Goal: Task Accomplishment & Management: Manage account settings

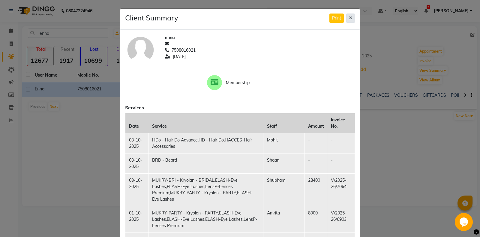
click at [348, 20] on button at bounding box center [351, 18] width 9 height 9
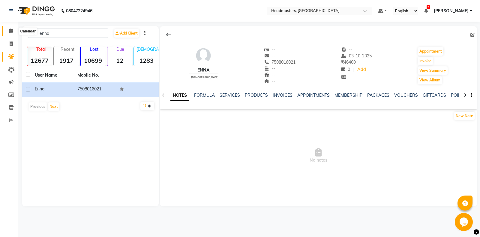
click at [14, 32] on span at bounding box center [11, 31] width 11 height 7
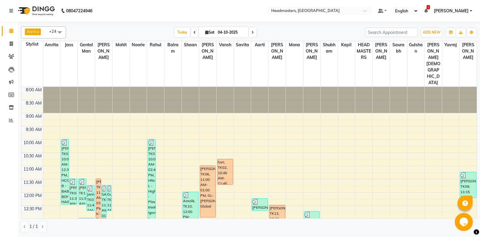
scroll to position [95, 0]
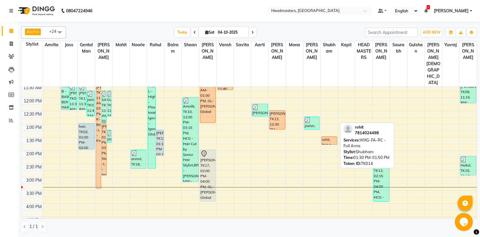
click at [331, 137] on div "rohit, TK14, 01:30 PM-01:50 PM, WXG-FA-RC - Full Arms" at bounding box center [329, 141] width 15 height 8
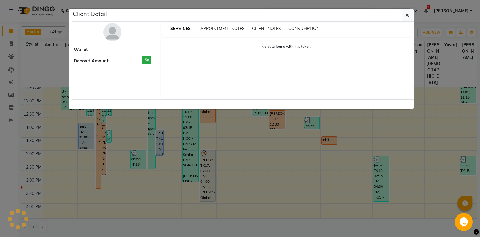
select select "1"
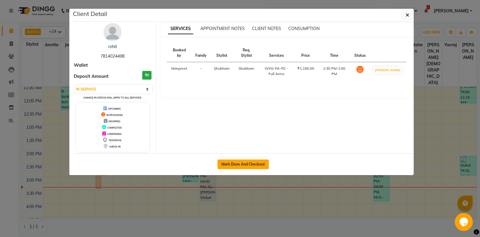
click at [249, 162] on button "Mark Done And Checkout" at bounding box center [243, 164] width 51 height 10
select select "service"
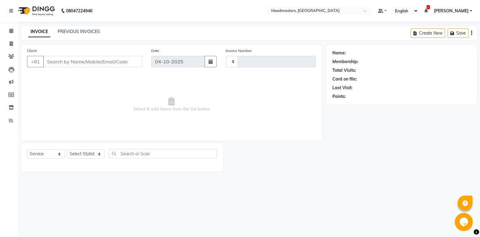
type input "7075"
select select "7130"
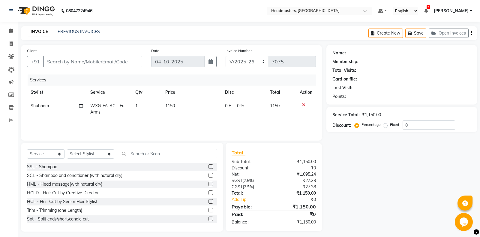
type input "7814024498"
select select "60749"
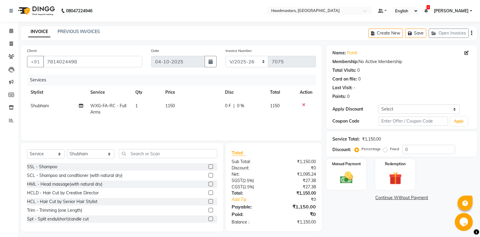
click at [110, 105] on span "WXG-FA-RC - Full Arms" at bounding box center [108, 109] width 36 height 12
select select "60749"
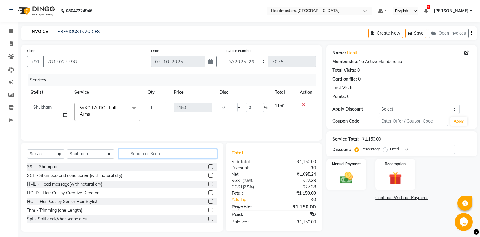
click at [135, 153] on input "text" at bounding box center [168, 153] width 98 height 9
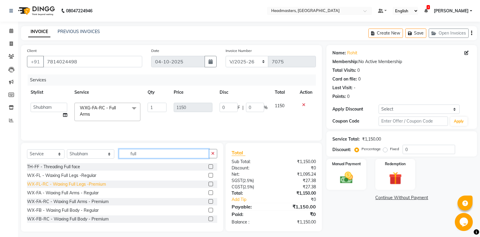
type input "full"
click at [74, 186] on div "WX-FL-RC - Waxing Full Legs -Premium" at bounding box center [66, 184] width 79 height 6
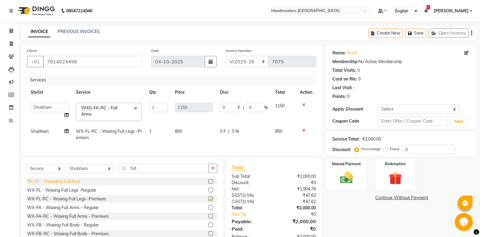
checkbox input "false"
drag, startPoint x: 144, startPoint y: 166, endPoint x: 61, endPoint y: 161, distance: 82.7
click at [119, 164] on input "full" at bounding box center [164, 168] width 90 height 9
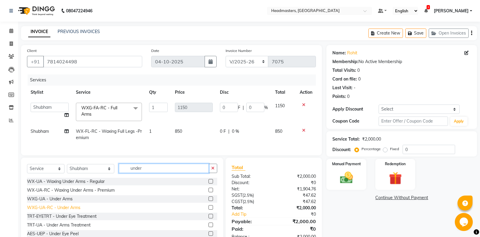
type input "under"
click at [61, 209] on div "WXG-UA-RC - Under Arms" at bounding box center [53, 207] width 53 height 6
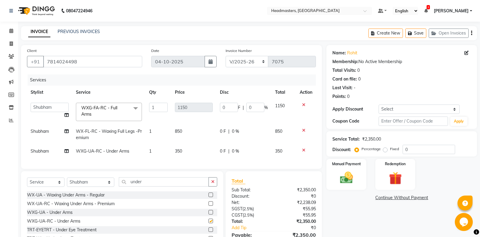
checkbox input "false"
click at [117, 132] on span "WX-FL-RC - Waxing Full Legs -Premium" at bounding box center [109, 135] width 66 height 12
select select "60749"
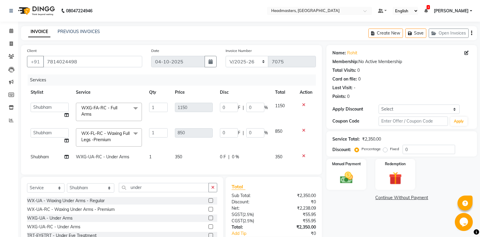
click at [114, 137] on span "WX-FL-RC - Waxing Full Legs -Premium x" at bounding box center [106, 136] width 53 height 13
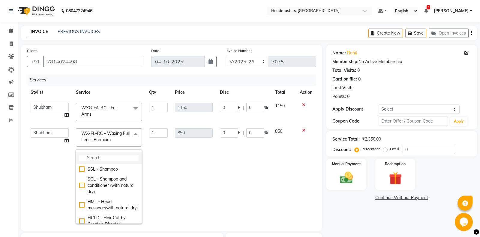
click at [105, 159] on input "multiselect-search" at bounding box center [108, 158] width 59 height 6
click at [110, 156] on input "full" at bounding box center [108, 158] width 59 height 6
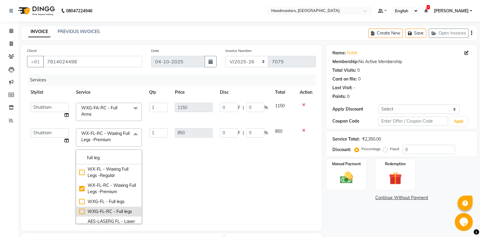
type input "full leg"
click at [113, 213] on div "WXG-FL-RC - Full legs" at bounding box center [108, 211] width 59 height 6
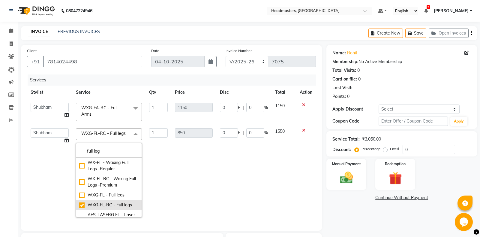
checkbox input "false"
checkbox input "true"
type input "1550"
click at [172, 174] on td "1550" at bounding box center [193, 173] width 45 height 96
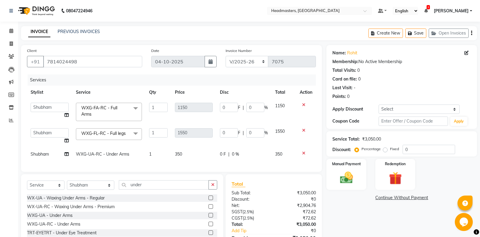
click at [120, 136] on span "WXG-FL-RC - Full legs" at bounding box center [103, 133] width 44 height 5
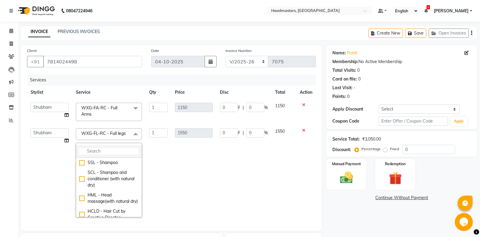
click at [114, 153] on input "multiselect-search" at bounding box center [108, 151] width 59 height 6
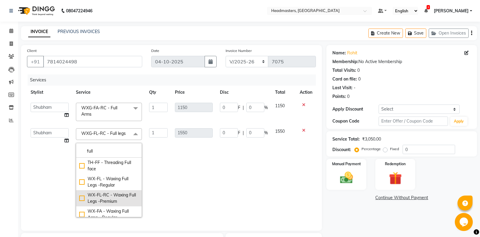
type input "full"
click at [109, 197] on div "WX-FL-RC - Waxing Full Legs -Premium" at bounding box center [108, 198] width 59 height 13
checkbox input "true"
checkbox input "false"
type input "850"
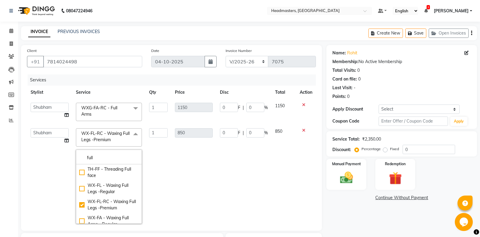
click at [186, 180] on td "850" at bounding box center [193, 176] width 45 height 103
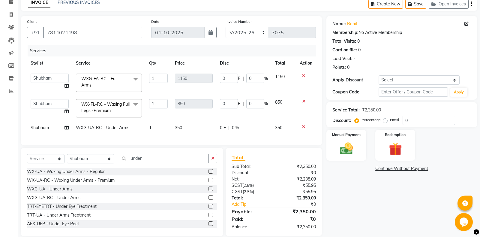
scroll to position [32, 0]
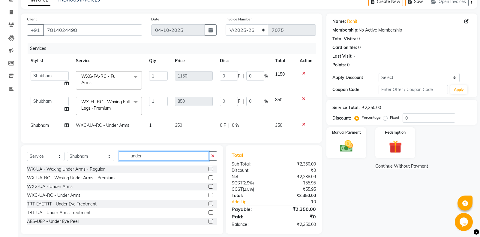
drag, startPoint x: 144, startPoint y: 153, endPoint x: 97, endPoint y: 154, distance: 47.4
click at [119, 154] on input "under" at bounding box center [164, 155] width 90 height 9
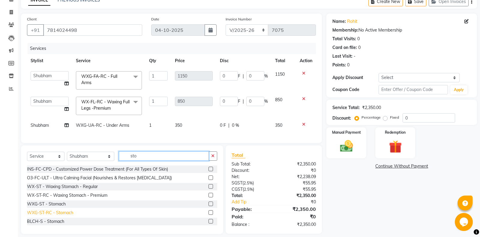
type input "sto"
click at [49, 215] on div "WXG-ST-RC - Stomach" at bounding box center [50, 213] width 46 height 6
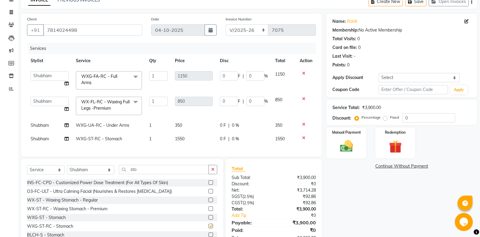
checkbox input "false"
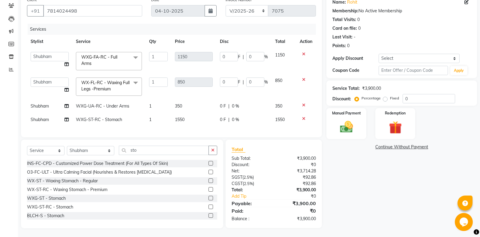
click at [391, 98] on label "Fixed" at bounding box center [394, 97] width 9 height 5
click at [389, 98] on input "Fixed" at bounding box center [387, 98] width 4 height 4
radio input "true"
drag, startPoint x: 412, startPoint y: 98, endPoint x: 322, endPoint y: 103, distance: 90.3
click at [403, 103] on input "0" at bounding box center [429, 98] width 53 height 9
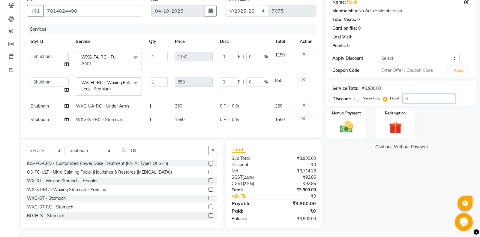
type input "4"
type input "1.18"
type input "0.1"
type input "0.87"
type input "0.1"
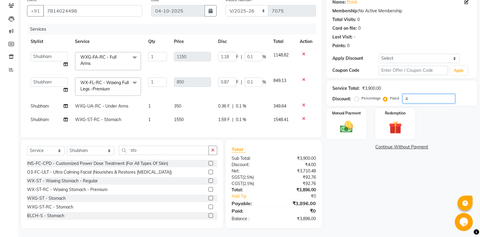
type input "40"
type input "11.79"
type input "1.03"
type input "8.72"
type input "1.03"
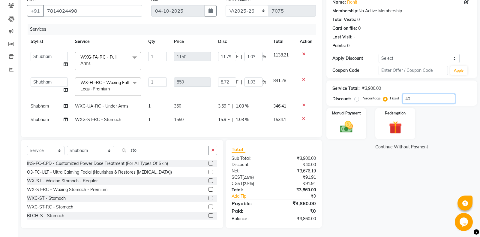
type input "400"
type input "117.95"
type input "10.26"
type input "87.18"
type input "10.26"
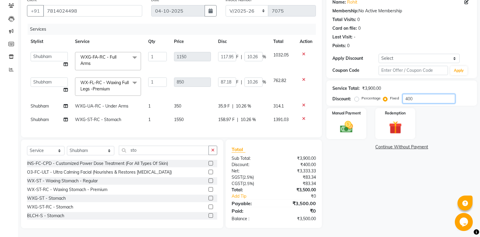
type input "400"
click at [360, 203] on div "Name: Rohit Membership: No Active Membership Total Visits: 0 Card on file: 0 La…" at bounding box center [404, 111] width 155 height 234
click at [343, 111] on label "Manual Payment" at bounding box center [347, 113] width 30 height 6
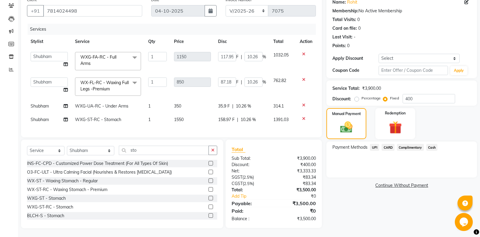
click at [373, 147] on span "UPI" at bounding box center [374, 147] width 9 height 7
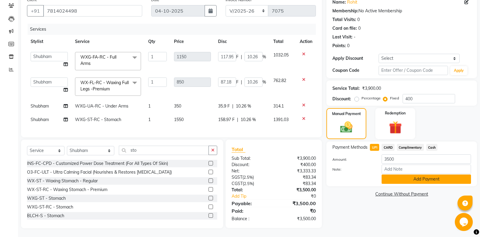
click at [396, 181] on button "Add Payment" at bounding box center [426, 178] width 89 height 9
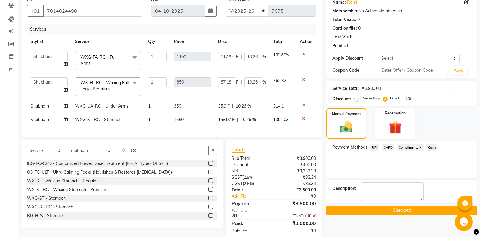
click at [404, 208] on button "Checkout" at bounding box center [402, 210] width 151 height 9
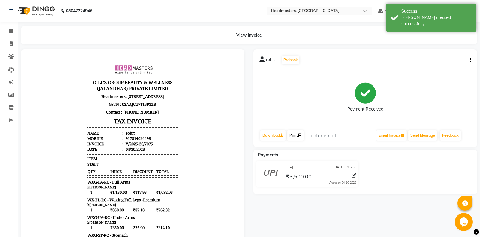
click at [297, 133] on link "Print" at bounding box center [295, 135] width 17 height 10
click at [298, 137] on link "Print" at bounding box center [295, 135] width 17 height 10
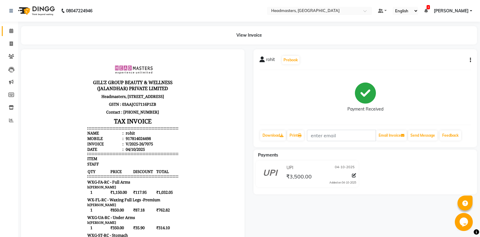
click at [11, 35] on link "Calendar" at bounding box center [9, 31] width 14 height 10
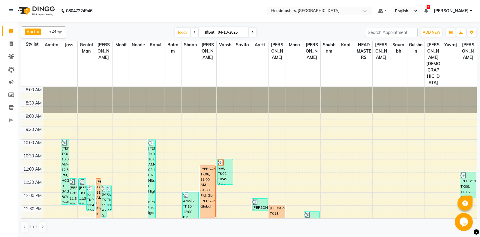
scroll to position [63, 0]
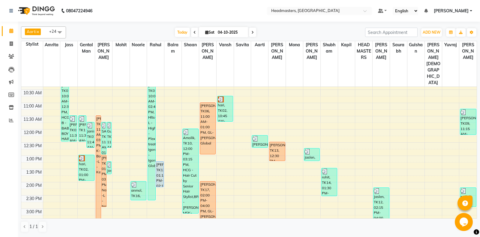
click at [111, 179] on div "8:00 AM 8:30 AM 9:00 AM 9:30 AM 10:00 AM 10:30 AM 11:00 AM 11:30 AM 12:00 PM 12…" at bounding box center [249, 209] width 456 height 370
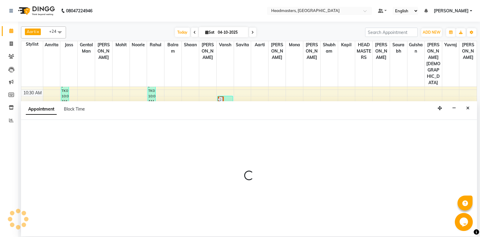
select select "60721"
select select "tentative"
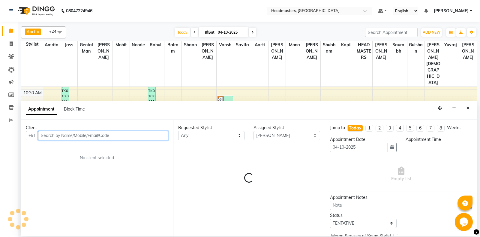
select select "870"
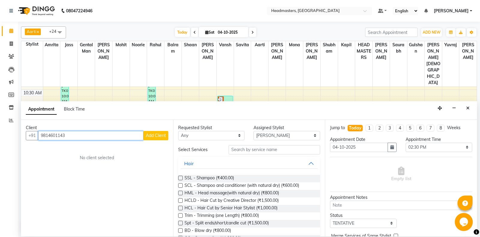
type input "9814601143"
click at [152, 136] on span "Add Client" at bounding box center [156, 135] width 20 height 5
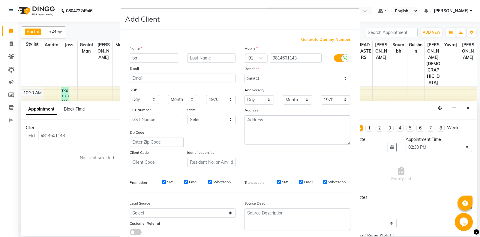
type input "ba"
click at [303, 59] on input "9814601143" at bounding box center [296, 57] width 52 height 9
type input "9814601140"
click at [139, 59] on input "ba" at bounding box center [154, 57] width 49 height 9
type input "baljit"
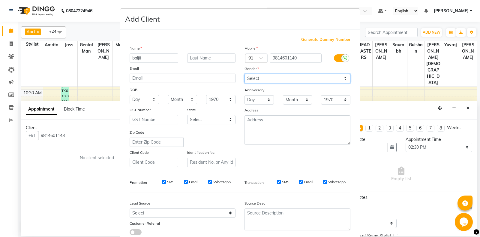
click at [245, 74] on select "Select [DEMOGRAPHIC_DATA] [DEMOGRAPHIC_DATA] Other Prefer Not To Say" at bounding box center [298, 78] width 106 height 9
select select "[DEMOGRAPHIC_DATA]"
click option "[DEMOGRAPHIC_DATA]" at bounding box center [0, 0] width 0 height 0
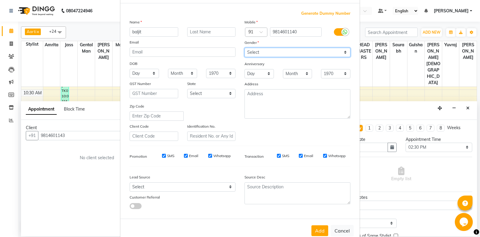
scroll to position [42, 0]
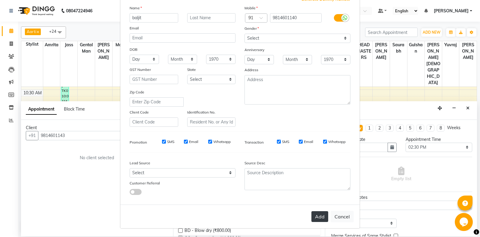
click at [319, 217] on button "Add" at bounding box center [320, 216] width 17 height 11
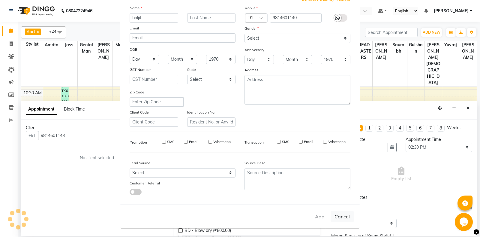
type input "9814601140"
select select
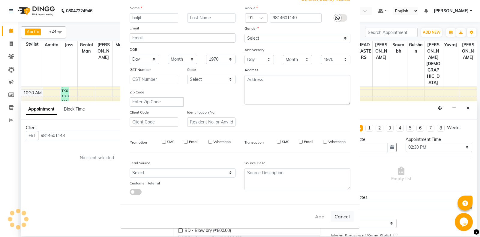
select select
checkbox input "false"
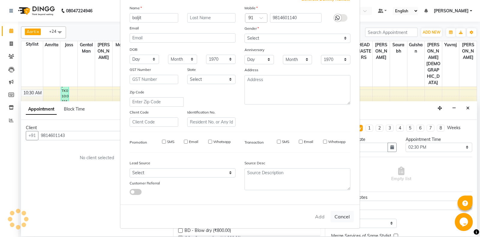
checkbox input "false"
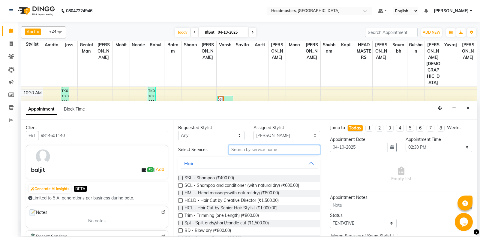
click at [272, 150] on input "text" at bounding box center [275, 149] width 92 height 9
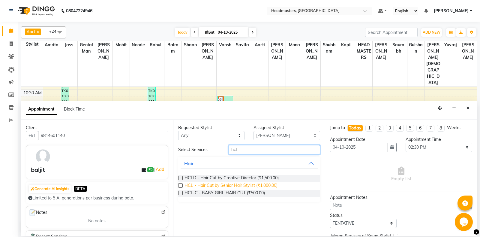
type input "hcl"
click at [265, 186] on span "HCL - Hair Cut by Senior Hair Stylist (₹1,000.00)" at bounding box center [231, 186] width 93 height 8
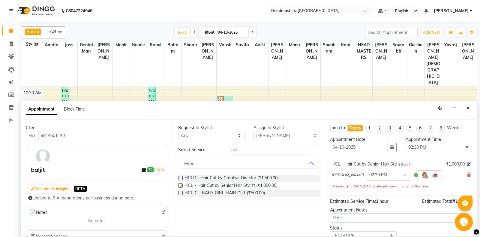
checkbox input "false"
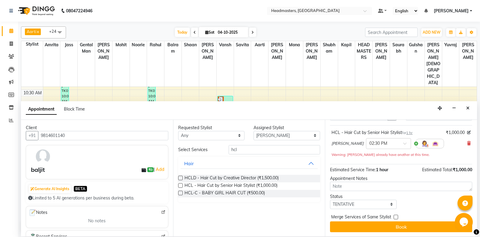
scroll to position [32, 0]
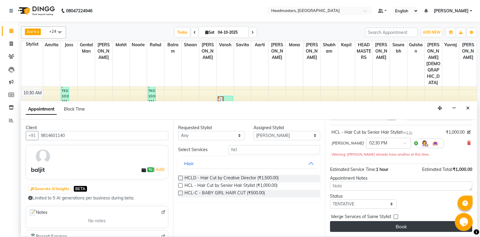
click at [381, 223] on button "Book" at bounding box center [401, 226] width 142 height 11
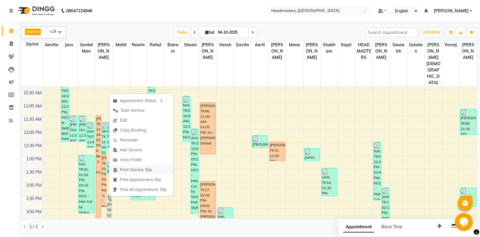
click at [119, 173] on span "Print Service Slip" at bounding box center [132, 170] width 47 height 10
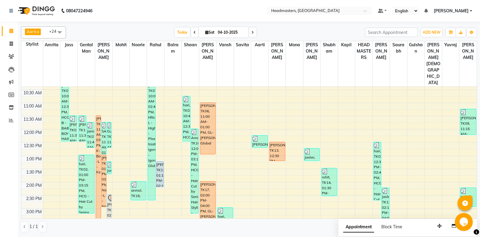
click at [110, 131] on div "8:00 AM 8:30 AM 9:00 AM 9:30 AM 10:00 AM 10:30 AM 11:00 AM 11:30 AM 12:00 PM 12…" at bounding box center [249, 209] width 456 height 370
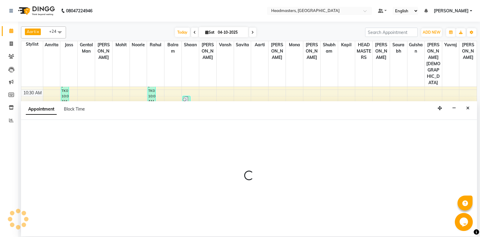
select select "60721"
select select "765"
select select "tentative"
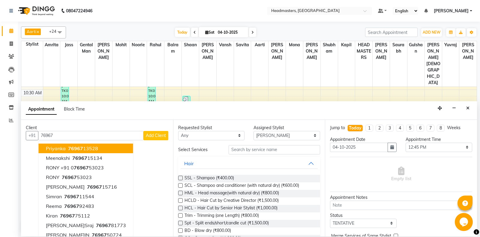
click at [100, 149] on button "priyanka 76967 13528" at bounding box center [86, 149] width 95 height 10
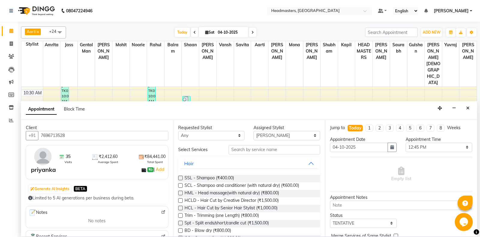
type input "7696713528"
click at [266, 151] on input "text" at bounding box center [275, 149] width 92 height 9
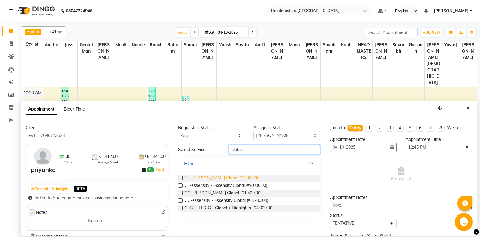
type input "globa"
click at [232, 181] on span "GL-[PERSON_NAME] Global (₹7,000.00)" at bounding box center [223, 179] width 76 height 8
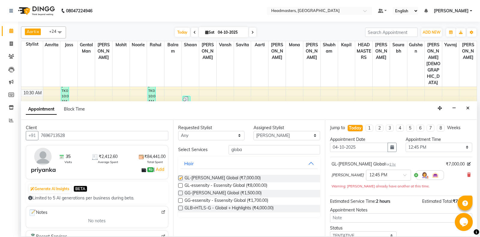
checkbox input "false"
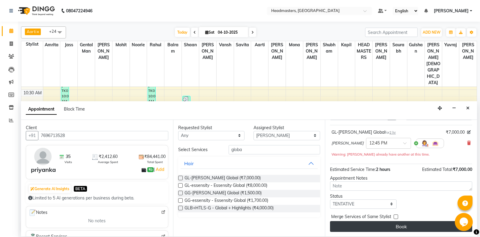
click at [375, 222] on button "Book" at bounding box center [401, 226] width 142 height 11
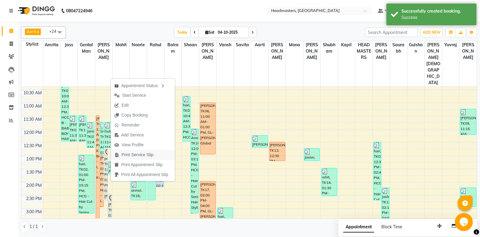
click at [155, 158] on span "Print Service Slip" at bounding box center [134, 155] width 47 height 10
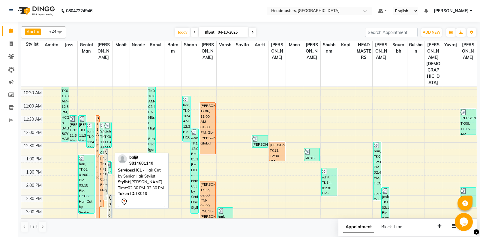
click at [110, 194] on div "baljit, TK19, 02:30 PM-03:30 PM, HCL - Hair Cut by Senior Hair Stylist" at bounding box center [109, 207] width 3 height 26
select select "7"
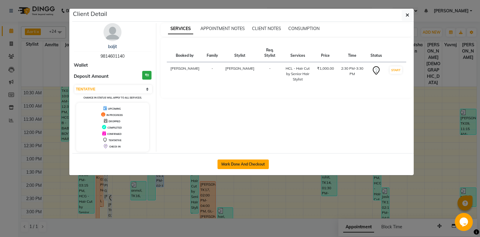
click at [227, 168] on button "Mark Done And Checkout" at bounding box center [243, 164] width 51 height 10
select select "service"
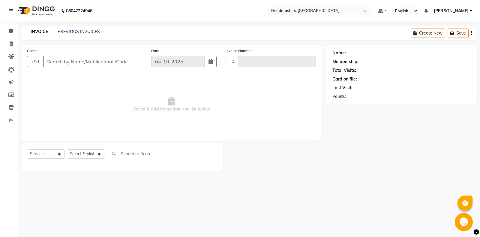
type input "7078"
select select "7130"
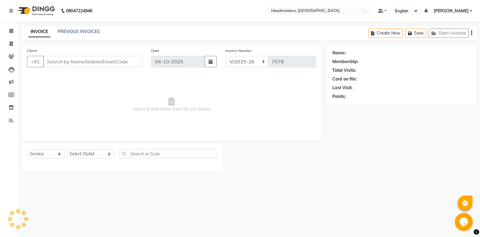
type input "9814601140"
select select "60721"
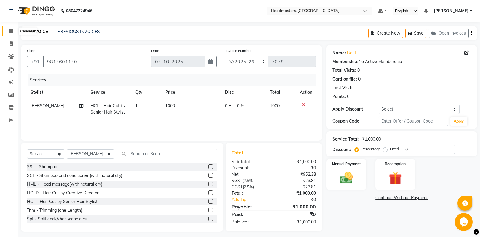
click at [9, 29] on span at bounding box center [11, 31] width 11 height 7
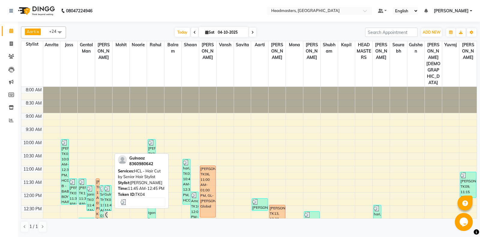
scroll to position [126, 0]
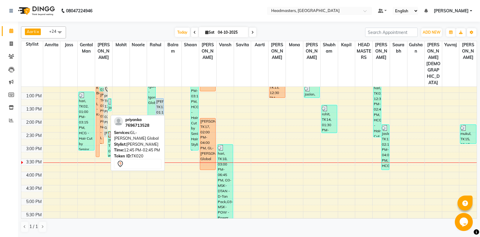
click at [104, 105] on div "priyanka, TK20, 12:45 PM-02:45 PM, GL-igora - Igora Global" at bounding box center [105, 111] width 3 height 52
select select "7"
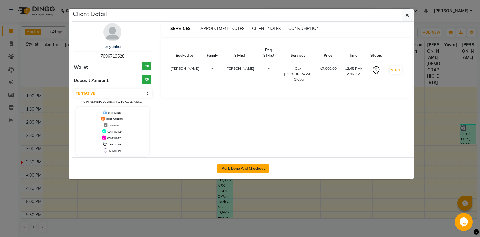
click at [226, 169] on button "Mark Done And Checkout" at bounding box center [243, 169] width 51 height 10
select select "service"
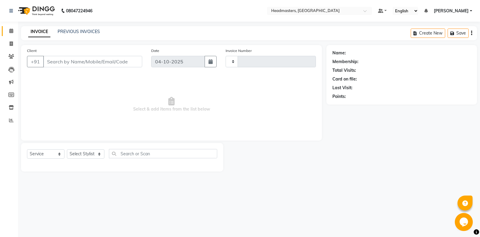
type input "7078"
select select "7130"
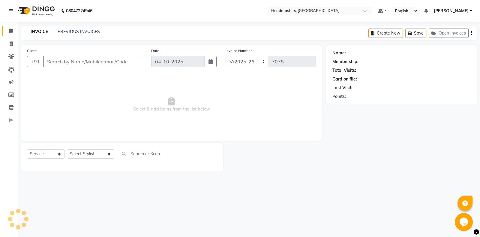
type input "7696713528"
select select "60721"
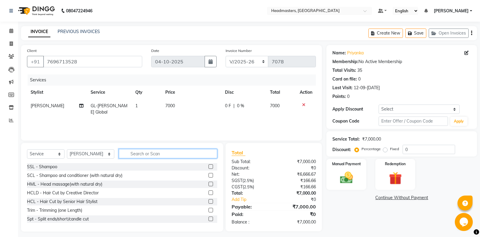
click at [133, 156] on input "text" at bounding box center [168, 153] width 98 height 9
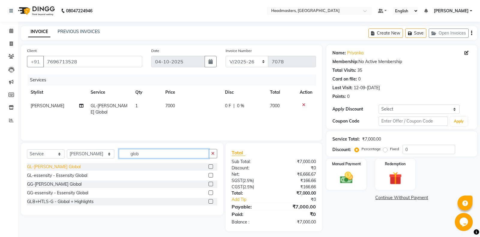
type input "glob"
click at [64, 169] on div "GL-[PERSON_NAME] Global" at bounding box center [54, 167] width 54 height 6
checkbox input "false"
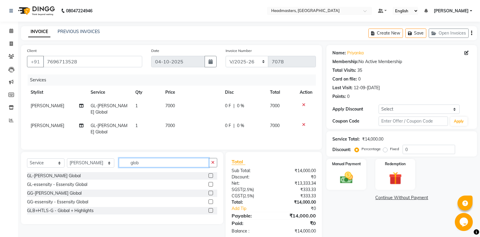
drag, startPoint x: 138, startPoint y: 165, endPoint x: 107, endPoint y: 169, distance: 31.3
click at [119, 167] on input "glob" at bounding box center [164, 162] width 90 height 9
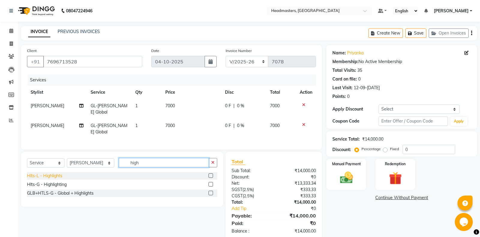
type input "high"
click at [55, 175] on div "Hlts-L - Highlights" at bounding box center [44, 176] width 35 height 6
checkbox input "false"
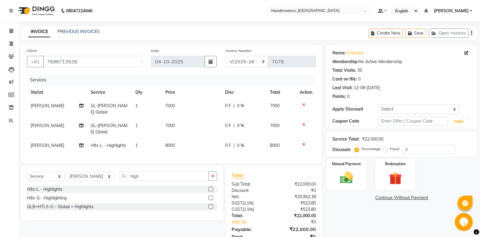
click at [390, 151] on label "Fixed" at bounding box center [394, 148] width 9 height 5
click at [385, 151] on input "Fixed" at bounding box center [387, 149] width 4 height 4
radio input "true"
drag, startPoint x: 418, startPoint y: 150, endPoint x: 394, endPoint y: 150, distance: 24.0
click at [403, 150] on input "0" at bounding box center [429, 149] width 53 height 9
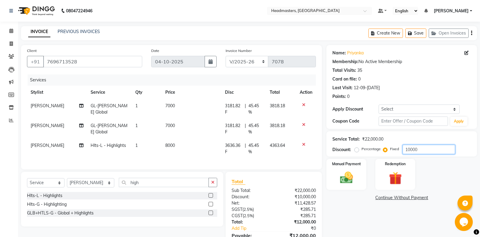
scroll to position [32, 0]
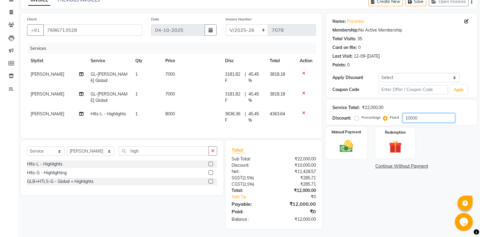
type input "10000"
click at [349, 147] on img at bounding box center [347, 145] width 22 height 15
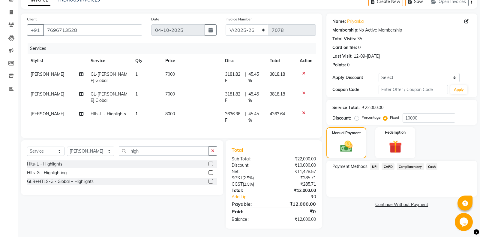
click at [376, 166] on span "UPI" at bounding box center [374, 166] width 9 height 7
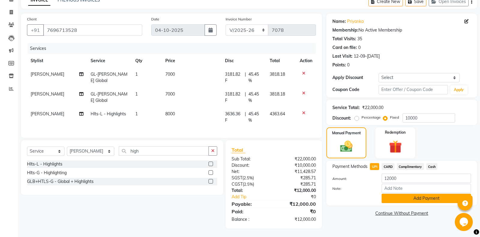
click at [410, 197] on button "Add Payment" at bounding box center [426, 198] width 89 height 9
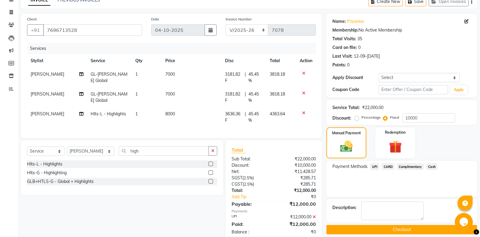
click at [337, 223] on div "Description:" at bounding box center [402, 210] width 151 height 23
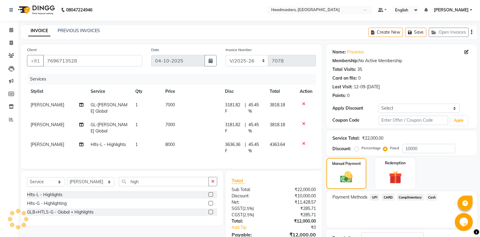
scroll to position [44, 0]
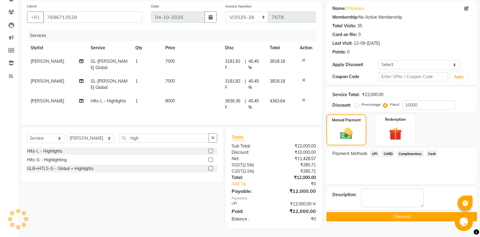
click at [388, 220] on button "Checkout" at bounding box center [402, 216] width 151 height 9
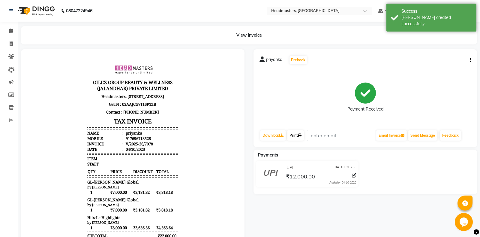
click at [301, 135] on icon at bounding box center [300, 136] width 4 height 4
click at [299, 137] on link "Print" at bounding box center [295, 135] width 17 height 10
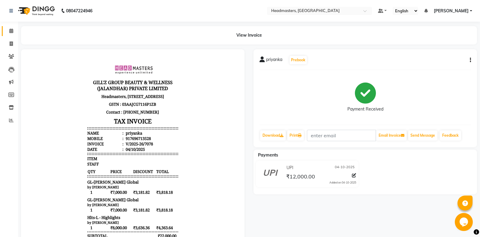
click at [5, 30] on link "Calendar" at bounding box center [9, 31] width 14 height 10
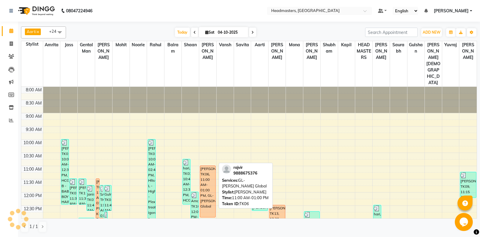
scroll to position [95, 0]
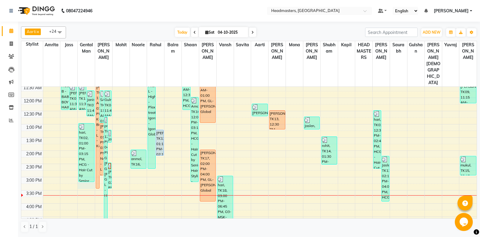
click at [82, 168] on div "8:00 AM 8:30 AM 9:00 AM 9:30 AM 10:00 AM 10:30 AM 11:00 AM 11:30 AM 12:00 PM 12…" at bounding box center [249, 177] width 456 height 370
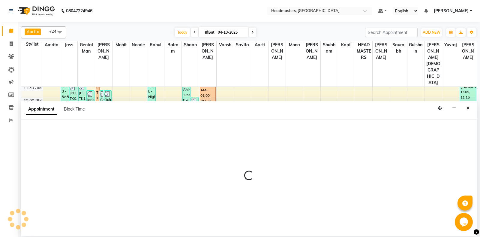
select select "60717"
select select "915"
select select "tentative"
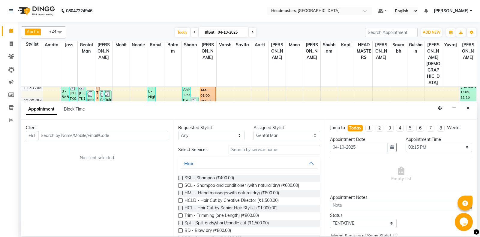
click at [53, 136] on input "text" at bounding box center [103, 135] width 130 height 9
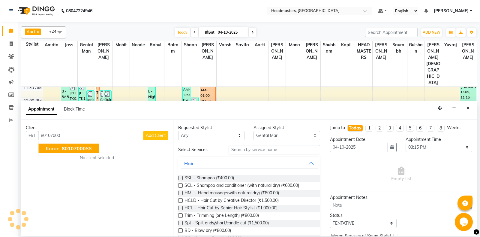
click at [57, 150] on span "karan" at bounding box center [53, 148] width 14 height 6
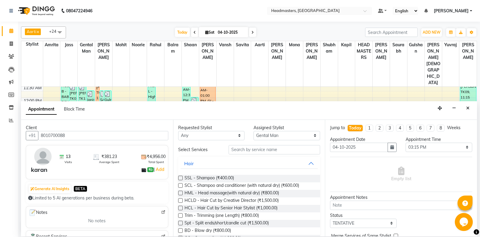
type input "8010700088"
click at [258, 151] on input "text" at bounding box center [275, 149] width 92 height 9
click at [261, 150] on input "text" at bounding box center [275, 149] width 92 height 9
click at [258, 154] on input "text" at bounding box center [275, 149] width 92 height 9
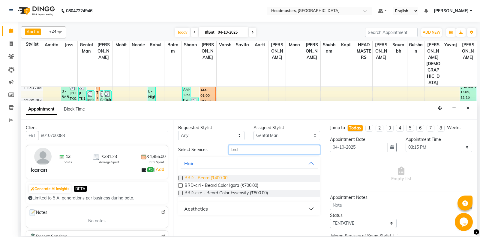
type input "brd"
click at [219, 178] on span "BRD - Beard (₹400.00)" at bounding box center [207, 179] width 44 height 8
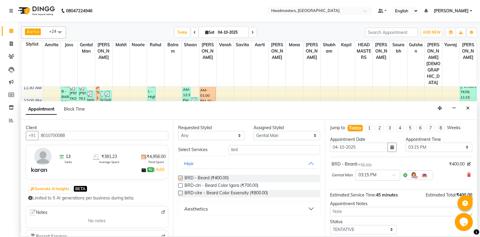
checkbox input "false"
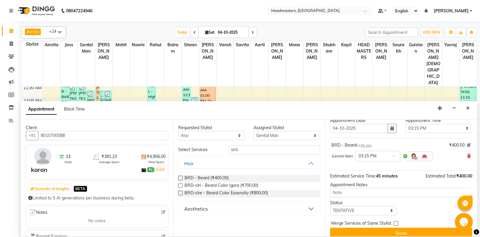
scroll to position [26, 0]
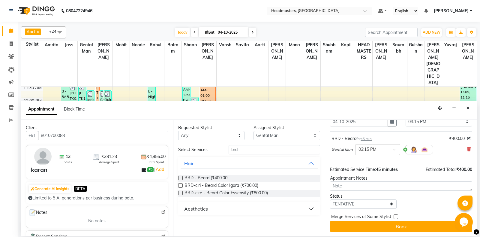
click at [395, 220] on div at bounding box center [396, 218] width 4 height 6
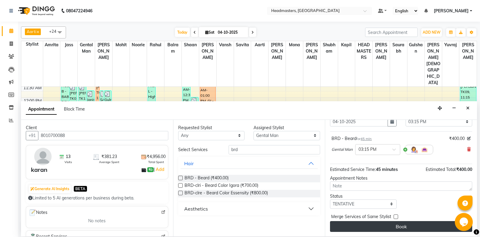
click at [395, 223] on button "Book" at bounding box center [401, 226] width 142 height 11
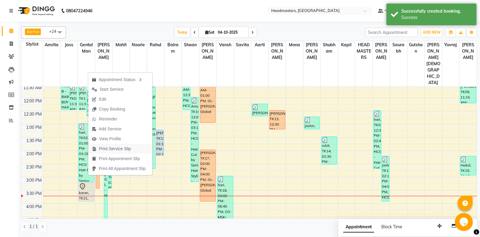
click at [121, 151] on span "Print Service Slip" at bounding box center [115, 149] width 32 height 6
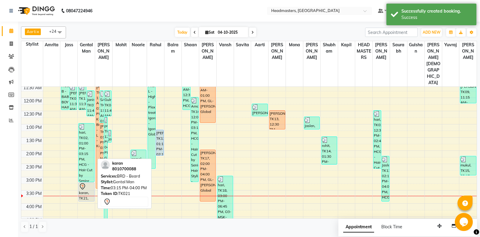
click at [89, 183] on div at bounding box center [86, 186] width 15 height 7
select select "7"
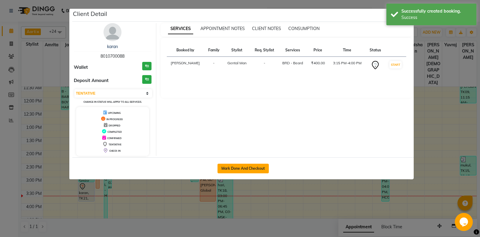
click at [249, 168] on button "Mark Done And Checkout" at bounding box center [243, 169] width 51 height 10
select select "service"
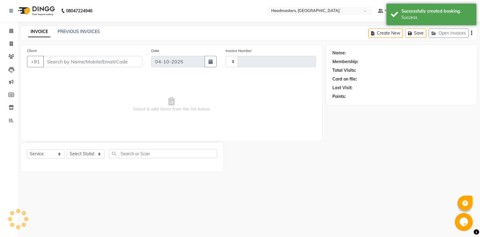
type input "7079"
select select "7130"
type input "8010700088"
select select "60717"
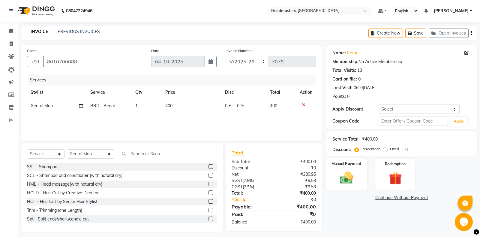
click at [356, 177] on img at bounding box center [347, 177] width 22 height 15
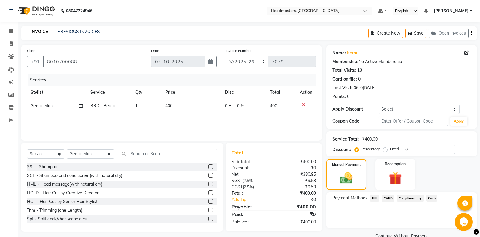
click at [429, 199] on span "Cash" at bounding box center [432, 198] width 11 height 7
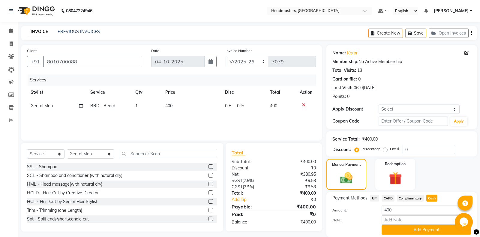
scroll to position [21, 0]
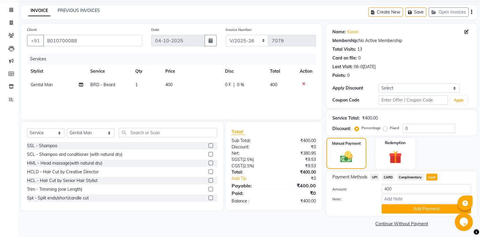
click at [428, 214] on div "Payment Methods UPI CARD Complimentary Cash Amount: 400 Note: Add Payment" at bounding box center [402, 193] width 151 height 45
click at [427, 211] on button "Add Payment" at bounding box center [426, 208] width 89 height 9
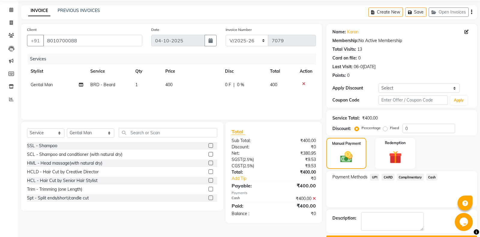
scroll to position [38, 0]
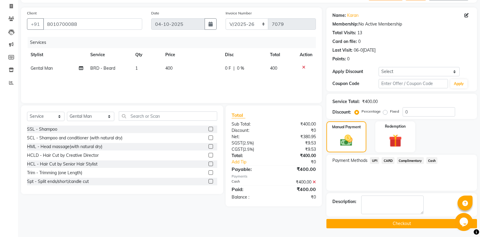
click at [396, 229] on main "INVOICE PREVIOUS INVOICES Create New Save Open Invoices Client +91 8010700088 D…" at bounding box center [249, 113] width 462 height 249
click at [398, 226] on button "Checkout" at bounding box center [402, 223] width 151 height 9
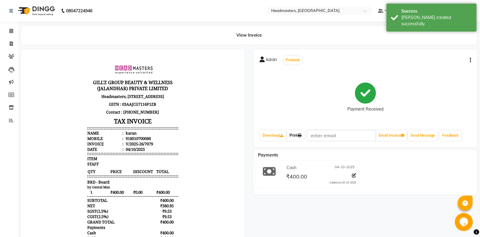
click at [297, 132] on link "Print" at bounding box center [295, 135] width 17 height 10
click at [296, 132] on link "Print" at bounding box center [295, 135] width 17 height 10
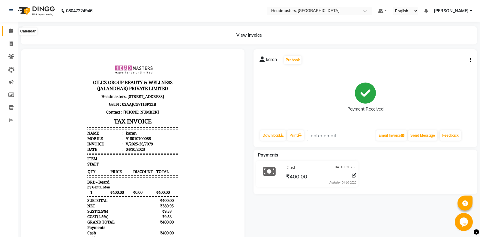
click at [6, 30] on span at bounding box center [11, 31] width 11 height 7
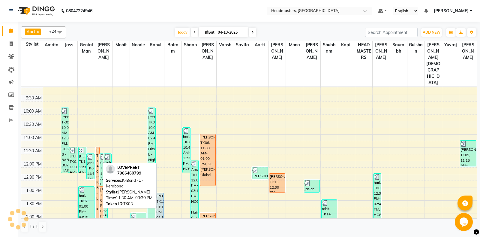
scroll to position [189, 0]
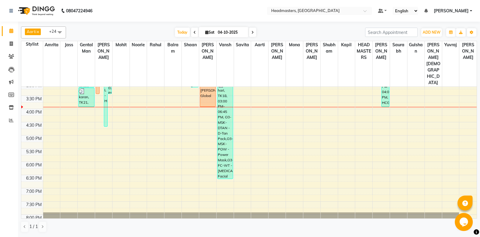
click at [91, 92] on div "8:00 AM 8:30 AM 9:00 AM 9:30 AM 10:00 AM 10:30 AM 11:00 AM 11:30 AM 12:00 PM 12…" at bounding box center [249, 83] width 456 height 370
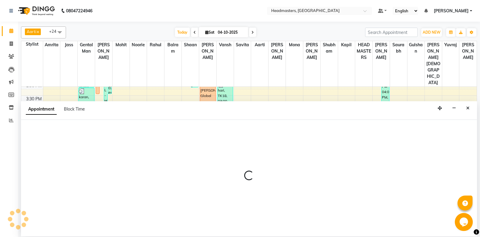
select select "60717"
select select "960"
select select "tentative"
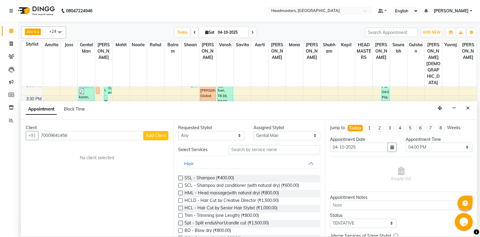
click at [49, 135] on input "70009641456" at bounding box center [90, 135] width 105 height 9
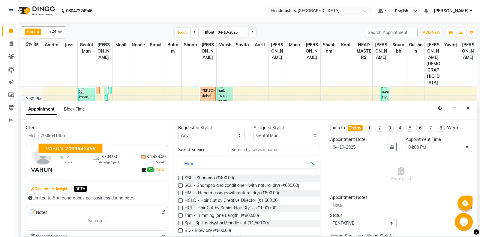
type input "7009641456"
click at [259, 150] on input "text" at bounding box center [275, 149] width 92 height 9
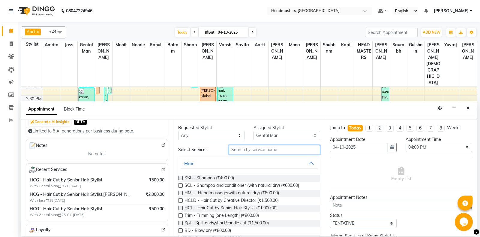
scroll to position [126, 0]
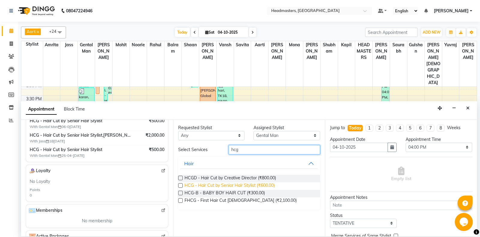
type input "hcg"
click at [224, 187] on span "HCG - Hair Cut by Senior Hair Stylist (₹600.00)" at bounding box center [230, 186] width 90 height 8
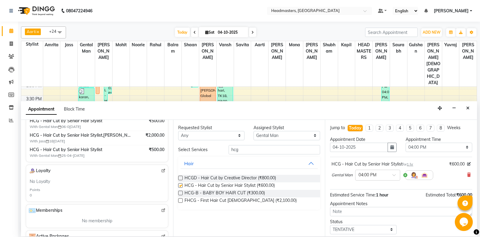
checkbox input "false"
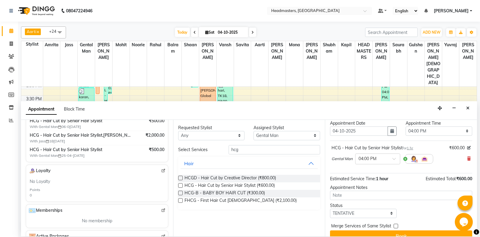
scroll to position [26, 0]
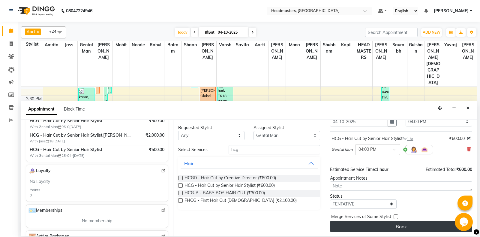
click at [406, 227] on button "Book" at bounding box center [401, 226] width 142 height 11
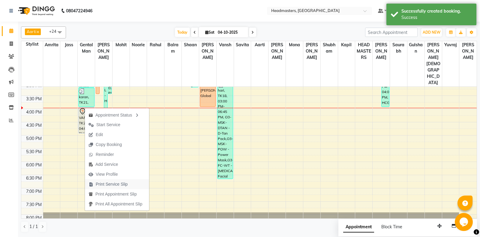
click at [114, 182] on span "Print Service Slip" at bounding box center [112, 184] width 32 height 6
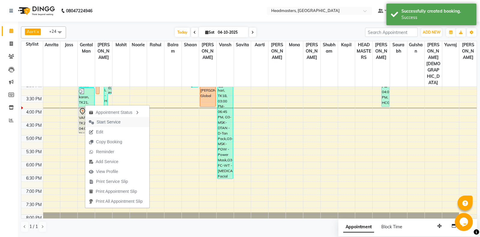
click at [105, 122] on span "Start Service" at bounding box center [109, 122] width 24 height 6
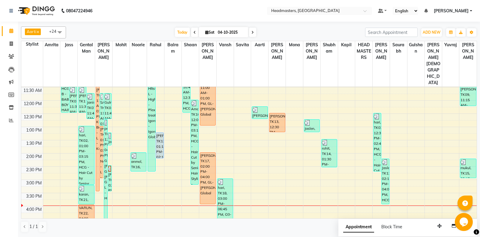
scroll to position [122, 0]
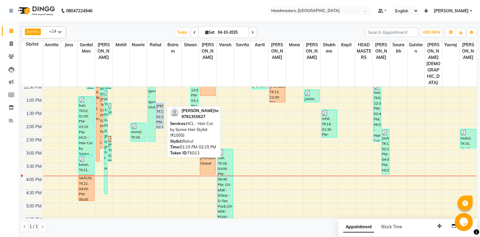
click at [162, 105] on div "rita, TK13, 01:15 PM-02:15 PM, HCL - Hair Cut by Senior Hair Stylist (₹1000)" at bounding box center [160, 115] width 8 height 25
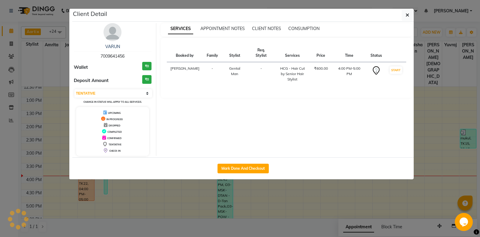
select select "select"
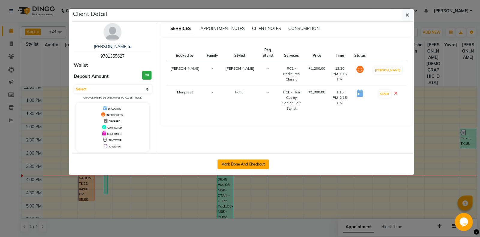
click at [223, 166] on button "Mark Done And Checkout" at bounding box center [243, 164] width 51 height 10
select select "service"
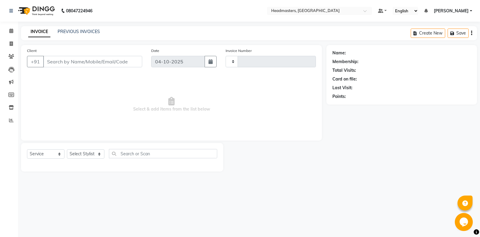
type input "7080"
select select "7130"
type input "9781355627"
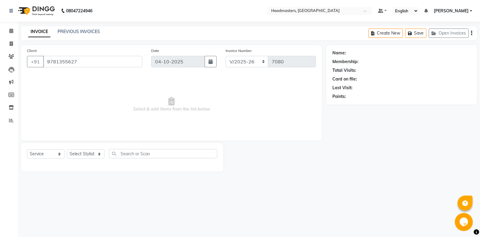
select select "60725"
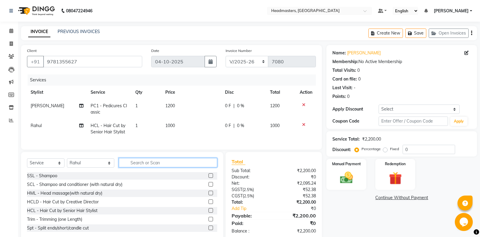
click at [142, 163] on input "text" at bounding box center [168, 162] width 98 height 9
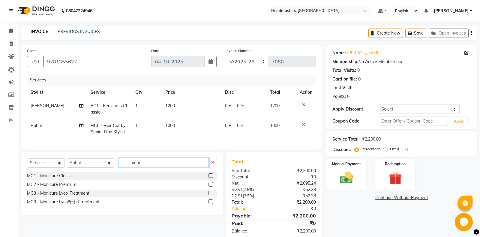
type input "mani"
click at [55, 180] on div "MC1 - Manicure Classic MC2 - Manicure Premium MC3 - Manicure Lyco’ Treatment MC…" at bounding box center [122, 189] width 190 height 35
click at [55, 177] on div "MC1 - Manicure Classic" at bounding box center [50, 176] width 46 height 6
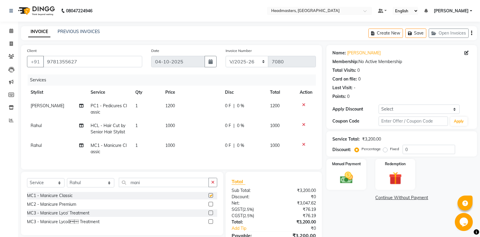
checkbox input "false"
click at [39, 147] on span "Rahul" at bounding box center [36, 145] width 11 height 5
select select "60725"
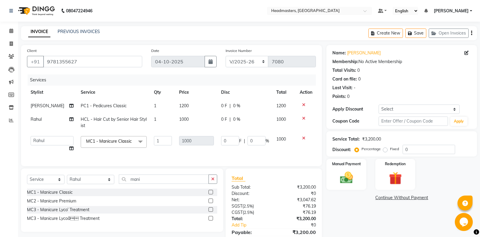
click at [39, 147] on td "[PERSON_NAME] Amrita Amrita - Front Desk [PERSON_NAME] Gental Man Gulshan HEADM…" at bounding box center [52, 143] width 50 height 23
click at [31, 136] on select "[PERSON_NAME] Amrita Amrita - Front Desk [PERSON_NAME] Gental Man Gulshan HEADM…" at bounding box center [52, 140] width 43 height 9
select select "60742"
drag, startPoint x: 140, startPoint y: 178, endPoint x: 87, endPoint y: 178, distance: 52.8
click at [119, 178] on input "mani" at bounding box center [164, 178] width 90 height 9
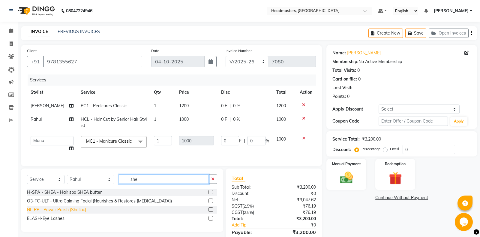
type input "she"
click at [69, 211] on div "NL-PP - Power Polish (Shellac)" at bounding box center [56, 210] width 59 height 6
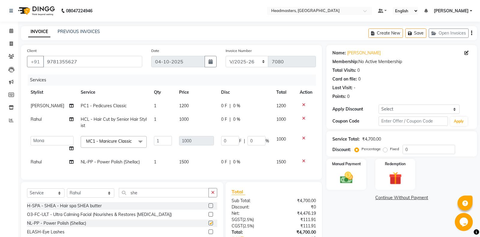
checkbox input "false"
click at [38, 163] on span "Rahul" at bounding box center [36, 161] width 11 height 5
select select "60725"
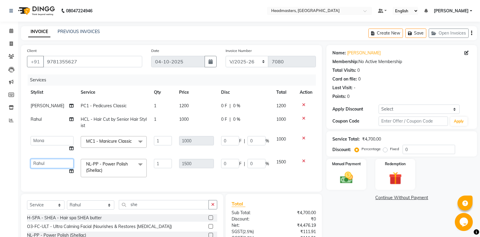
click at [31, 159] on select "[PERSON_NAME] Amrita Amrita - Front Desk [PERSON_NAME] Gental Man Gulshan HEADM…" at bounding box center [52, 163] width 43 height 9
select select "60747"
drag, startPoint x: 136, startPoint y: 207, endPoint x: 80, endPoint y: 201, distance: 56.1
click at [119, 201] on input "she" at bounding box center [164, 204] width 90 height 9
click at [67, 200] on select "Select Stylist [PERSON_NAME] Amrita - Front Desk [PERSON_NAME] Gental Man Gulsh…" at bounding box center [90, 204] width 47 height 9
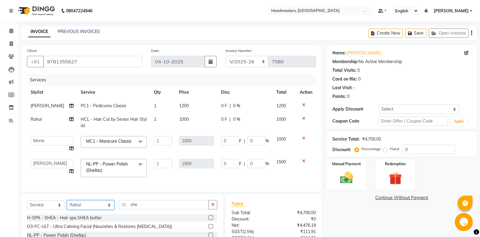
select select "60724"
click option "Noorie" at bounding box center [0, 0] width 0 height 0
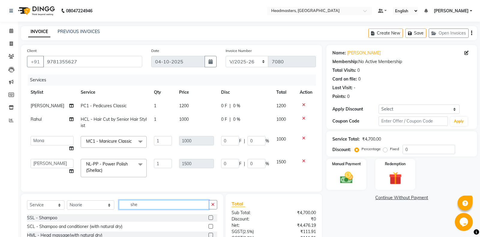
drag, startPoint x: 138, startPoint y: 204, endPoint x: 102, endPoint y: 204, distance: 35.7
click at [119, 204] on input "she" at bounding box center [164, 204] width 90 height 9
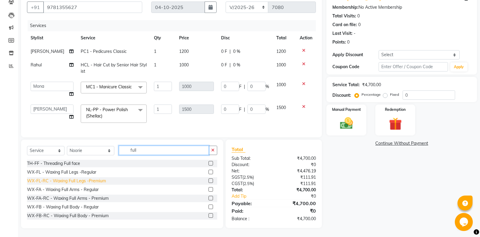
type input "full"
click at [92, 182] on div "WX-FL-RC - Waxing Full Legs -Premium" at bounding box center [66, 181] width 79 height 6
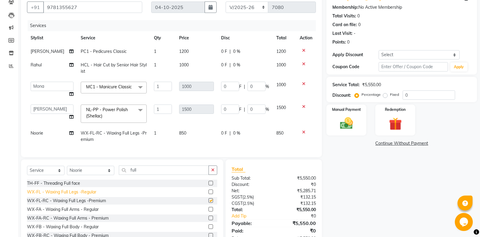
checkbox input "false"
click at [74, 219] on div "WX-FA-RC - Waxing Full Arms - Premium" at bounding box center [68, 218] width 82 height 6
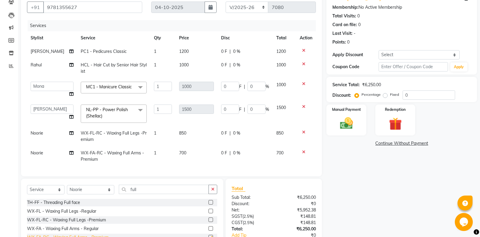
checkbox input "false"
drag, startPoint x: 133, startPoint y: 189, endPoint x: 59, endPoint y: 188, distance: 73.9
click at [119, 188] on input "full" at bounding box center [164, 189] width 90 height 9
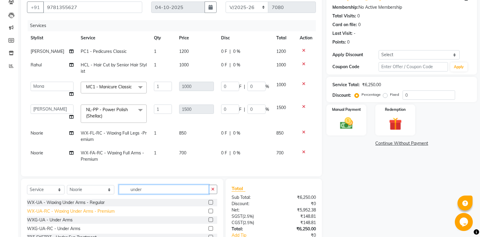
type input "under"
click at [43, 209] on div "WX-UA-RC - Waxing Under Arms - Premium" at bounding box center [71, 211] width 88 height 6
checkbox input "false"
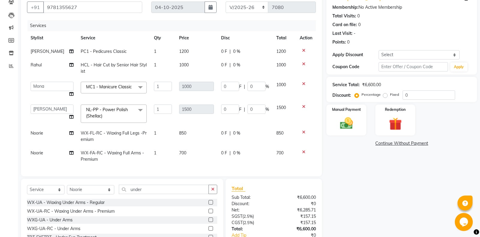
scroll to position [20, 0]
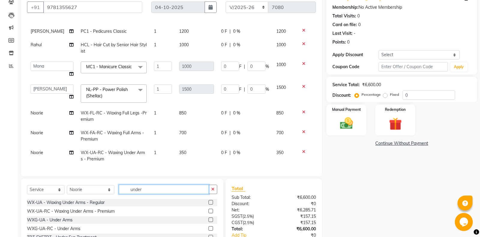
drag, startPoint x: 140, startPoint y: 190, endPoint x: 92, endPoint y: 191, distance: 48.4
click at [119, 191] on input "under" at bounding box center [164, 189] width 90 height 9
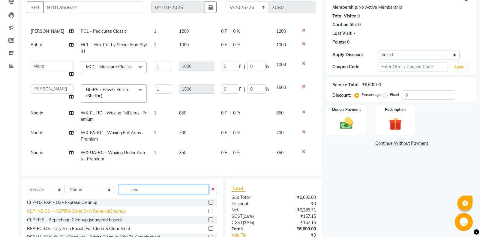
type input "clea"
click at [89, 213] on div "CLP INS DS - INSPIRA Dead Skin RemovalCleanup" at bounding box center [76, 211] width 99 height 6
checkbox input "false"
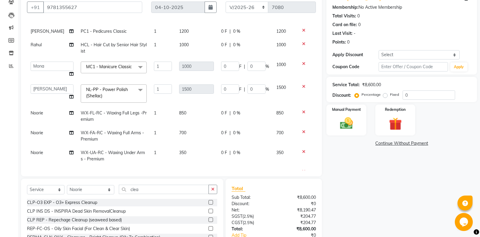
scroll to position [40, 0]
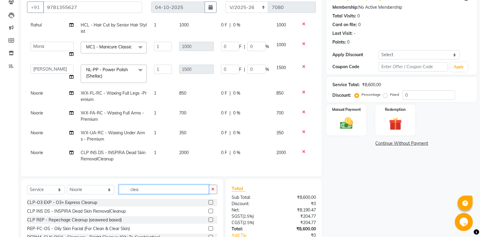
drag, startPoint x: 146, startPoint y: 190, endPoint x: 83, endPoint y: 184, distance: 62.7
click at [119, 185] on input "clea" at bounding box center [164, 189] width 90 height 9
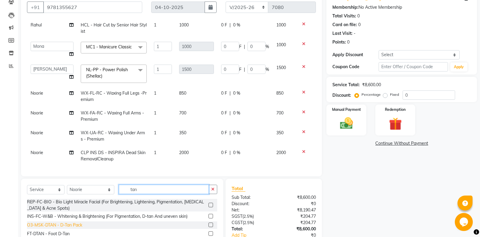
type input "tan"
click at [77, 223] on div "O3-MSK-DTAN - D-Tan Pack" at bounding box center [54, 225] width 55 height 6
checkbox input "false"
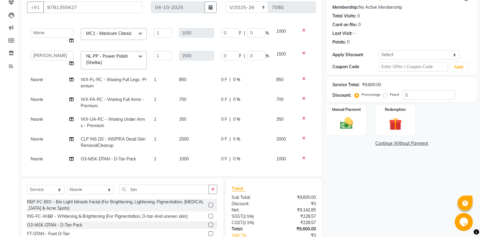
scroll to position [0, 0]
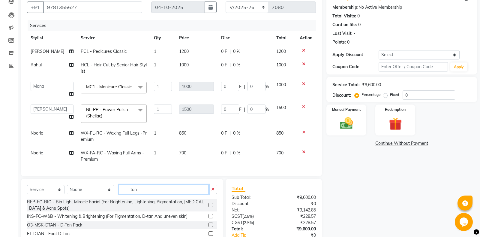
drag, startPoint x: 137, startPoint y: 188, endPoint x: 108, endPoint y: 187, distance: 28.8
click at [119, 187] on input "tan" at bounding box center [164, 189] width 90 height 9
select select "60759"
click option "Kapil" at bounding box center [0, 0] width 0 height 0
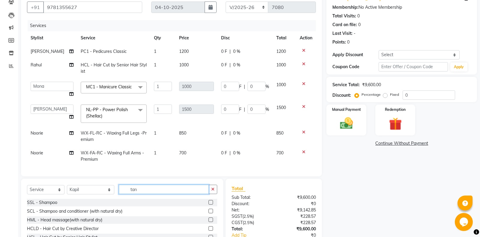
drag, startPoint x: 134, startPoint y: 190, endPoint x: 102, endPoint y: 187, distance: 31.4
click at [119, 189] on input "tan" at bounding box center [164, 189] width 90 height 9
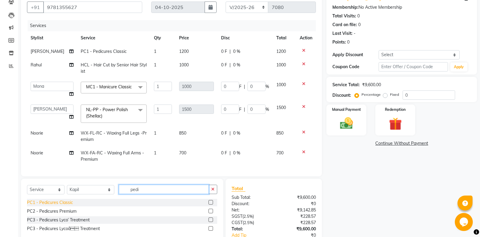
type input "pedi"
click at [65, 205] on div "PC1 - Pedicures Classic" at bounding box center [50, 202] width 46 height 6
checkbox input "false"
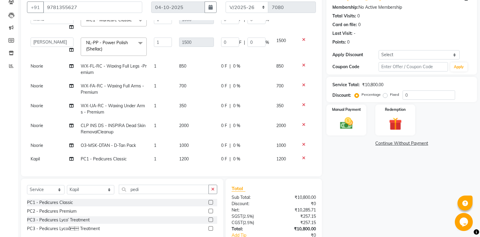
scroll to position [93, 0]
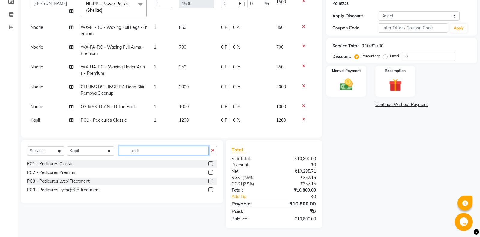
drag, startPoint x: 150, startPoint y: 153, endPoint x: 93, endPoint y: 153, distance: 57.1
click at [119, 153] on input "pedi" at bounding box center [164, 150] width 90 height 9
click at [67, 146] on select "Select Stylist [PERSON_NAME] Amrita - Front Desk [PERSON_NAME] Gental Man Gulsh…" at bounding box center [90, 150] width 47 height 9
select select "60735"
click option "Aarti" at bounding box center [0, 0] width 0 height 0
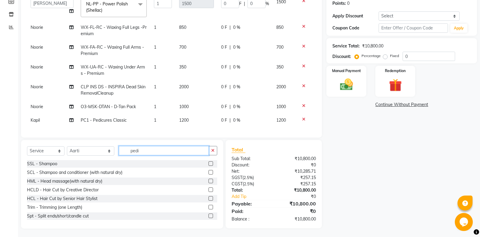
drag, startPoint x: 141, startPoint y: 149, endPoint x: 103, endPoint y: 153, distance: 37.4
click at [119, 153] on input "pedi" at bounding box center [164, 150] width 90 height 9
click at [67, 146] on select "Select Stylist [PERSON_NAME] Amrita - Front Desk [PERSON_NAME] Gental Man Gulsh…" at bounding box center [90, 150] width 47 height 9
drag, startPoint x: 103, startPoint y: 153, endPoint x: 145, endPoint y: 152, distance: 41.5
click at [145, 152] on input "pedi" at bounding box center [164, 150] width 90 height 9
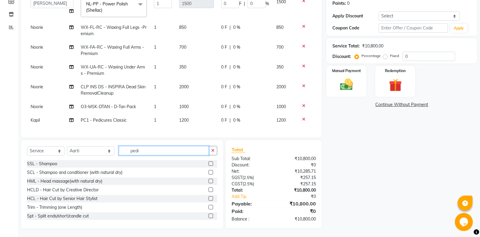
click at [145, 152] on input "pedi" at bounding box center [164, 150] width 90 height 9
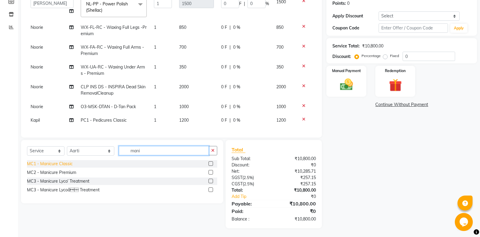
type input "mani"
click at [67, 163] on div "MC1 - Manicure Classic" at bounding box center [50, 164] width 46 height 6
checkbox input "false"
drag, startPoint x: 136, startPoint y: 152, endPoint x: 98, endPoint y: 153, distance: 38.1
click at [119, 153] on input "mani" at bounding box center [164, 150] width 90 height 9
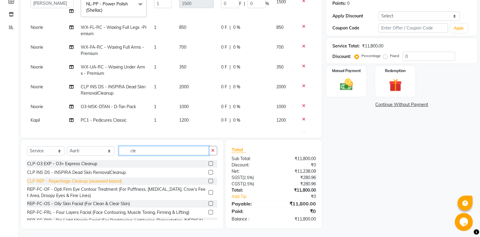
type input "cle"
click at [79, 180] on div "CLP REP - Repechage Cleanup (seaweed based)" at bounding box center [74, 181] width 95 height 6
checkbox input "false"
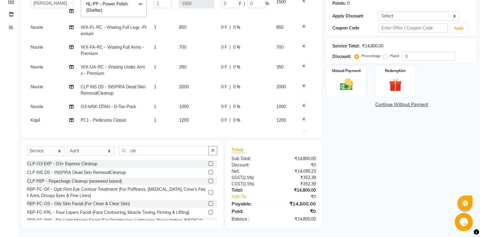
scroll to position [100, 0]
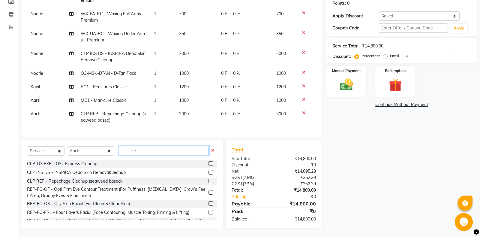
drag, startPoint x: 146, startPoint y: 151, endPoint x: 85, endPoint y: 157, distance: 61.3
click at [119, 155] on input "cle" at bounding box center [164, 150] width 90 height 9
click at [304, 72] on icon at bounding box center [303, 72] width 3 height 4
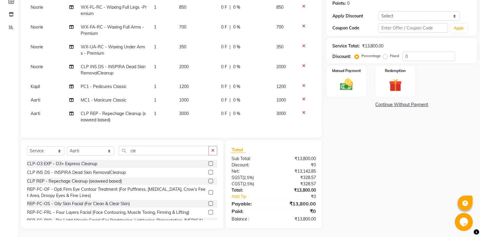
scroll to position [87, 0]
click at [107, 67] on span "CLP INS DS - INSPIRA Dead Skin RemovalCleanup" at bounding box center [113, 70] width 65 height 12
select select "60724"
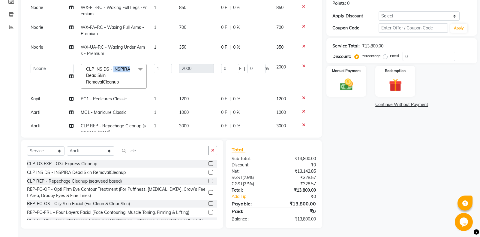
click at [107, 67] on span "CLP INS DS - INSPIRA Dead Skin RemovalCleanup" at bounding box center [108, 75] width 44 height 18
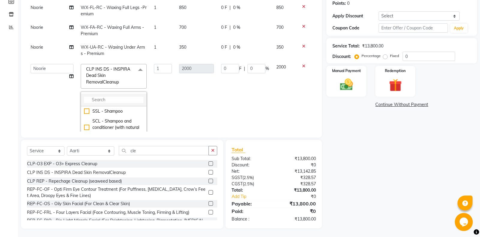
click at [121, 101] on input "multiselect-search" at bounding box center [113, 100] width 59 height 6
type input "clean"
click at [122, 110] on div "REP-FC-OS - Oily Skin Facial (For Clean & Clear Skin)" at bounding box center [113, 109] width 59 height 19
checkbox input "false"
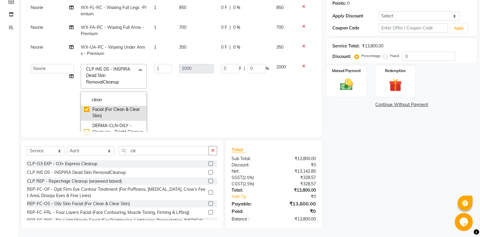
checkbox input "true"
type input "6000"
click at [193, 98] on td "6000" at bounding box center [197, 114] width 42 height 109
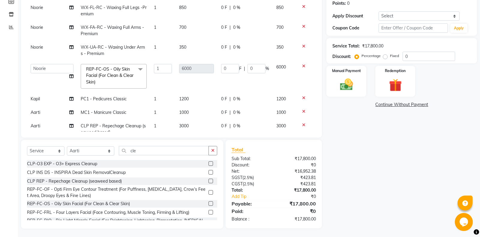
click at [114, 79] on span "REP-FC-OS - Oily Skin Facial (For Clean & Clear Skin) x" at bounding box center [111, 75] width 53 height 19
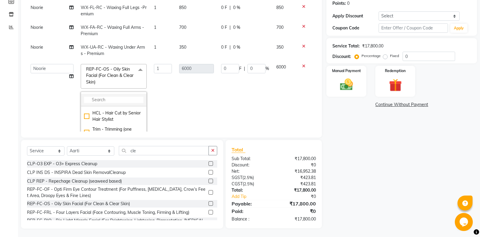
click at [110, 98] on input "multiselect-search" at bounding box center [113, 100] width 59 height 6
type input "clea"
click at [117, 127] on div "CLP REP - Repechage Cleanup (seaweed based)" at bounding box center [113, 122] width 59 height 13
checkbox input "true"
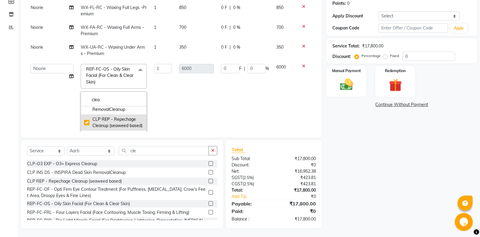
checkbox input "false"
type input "3000"
click at [176, 96] on td "3000" at bounding box center [197, 114] width 42 height 109
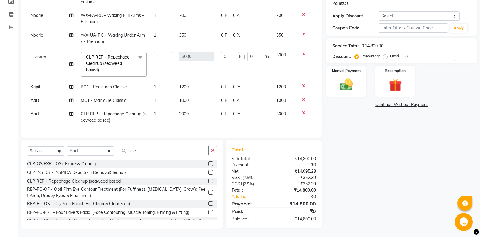
scroll to position [94, 0]
drag, startPoint x: 129, startPoint y: 152, endPoint x: 91, endPoint y: 148, distance: 38.0
click at [119, 148] on input "cle" at bounding box center [164, 149] width 90 height 9
type input "e"
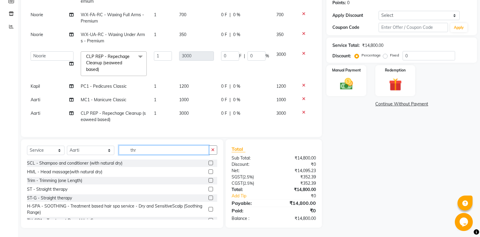
scroll to position [93, 0]
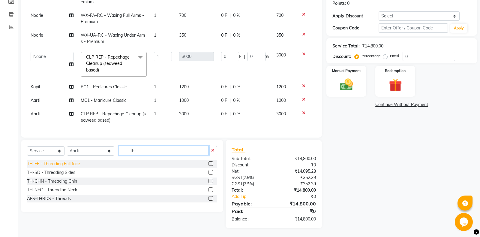
type input "thr"
click at [56, 162] on div "TH-FF - Threading Full face" at bounding box center [53, 164] width 53 height 6
checkbox input "false"
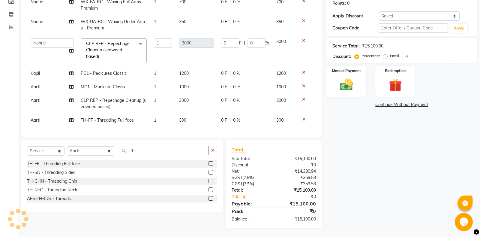
click at [223, 121] on span "0 F" at bounding box center [224, 120] width 6 height 6
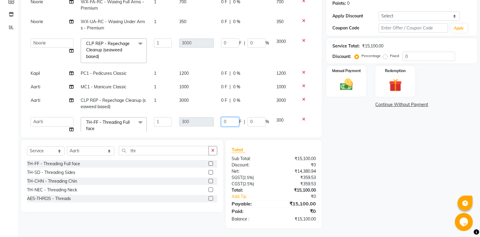
click at [223, 121] on input "0" at bounding box center [230, 121] width 18 height 9
type input "150"
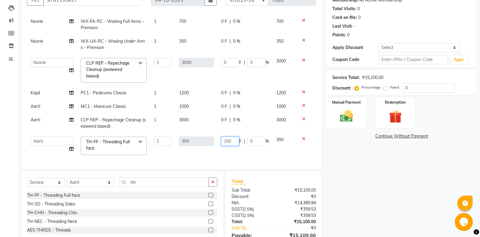
scroll to position [93, 0]
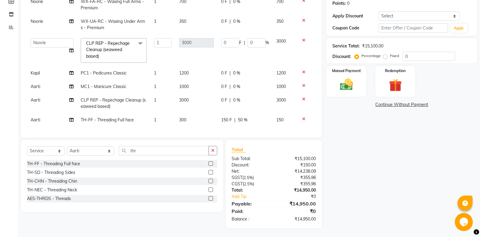
click at [350, 151] on div "Name: Rita Membership: No Active Membership Total Visits: 0 Card on file: 0 Las…" at bounding box center [404, 90] width 155 height 276
click at [140, 155] on div "Select Service Product Membership Package Voucher Prepaid Gift Card Select Styl…" at bounding box center [122, 153] width 190 height 14
click at [67, 146] on select "Select Stylist Aarti Ali Amrita Amrita - Front Desk Balram Gental Man Gulshan H…" at bounding box center [90, 150] width 47 height 9
select select "60725"
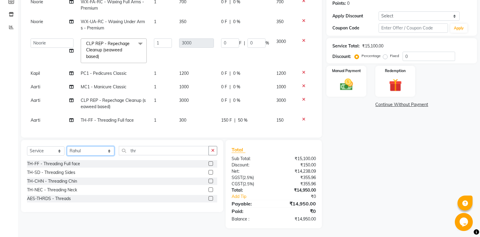
click option "Rahul" at bounding box center [0, 0] width 0 height 0
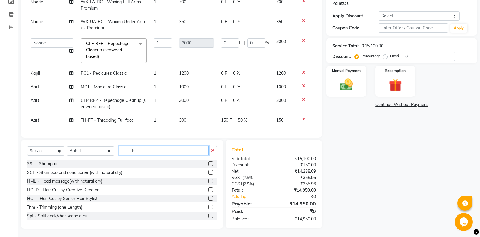
drag, startPoint x: 141, startPoint y: 150, endPoint x: 76, endPoint y: 150, distance: 65.2
click at [119, 150] on input "thr" at bounding box center [164, 150] width 90 height 9
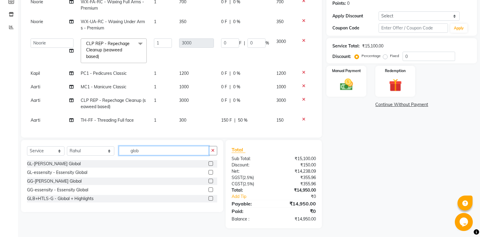
type input "glob"
click at [26, 165] on div "Select Service Product Membership Package Voucher Prepaid Gift Card Select Styl…" at bounding box center [122, 176] width 202 height 72
click at [31, 165] on div "GL-[PERSON_NAME] Global" at bounding box center [54, 164] width 54 height 6
checkbox input "false"
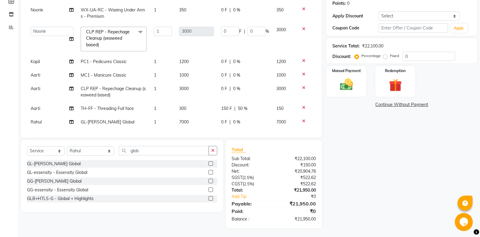
scroll to position [126, 0]
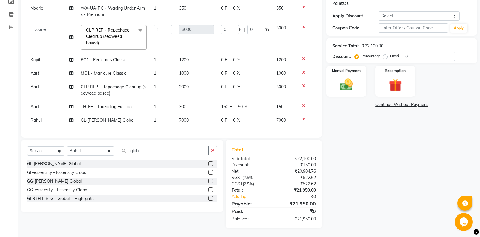
click at [222, 120] on span "0 F" at bounding box center [224, 120] width 6 height 6
select select "60725"
drag, startPoint x: 228, startPoint y: 122, endPoint x: 205, endPoint y: 123, distance: 22.3
click at [221, 123] on input "0" at bounding box center [230, 121] width 18 height 9
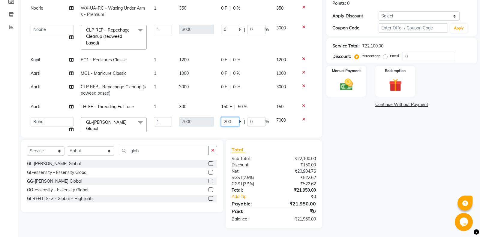
type input "2000"
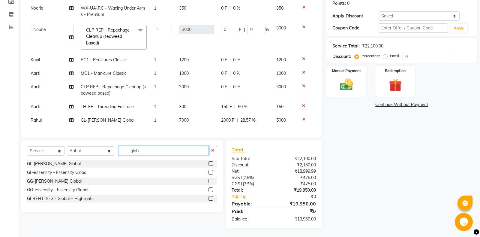
drag, startPoint x: 148, startPoint y: 150, endPoint x: 19, endPoint y: 172, distance: 131.3
click at [119, 155] on input "glob" at bounding box center [164, 150] width 90 height 9
type input "thre"
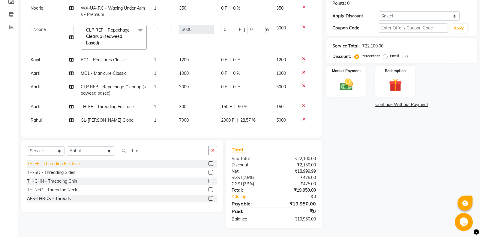
click at [57, 165] on div "TH-FF - Threading Full face" at bounding box center [53, 164] width 53 height 6
checkbox input "false"
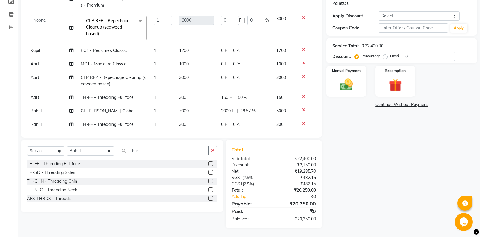
scroll to position [139, 0]
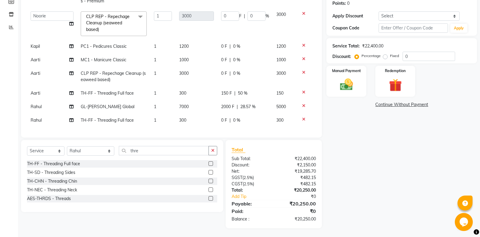
click at [42, 120] on span "Rahul" at bounding box center [36, 119] width 11 height 5
select select "60725"
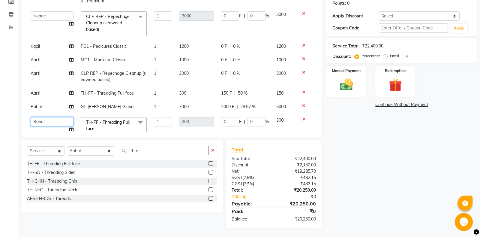
click at [31, 117] on select "Aarti Ali Amrita Amrita - Front Desk Balram Gental Man Gulshan HEADMASTERS Jass…" at bounding box center [52, 121] width 43 height 9
select select "60724"
drag, startPoint x: 226, startPoint y: 122, endPoint x: 205, endPoint y: 121, distance: 21.3
click at [221, 121] on input "0" at bounding box center [230, 121] width 18 height 9
type input "100"
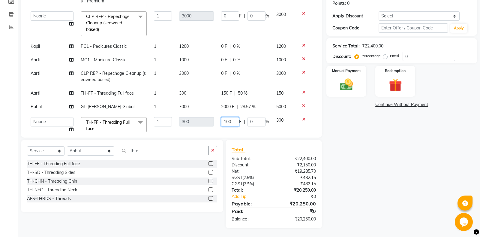
scroll to position [0, 0]
click at [412, 170] on div "Name: Rita Membership: No Active Membership Total Visits: 0 Card on file: 0 Las…" at bounding box center [404, 90] width 155 height 276
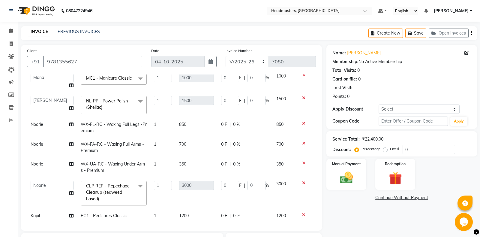
scroll to position [139, 0]
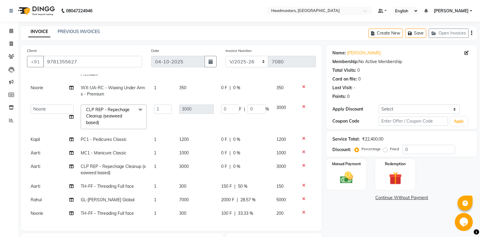
click at [390, 148] on label "Fixed" at bounding box center [394, 148] width 9 height 5
click at [385, 148] on input "Fixed" at bounding box center [387, 149] width 4 height 4
radio input "true"
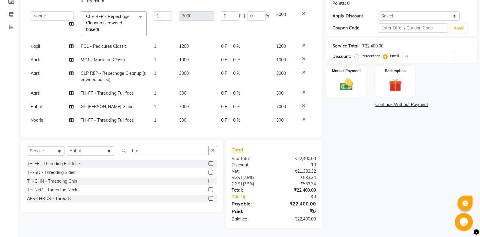
click at [223, 45] on span "0 F" at bounding box center [224, 46] width 6 height 6
select select "60759"
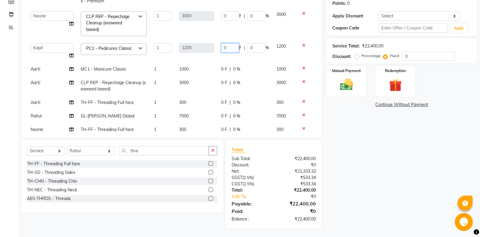
click at [226, 47] on input "0" at bounding box center [230, 47] width 18 height 9
type input "200"
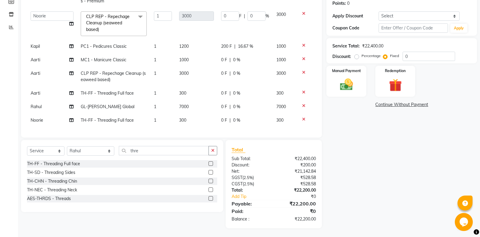
click at [357, 124] on div "Name: Rita Membership: No Active Membership Total Visits: 0 Card on file: 0 Las…" at bounding box center [404, 90] width 155 height 276
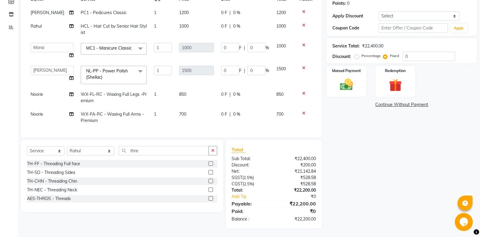
scroll to position [0, 0]
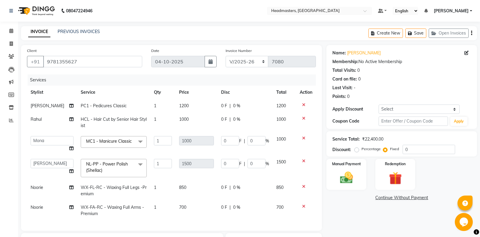
click at [222, 107] on span "0 F" at bounding box center [224, 106] width 6 height 6
select select "60737"
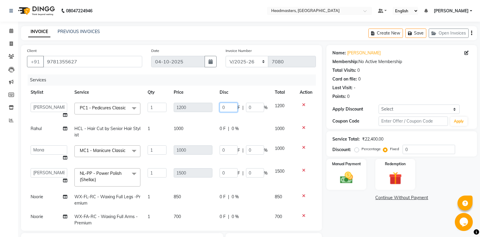
drag, startPoint x: 225, startPoint y: 107, endPoint x: 220, endPoint y: 107, distance: 5.4
click at [220, 107] on input "0" at bounding box center [229, 107] width 18 height 9
type input "200"
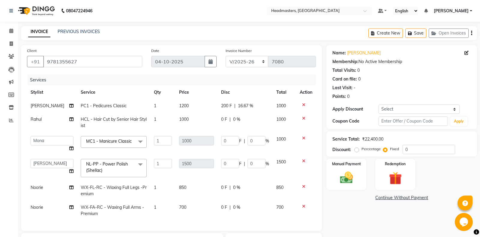
click at [345, 207] on div "Name: Rita Membership: No Active Membership Total Visits: 0 Card on file: 0 Las…" at bounding box center [404, 183] width 155 height 276
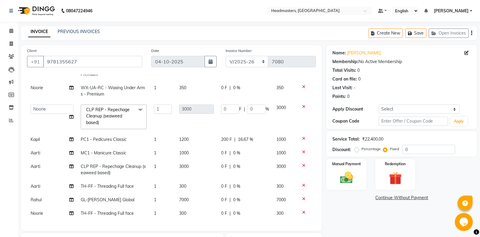
scroll to position [93, 0]
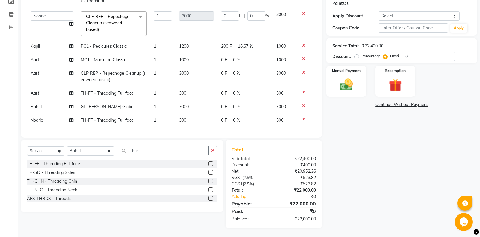
click at [221, 107] on span "0 F" at bounding box center [224, 107] width 6 height 6
select select "60725"
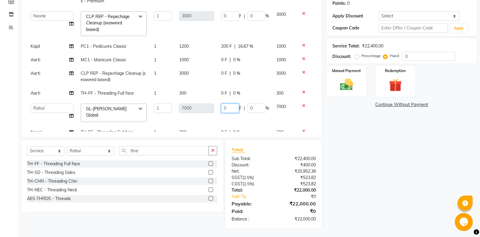
click at [228, 108] on input "0" at bounding box center [230, 108] width 18 height 9
type input "3000"
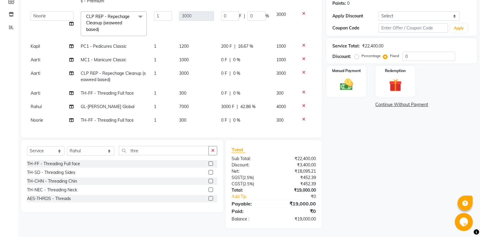
click at [357, 185] on div "Name: Rita Membership: No Active Membership Total Visits: 0 Card on file: 0 Las…" at bounding box center [404, 90] width 155 height 276
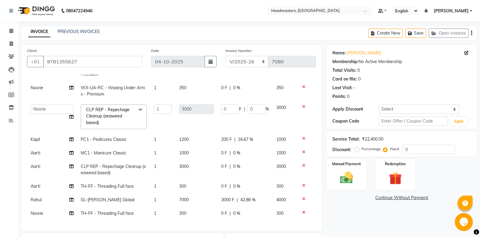
scroll to position [93, 0]
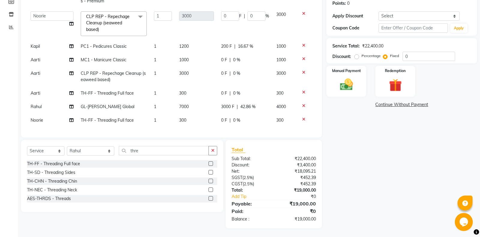
click at [109, 79] on td "CLP REP - Repechage Cleanup (seaweed based)" at bounding box center [113, 77] width 73 height 20
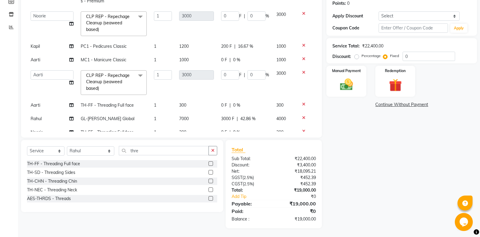
click at [108, 81] on span "CLP REP - Repechage Cleanup (seaweed based)" at bounding box center [108, 82] width 44 height 18
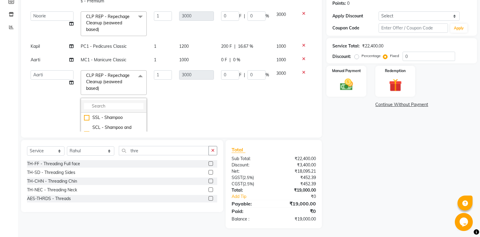
click at [108, 105] on input "multiselect-search" at bounding box center [113, 106] width 59 height 6
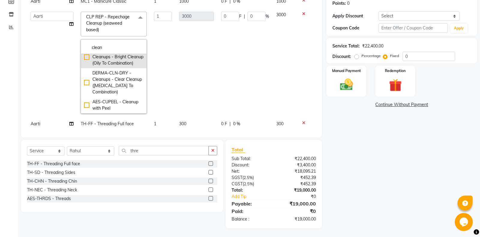
scroll to position [202, 0]
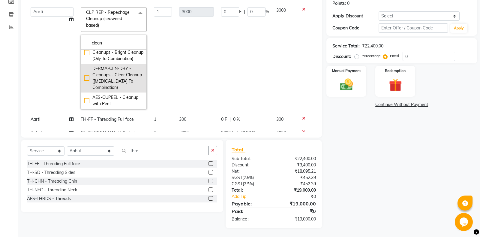
type input "clean"
click at [120, 86] on div "DERMA-CLN-DRY - Cleanups - Clear Cleanup (Dry Skin To Combination)" at bounding box center [113, 77] width 59 height 25
checkbox input "false"
checkbox input "true"
type input "6000"
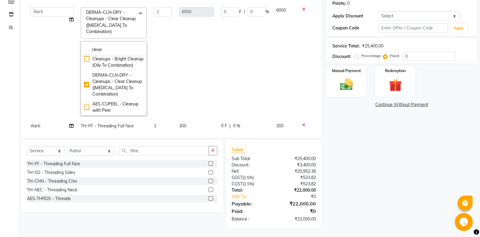
drag, startPoint x: 195, startPoint y: 42, endPoint x: 198, endPoint y: 40, distance: 4.2
click at [195, 42] on td "6000" at bounding box center [197, 62] width 42 height 116
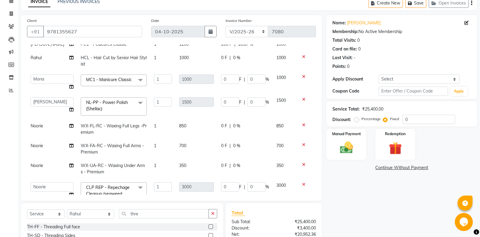
scroll to position [158, 0]
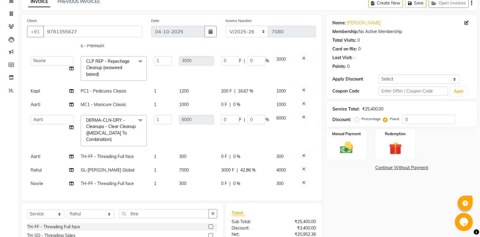
click at [122, 77] on span "CLP REP - Repechage Cleanup (seaweed based) x" at bounding box center [112, 68] width 54 height 20
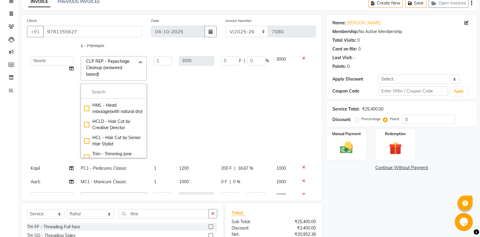
scroll to position [31, 0]
click at [115, 92] on input "multiselect-search" at bounding box center [113, 92] width 59 height 6
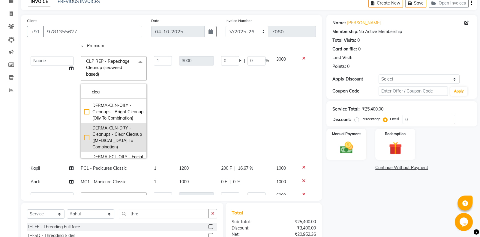
scroll to position [84, 0]
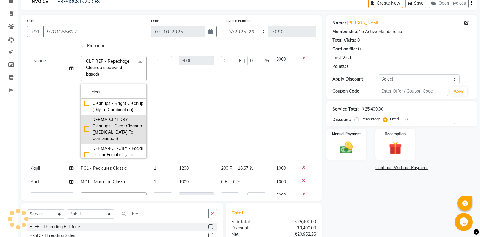
type input "clea"
click at [110, 132] on div "DERMA-CLN-DRY - Cleanups - Clear Cleanup (Dry Skin To Combination)" at bounding box center [113, 129] width 59 height 25
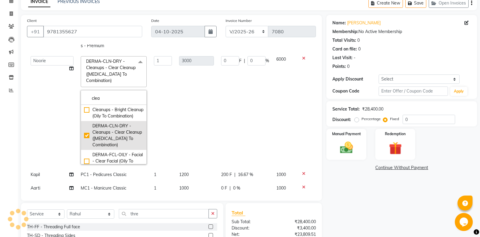
checkbox input "false"
checkbox input "true"
type input "6000"
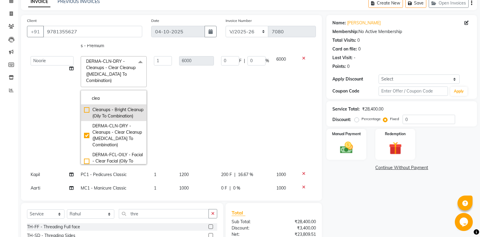
click at [116, 119] on div "DERMA-CLN-OILY - Cleanups - Bright Cleanup (Oily To Combination)" at bounding box center [113, 109] width 59 height 19
checkbox input "true"
checkbox input "false"
type input "3000"
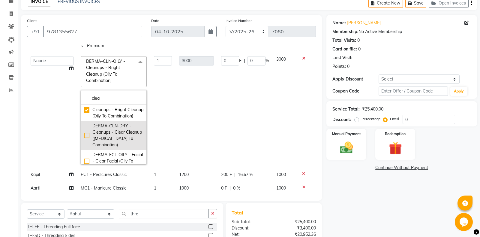
click at [111, 140] on div "DERMA-CLN-DRY - Cleanups - Clear Cleanup (Dry Skin To Combination)" at bounding box center [113, 135] width 59 height 25
checkbox input "false"
checkbox input "true"
type input "6000"
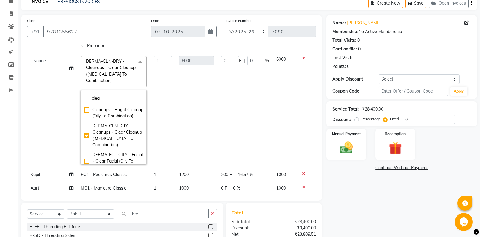
click at [357, 220] on div "Name: Rita Membership: No Active Membership Total Visits: 0 Card on file: 0 Las…" at bounding box center [404, 153] width 155 height 276
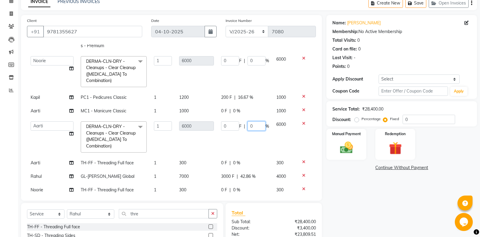
click at [254, 126] on input "0" at bounding box center [257, 125] width 18 height 9
click at [252, 126] on input "0" at bounding box center [257, 125] width 18 height 9
type input "50"
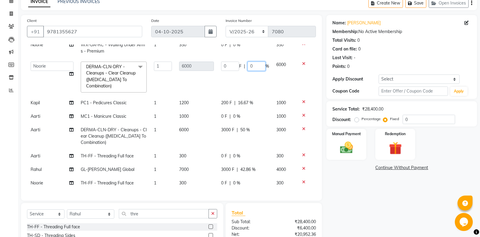
scroll to position [152, 0]
drag, startPoint x: 256, startPoint y: 55, endPoint x: 244, endPoint y: 55, distance: 12.0
click at [248, 62] on input "0" at bounding box center [257, 66] width 18 height 9
type input "50"
click at [334, 181] on div "Name: Rita Membership: No Active Membership Total Visits: 0 Card on file: 0 Las…" at bounding box center [404, 153] width 155 height 276
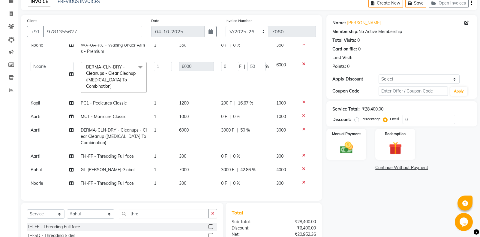
scroll to position [140, 0]
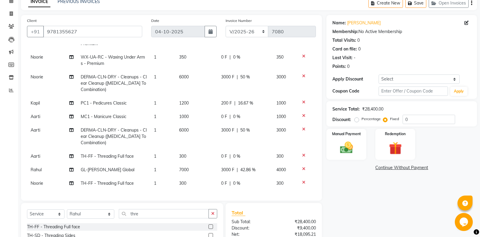
click at [349, 213] on div "Name: Rita Membership: No Active Membership Total Visits: 0 Card on file: 0 Las…" at bounding box center [404, 153] width 155 height 276
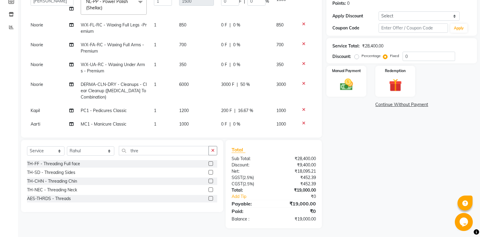
scroll to position [45, 0]
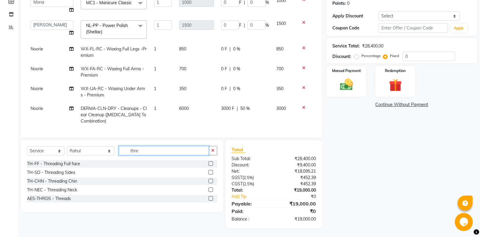
drag, startPoint x: 153, startPoint y: 148, endPoint x: 86, endPoint y: 159, distance: 67.3
click at [119, 155] on input "thre" at bounding box center [164, 150] width 90 height 9
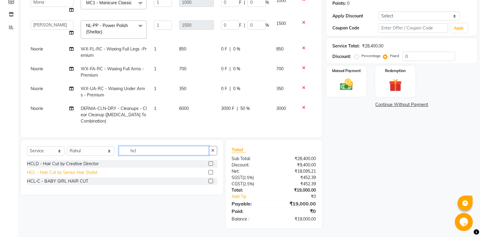
type input "hcl"
click at [49, 172] on div "HCL - Hair Cut by Senior Hair Stylist" at bounding box center [62, 172] width 71 height 6
checkbox input "false"
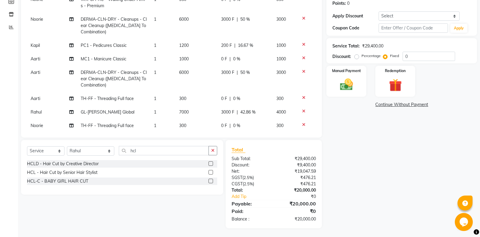
scroll to position [160, 0]
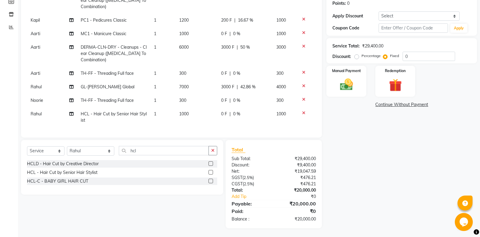
click at [39, 114] on span "Rahul" at bounding box center [36, 113] width 11 height 5
select select "60725"
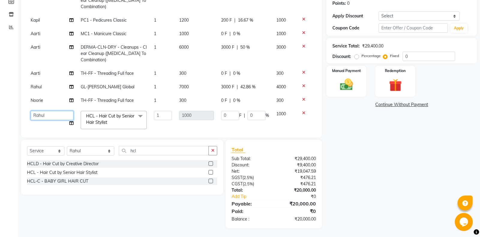
click at [31, 111] on select "Aarti Ali Amrita Amrita - Front Desk Balram Gental Man Gulshan HEADMASTERS Jass…" at bounding box center [52, 115] width 43 height 9
select select "60729"
click at [116, 203] on div "Select Service Product Membership Package Voucher Prepaid Gift Card Select Styl…" at bounding box center [120, 184] width 207 height 88
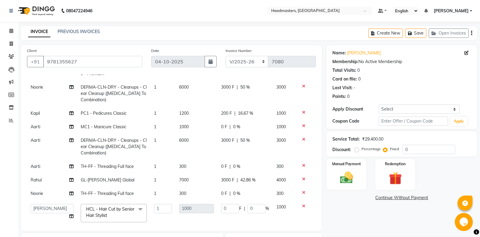
drag, startPoint x: 360, startPoint y: 221, endPoint x: 341, endPoint y: 214, distance: 20.8
click at [360, 221] on div "Name: Rita Membership: No Active Membership Total Visits: 0 Card on file: 0 Las…" at bounding box center [404, 183] width 155 height 276
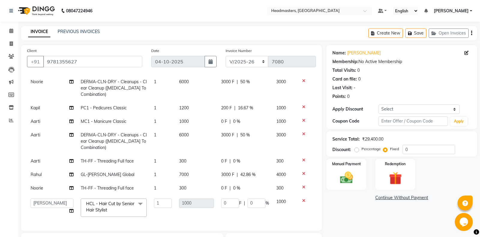
scroll to position [93, 0]
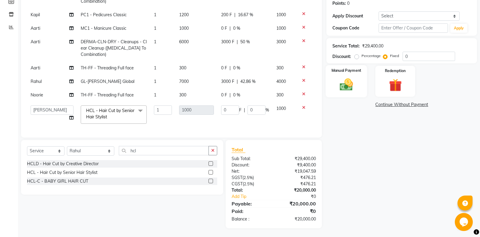
click at [347, 81] on img at bounding box center [347, 84] width 22 height 15
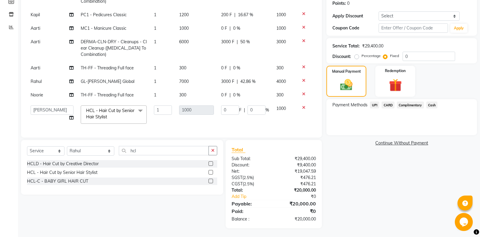
click at [377, 106] on span "UPI" at bounding box center [374, 104] width 9 height 7
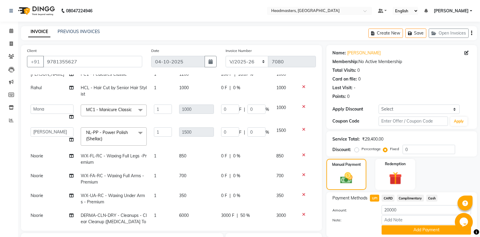
scroll to position [63, 0]
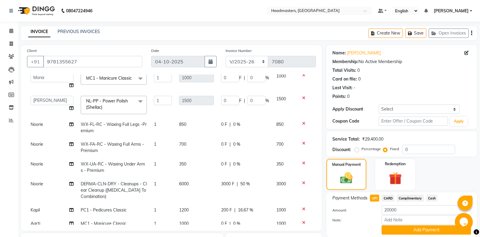
click at [100, 190] on span "DERMA-CLN-DRY - Cleanups - Clear Cleanup (Dry Skin To Combination)" at bounding box center [114, 190] width 66 height 18
select select "60724"
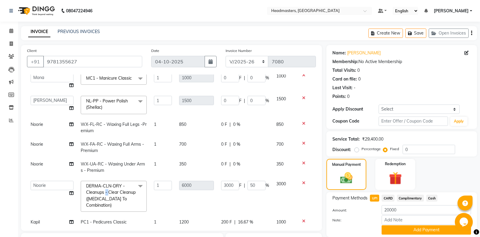
click at [100, 190] on span "DERMA-CLN-DRY - Cleanups - Clear Cleanup (Dry Skin To Combination)" at bounding box center [111, 195] width 50 height 25
click at [123, 220] on input "multiselect-search" at bounding box center [113, 223] width 59 height 6
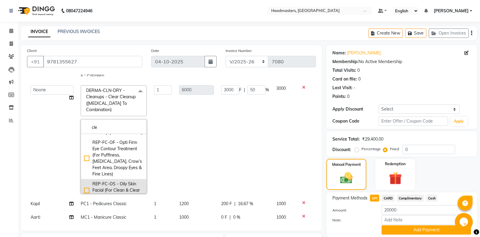
scroll to position [0, 0]
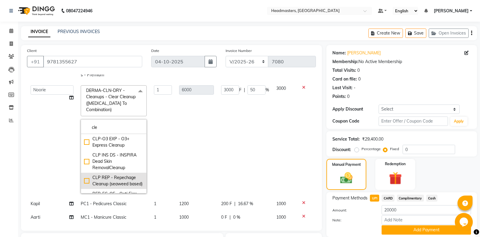
type input "cle"
click at [117, 178] on div "CLP REP - Repechage Cleanup (seaweed based)" at bounding box center [113, 180] width 59 height 13
checkbox input "true"
checkbox input "false"
type input "3000"
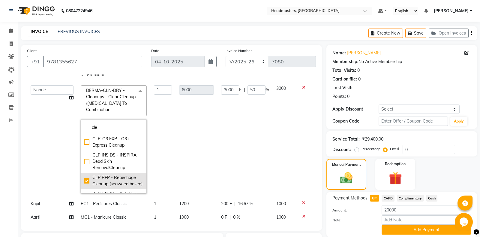
type input "0"
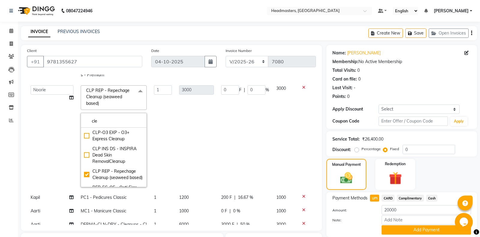
click at [168, 127] on td "1" at bounding box center [162, 136] width 25 height 109
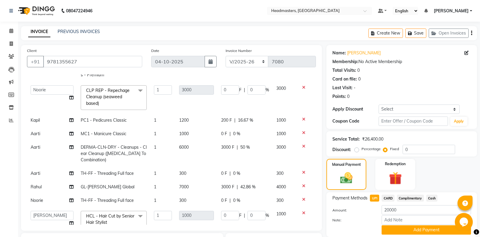
click at [110, 154] on span "DERMA-CLN-DRY - Cleanups - Clear Cleanup (Dry Skin To Combination)" at bounding box center [114, 153] width 66 height 18
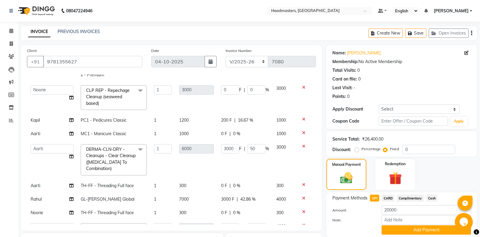
click at [110, 154] on span "DERMA-CLN-DRY - Cleanups - Clear Cleanup (Dry Skin To Combination)" at bounding box center [111, 159] width 50 height 25
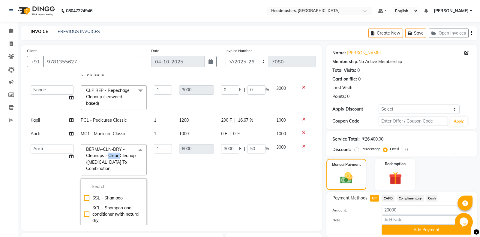
scroll to position [86, 0]
click at [116, 190] on li at bounding box center [113, 186] width 65 height 13
click at [116, 186] on input "multiselect-search" at bounding box center [113, 186] width 59 height 6
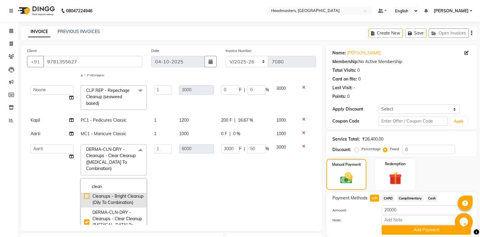
type input "clean"
click at [124, 206] on div "DERMA-CLN-OILY - Cleanups - Bright Cleanup (Oily To Combination)" at bounding box center [113, 196] width 59 height 19
checkbox input "true"
checkbox input "false"
type input "3000"
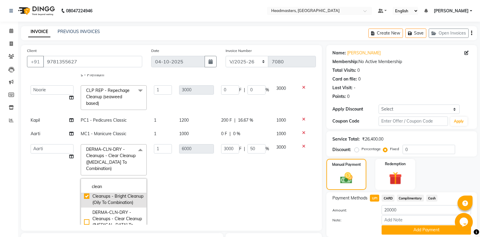
type input "0"
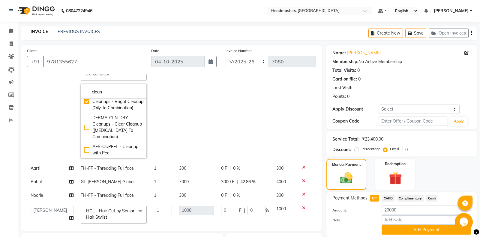
click at [256, 127] on td "0 F | 0 %" at bounding box center [245, 104] width 55 height 116
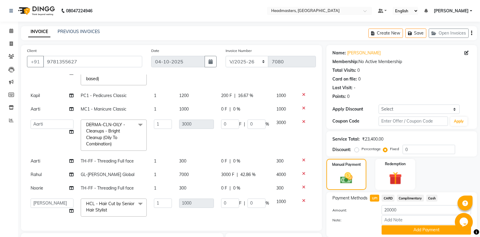
click at [121, 142] on span "DERMA-CLN-OILY - Cleanups - Bright Cleanup (Oily To Combination) x" at bounding box center [111, 135] width 53 height 26
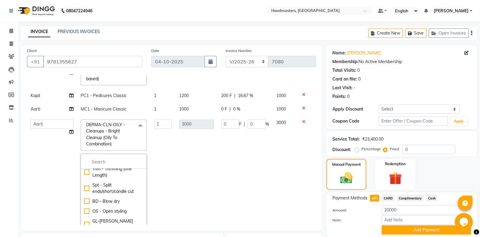
scroll to position [86, 0]
click at [117, 161] on input "multiselect-search" at bounding box center [113, 162] width 59 height 6
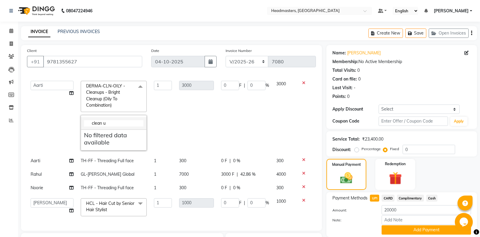
scroll to position [221, 0]
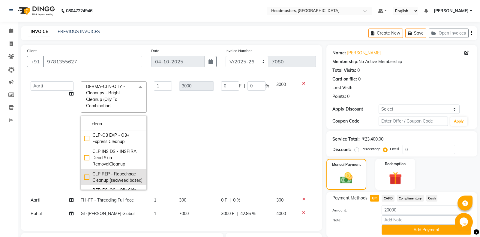
click at [119, 176] on div "CLP REP - Repechage Cleanup (seaweed based)" at bounding box center [113, 177] width 59 height 13
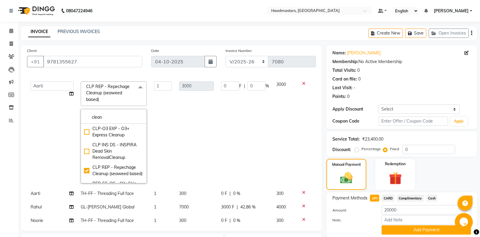
click at [445, 177] on div "Manual Payment Redemption" at bounding box center [402, 174] width 160 height 31
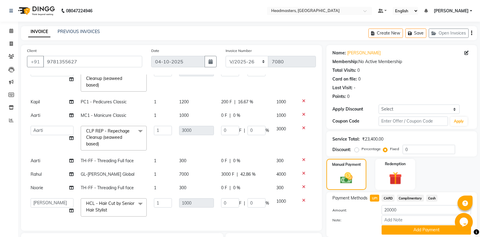
scroll to position [93, 0]
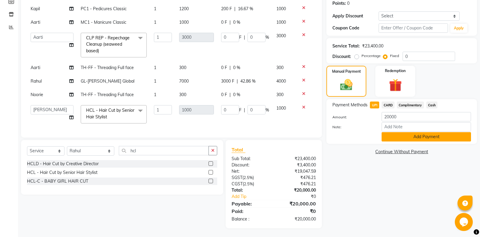
click at [422, 139] on button "Add Payment" at bounding box center [426, 136] width 89 height 9
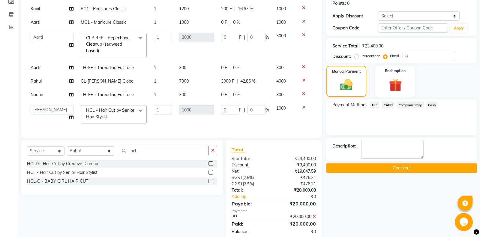
click at [418, 167] on button "Checkout" at bounding box center [402, 167] width 151 height 9
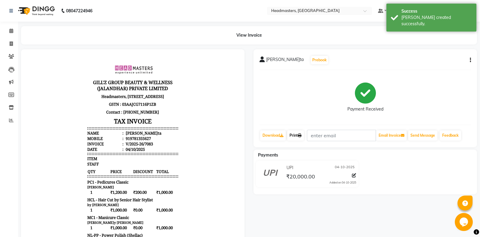
click at [296, 135] on link "Print" at bounding box center [295, 135] width 17 height 10
click at [294, 136] on link "Print" at bounding box center [295, 135] width 17 height 10
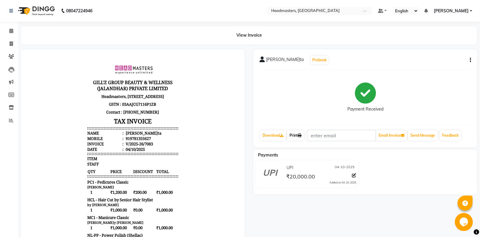
click at [296, 136] on link "Print" at bounding box center [295, 135] width 17 height 10
click at [300, 133] on link "Print" at bounding box center [295, 135] width 17 height 10
click at [300, 135] on link "Print" at bounding box center [295, 135] width 17 height 10
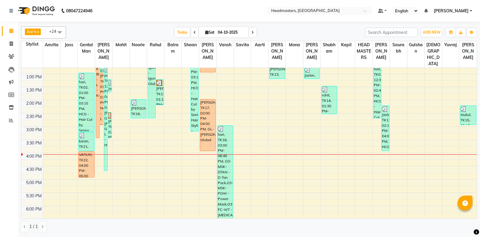
scroll to position [95, 0]
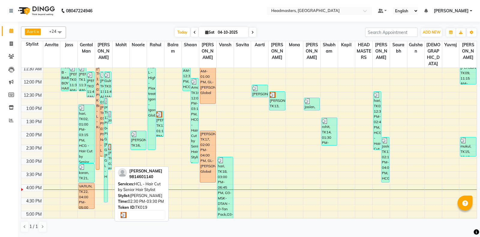
click at [110, 153] on div "[PERSON_NAME]it, TK19, 02:30 PM-03:30 PM, HCL - Hair Cut by Senior Hair Stylist" at bounding box center [109, 157] width 3 height 26
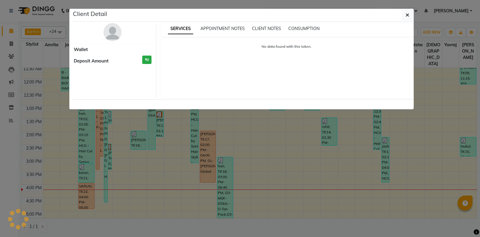
select select "3"
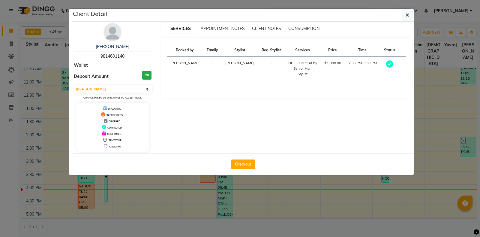
click at [244, 169] on div "Checkout" at bounding box center [243, 164] width 342 height 22
click at [242, 166] on button "Checkout" at bounding box center [243, 164] width 24 height 10
select select "7130"
select select "service"
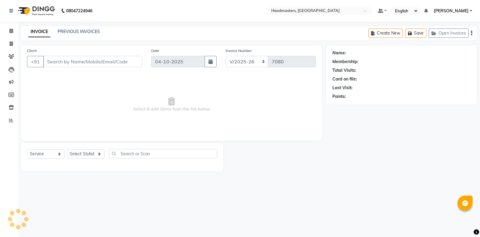
type input "9814601140"
select select "60721"
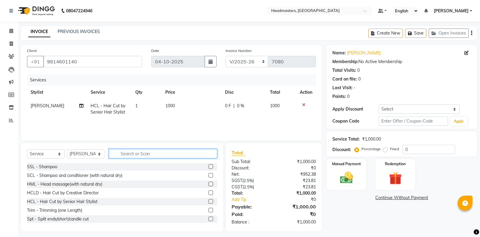
click at [128, 151] on input "text" at bounding box center [163, 153] width 108 height 9
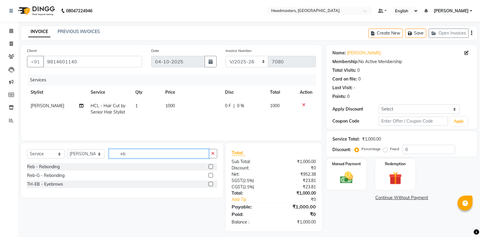
drag, startPoint x: 136, startPoint y: 151, endPoint x: 109, endPoint y: 157, distance: 27.0
click at [109, 157] on input "eb" at bounding box center [159, 153] width 100 height 9
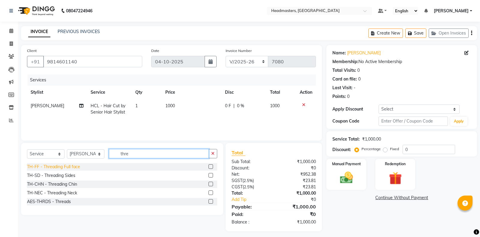
type input "thre"
click at [77, 166] on div "TH-FF - Threading Full face" at bounding box center [53, 167] width 53 height 6
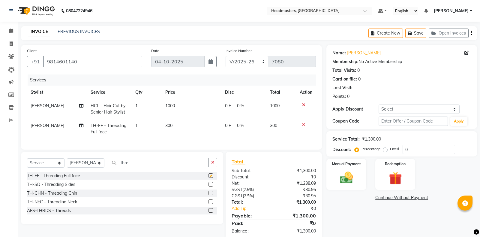
checkbox input "false"
click at [228, 129] on span "0 F" at bounding box center [228, 126] width 6 height 6
select select "60721"
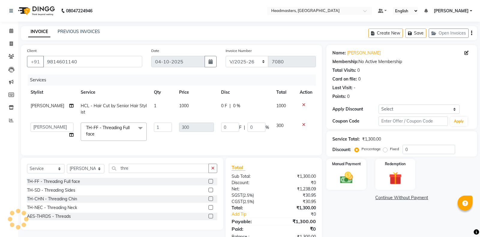
click at [230, 128] on input "0" at bounding box center [230, 127] width 18 height 9
click at [226, 128] on input "0" at bounding box center [230, 127] width 18 height 9
type input "100"
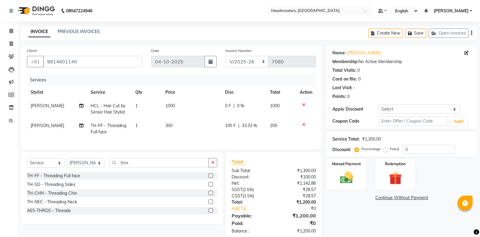
click at [345, 219] on div "Name: Baljit Membership: No Active Membership Total Visits: 0 Card on file: 0 L…" at bounding box center [404, 142] width 155 height 195
click at [31, 109] on td "[PERSON_NAME]" at bounding box center [57, 109] width 60 height 20
select select "60721"
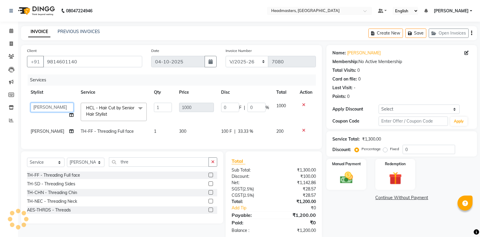
click at [31, 103] on select "[PERSON_NAME] Amrita Amrita - Front Desk [PERSON_NAME] Gental Man Gulshan HEADM…" at bounding box center [52, 107] width 43 height 9
select select "74343"
click at [337, 216] on div "Name: Baljit Membership: No Active Membership Total Visits: 0 Card on file: 0 L…" at bounding box center [404, 142] width 155 height 195
click at [348, 185] on img at bounding box center [347, 177] width 22 height 15
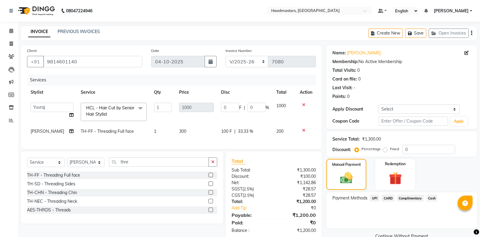
click at [373, 198] on span "UPI" at bounding box center [374, 198] width 9 height 7
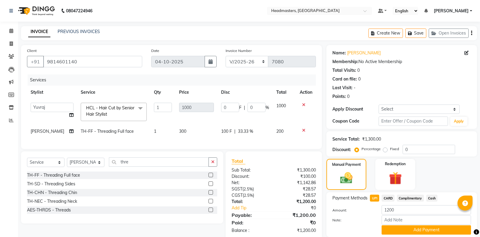
scroll to position [21, 0]
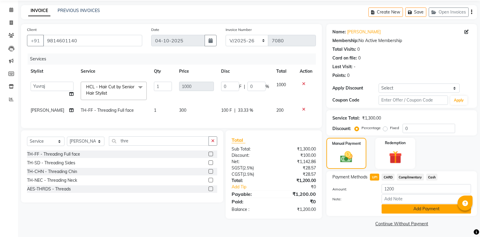
click at [401, 209] on button "Add Payment" at bounding box center [426, 208] width 89 height 9
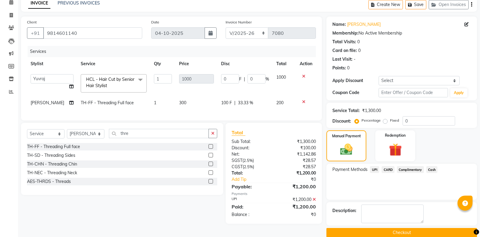
scroll to position [38, 0]
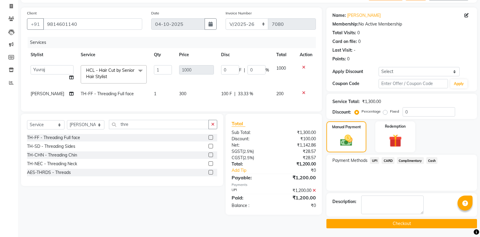
click at [375, 226] on button "Checkout" at bounding box center [402, 223] width 151 height 9
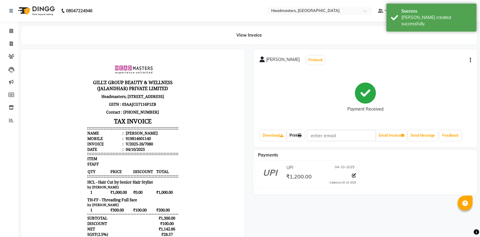
click at [298, 133] on link "Print" at bounding box center [295, 135] width 17 height 10
click at [299, 133] on link "Print" at bounding box center [295, 135] width 17 height 10
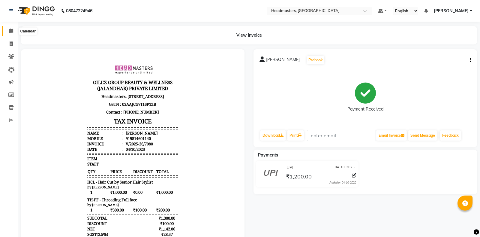
click at [8, 32] on span at bounding box center [11, 31] width 11 height 7
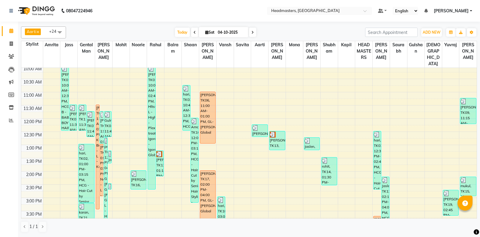
scroll to position [63, 0]
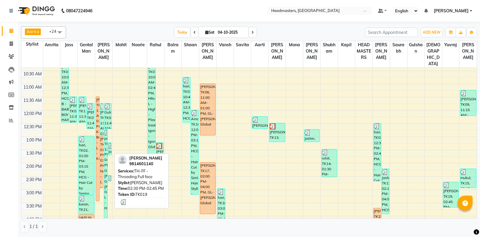
click at [109, 178] on img at bounding box center [109, 179] width 3 height 6
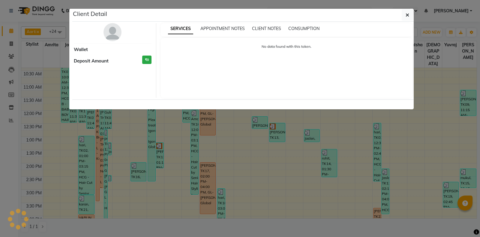
select select "3"
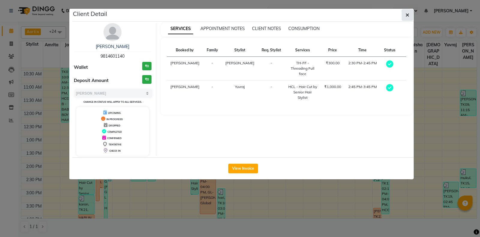
click at [408, 16] on icon "button" at bounding box center [408, 15] width 4 height 5
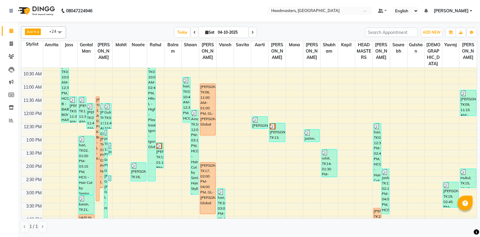
click at [142, 186] on div "8:00 AM 8:30 AM 9:00 AM 9:30 AM 10:00 AM 10:30 AM 11:00 AM 11:30 AM 12:00 PM 12…" at bounding box center [249, 190] width 456 height 370
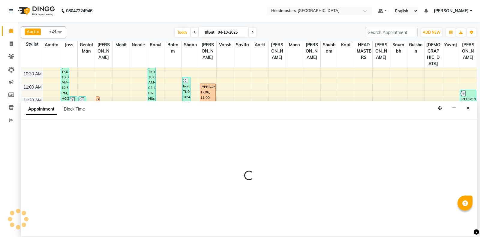
select select "60724"
select select "tentative"
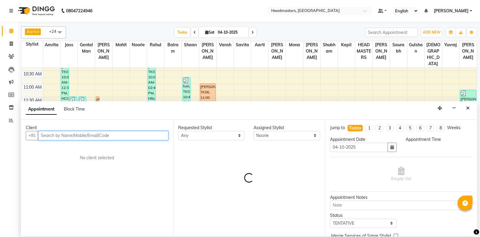
select select "885"
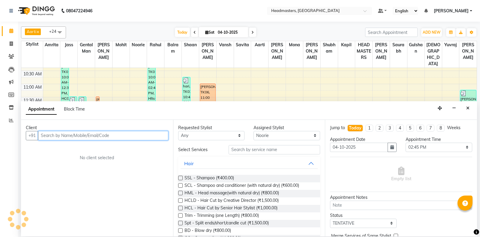
click at [68, 135] on input "text" at bounding box center [103, 135] width 130 height 9
type input "9478249480"
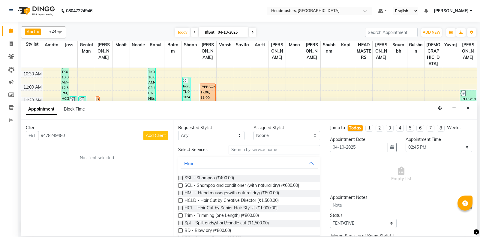
click at [151, 139] on button "Add Client" at bounding box center [156, 135] width 25 height 9
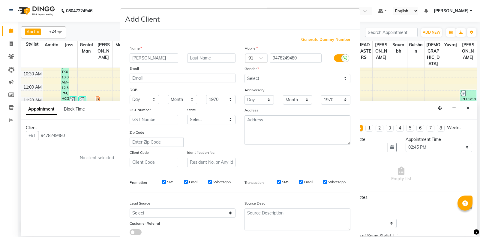
type input "aadya"
click at [245, 74] on select "Select [DEMOGRAPHIC_DATA] [DEMOGRAPHIC_DATA] Other Prefer Not To Say" at bounding box center [298, 78] width 106 height 9
select select "[DEMOGRAPHIC_DATA]"
click option "[DEMOGRAPHIC_DATA]" at bounding box center [0, 0] width 0 height 0
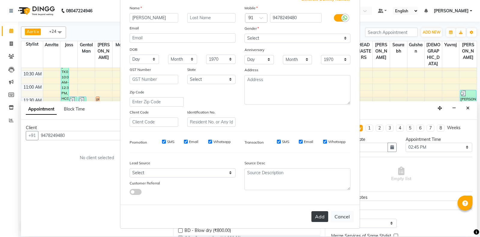
click at [316, 214] on button "Add" at bounding box center [320, 216] width 17 height 11
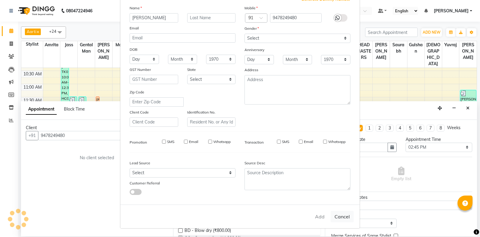
select select
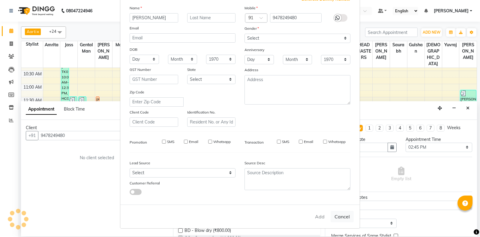
select select
checkbox input "false"
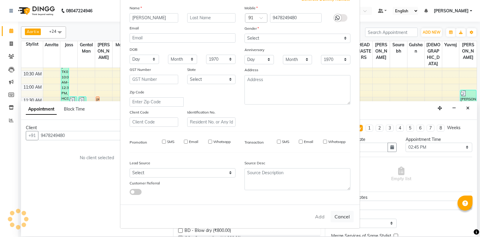
checkbox input "false"
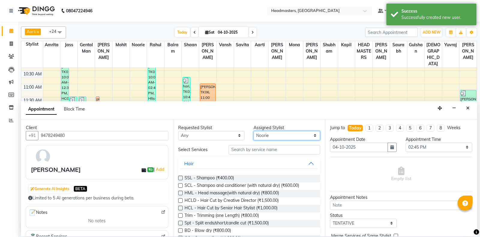
click at [254, 131] on select "Select [PERSON_NAME] Amrita [PERSON_NAME] Gental Man Gulshan HEADMASTERS [PERSO…" at bounding box center [287, 135] width 67 height 9
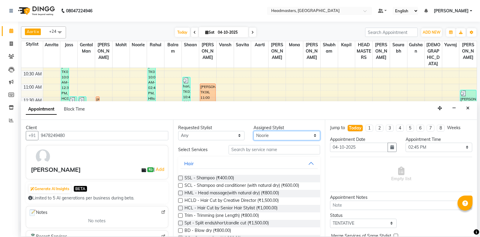
select select "60721"
click option "[PERSON_NAME]" at bounding box center [0, 0] width 0 height 0
click at [265, 150] on input "text" at bounding box center [275, 149] width 92 height 9
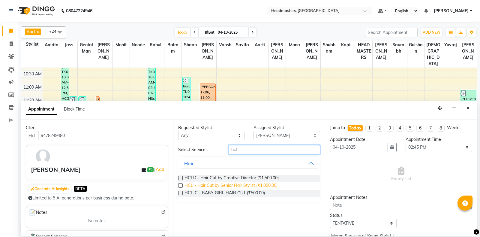
type input "hcl"
click at [249, 184] on span "HCL - Hair Cut by Senior Hair Stylist (₹1,000.00)" at bounding box center [231, 186] width 93 height 8
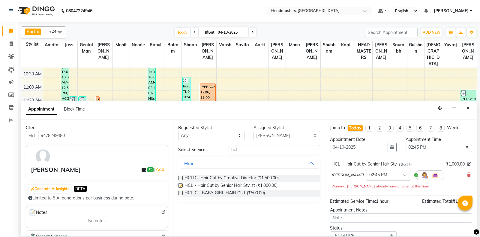
checkbox input "false"
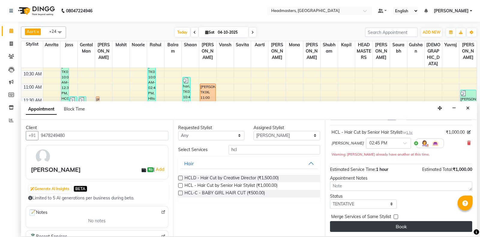
click at [390, 231] on button "Book" at bounding box center [401, 226] width 142 height 11
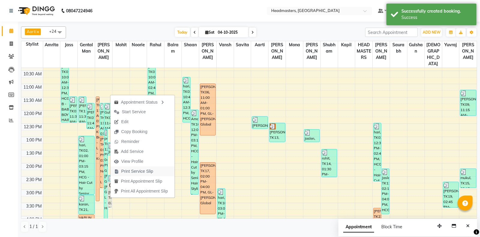
click at [132, 171] on span "Print Service Slip" at bounding box center [137, 171] width 32 height 6
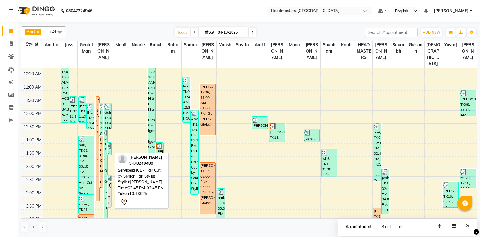
click at [111, 186] on icon at bounding box center [111, 185] width 7 height 7
select select "7"
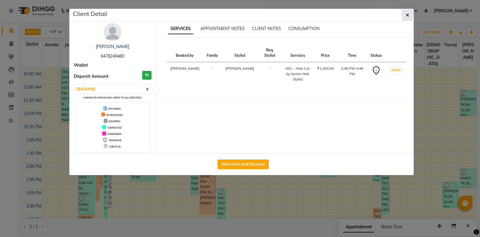
click at [406, 14] on icon "button" at bounding box center [408, 15] width 4 height 5
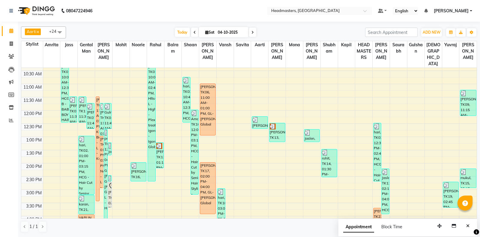
click at [289, 180] on div "8:00 AM 8:30 AM 9:00 AM 9:30 AM 10:00 AM 10:30 AM 11:00 AM 11:30 AM 12:00 PM 12…" at bounding box center [249, 190] width 456 height 370
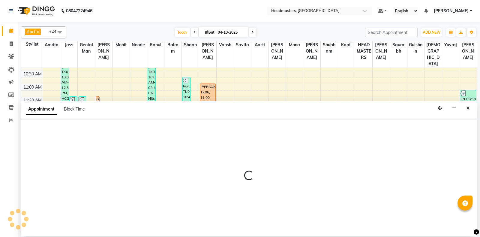
select select "60742"
select select "870"
select select "tentative"
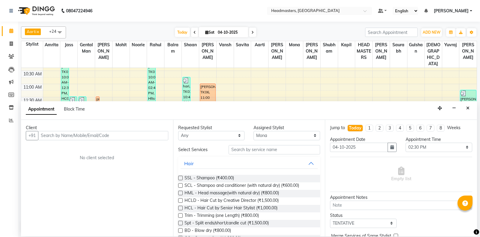
click at [116, 135] on input "text" at bounding box center [103, 135] width 130 height 9
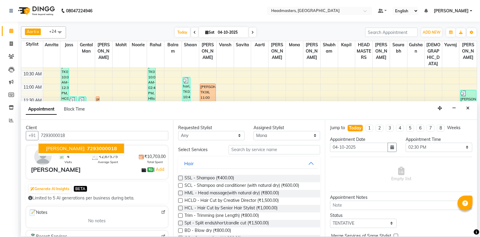
click at [91, 152] on button "Pavneet 7293000018" at bounding box center [82, 149] width 86 height 10
type input "7293000018"
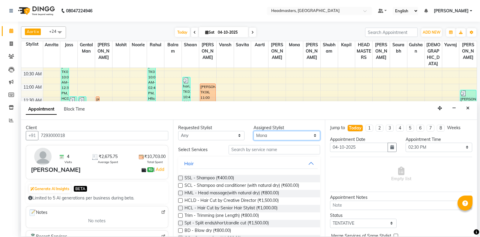
click at [254, 131] on select "Select [PERSON_NAME] Amrita [PERSON_NAME] Gental Man Gulshan HEADMASTERS [PERSO…" at bounding box center [287, 135] width 67 height 9
select select "60737"
click option "[PERSON_NAME]" at bounding box center [0, 0] width 0 height 0
click at [261, 148] on input "text" at bounding box center [275, 149] width 92 height 9
click at [312, 147] on input "text" at bounding box center [275, 149] width 92 height 9
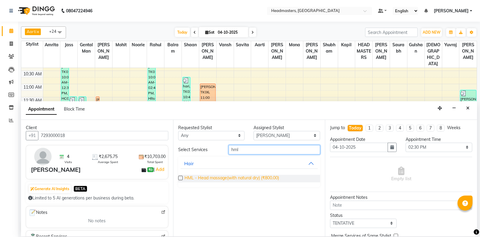
type input "hml"
click at [225, 177] on span "HML - Head massage(with natural dry) (₹800.00)" at bounding box center [232, 179] width 95 height 8
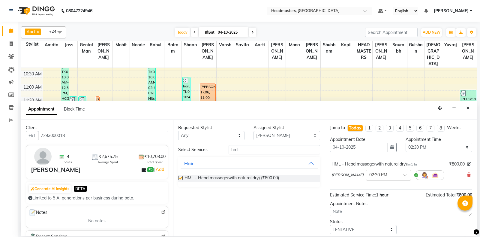
checkbox input "false"
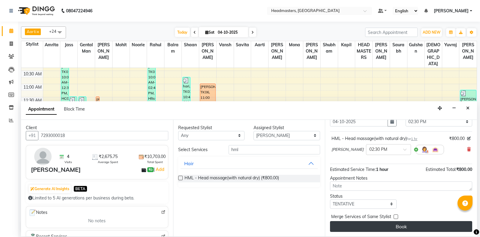
click at [372, 225] on button "Book" at bounding box center [401, 226] width 142 height 11
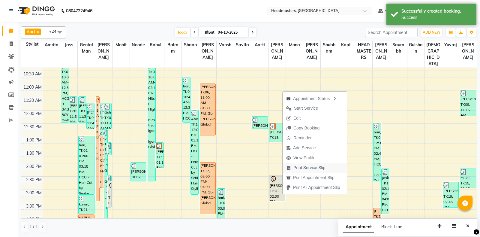
click at [300, 166] on span "Print Service Slip" at bounding box center [310, 168] width 32 height 6
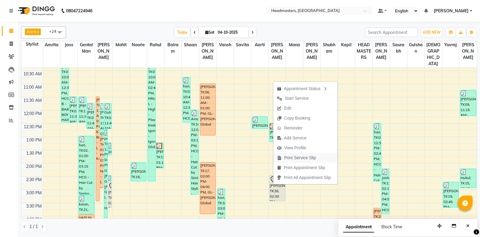
click at [284, 159] on span "Print Service Slip" at bounding box center [297, 158] width 47 height 10
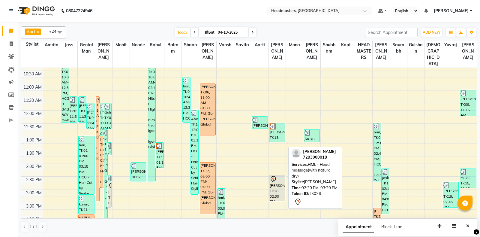
click at [275, 181] on icon at bounding box center [273, 179] width 7 height 7
select select "7"
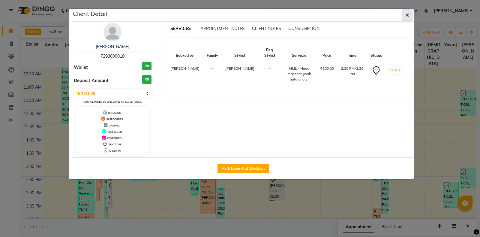
click at [407, 15] on icon "button" at bounding box center [408, 15] width 4 height 5
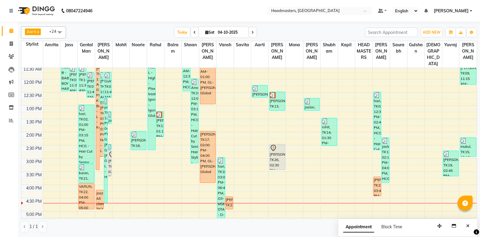
scroll to position [95, 0]
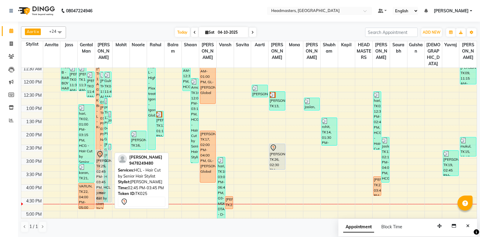
drag, startPoint x: 110, startPoint y: 175, endPoint x: 113, endPoint y: 200, distance: 25.1
click at [113, 200] on div "8:00 AM 8:30 AM 9:00 AM 9:30 AM 10:00 AM 10:30 AM 11:00 AM 11:30 AM 12:00 PM 12…" at bounding box center [249, 158] width 456 height 370
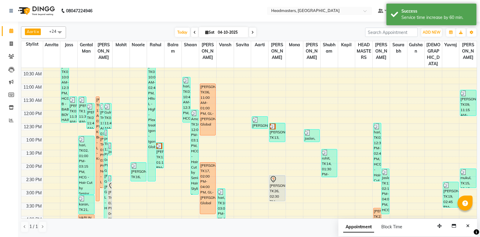
scroll to position [0, 0]
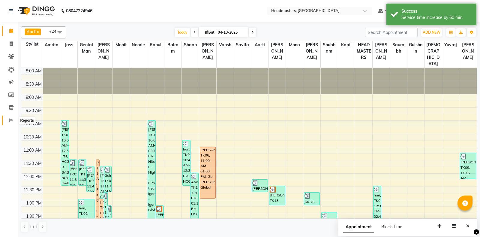
click at [7, 122] on span at bounding box center [11, 120] width 11 height 7
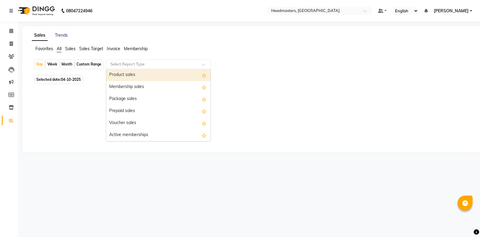
click at [131, 63] on input "text" at bounding box center [152, 64] width 86 height 6
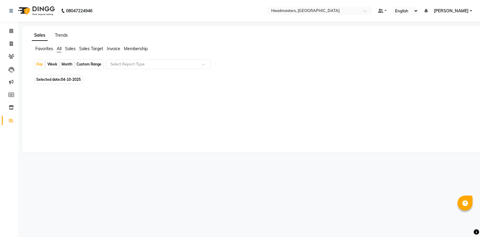
click at [62, 34] on link "Trends" at bounding box center [61, 34] width 13 height 5
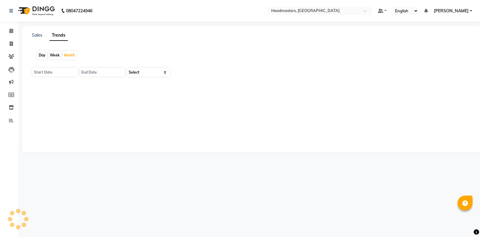
type input "01-10-2025"
type input "31-10-2025"
click at [127, 68] on select "Select Clients" at bounding box center [148, 72] width 43 height 8
select select "by_client"
click option "Clients" at bounding box center [0, 0] width 0 height 0
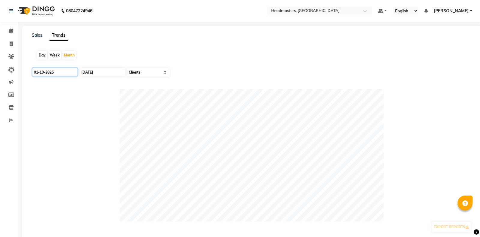
click at [63, 74] on input "01-10-2025" at bounding box center [54, 72] width 45 height 8
select select "10"
select select "2025"
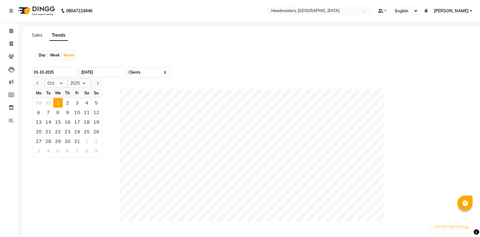
click at [41, 56] on div "Day" at bounding box center [42, 55] width 10 height 8
type input "04-10-2025"
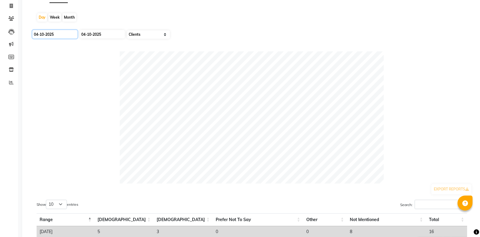
scroll to position [6, 0]
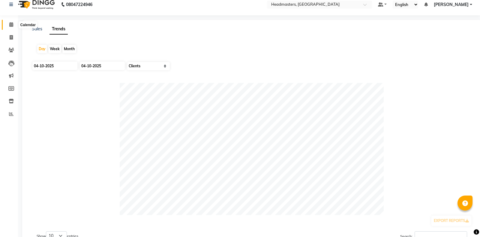
click at [9, 25] on span at bounding box center [11, 24] width 11 height 7
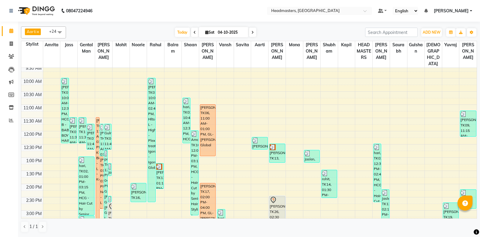
scroll to position [63, 0]
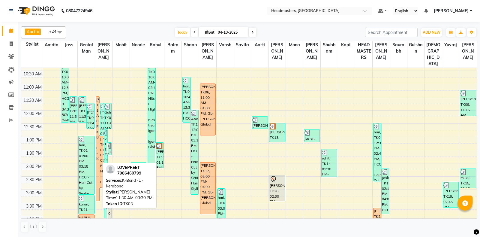
click at [98, 149] on div "[PERSON_NAME], TK03, 11:30 AM-03:30 PM, K-Bond -L - Kerabond" at bounding box center [97, 149] width 3 height 104
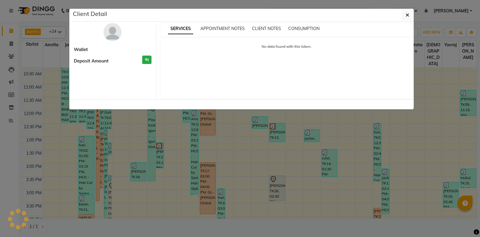
select select "1"
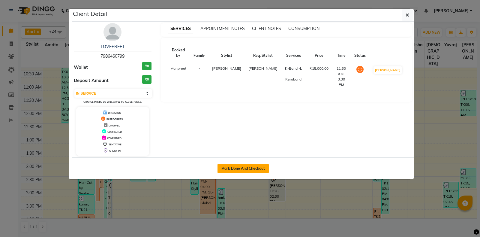
click at [257, 170] on button "Mark Done And Checkout" at bounding box center [243, 169] width 51 height 10
select select "service"
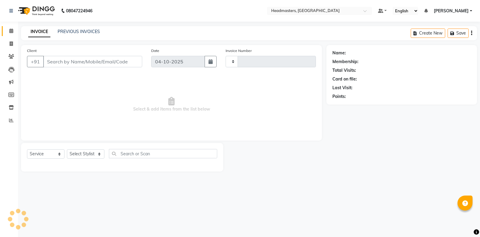
type input "7085"
select select "7130"
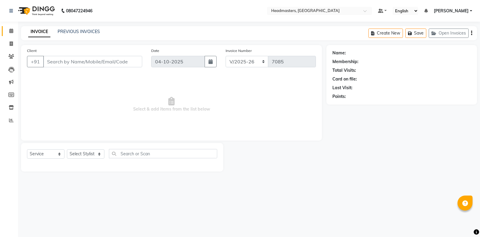
type input "7986460799"
select select "60721"
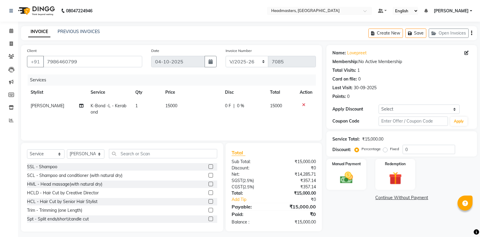
click at [226, 107] on span "0 F" at bounding box center [228, 106] width 6 height 6
select select "60721"
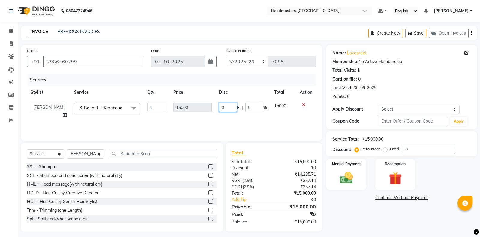
click at [226, 107] on input "0" at bounding box center [228, 107] width 18 height 9
type input "9000"
click at [352, 207] on div "Name: Lovepreet Membership: No Active Membership Total Visits: 1 Card on file: …" at bounding box center [404, 138] width 155 height 186
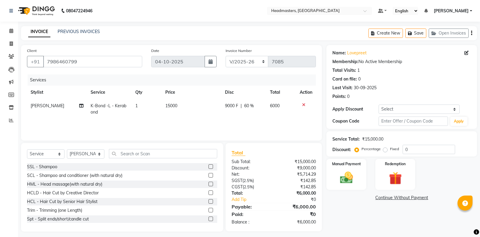
click at [229, 106] on span "9000 F" at bounding box center [231, 106] width 13 height 6
select select "60721"
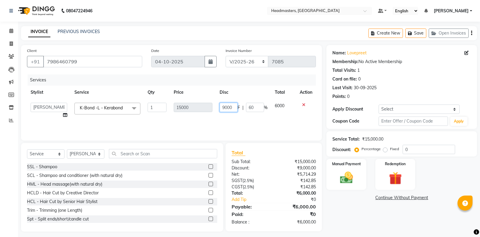
click at [226, 108] on input "9000" at bounding box center [229, 107] width 18 height 9
type input "7000"
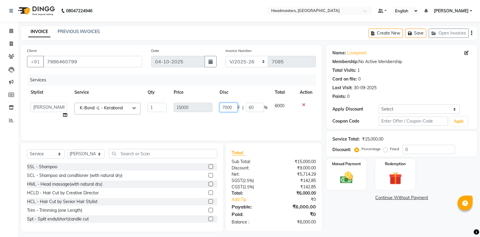
scroll to position [0, 3]
click at [343, 213] on div "Name: Lovepreet Membership: No Active Membership Total Visits: 1 Card on file: …" at bounding box center [404, 138] width 155 height 186
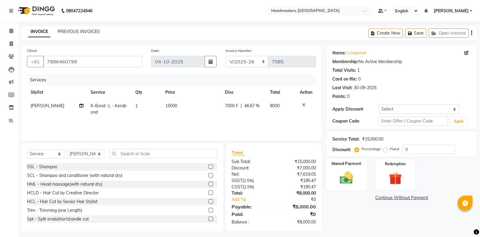
click at [343, 181] on img at bounding box center [347, 177] width 22 height 15
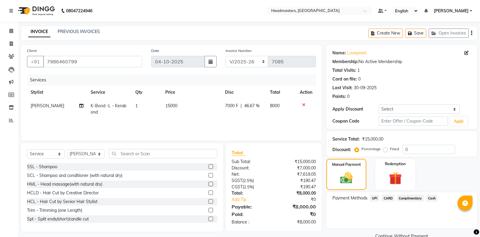
click at [430, 198] on span "Cash" at bounding box center [432, 198] width 11 height 7
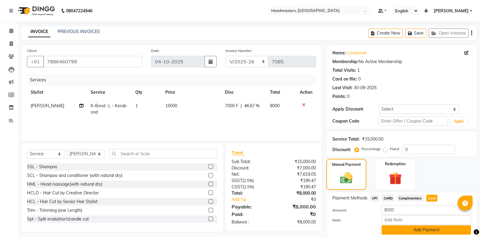
click at [418, 215] on div "Payment Methods UPI CARD Complimentary Cash Amount: 8000 Note: Add Payment" at bounding box center [402, 214] width 151 height 45
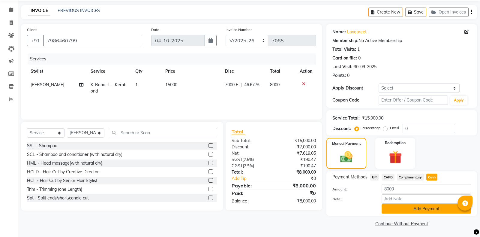
click at [419, 210] on button "Add Payment" at bounding box center [426, 208] width 89 height 9
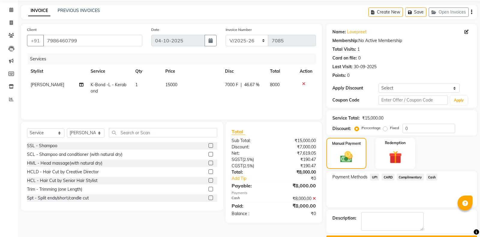
click at [399, 235] on button "Checkout" at bounding box center [402, 239] width 151 height 9
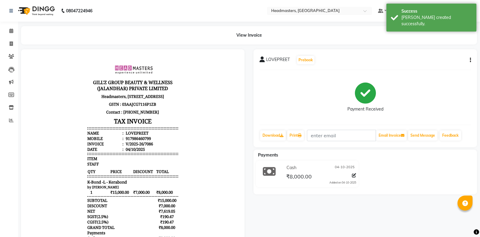
click at [300, 129] on div "LOVEPREET Prebook Payment Received Download Print Email Invoice Send Message Fe…" at bounding box center [366, 98] width 224 height 98
click at [298, 135] on link "Print" at bounding box center [295, 135] width 17 height 10
click at [302, 136] on icon at bounding box center [300, 136] width 4 height 4
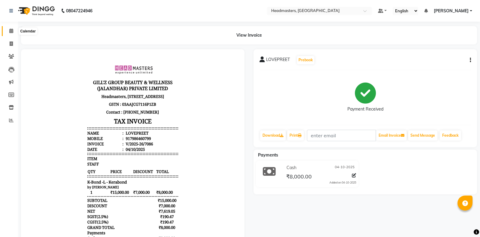
click at [10, 29] on icon at bounding box center [11, 31] width 4 height 5
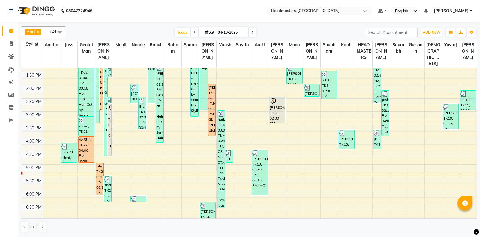
scroll to position [79, 0]
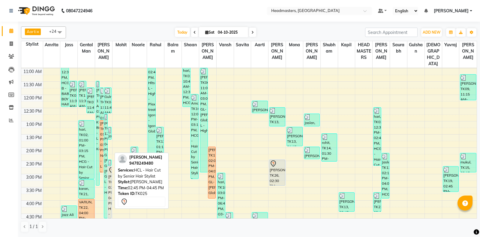
click at [109, 179] on div "aadya, TK25, 02:45 PM-04:45 PM, HCL - Hair Cut by Senior Hair Stylist" at bounding box center [109, 192] width 3 height 52
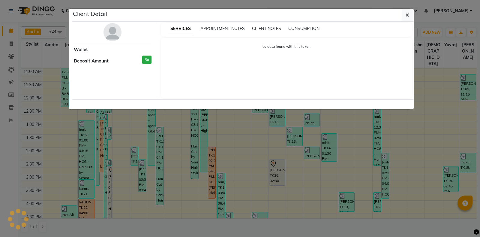
select select "7"
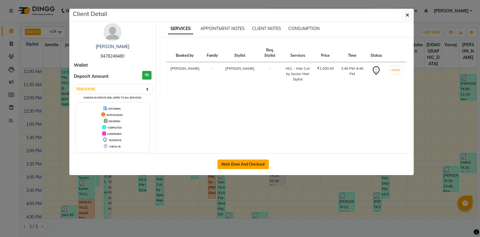
click at [249, 165] on button "Mark Done And Checkout" at bounding box center [243, 164] width 51 height 10
select select "service"
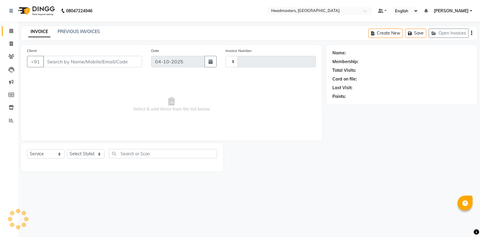
type input "7087"
select select "7130"
type input "9478249480"
select select "60721"
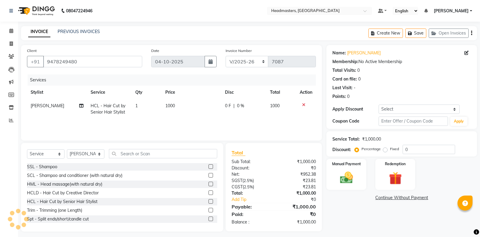
click at [226, 107] on span "0 F" at bounding box center [228, 106] width 6 height 6
select select "60721"
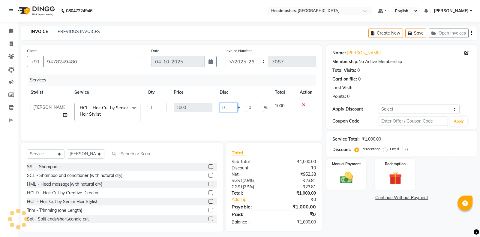
click at [225, 108] on input "0" at bounding box center [229, 107] width 18 height 9
type input "200"
click at [340, 204] on div "Name: Aadya Membership: No Active Membership Total Visits: 0 Card on file: 0 La…" at bounding box center [404, 138] width 155 height 186
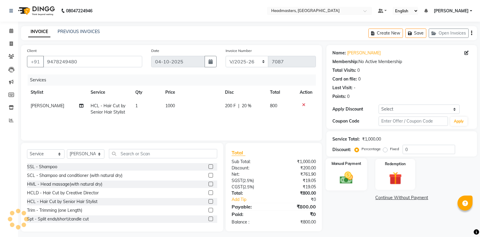
click at [341, 183] on img at bounding box center [347, 177] width 22 height 15
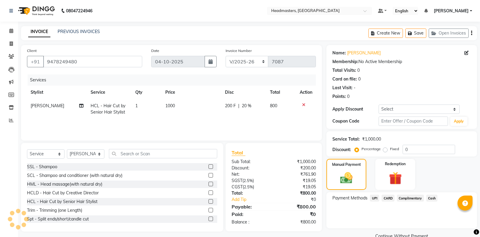
click at [373, 198] on span "UPI" at bounding box center [374, 198] width 9 height 7
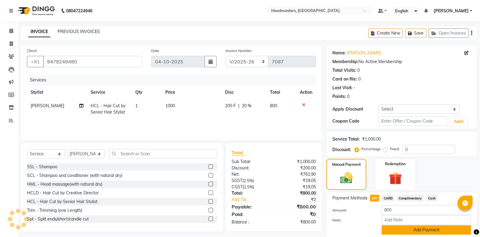
click at [417, 231] on button "Add Payment" at bounding box center [426, 229] width 89 height 9
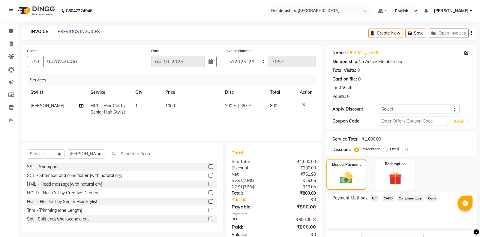
scroll to position [38, 0]
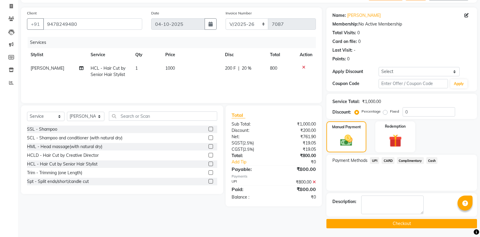
click at [401, 223] on button "Checkout" at bounding box center [402, 223] width 151 height 9
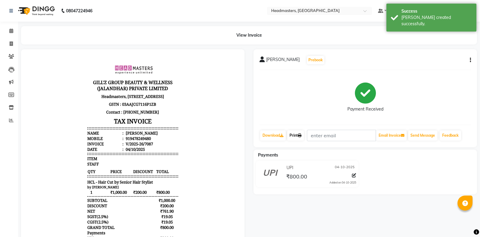
click at [301, 135] on icon at bounding box center [300, 136] width 4 height 4
click at [469, 59] on button "button" at bounding box center [470, 60] width 4 height 6
click at [459, 65] on div "Edit Item Staff" at bounding box center [440, 64] width 41 height 8
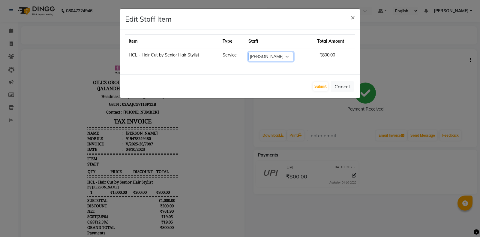
click at [249, 52] on select "Select [PERSON_NAME] Amrita Amrita - Front Desk [PERSON_NAME] Gental Man Gulsha…" at bounding box center [271, 56] width 45 height 9
select select "60749"
click option "Shubham" at bounding box center [0, 0] width 0 height 0
click at [318, 201] on ngb-modal-window "Edit Staff Item × Item Type Staff Total Amount HCL - Hair Cut by Senior Hair St…" at bounding box center [240, 118] width 480 height 237
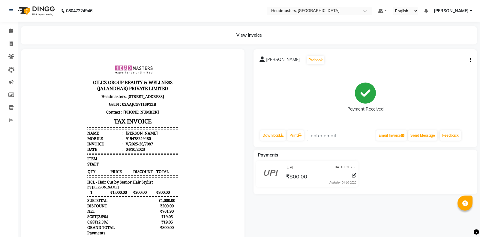
click at [474, 60] on div "aadya Prebook Payment Received Download Print Email Invoice Send Message Feedba…" at bounding box center [366, 98] width 224 height 98
click at [471, 60] on icon "button" at bounding box center [470, 60] width 1 height 0
click at [443, 65] on div "Edit Item Staff" at bounding box center [440, 64] width 41 height 8
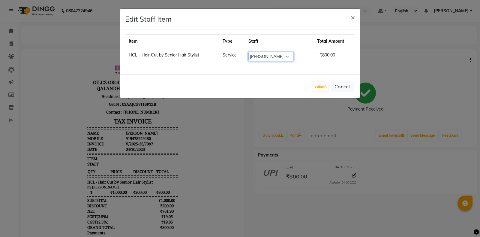
select select "60749"
click option "Shubham" at bounding box center [0, 0] width 0 height 0
click at [322, 87] on button "Submit" at bounding box center [320, 86] width 15 height 8
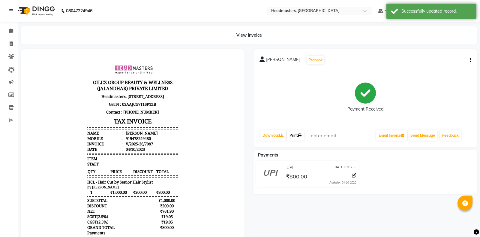
click at [298, 137] on link "Print" at bounding box center [295, 135] width 17 height 10
click at [300, 138] on link "Print" at bounding box center [295, 135] width 17 height 10
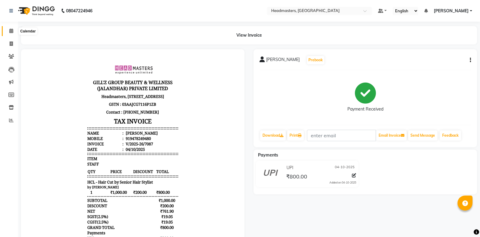
click at [8, 32] on span at bounding box center [11, 31] width 11 height 7
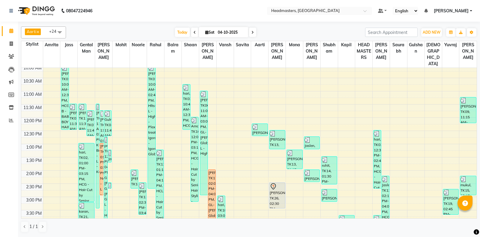
scroll to position [126, 0]
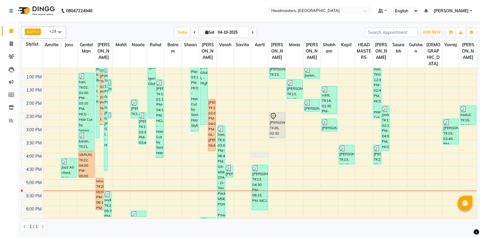
click at [258, 154] on div "8:00 AM 8:30 AM 9:00 AM 9:30 AM 10:00 AM 10:30 AM 11:00 AM 11:30 AM 12:00 PM 12…" at bounding box center [249, 127] width 456 height 370
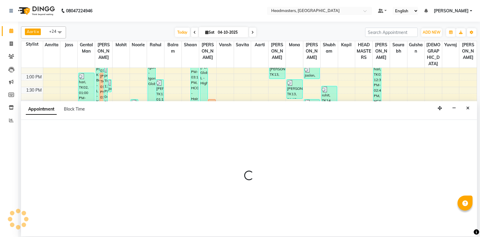
select select "60735"
select select "960"
select select "tentative"
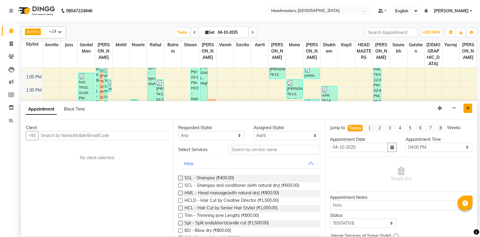
click at [468, 110] on icon "Close" at bounding box center [468, 108] width 3 height 4
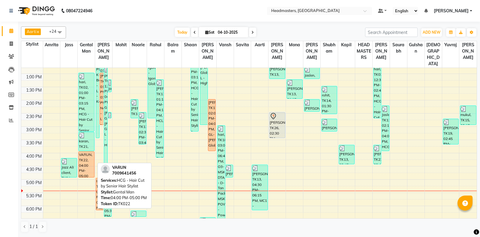
click at [90, 166] on div "VARUN, TK22, 04:00 PM-05:00 PM, HCG - Hair Cut by Senior Hair Stylist" at bounding box center [86, 165] width 15 height 26
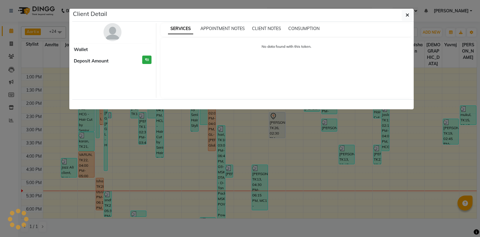
select select "1"
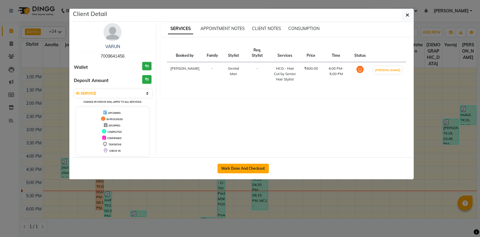
click at [237, 170] on button "Mark Done And Checkout" at bounding box center [243, 169] width 51 height 10
select select "service"
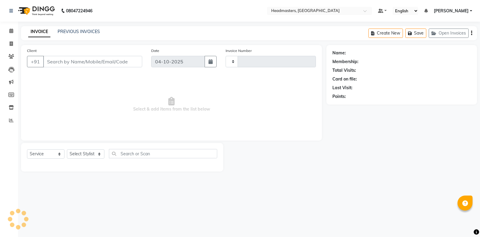
type input "7088"
select select "7130"
type input "7009641456"
select select "60717"
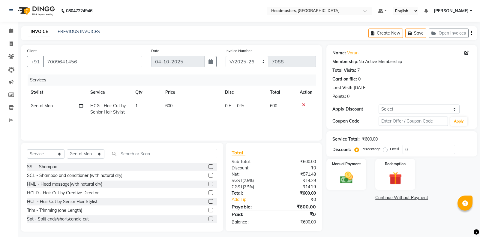
click at [228, 105] on span "0 F" at bounding box center [228, 106] width 6 height 6
select select "60717"
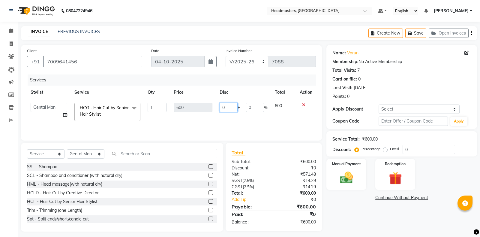
click at [228, 108] on input "0" at bounding box center [229, 107] width 18 height 9
type input "100"
click at [400, 235] on main "INVOICE PREVIOUS INVOICES Create New Save Open Invoices Client +91 7009641456 D…" at bounding box center [249, 133] width 462 height 214
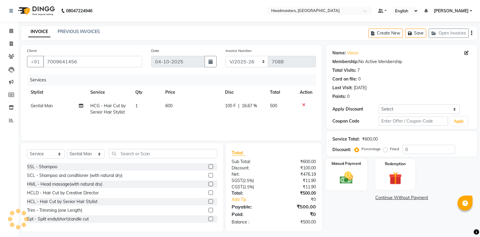
click at [344, 183] on img at bounding box center [347, 177] width 22 height 15
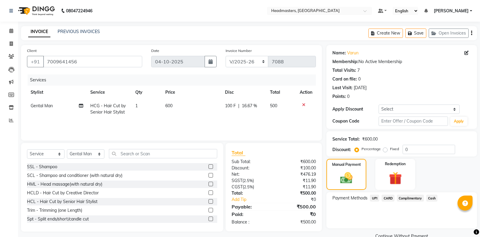
click at [374, 200] on span "UPI" at bounding box center [374, 198] width 9 height 7
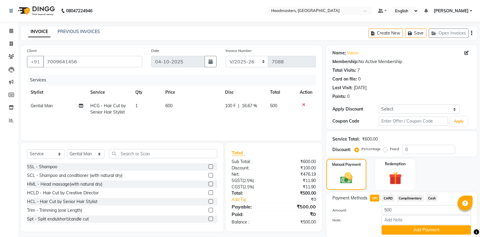
click at [392, 225] on button "Add Payment" at bounding box center [426, 229] width 89 height 9
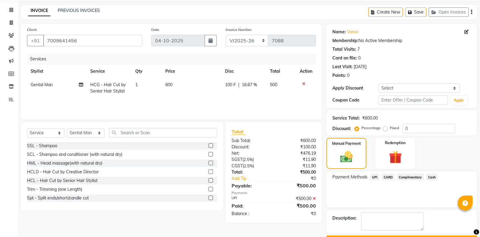
click at [381, 235] on button "Checkout" at bounding box center [402, 239] width 151 height 9
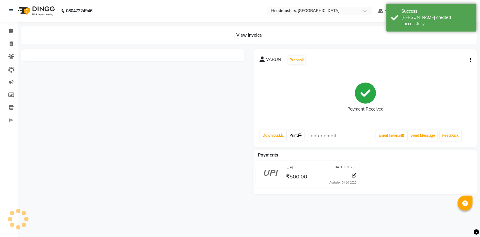
click at [295, 139] on link "Print" at bounding box center [295, 135] width 17 height 10
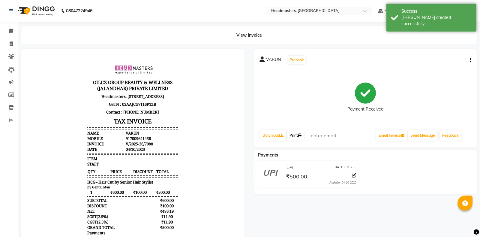
click at [292, 137] on link "Print" at bounding box center [295, 135] width 17 height 10
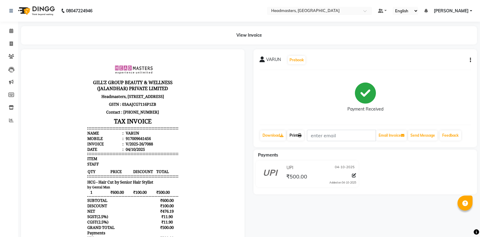
click at [292, 135] on link "Print" at bounding box center [295, 135] width 17 height 10
click at [7, 34] on span at bounding box center [11, 31] width 11 height 7
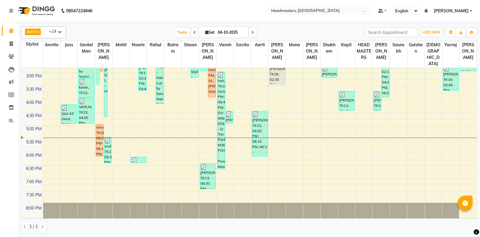
scroll to position [189, 0]
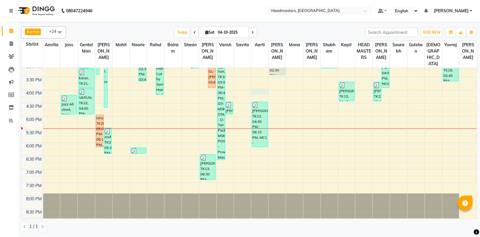
click at [264, 89] on div "8:00 AM 8:30 AM 9:00 AM 9:30 AM 10:00 AM 10:30 AM 11:00 AM 11:30 AM 12:00 PM 12…" at bounding box center [249, 64] width 456 height 370
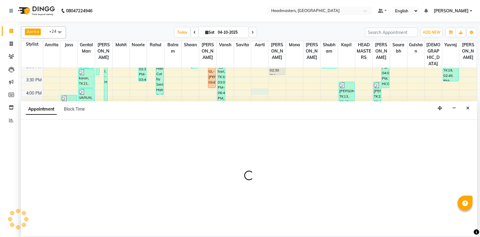
select select "60735"
select select "960"
select select "tentative"
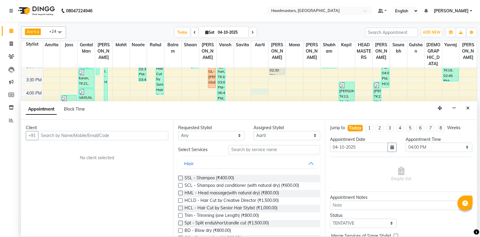
click at [117, 135] on input "text" at bounding box center [103, 135] width 130 height 9
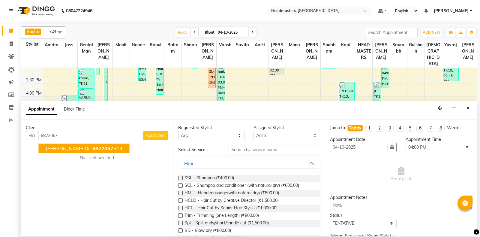
click at [93, 150] on button "eknoor 8872057 514" at bounding box center [84, 149] width 91 height 10
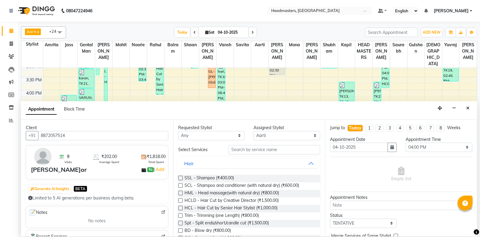
type input "8872057514"
click at [276, 150] on input "text" at bounding box center [275, 149] width 92 height 9
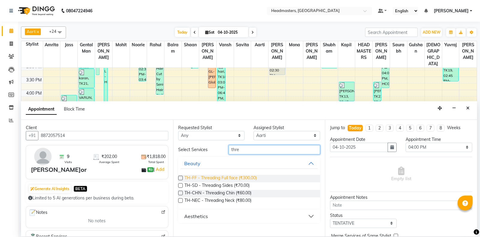
type input "thre"
click at [243, 178] on span "TH-FF - Threading Full face (₹300.00)" at bounding box center [221, 179] width 72 height 8
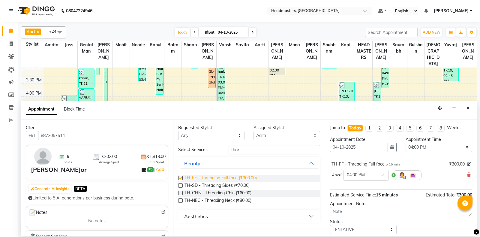
checkbox input "false"
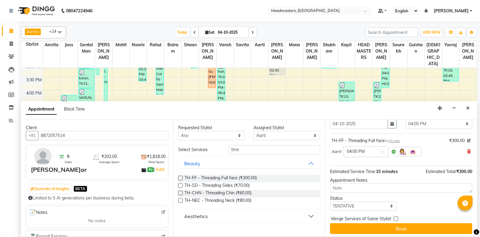
scroll to position [26, 0]
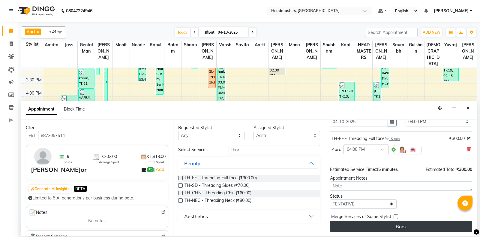
click at [382, 223] on button "Book" at bounding box center [401, 226] width 142 height 11
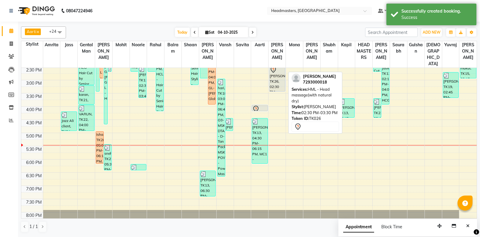
scroll to position [158, 0]
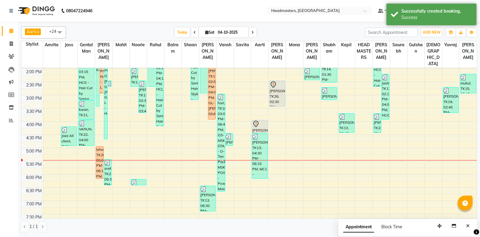
click at [260, 132] on div "deepshikha, TK09, 12:15 PM-12:45 PM, WX-HL-RC - Waxing Half Legs - Premium,WX-F…" at bounding box center [259, 95] width 17 height 370
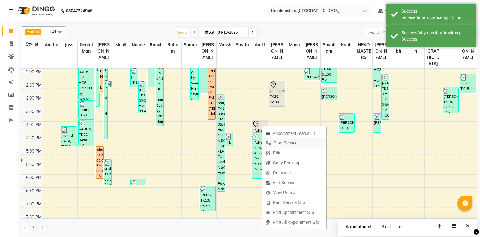
click at [278, 145] on span "Start Service" at bounding box center [286, 143] width 24 height 6
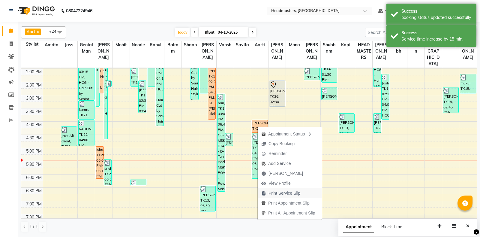
click at [288, 192] on span "Print Service Slip" at bounding box center [285, 193] width 32 height 6
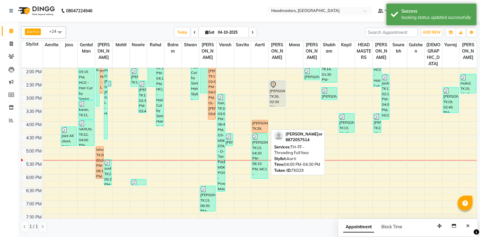
click at [263, 126] on div "[PERSON_NAME], TK29, 04:00 PM-04:30 PM, TH-FF - Threading Full face" at bounding box center [259, 126] width 15 height 12
select select "1"
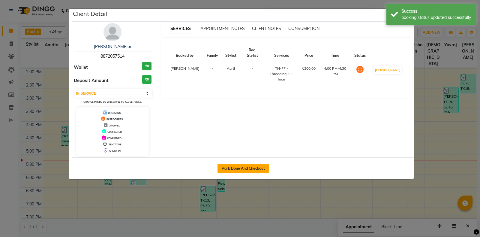
click at [240, 166] on button "Mark Done And Checkout" at bounding box center [243, 169] width 51 height 10
select select "service"
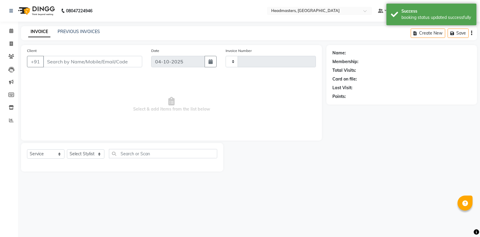
type input "7089"
select select "7130"
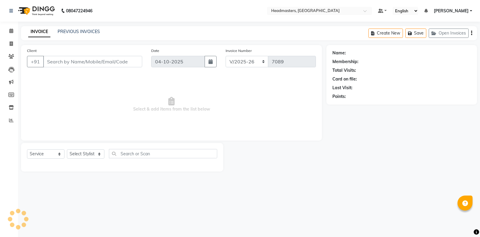
type input "8872057514"
select select "60735"
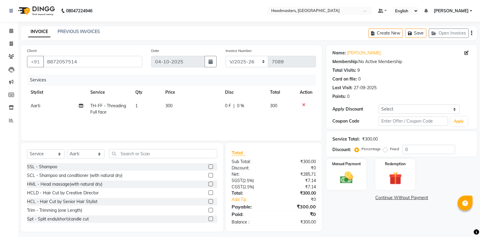
click at [228, 105] on span "0 F" at bounding box center [228, 106] width 6 height 6
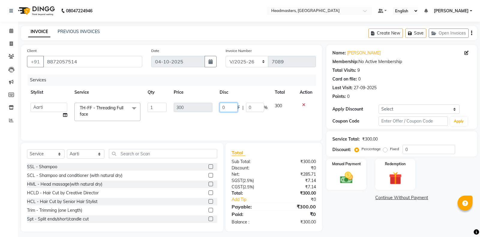
click at [229, 107] on input "0" at bounding box center [229, 107] width 18 height 9
type input "150"
click at [427, 219] on div "Name: Eknoor Membership: No Active Membership Total Visits: 9 Card on file: 0 L…" at bounding box center [404, 138] width 155 height 186
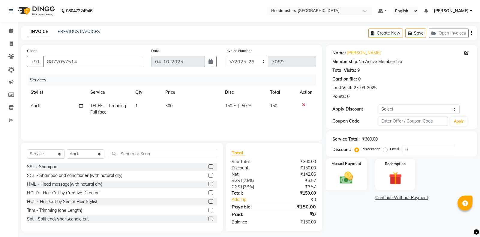
click at [345, 173] on img at bounding box center [347, 177] width 22 height 15
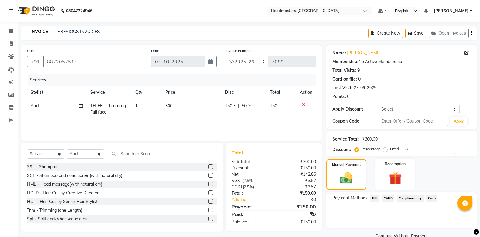
click at [375, 198] on span "UPI" at bounding box center [374, 198] width 9 height 7
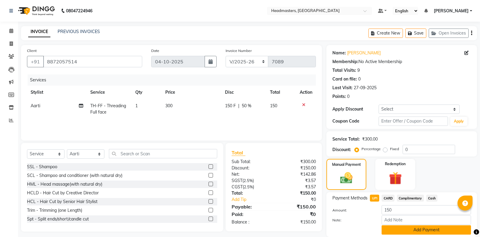
click at [409, 213] on div "Payment Methods UPI CARD Complimentary Cash Amount: 150 Note: Add Payment" at bounding box center [402, 214] width 151 height 45
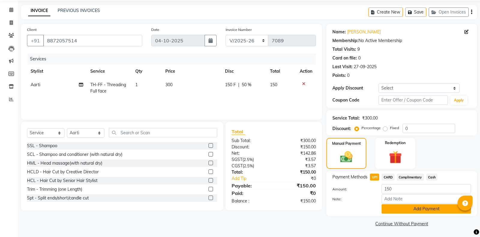
click at [409, 211] on button "Add Payment" at bounding box center [426, 208] width 89 height 9
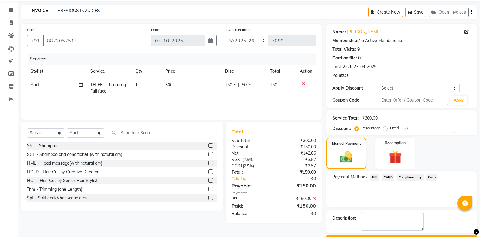
click at [390, 235] on button "Checkout" at bounding box center [402, 239] width 151 height 9
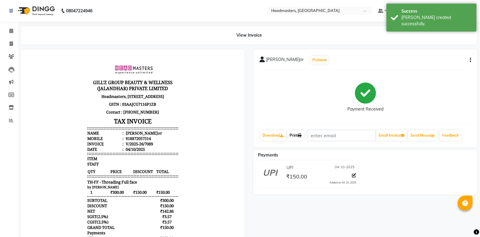
click at [302, 135] on icon at bounding box center [300, 136] width 4 height 4
click at [301, 136] on icon at bounding box center [300, 136] width 4 height 4
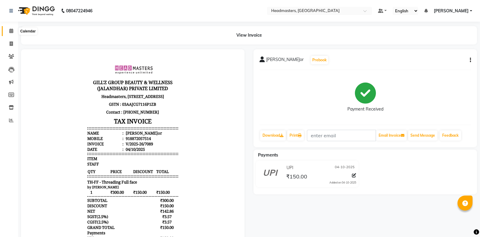
click at [7, 31] on span at bounding box center [11, 31] width 11 height 7
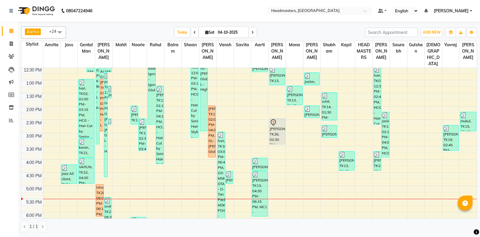
scroll to position [126, 0]
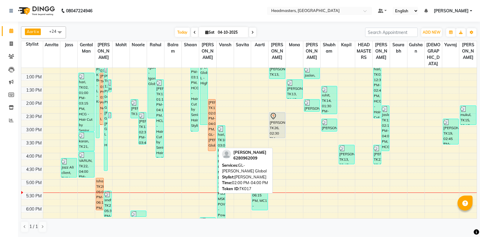
click at [212, 129] on div "[PERSON_NAME]ir, TK17, 02:00 PM-04:00 PM, GL-[PERSON_NAME] Global" at bounding box center [212, 124] width 8 height 51
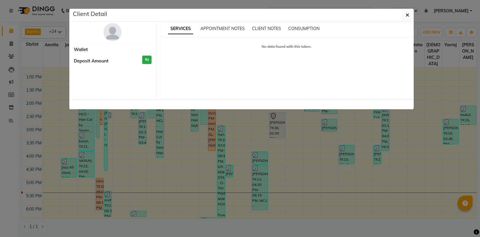
select select "1"
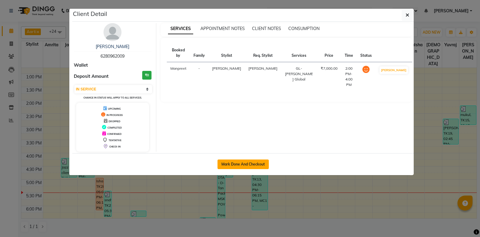
click at [258, 163] on button "Mark Done And Checkout" at bounding box center [243, 164] width 51 height 10
select select "service"
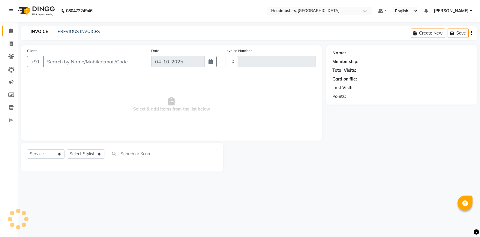
type input "7090"
select select "7130"
type input "6280962009"
select select "60729"
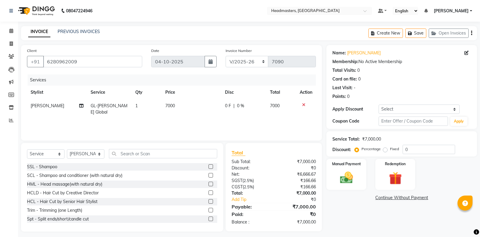
click at [226, 107] on span "0 F" at bounding box center [228, 106] width 6 height 6
select select "60729"
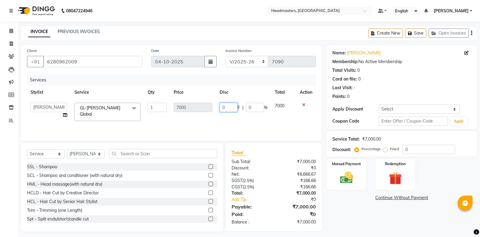
click at [228, 107] on input "0" at bounding box center [229, 107] width 18 height 9
type input "0500"
click at [337, 174] on img at bounding box center [347, 177] width 22 height 15
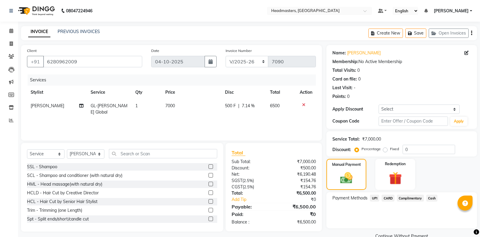
click at [433, 195] on span "Cash" at bounding box center [432, 198] width 11 height 7
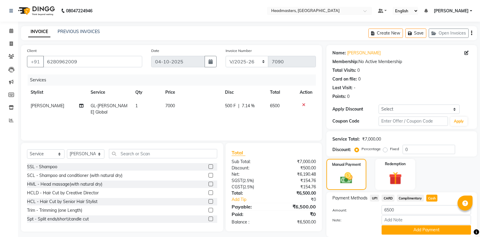
scroll to position [12, 0]
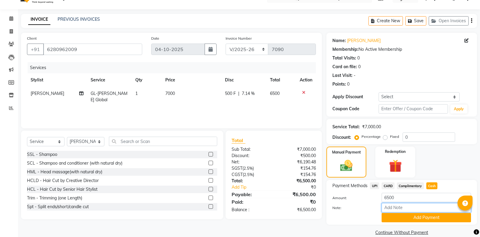
click at [422, 206] on input "Note:" at bounding box center [426, 207] width 89 height 9
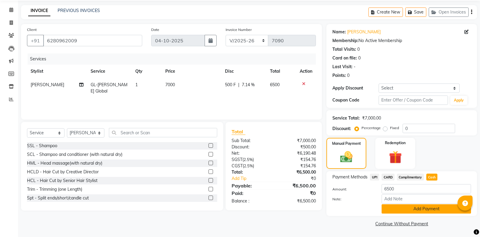
click at [417, 209] on button "Add Payment" at bounding box center [426, 208] width 89 height 9
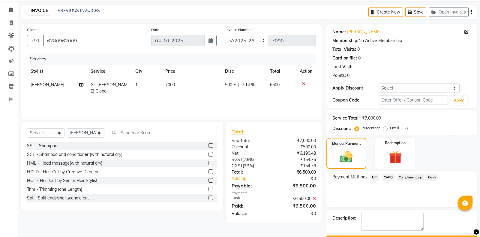
scroll to position [38, 0]
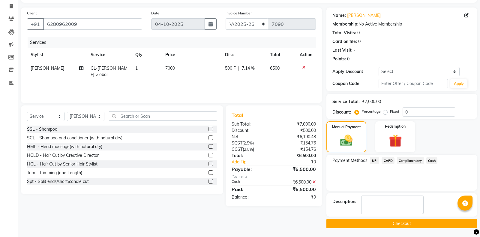
click at [398, 223] on button "Checkout" at bounding box center [402, 223] width 151 height 9
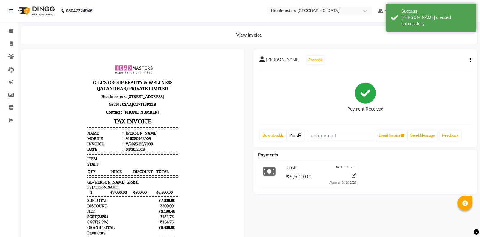
click at [297, 132] on link "Print" at bounding box center [295, 135] width 17 height 10
click at [291, 132] on link "Print" at bounding box center [295, 135] width 17 height 10
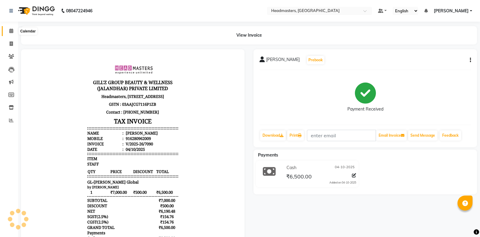
click at [6, 31] on span at bounding box center [11, 31] width 11 height 7
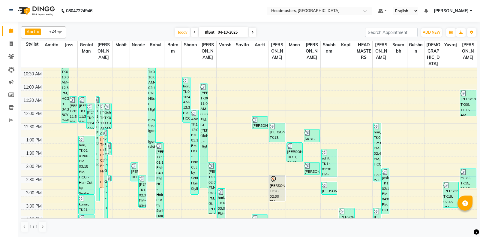
scroll to position [95, 0]
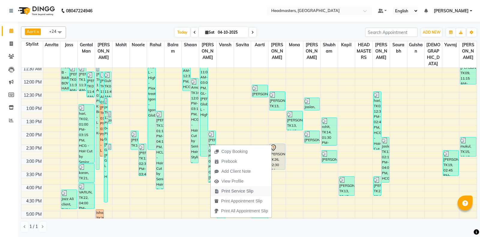
click at [240, 191] on span "Print Service Slip" at bounding box center [238, 191] width 32 height 6
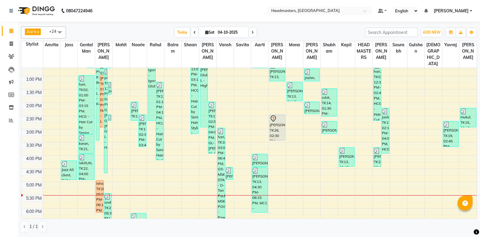
scroll to position [158, 0]
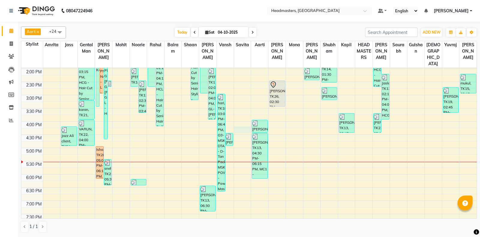
click at [242, 128] on div "8:00 AM 8:30 AM 9:00 AM 9:30 AM 10:00 AM 10:30 AM 11:00 AM 11:30 AM 12:00 PM 12…" at bounding box center [249, 95] width 456 height 370
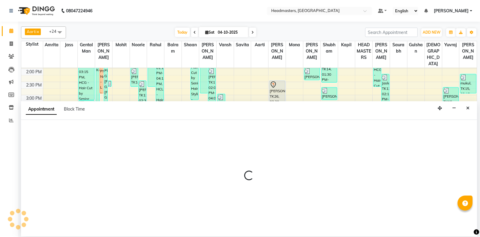
select select "60732"
select select "975"
select select "tentative"
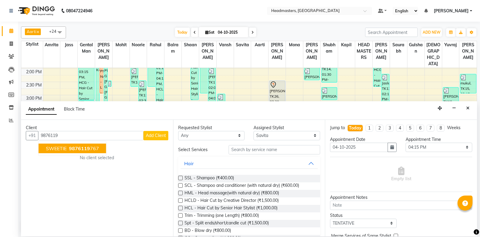
click at [64, 148] on span "SWEETIE" at bounding box center [56, 148] width 21 height 6
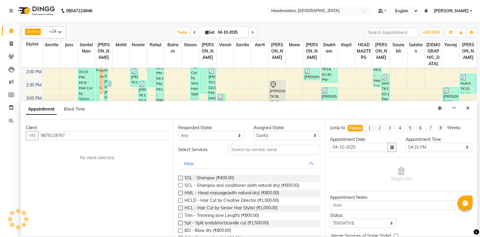
type input "9876119767"
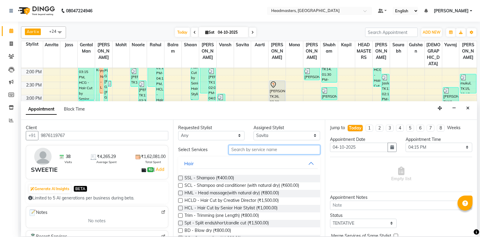
click at [248, 150] on input "text" at bounding box center [275, 149] width 92 height 9
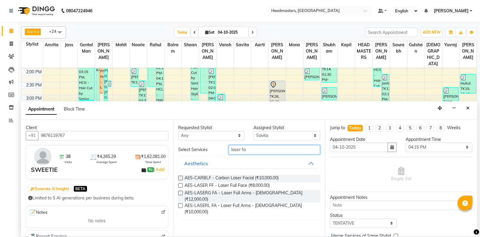
scroll to position [0, 0]
type input "laser fa"
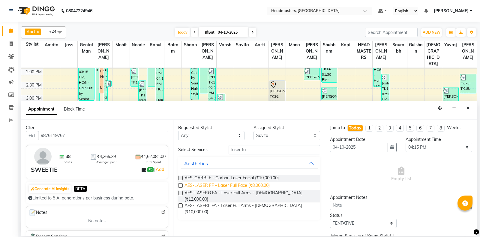
click at [241, 186] on span "AES-LASER FF - Laser Full Face (₹8,000.00)" at bounding box center [227, 186] width 85 height 8
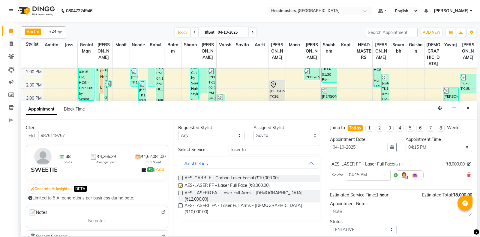
checkbox input "false"
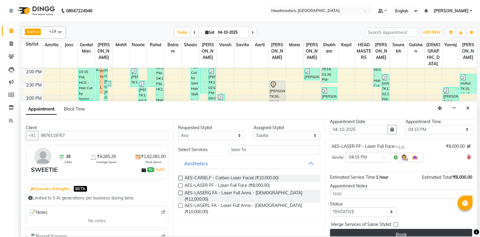
scroll to position [26, 0]
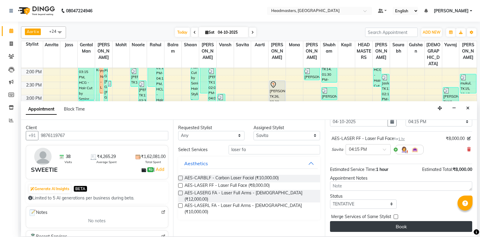
click at [399, 222] on button "Book" at bounding box center [401, 226] width 142 height 11
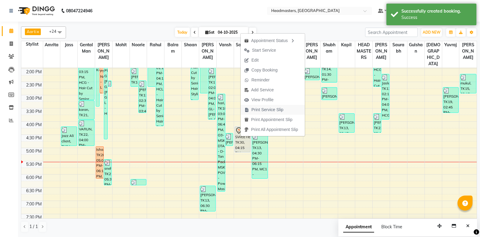
click at [266, 107] on span "Print Service Slip" at bounding box center [268, 110] width 32 height 6
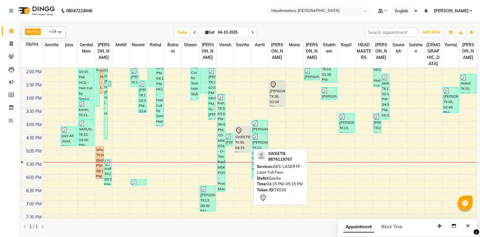
click at [248, 136] on div "SWEETIE, TK30, 04:15 PM-05:15 PM, AES-LASER FF - Laser Full Face" at bounding box center [242, 139] width 15 height 25
select select "7"
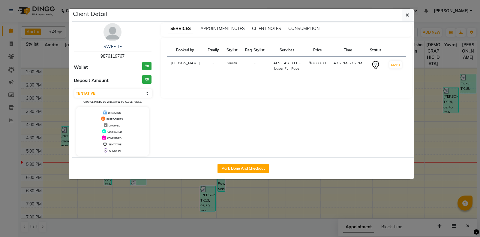
drag, startPoint x: 236, startPoint y: 167, endPoint x: 238, endPoint y: 151, distance: 15.8
click at [236, 167] on button "Mark Done And Checkout" at bounding box center [243, 169] width 51 height 10
select select "service"
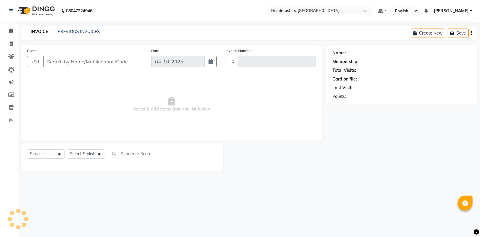
type input "7091"
select select "7130"
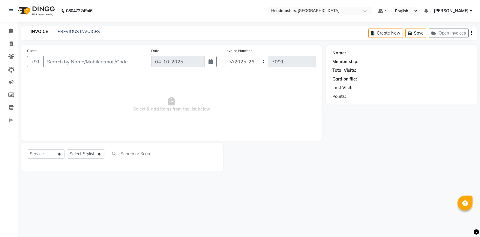
type input "9876119767"
select select "60732"
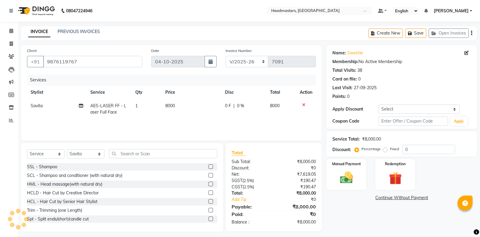
click at [229, 108] on span "0 F" at bounding box center [228, 106] width 6 height 6
select select "60732"
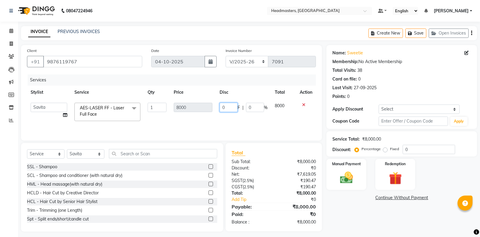
click at [228, 108] on input "0" at bounding box center [229, 107] width 18 height 9
type input "4500"
click at [160, 155] on input "text" at bounding box center [163, 153] width 108 height 9
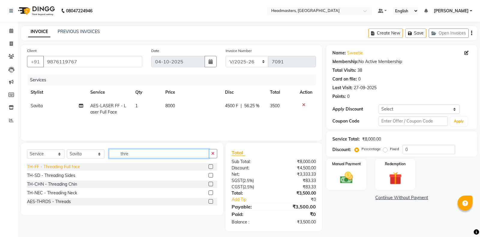
type input "thre"
click at [73, 167] on div "TH-FF - Threading Full face" at bounding box center [53, 167] width 53 height 6
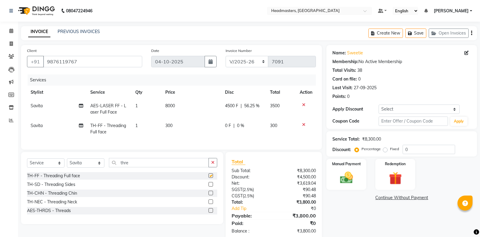
checkbox input "false"
click at [42, 126] on span "Savita" at bounding box center [37, 125] width 12 height 5
select select "60732"
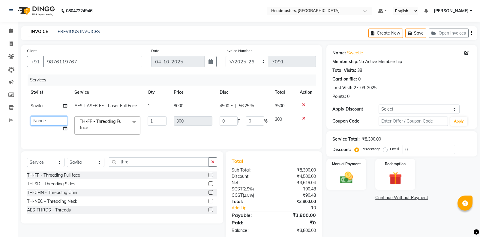
select select "60724"
type input "100"
drag, startPoint x: 229, startPoint y: 120, endPoint x: 172, endPoint y: 121, distance: 57.4
click at [220, 121] on input "100" at bounding box center [229, 120] width 18 height 9
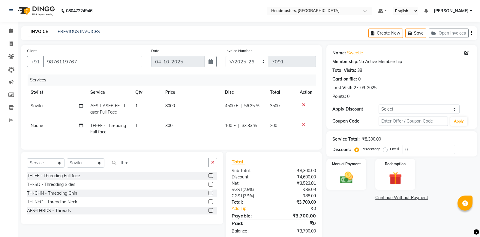
drag, startPoint x: 355, startPoint y: 204, endPoint x: 354, endPoint y: 201, distance: 3.8
click at [355, 204] on div "Name: Sweetie Membership: No Active Membership Total Visits: 38 Card on file: 0…" at bounding box center [404, 142] width 155 height 195
click at [348, 183] on img at bounding box center [347, 177] width 22 height 15
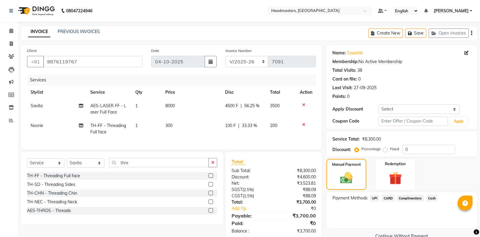
click at [431, 201] on span "Cash" at bounding box center [432, 198] width 11 height 7
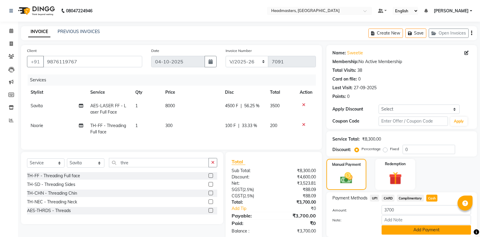
scroll to position [21, 0]
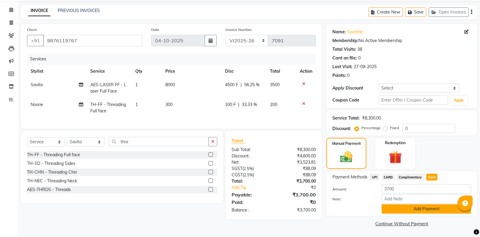
click at [414, 211] on button "Add Payment" at bounding box center [426, 208] width 89 height 9
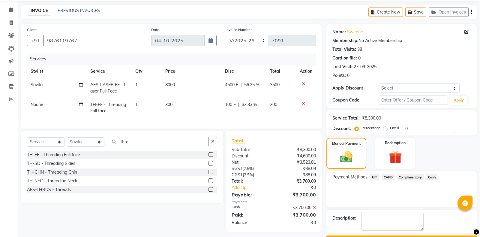
scroll to position [38, 0]
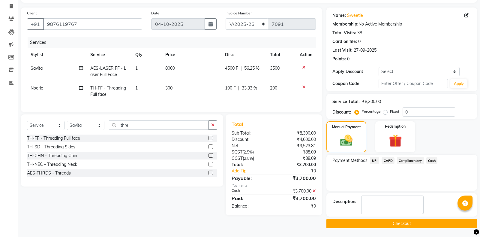
click at [408, 224] on button "Checkout" at bounding box center [402, 223] width 151 height 9
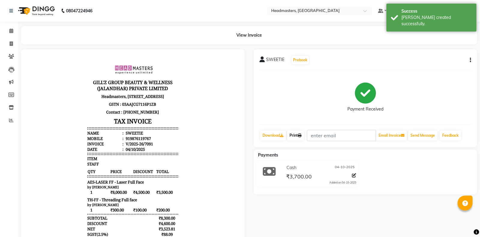
click at [297, 135] on link "Print" at bounding box center [295, 135] width 17 height 10
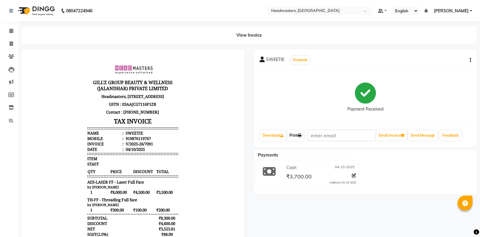
click at [295, 135] on link "Print" at bounding box center [295, 135] width 17 height 10
click at [298, 131] on link "Print" at bounding box center [295, 135] width 17 height 10
click at [7, 31] on span at bounding box center [11, 31] width 11 height 7
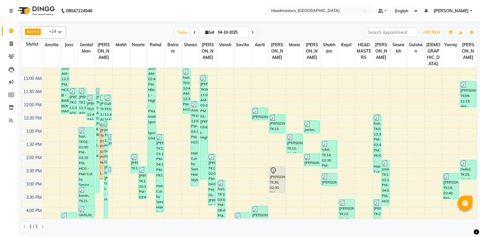
scroll to position [95, 0]
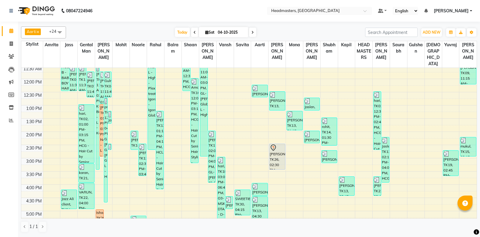
click at [330, 174] on div "8:00 AM 8:30 AM 9:00 AM 9:30 AM 10:00 AM 10:30 AM 11:00 AM 11:30 AM 12:00 PM 12…" at bounding box center [249, 158] width 456 height 370
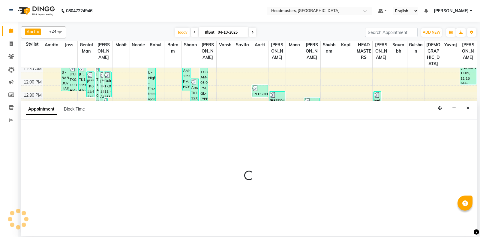
select select "60749"
select select "tentative"
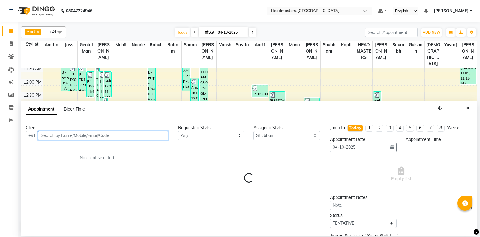
select select "930"
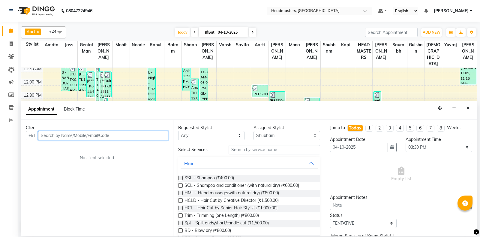
click at [95, 137] on input "text" at bounding box center [103, 135] width 130 height 9
type input "8355922467"
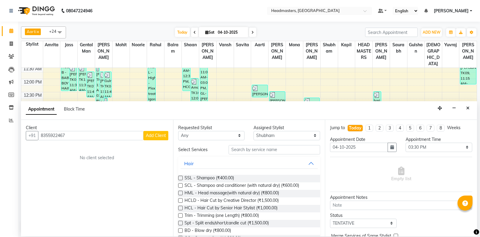
click at [158, 135] on span "Add Client" at bounding box center [156, 135] width 20 height 5
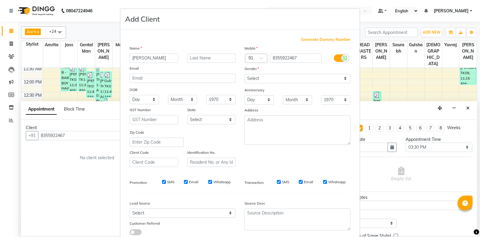
type input "[PERSON_NAME]"
click at [245, 74] on select "Select Male Female Other Prefer Not To Say" at bounding box center [298, 78] width 106 height 9
select select "female"
click option "Female" at bounding box center [0, 0] width 0 height 0
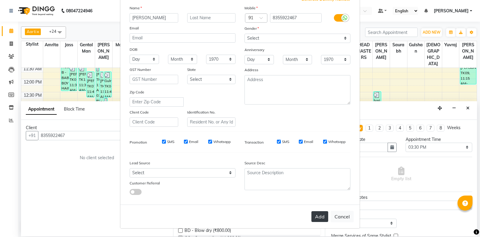
click at [320, 217] on button "Add" at bounding box center [320, 216] width 17 height 11
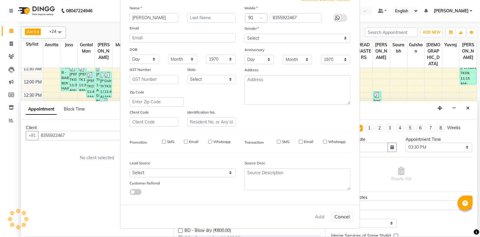
select select
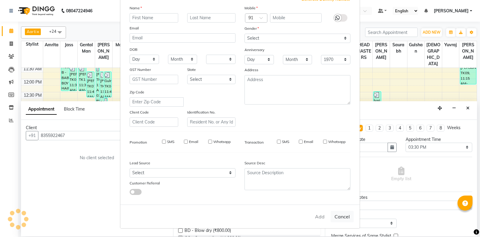
select select
checkbox input "false"
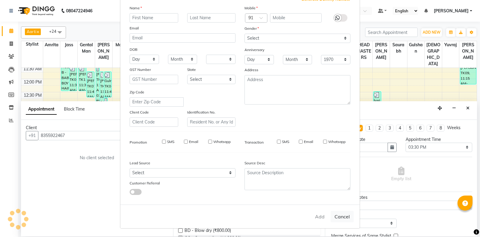
checkbox input "false"
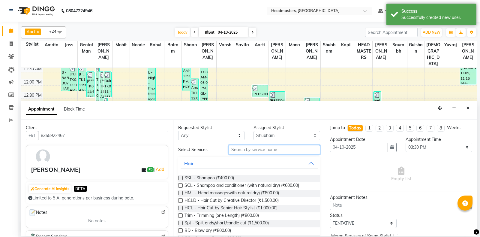
click at [274, 148] on input "text" at bounding box center [275, 149] width 92 height 9
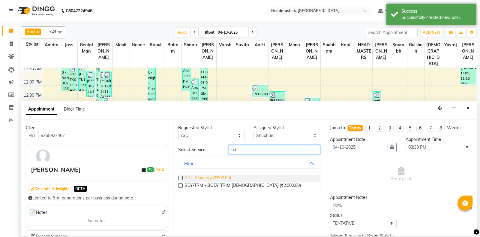
type input "bd"
click at [218, 177] on span "BD - Blow dry (₹800.00)" at bounding box center [208, 179] width 47 height 8
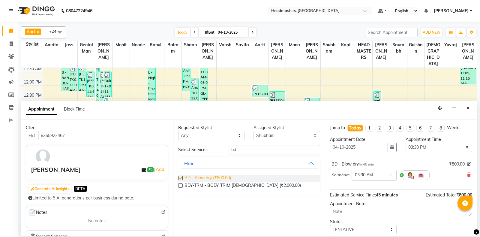
checkbox input "false"
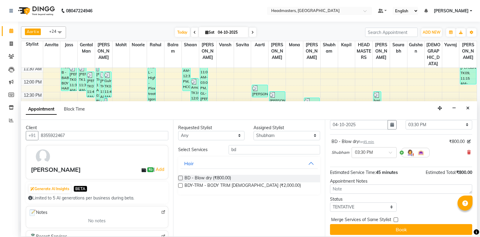
scroll to position [26, 0]
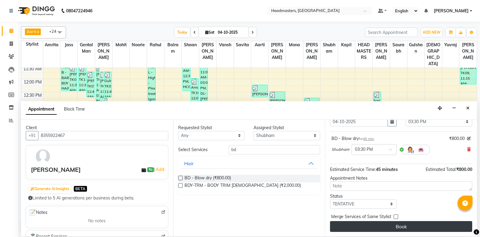
click at [377, 223] on button "Book" at bounding box center [401, 226] width 142 height 11
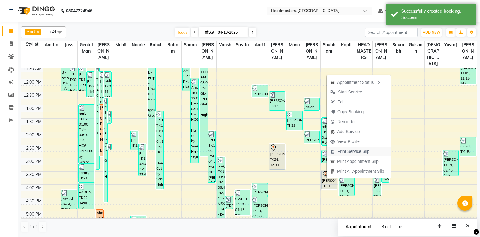
click at [365, 150] on span "Print Service Slip" at bounding box center [354, 151] width 32 height 6
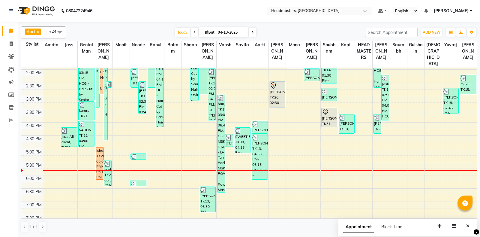
scroll to position [158, 0]
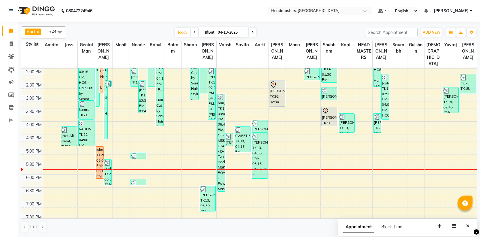
click at [148, 129] on div "8:00 AM 8:30 AM 9:00 AM 9:30 AM 10:00 AM 10:30 AM 11:00 AM 11:30 AM 12:00 PM 12…" at bounding box center [249, 95] width 456 height 370
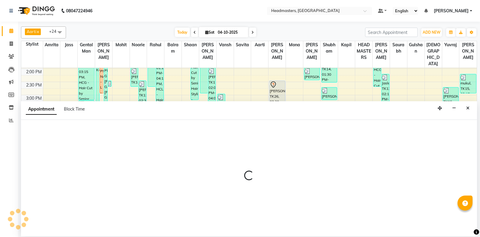
select select "60725"
select select "975"
select select "tentative"
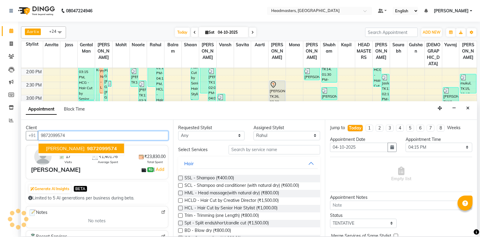
click at [63, 145] on button "JIMMY 9872099574" at bounding box center [82, 149] width 86 height 10
type input "9872099574"
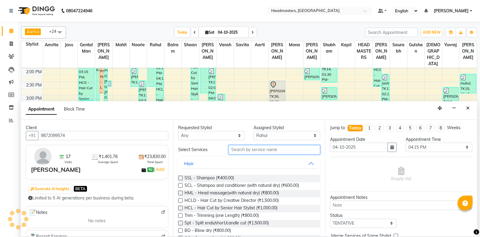
click at [233, 148] on input "text" at bounding box center [275, 149] width 92 height 9
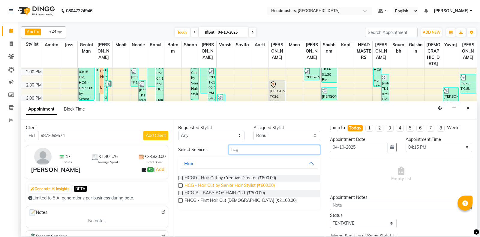
type input "hcg"
click at [236, 184] on span "HCG - Hair Cut by Senior Hair Stylist (₹600.00)" at bounding box center [230, 186] width 90 height 8
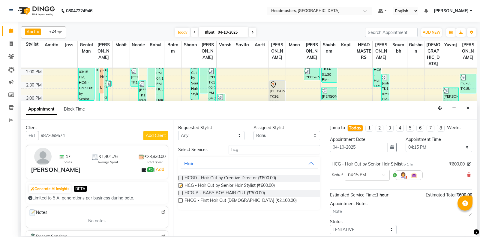
checkbox input "false"
drag, startPoint x: 256, startPoint y: 147, endPoint x: 169, endPoint y: 154, distance: 86.8
click at [229, 154] on input "hcg" at bounding box center [275, 149] width 92 height 9
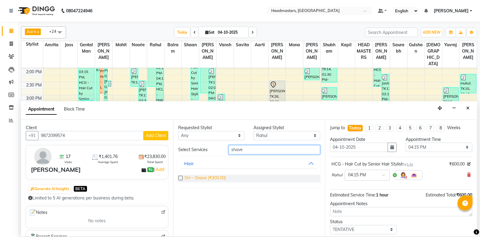
type input "shave"
click at [196, 178] on span "SH - Shave (₹300.00)" at bounding box center [205, 179] width 41 height 8
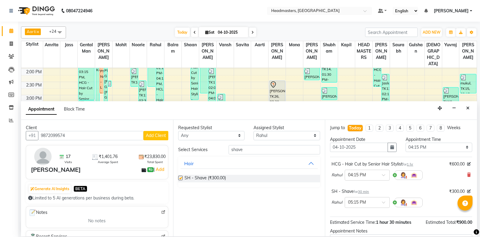
checkbox input "false"
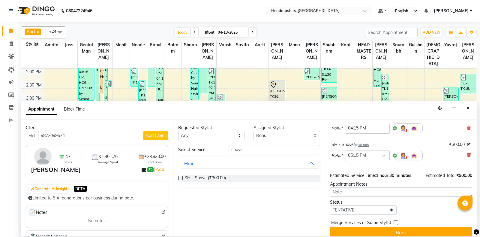
scroll to position [53, 0]
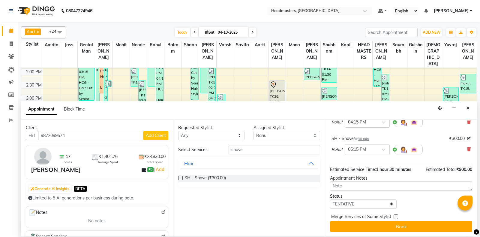
click at [384, 226] on button "Book" at bounding box center [401, 226] width 142 height 11
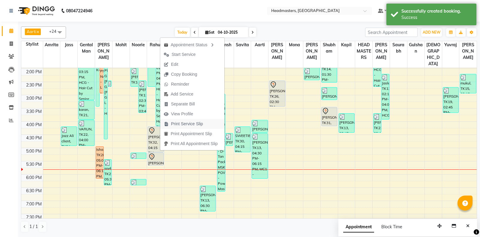
click at [192, 127] on span "Print Service Slip" at bounding box center [187, 124] width 32 height 6
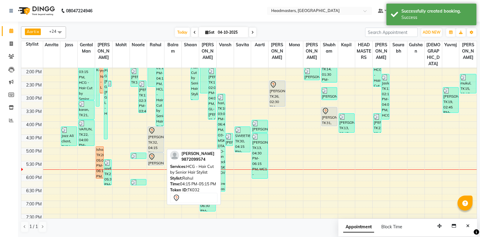
click at [155, 137] on div "[PERSON_NAME], TK32, 04:15 PM-05:15 PM, HCG - Hair Cut by Senior Hair Stylist" at bounding box center [155, 139] width 15 height 25
select select "7"
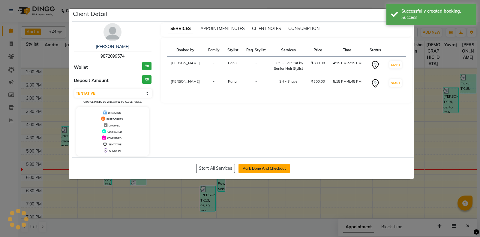
click at [252, 168] on button "Mark Done And Checkout" at bounding box center [264, 169] width 51 height 10
select select "7130"
select select "service"
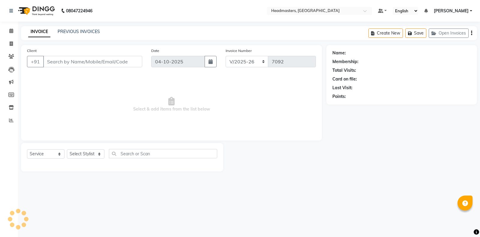
type input "9872099574"
select select "60725"
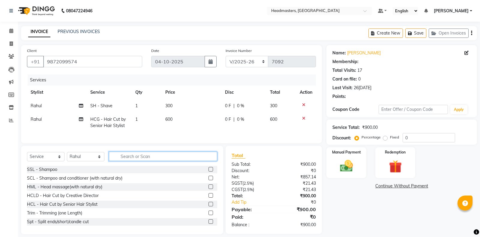
click at [125, 157] on input "text" at bounding box center [163, 156] width 108 height 9
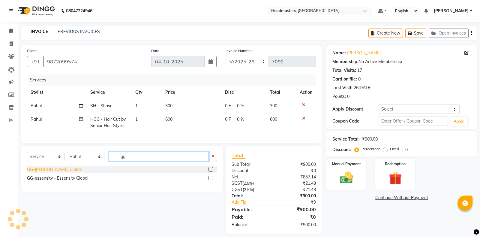
type input "gg"
click at [70, 171] on div "GG-igora - Igora Global" at bounding box center [54, 169] width 55 height 6
checkbox input "false"
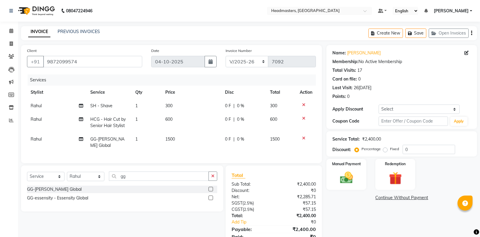
scroll to position [26, 0]
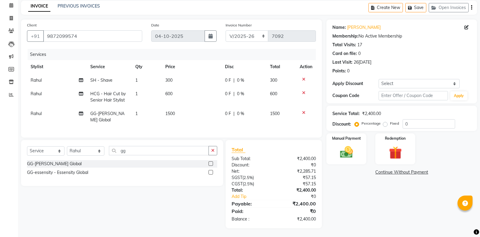
click at [395, 124] on label "Fixed" at bounding box center [394, 123] width 9 height 5
click at [389, 124] on input "Fixed" at bounding box center [387, 123] width 4 height 4
radio input "true"
drag, startPoint x: 422, startPoint y: 125, endPoint x: 378, endPoint y: 125, distance: 43.8
click at [403, 125] on input "0" at bounding box center [429, 123] width 53 height 9
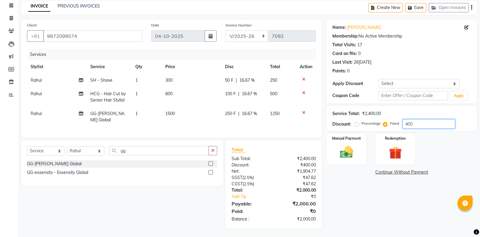
type input "400"
click at [392, 227] on div "Name: Jimmy Membership: No Active Membership Total Visits: 17 Card on file: 0 L…" at bounding box center [404, 124] width 155 height 209
click at [340, 152] on img at bounding box center [347, 151] width 22 height 15
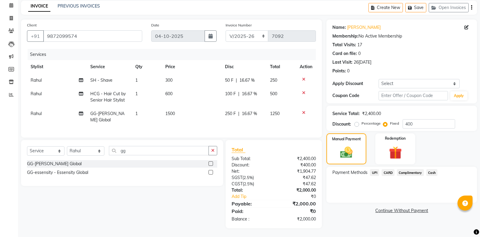
click at [435, 173] on span "Cash" at bounding box center [432, 172] width 11 height 7
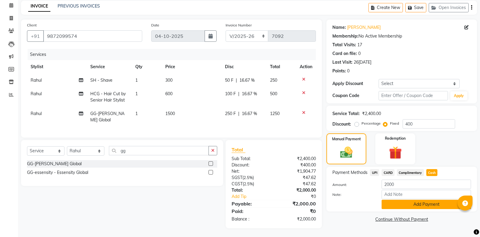
click at [426, 206] on button "Add Payment" at bounding box center [426, 204] width 89 height 9
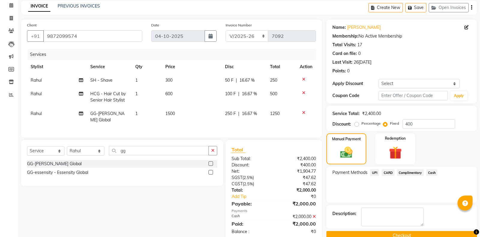
click at [391, 232] on button "Checkout" at bounding box center [402, 235] width 151 height 9
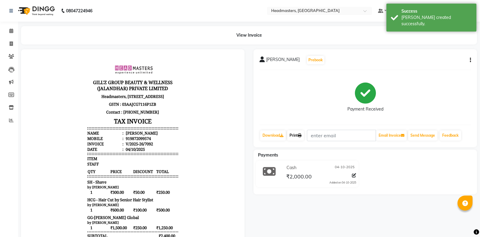
click at [301, 138] on link "Print" at bounding box center [295, 135] width 17 height 10
click at [301, 136] on icon at bounding box center [300, 136] width 4 height 4
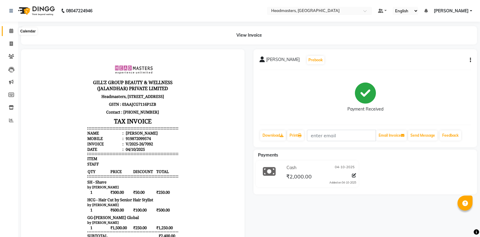
click at [14, 33] on span at bounding box center [11, 31] width 11 height 7
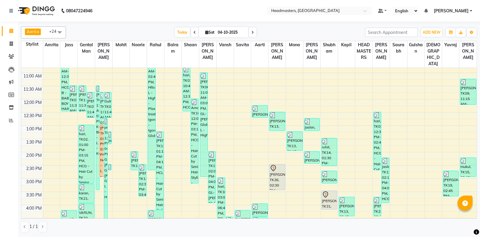
scroll to position [126, 0]
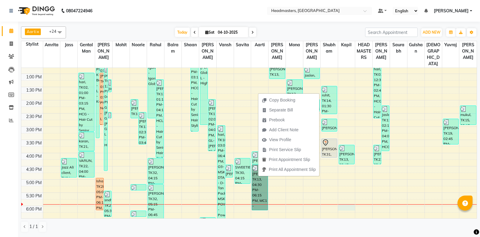
click at [353, 204] on div "8:00 AM 8:30 AM 9:00 AM 9:30 AM 10:00 AM 10:30 AM 11:00 AM 11:30 AM 12:00 PM 12…" at bounding box center [249, 127] width 456 height 370
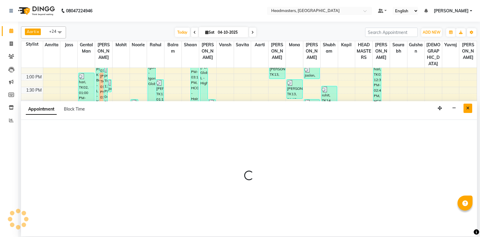
select select "60759"
select select "tentative"
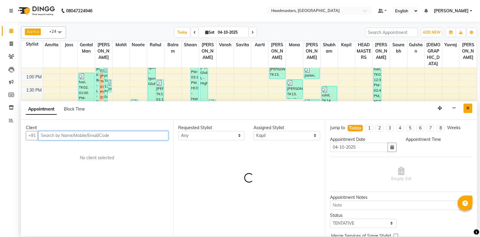
select select "1080"
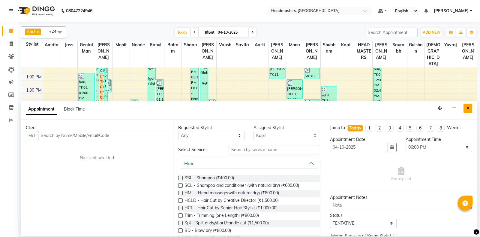
click at [468, 111] on button "Close" at bounding box center [468, 108] width 9 height 9
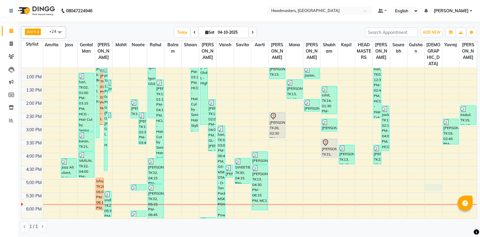
click at [441, 185] on div "8:00 AM 8:30 AM 9:00 AM 9:30 AM 10:00 AM 10:30 AM 11:00 AM 11:30 AM 12:00 PM 12…" at bounding box center [249, 127] width 456 height 370
select select "64336"
select select "1035"
select select "tentative"
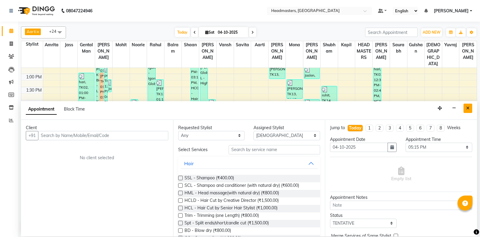
click at [467, 108] on icon "Close" at bounding box center [468, 108] width 3 height 4
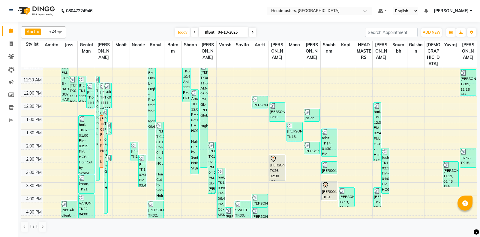
scroll to position [95, 0]
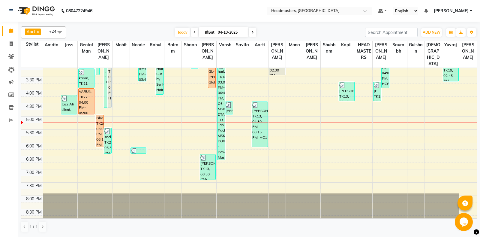
scroll to position [95, 0]
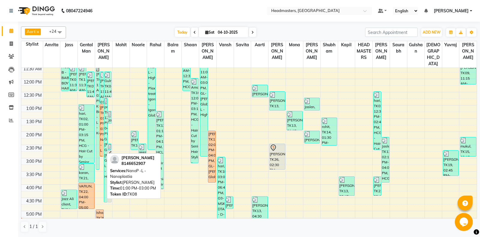
click at [101, 112] on div "[PERSON_NAME], TK08, 01:00 PM-03:00 PM, NanoP -L - Nanoplastia" at bounding box center [101, 130] width 3 height 52
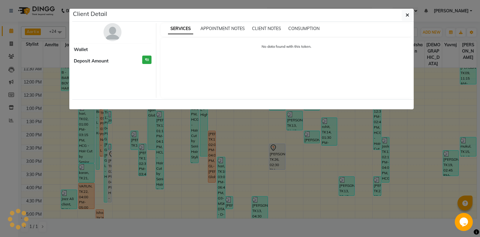
select select "1"
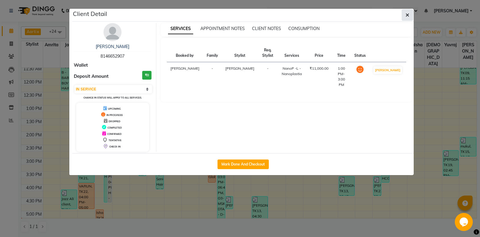
click at [403, 13] on button "button" at bounding box center [407, 14] width 11 height 11
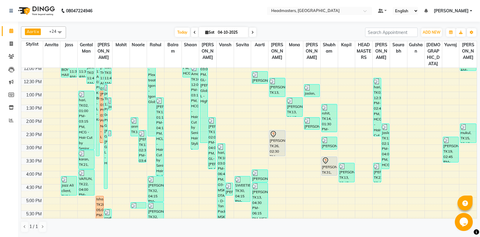
scroll to position [90, 0]
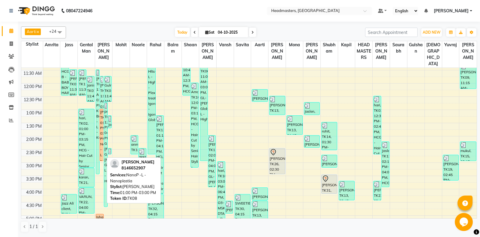
click at [101, 127] on div "[PERSON_NAME], TK08, 01:00 PM-03:00 PM, NanoP -L - Nanoplastia" at bounding box center [101, 135] width 3 height 52
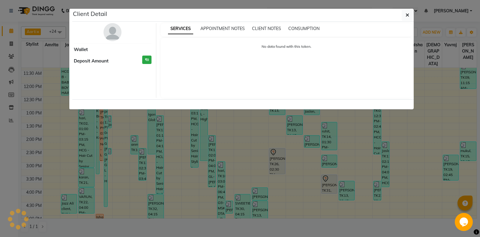
select select "1"
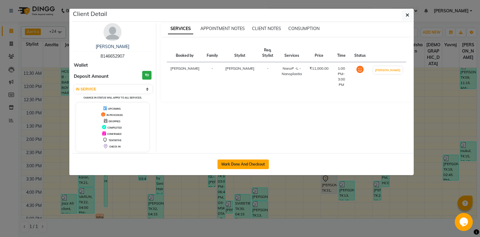
click at [237, 165] on button "Mark Done And Checkout" at bounding box center [243, 164] width 51 height 10
select select "service"
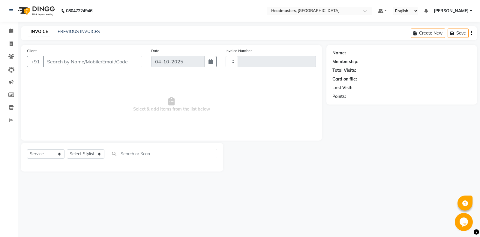
type input "7093"
select select "7130"
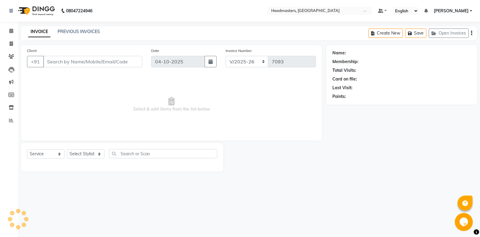
type input "8146652907"
select select "60721"
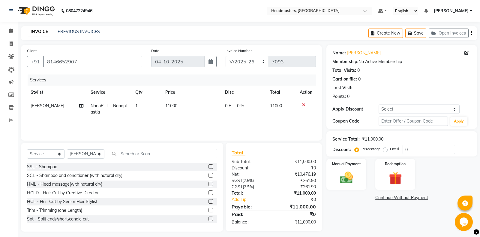
click at [120, 107] on span "NanoP -L - Nanoplastia" at bounding box center [109, 109] width 36 height 12
select select "60721"
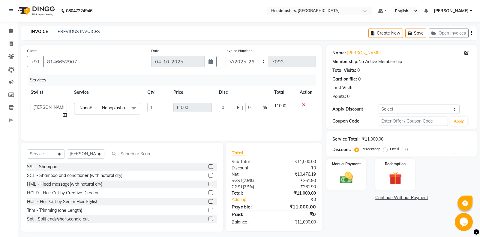
click at [119, 108] on span "NanoP -L - Nanoplastia" at bounding box center [102, 107] width 45 height 5
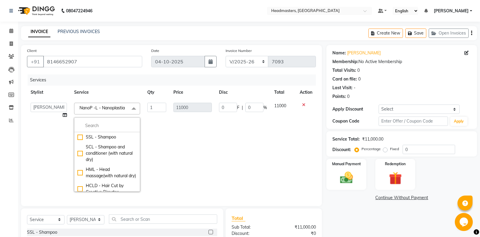
click at [161, 126] on td "1" at bounding box center [157, 147] width 26 height 96
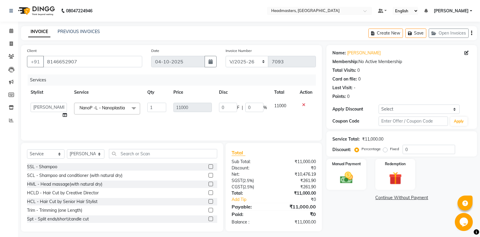
click at [124, 112] on span "NanoP -L - Nanoplastia x" at bounding box center [104, 109] width 52 height 8
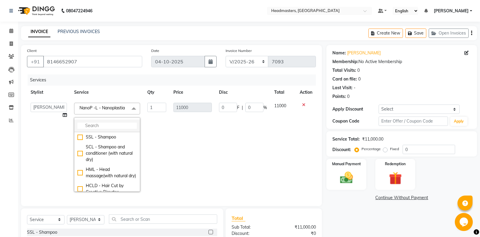
click at [113, 125] on input "multiselect-search" at bounding box center [106, 126] width 59 height 6
drag, startPoint x: 226, startPoint y: 106, endPoint x: 210, endPoint y: 107, distance: 16.5
click at [219, 107] on input "0" at bounding box center [228, 107] width 18 height 9
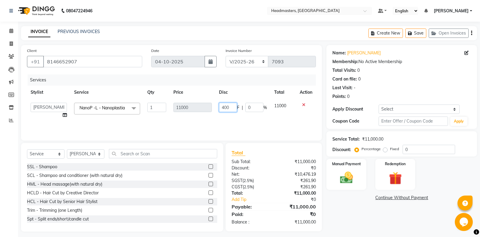
type input "4000"
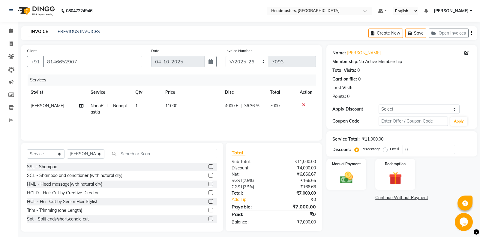
click at [348, 205] on div "Name: [PERSON_NAME] Membership: No Active Membership Total Visits: 0 Card on fi…" at bounding box center [404, 138] width 155 height 186
click at [230, 106] on span "4000 F" at bounding box center [231, 106] width 13 height 6
select select "60721"
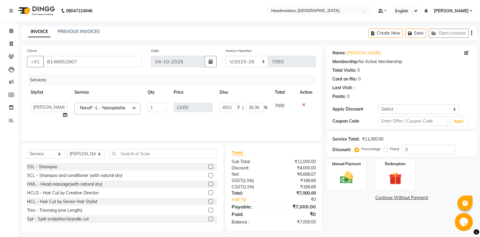
click at [230, 106] on input "4001" at bounding box center [229, 107] width 18 height 9
click at [225, 107] on input "4001" at bounding box center [229, 107] width 18 height 9
type input "3001"
click at [152, 154] on input "text" at bounding box center [163, 153] width 108 height 9
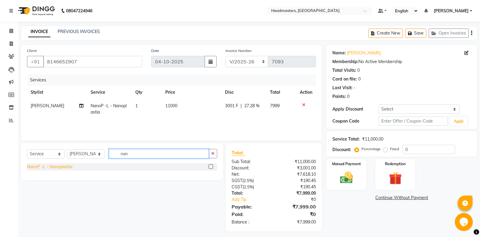
type input "nan"
click at [65, 168] on div "NanoP -L - Nanoplastia" at bounding box center [49, 167] width 45 height 6
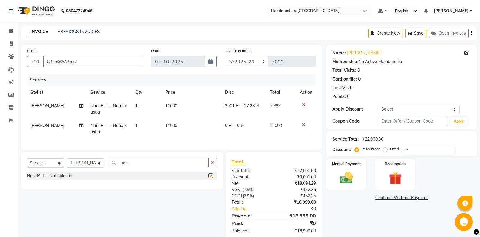
checkbox input "false"
click at [67, 158] on select "Select Stylist [PERSON_NAME] Amrita - Front Desk [PERSON_NAME] Gental Man Gulsh…" at bounding box center [86, 162] width 38 height 9
select select "60725"
click option "Rahul" at bounding box center [0, 0] width 0 height 0
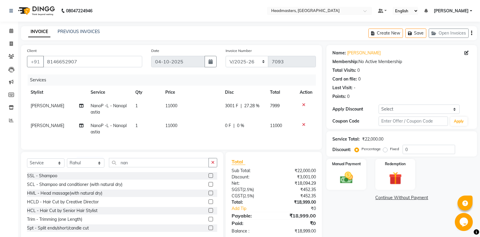
click at [29, 129] on td "[PERSON_NAME]" at bounding box center [57, 129] width 60 height 20
select select "60721"
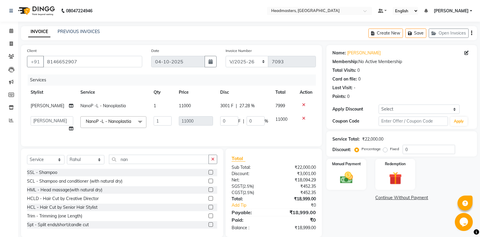
click at [31, 128] on td "[PERSON_NAME] Amrita Amrita - Front Desk [PERSON_NAME] Gental Man Gulshan HEADM…" at bounding box center [52, 124] width 50 height 23
click at [31, 116] on select "[PERSON_NAME] Amrita Amrita - Front Desk [PERSON_NAME] Gental Man Gulshan HEADM…" at bounding box center [52, 120] width 43 height 9
select select "60725"
drag, startPoint x: 147, startPoint y: 162, endPoint x: 87, endPoint y: 161, distance: 59.8
click at [109, 161] on input "nan" at bounding box center [159, 159] width 100 height 9
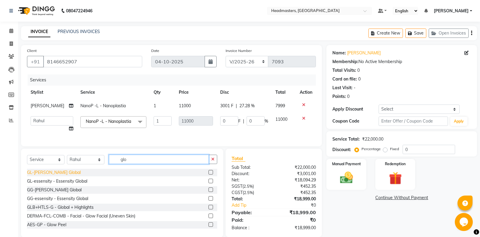
type input "glo"
click at [45, 171] on div "GL-[PERSON_NAME] Global" at bounding box center [54, 172] width 54 height 6
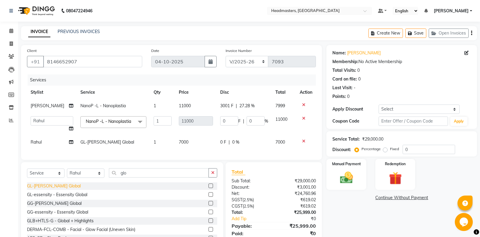
click at [69, 188] on div "GL-[PERSON_NAME] Global" at bounding box center [54, 186] width 54 height 6
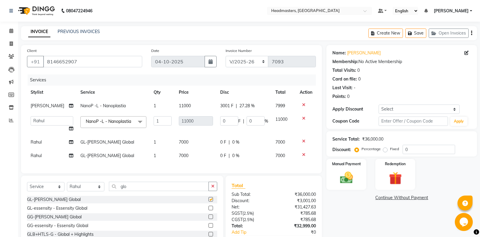
checkbox input "false"
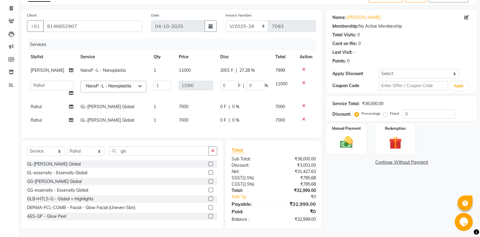
scroll to position [36, 0]
click at [40, 120] on span "Rahul" at bounding box center [36, 119] width 11 height 5
select select "60725"
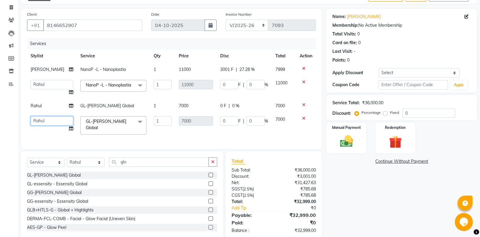
click at [31, 116] on select "[PERSON_NAME] Amrita Amrita - Front Desk [PERSON_NAME] Gental Man Gulshan HEADM…" at bounding box center [52, 120] width 43 height 9
select select "60721"
click at [226, 121] on input "0" at bounding box center [229, 120] width 18 height 9
click at [224, 121] on input "0" at bounding box center [229, 120] width 18 height 9
drag, startPoint x: 224, startPoint y: 121, endPoint x: 201, endPoint y: 124, distance: 23.1
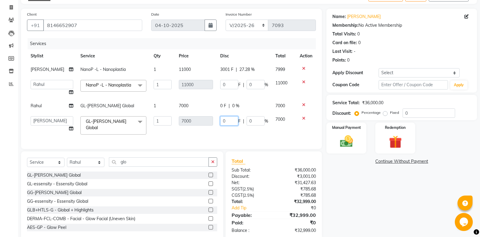
click at [220, 124] on input "0" at bounding box center [229, 120] width 18 height 9
type input "3000"
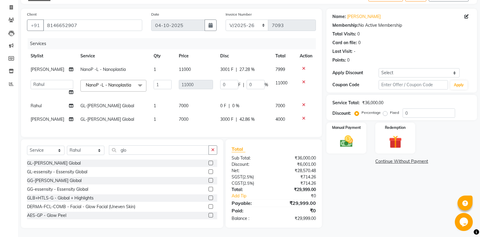
click at [222, 106] on span "0 F" at bounding box center [223, 106] width 6 height 6
select select "60725"
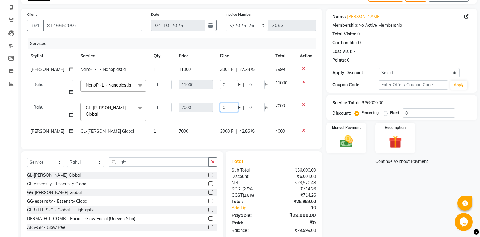
click at [222, 106] on input "0" at bounding box center [229, 107] width 18 height 9
type input "3000"
click at [225, 80] on input "0" at bounding box center [229, 84] width 18 height 9
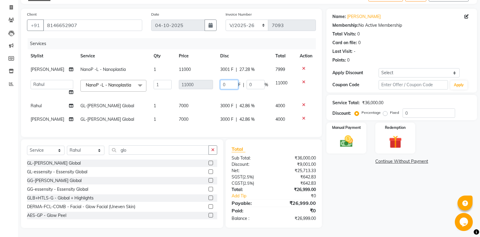
click at [226, 85] on input "0" at bounding box center [229, 84] width 18 height 9
drag, startPoint x: 226, startPoint y: 85, endPoint x: 215, endPoint y: 85, distance: 11.4
click at [220, 85] on input "0" at bounding box center [229, 84] width 18 height 9
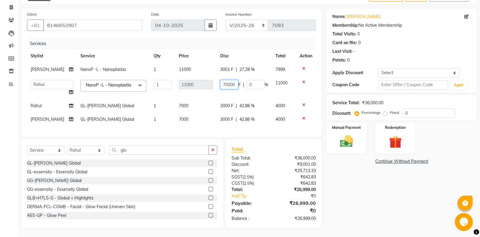
type input "7000"
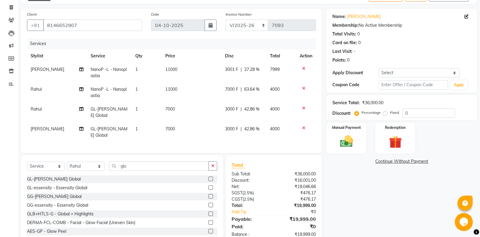
click at [223, 70] on td "3001 F | 27.28 %" at bounding box center [244, 73] width 45 height 20
select select "60721"
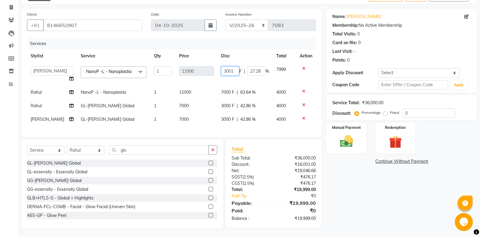
click at [229, 70] on input "3001" at bounding box center [230, 70] width 18 height 9
type input "7000"
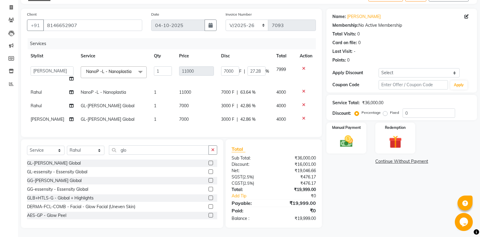
click at [384, 177] on div "Name: [PERSON_NAME] Membership: No Active Membership Total Visits: 0 Card on fi…" at bounding box center [404, 118] width 155 height 219
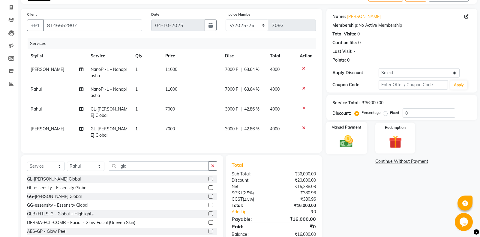
click at [356, 138] on img at bounding box center [347, 141] width 22 height 15
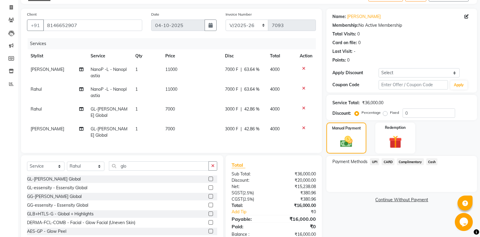
click at [372, 162] on span "UPI" at bounding box center [374, 161] width 9 height 7
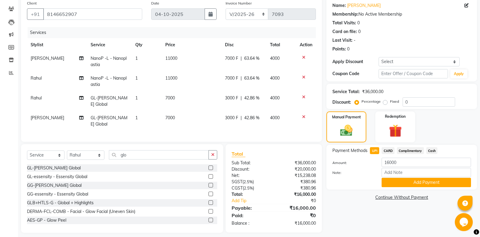
scroll to position [52, 0]
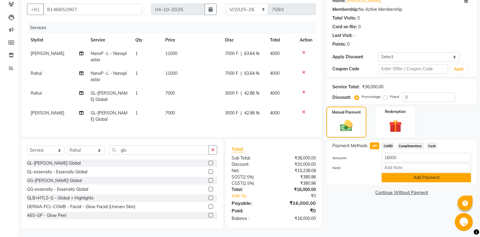
click at [427, 178] on button "Add Payment" at bounding box center [426, 177] width 89 height 9
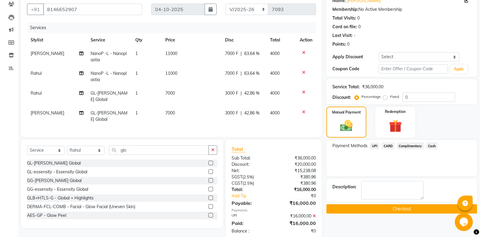
scroll to position [65, 0]
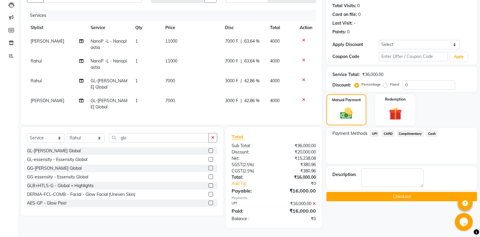
click at [400, 196] on button "Checkout" at bounding box center [402, 196] width 151 height 9
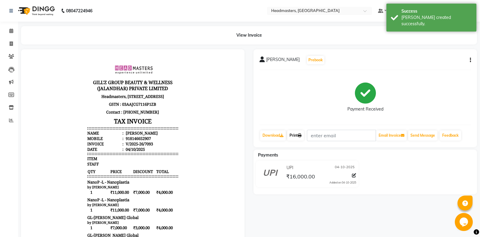
click at [302, 137] on icon at bounding box center [300, 136] width 4 height 4
click at [302, 135] on icon at bounding box center [300, 136] width 4 height 4
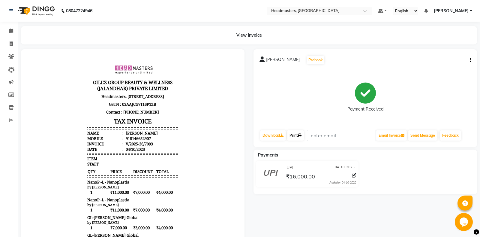
click at [301, 135] on icon at bounding box center [300, 136] width 4 height 4
click at [472, 61] on div "natasha Prebook Payment Received Download Print Email Invoice Send Message Feed…" at bounding box center [366, 98] width 224 height 98
click at [472, 60] on div "natasha Prebook Payment Received Download Print Email Invoice Send Message Feed…" at bounding box center [366, 98] width 224 height 98
click at [471, 60] on icon "button" at bounding box center [470, 60] width 1 height 0
click at [442, 67] on div "Edit Item Staff" at bounding box center [440, 64] width 41 height 8
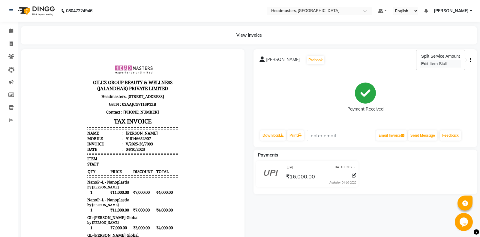
select select
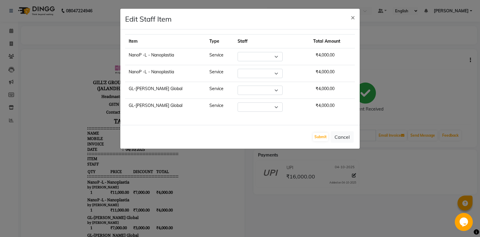
select select "60721"
select select "60725"
select select "60721"
click at [238, 69] on select "Select [PERSON_NAME] Amrita Amrita - Front Desk [PERSON_NAME] Gental Man Gulsha…" at bounding box center [260, 73] width 45 height 9
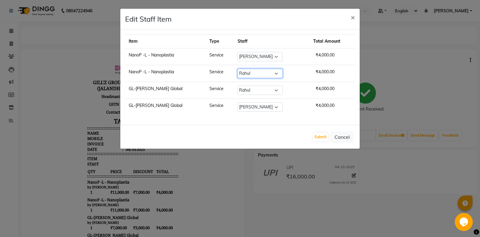
select select "64332"
click option "Saurabh" at bounding box center [0, 0] width 0 height 0
click at [318, 137] on button "Submit" at bounding box center [320, 137] width 15 height 8
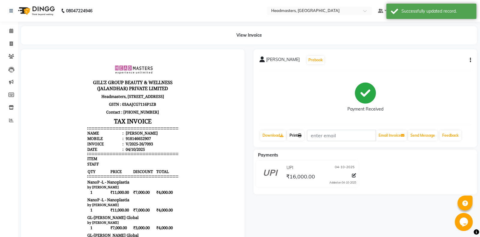
click at [301, 135] on icon at bounding box center [300, 136] width 4 height 4
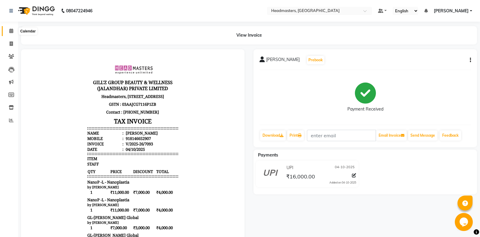
click at [11, 33] on icon at bounding box center [11, 31] width 4 height 5
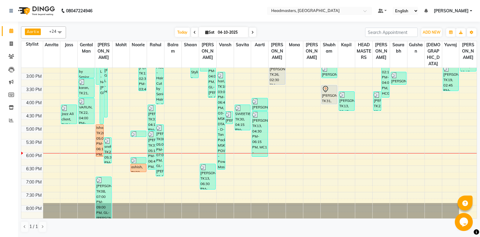
scroll to position [189, 0]
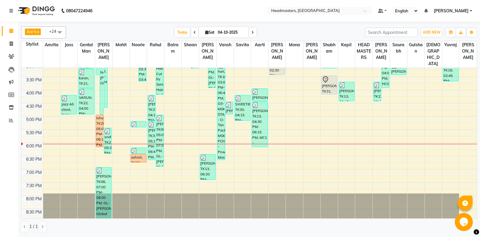
click at [303, 117] on div "8:00 AM 8:30 AM 9:00 AM 9:30 AM 10:00 AM 10:30 AM 11:00 AM 11:30 AM 12:00 PM 12…" at bounding box center [249, 64] width 456 height 370
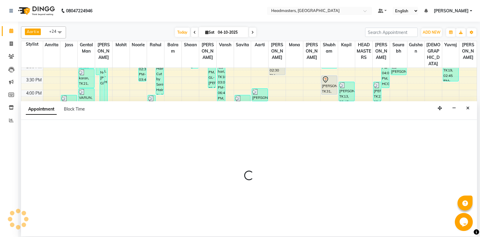
select select "60742"
select select "1020"
select select "tentative"
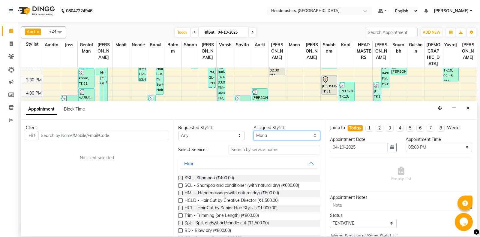
click at [254, 131] on select "Select [PERSON_NAME] Amrita [PERSON_NAME] Gental Man Gulshan HEADMASTERS [PERSO…" at bounding box center [287, 135] width 67 height 9
select select "60747"
click option "[PERSON_NAME]" at bounding box center [0, 0] width 0 height 0
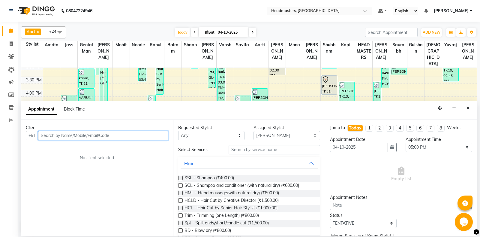
click at [63, 135] on input "text" at bounding box center [103, 135] width 130 height 9
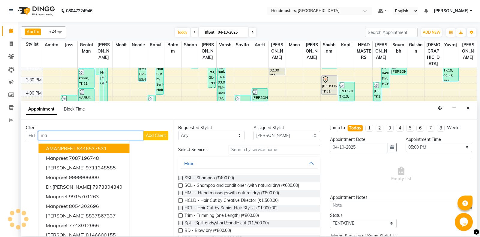
type input "m"
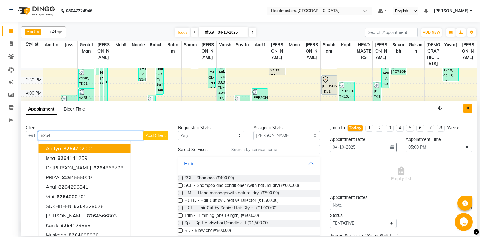
type input "8264"
click at [470, 109] on icon "Close" at bounding box center [468, 108] width 3 height 4
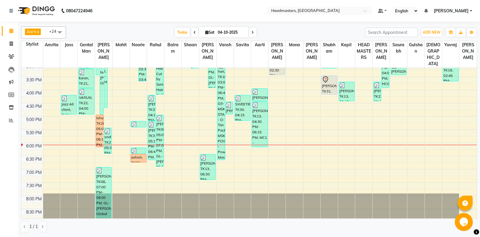
click at [139, 172] on div "8:00 AM 8:30 AM 9:00 AM 9:30 AM 10:00 AM 10:30 AM 11:00 AM 11:30 AM 12:00 PM 12…" at bounding box center [249, 64] width 456 height 370
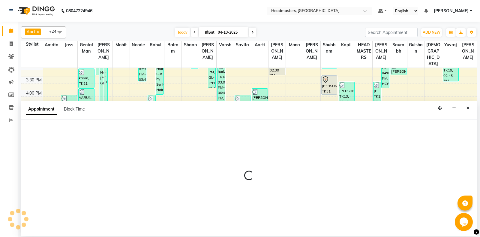
select select "60724"
select select "tentative"
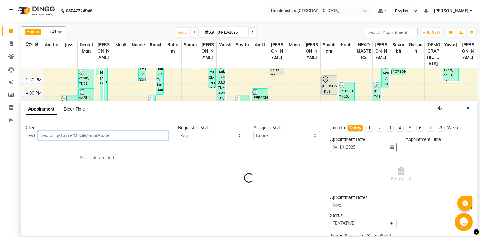
select select "1140"
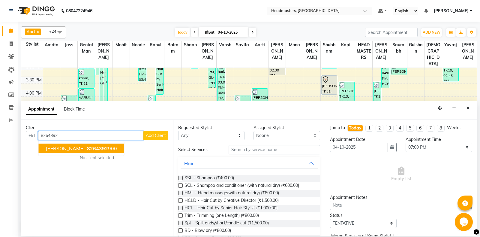
click at [88, 147] on span "8264392" at bounding box center [97, 148] width 21 height 6
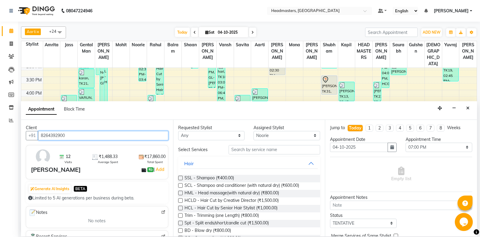
type input "8264392900"
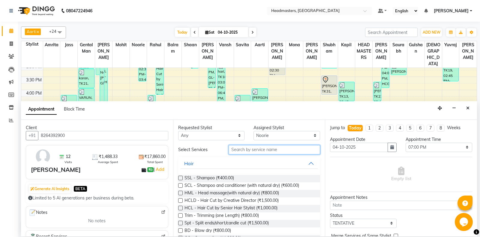
click at [253, 150] on input "text" at bounding box center [275, 149] width 92 height 9
click at [254, 131] on select "Select Aarti Ali Amrita Balram Gental Man Gulshan HEADMASTERS Jass Kapil Mahi M…" at bounding box center [287, 135] width 67 height 9
select select "60747"
click option "[PERSON_NAME]" at bounding box center [0, 0] width 0 height 0
click at [270, 149] on input "text" at bounding box center [275, 149] width 92 height 9
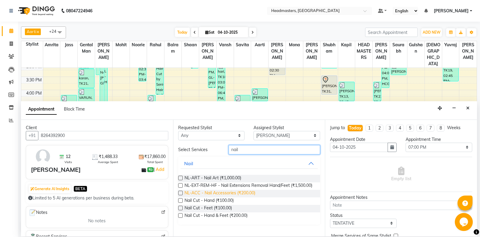
type input "nail"
click at [234, 190] on span "NL-ACC - Nail Accessories (₹200.00)" at bounding box center [220, 194] width 71 height 8
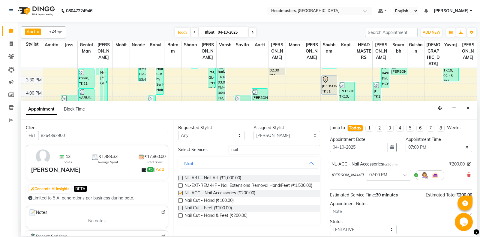
checkbox input "false"
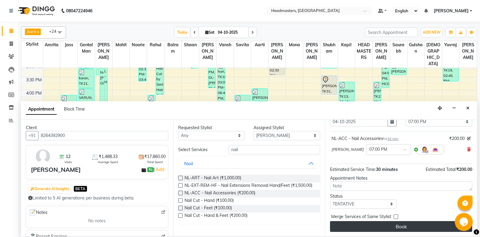
click at [392, 222] on button "Book" at bounding box center [401, 226] width 142 height 11
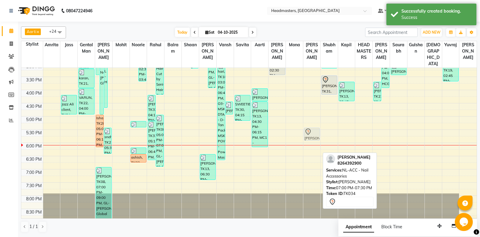
drag, startPoint x: 313, startPoint y: 175, endPoint x: 318, endPoint y: 138, distance: 37.2
click at [318, 138] on div "Jaslen, TK12, 12:45 PM-01:15 PM, NL-PP - Power Polish (Shellac) rita, TK13, 02:…" at bounding box center [312, 64] width 17 height 370
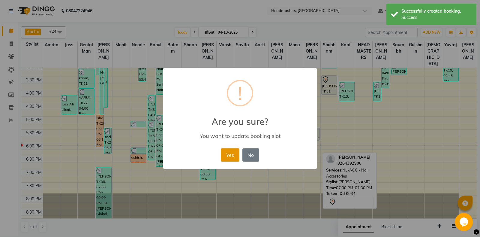
click at [226, 151] on button "Yes" at bounding box center [230, 154] width 18 height 13
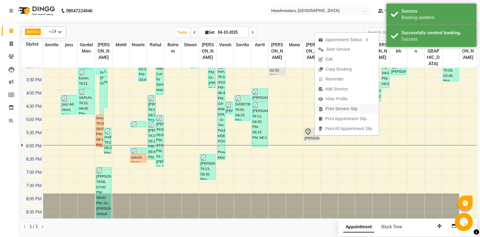
click at [350, 111] on span "Print Service Slip" at bounding box center [342, 109] width 32 height 6
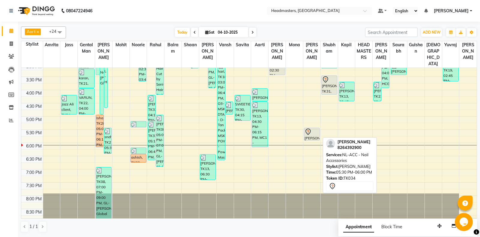
click at [307, 135] on icon at bounding box center [308, 131] width 7 height 7
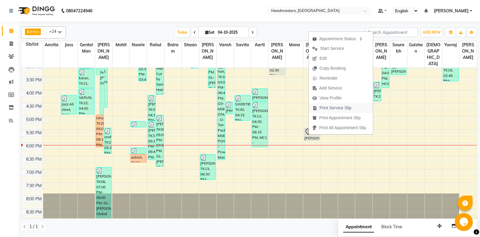
click at [331, 106] on span "Print Service Slip" at bounding box center [336, 108] width 32 height 6
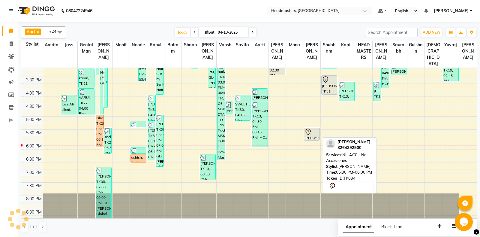
click at [315, 135] on div at bounding box center [312, 131] width 15 height 7
select select "7"
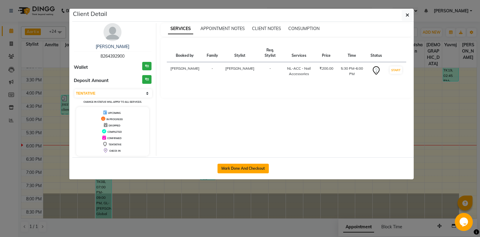
click at [252, 171] on button "Mark Done And Checkout" at bounding box center [243, 169] width 51 height 10
select select "7130"
select select "service"
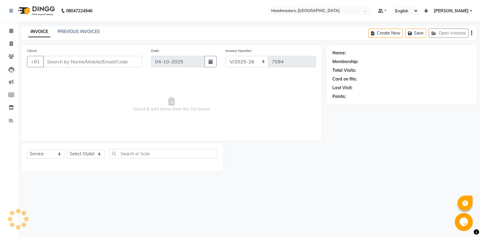
type input "8264392900"
select select "60747"
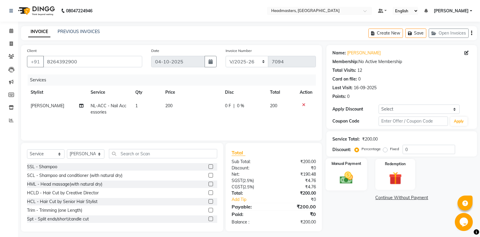
click at [356, 186] on div "Manual Payment" at bounding box center [346, 174] width 41 height 32
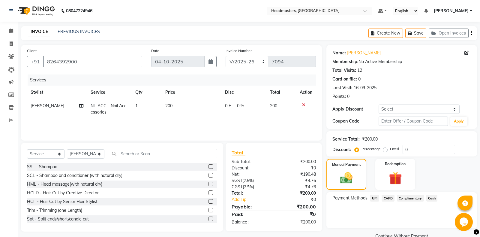
click at [430, 198] on span "Cash" at bounding box center [432, 198] width 11 height 7
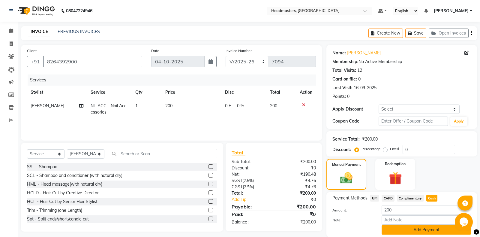
click at [423, 231] on button "Add Payment" at bounding box center [426, 229] width 89 height 9
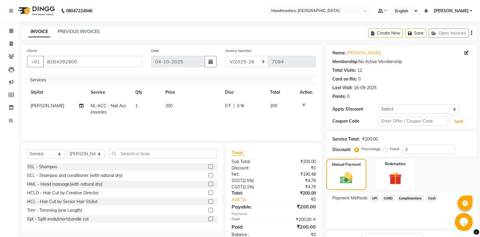
scroll to position [38, 0]
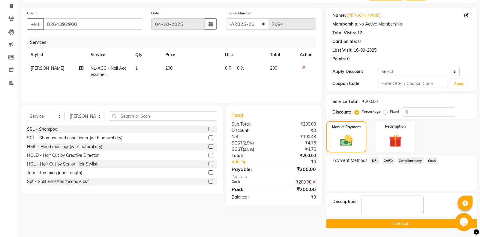
click at [391, 225] on button "Checkout" at bounding box center [402, 223] width 151 height 9
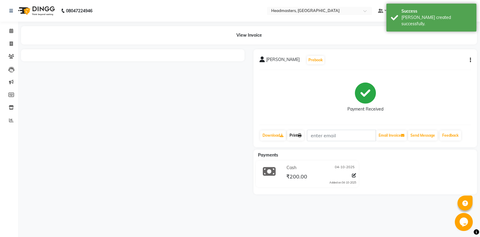
click at [302, 135] on icon at bounding box center [300, 136] width 4 height 4
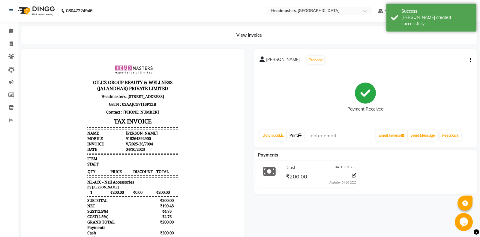
click at [297, 135] on link "Print" at bounding box center [295, 135] width 17 height 10
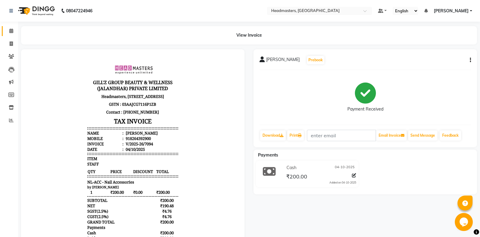
click at [10, 35] on link "Calendar" at bounding box center [9, 31] width 14 height 10
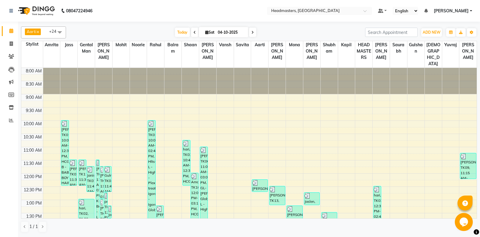
scroll to position [126, 0]
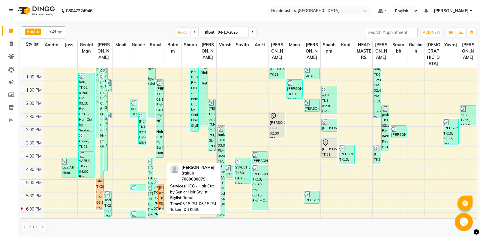
click at [163, 192] on div "[PERSON_NAME] (rahul), TK35, 05:15 PM-06:15 PM, HCG - Hair Cut by Senior Hair S…" at bounding box center [161, 197] width 5 height 26
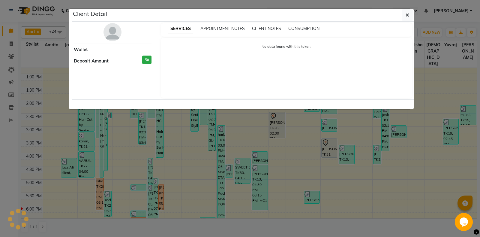
select select "1"
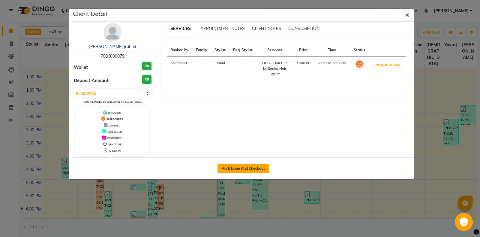
click at [240, 167] on button "Mark Done And Checkout" at bounding box center [243, 169] width 51 height 10
select select "service"
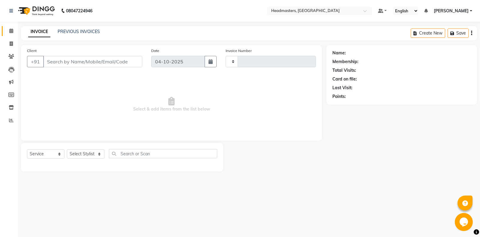
type input "7095"
select select "7130"
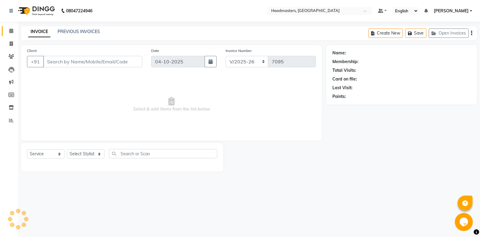
type input "7080000079"
select select "60725"
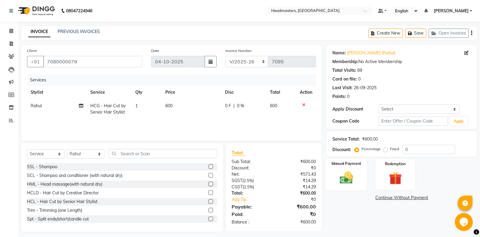
click at [358, 173] on div "Manual Payment" at bounding box center [346, 174] width 41 height 32
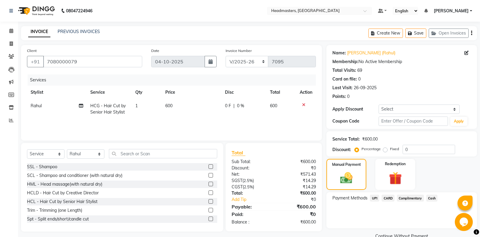
click at [376, 199] on span "UPI" at bounding box center [374, 198] width 9 height 7
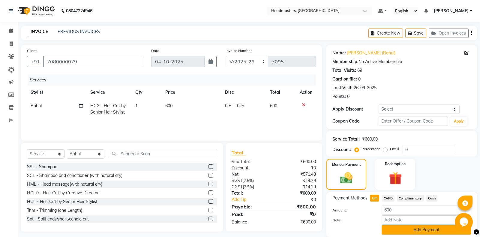
scroll to position [21, 0]
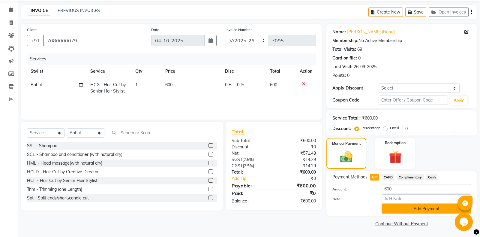
click at [413, 211] on button "Add Payment" at bounding box center [426, 208] width 89 height 9
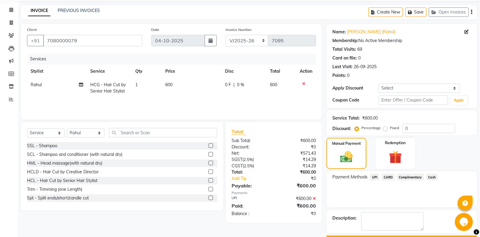
scroll to position [38, 0]
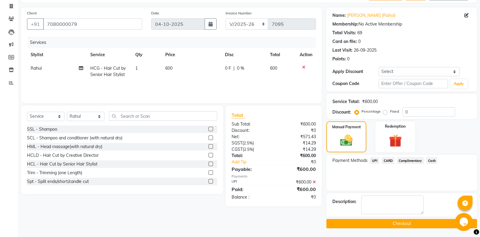
click at [406, 220] on button "Checkout" at bounding box center [402, 223] width 151 height 9
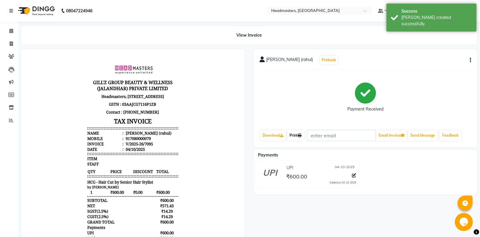
click at [302, 137] on icon at bounding box center [300, 136] width 4 height 4
click at [299, 135] on link "Print" at bounding box center [295, 135] width 17 height 10
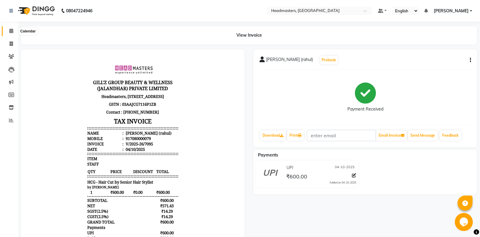
click at [15, 32] on span at bounding box center [11, 31] width 11 height 7
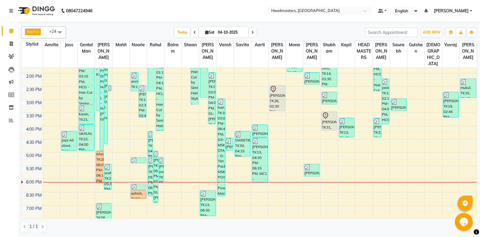
scroll to position [90, 0]
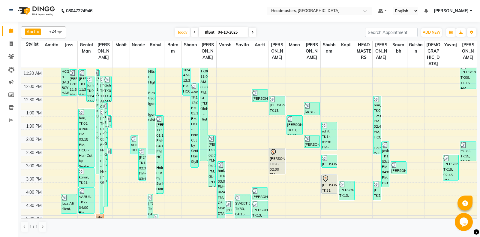
click at [211, 119] on div "8:00 AM 8:30 AM 9:00 AM 9:30 AM 10:00 AM 10:30 AM 11:00 AM 11:30 AM 12:00 PM 12…" at bounding box center [249, 163] width 456 height 370
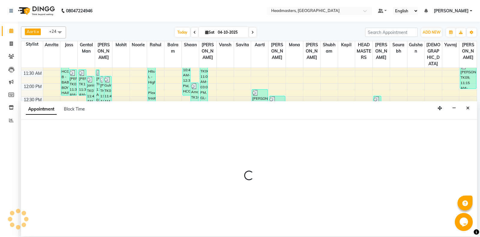
select select "60729"
select select "tentative"
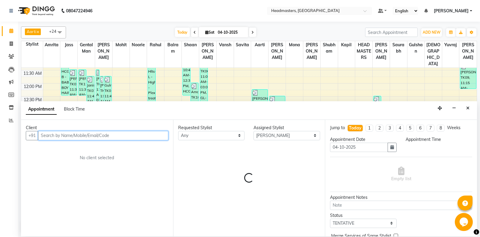
select select "795"
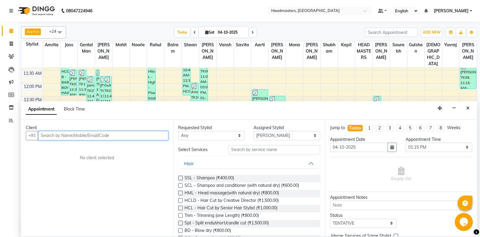
click at [141, 133] on input "text" at bounding box center [103, 135] width 130 height 9
type input "7888841077"
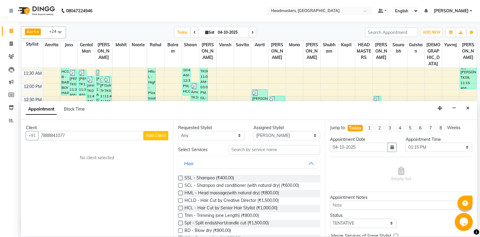
click at [154, 135] on span "Add Client" at bounding box center [156, 135] width 20 height 5
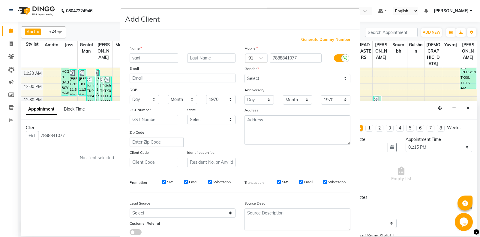
type input "vani"
click at [245, 74] on select "Select Male Female Other Prefer Not To Say" at bounding box center [298, 78] width 106 height 9
select select "female"
click option "Female" at bounding box center [0, 0] width 0 height 0
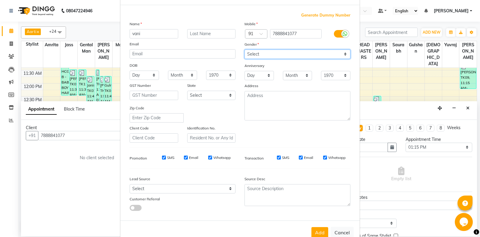
scroll to position [42, 0]
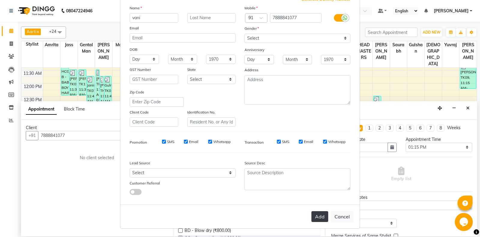
click at [317, 220] on button "Add" at bounding box center [320, 216] width 17 height 11
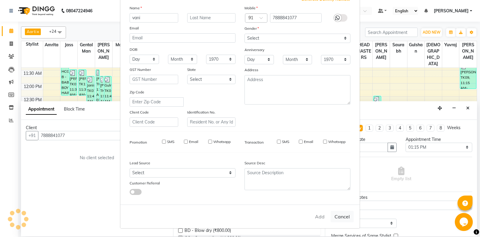
select select
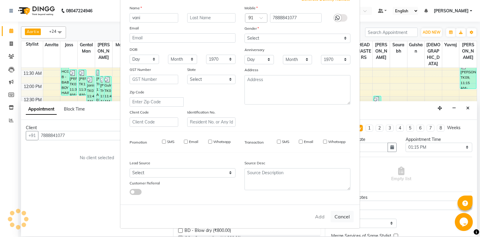
select select
checkbox input "false"
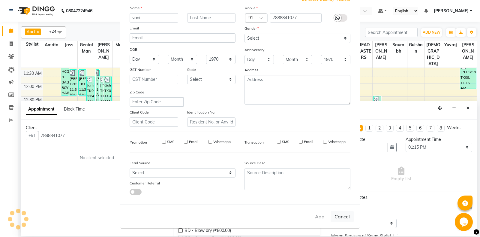
checkbox input "false"
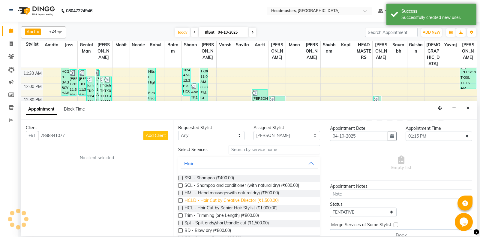
scroll to position [20, 0]
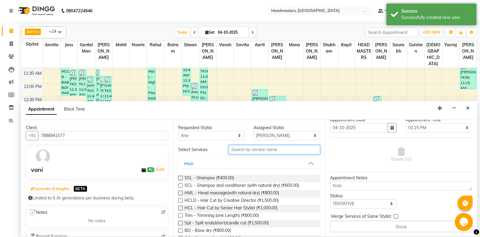
click at [265, 151] on input "text" at bounding box center [275, 149] width 92 height 9
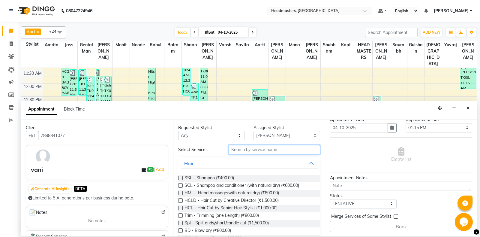
click at [261, 150] on input "text" at bounding box center [275, 149] width 92 height 9
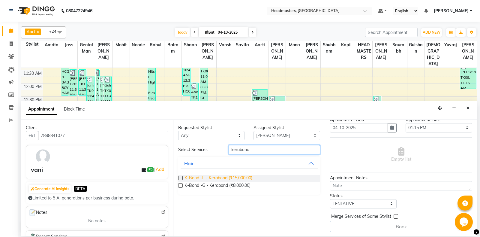
type input "kerabond"
click at [229, 180] on span "K-Bond -L - Kerabond (₹15,000.00)" at bounding box center [219, 179] width 68 height 8
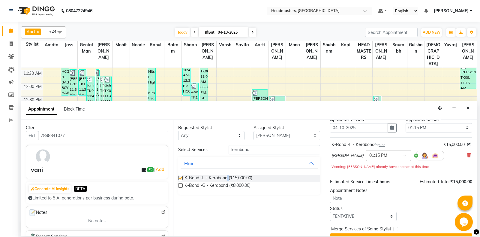
checkbox input "false"
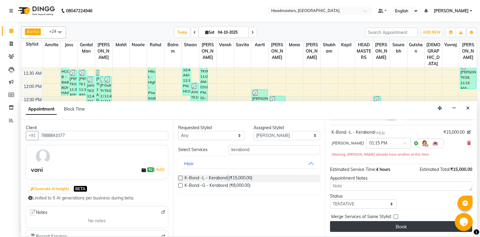
click at [410, 228] on button "Book" at bounding box center [401, 226] width 142 height 11
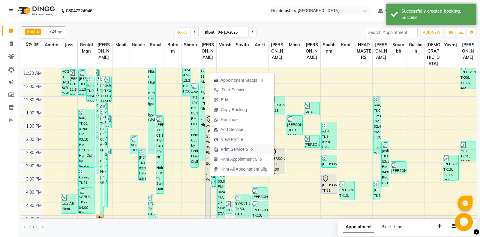
click at [229, 148] on span "Print Service Slip" at bounding box center [237, 149] width 32 height 6
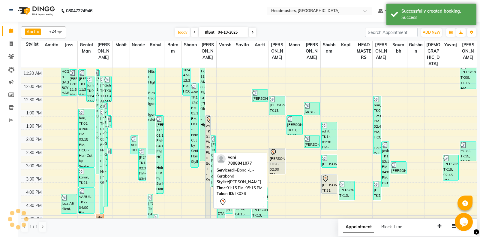
click at [207, 160] on div "vani, TK36, 01:15 PM-05:15 PM, K-Bond -L - Kerabond" at bounding box center [208, 168] width 5 height 104
select select "7"
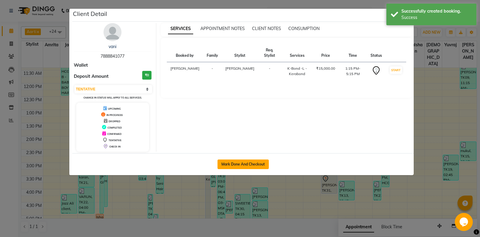
click at [250, 167] on button "Mark Done And Checkout" at bounding box center [243, 164] width 51 height 10
select select "7130"
select select "service"
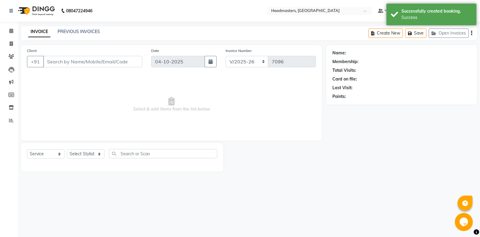
type input "7888841077"
select select "60729"
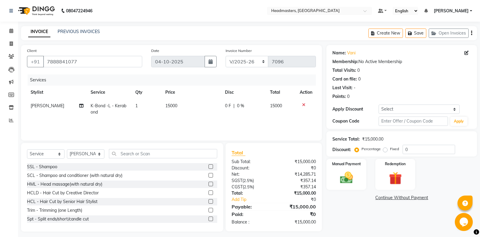
click at [228, 107] on span "0 F" at bounding box center [228, 106] width 6 height 6
select select "60729"
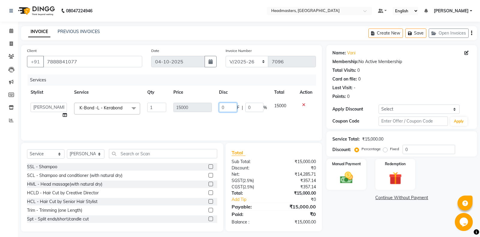
click at [229, 107] on input "0" at bounding box center [228, 107] width 18 height 9
type input "8500"
click at [343, 205] on div "Name: Vani Membership: No Active Membership Total Visits: 0 Card on file: 0 Las…" at bounding box center [404, 138] width 155 height 186
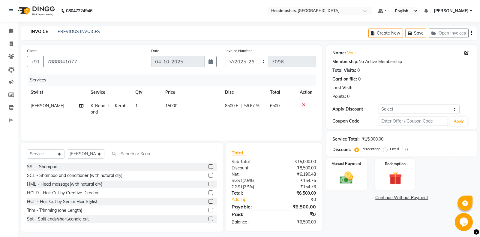
click at [364, 182] on div "Manual Payment" at bounding box center [346, 174] width 41 height 32
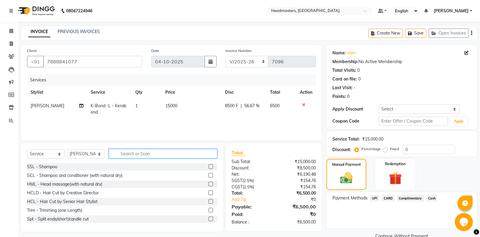
click at [135, 151] on input "text" at bounding box center [163, 153] width 108 height 9
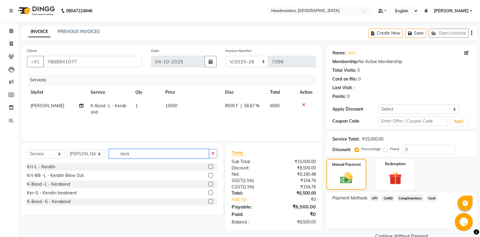
type input "kera"
click at [48, 188] on div "K-Bond -L - Kerabond" at bounding box center [122, 184] width 190 height 8
click at [54, 186] on div "K-Bond -L - Kerabond" at bounding box center [48, 184] width 43 height 6
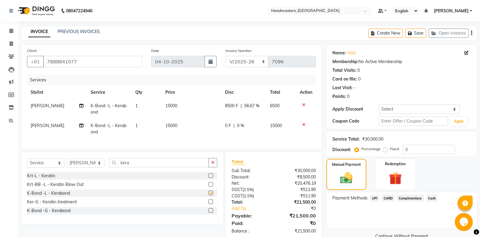
checkbox input "false"
click at [227, 126] on span "0 F" at bounding box center [228, 126] width 6 height 6
select select "60729"
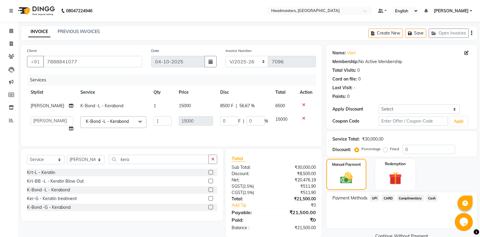
click at [227, 126] on td "0 F | 0 %" at bounding box center [244, 124] width 55 height 23
click at [224, 121] on input "0" at bounding box center [229, 120] width 18 height 9
type input "1250"
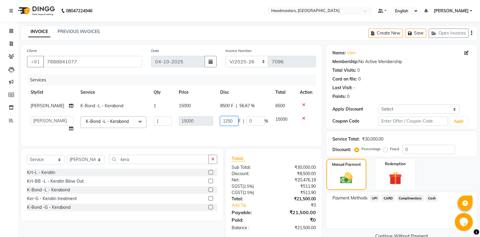
scroll to position [0, 3]
click at [230, 106] on span "8500 F" at bounding box center [226, 106] width 13 height 6
select select "60729"
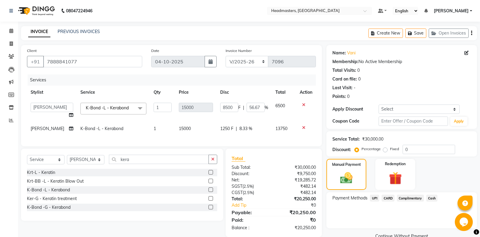
click at [228, 130] on span "1250 F" at bounding box center [226, 129] width 13 height 6
select select "60729"
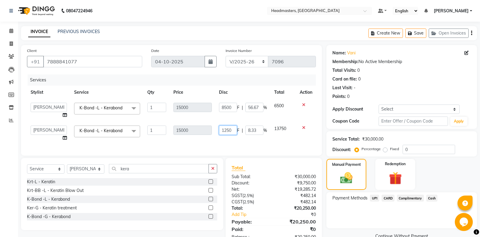
click at [226, 129] on input "1250" at bounding box center [228, 130] width 18 height 9
click at [227, 130] on input "1250" at bounding box center [228, 130] width 18 height 9
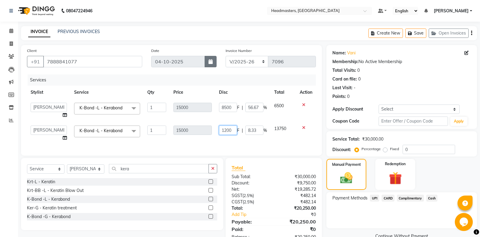
type input "12000"
click at [224, 109] on input "8500" at bounding box center [228, 107] width 18 height 9
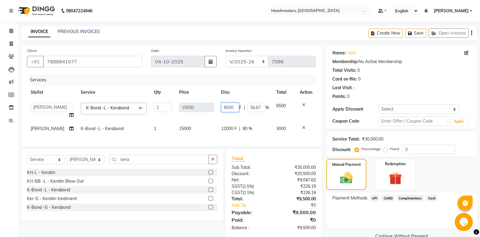
click at [224, 109] on input "8500" at bounding box center [230, 107] width 18 height 9
type input "12000"
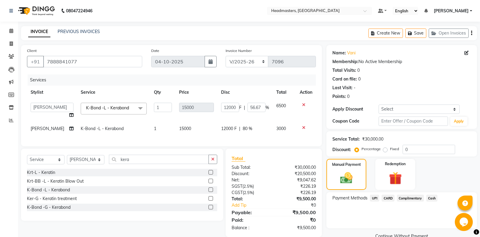
click at [362, 236] on div "Continue Without Payment" at bounding box center [402, 236] width 148 height 6
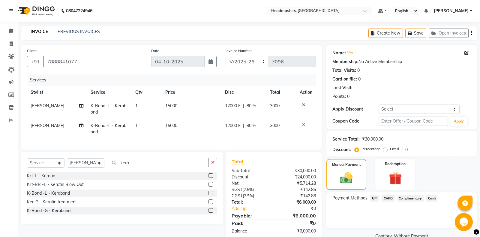
click at [236, 108] on span "12000 F" at bounding box center [233, 106] width 16 height 6
select select "60729"
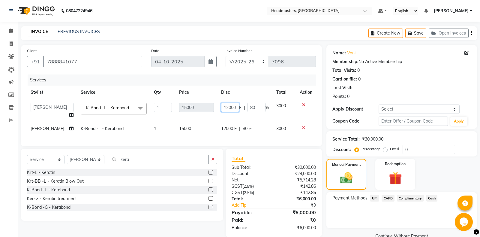
click at [228, 107] on input "12000" at bounding box center [230, 107] width 18 height 9
type input "11500"
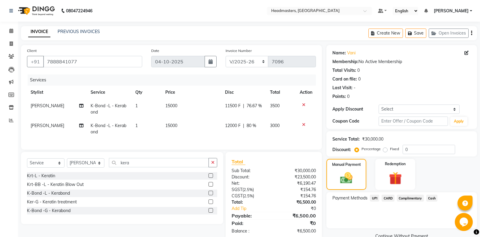
click at [344, 235] on div "Continue Without Payment" at bounding box center [402, 236] width 148 height 6
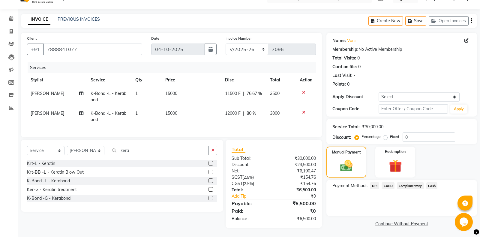
click at [430, 186] on span "Cash" at bounding box center [432, 185] width 11 height 7
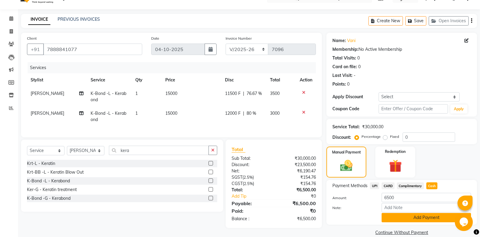
click at [411, 216] on button "Add Payment" at bounding box center [426, 217] width 89 height 9
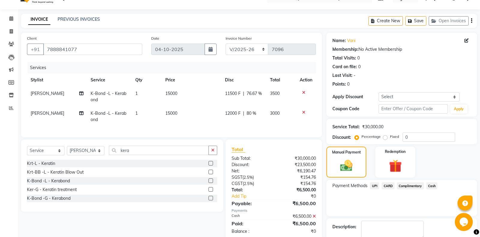
scroll to position [38, 0]
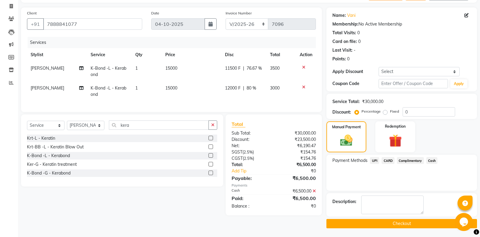
click at [402, 225] on button "Checkout" at bounding box center [402, 223] width 151 height 9
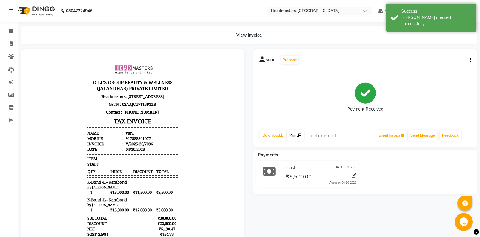
click at [302, 138] on link "Print" at bounding box center [295, 135] width 17 height 10
click at [304, 138] on link "Print" at bounding box center [295, 135] width 17 height 10
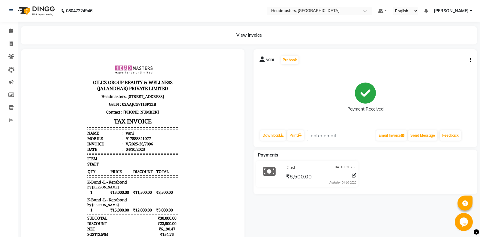
click at [469, 60] on button "button" at bounding box center [470, 60] width 4 height 6
click at [442, 66] on div "Edit Item Staff" at bounding box center [440, 64] width 41 height 8
select select
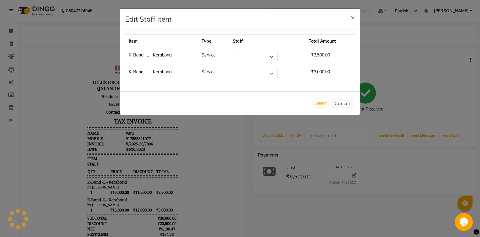
select select "60729"
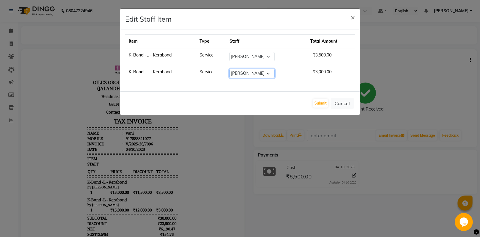
click at [230, 69] on select "Select Aarti Ali Amrita Amrita - Front Desk Balram Gental Man Gulshan HEADMASTE…" at bounding box center [252, 73] width 45 height 9
select select "90767"
click option "[PERSON_NAME]" at bounding box center [0, 0] width 0 height 0
click at [326, 103] on button "Submit" at bounding box center [320, 103] width 15 height 8
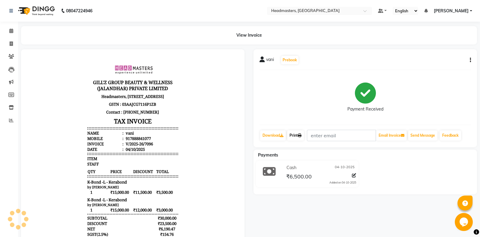
click at [301, 137] on icon at bounding box center [300, 136] width 4 height 4
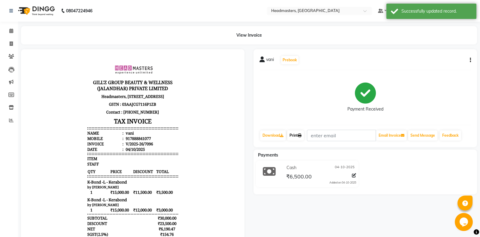
click at [301, 137] on icon at bounding box center [300, 136] width 4 height 4
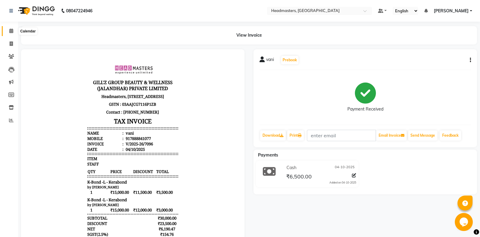
click at [7, 31] on span at bounding box center [11, 31] width 11 height 7
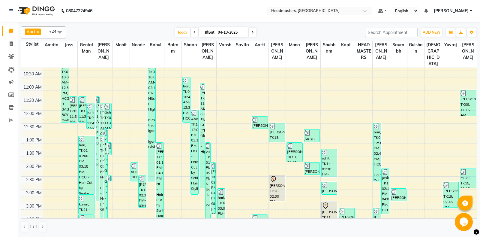
scroll to position [189, 0]
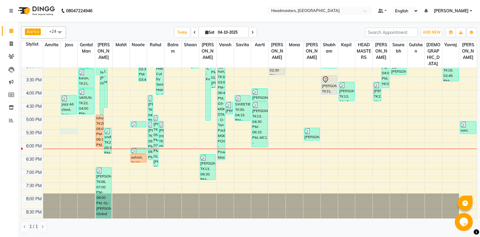
click at [69, 129] on div "8:00 AM 8:30 AM 9:00 AM 9:30 AM 10:00 AM 10:30 AM 11:00 AM 11:30 AM 12:00 PM 12…" at bounding box center [249, 64] width 456 height 370
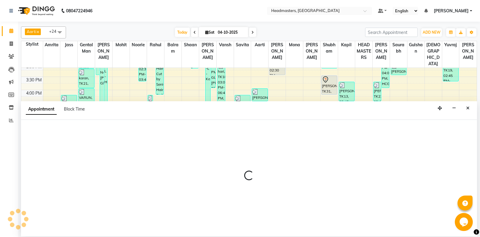
select select "60714"
select select "1050"
select select "tentative"
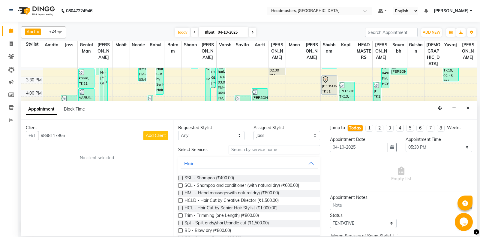
type input "9888117966"
click at [156, 133] on span "Add Client" at bounding box center [156, 135] width 20 height 5
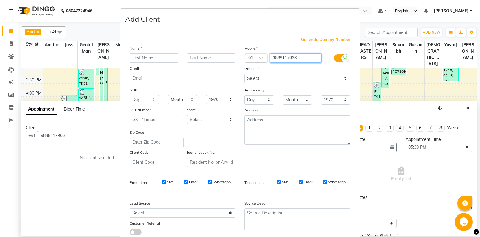
click at [310, 59] on input "9888117966" at bounding box center [296, 57] width 52 height 9
type input "9888117936"
click at [150, 62] on input "text" at bounding box center [154, 57] width 49 height 9
type input "tanya"
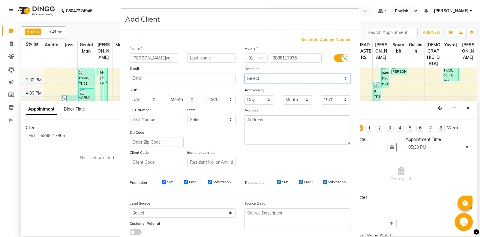
click at [245, 74] on select "Select Male Female Other Prefer Not To Say" at bounding box center [298, 78] width 106 height 9
select select "female"
click option "Female" at bounding box center [0, 0] width 0 height 0
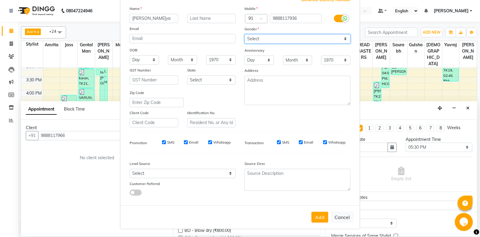
scroll to position [42, 0]
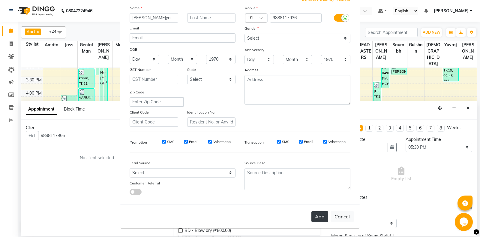
click at [322, 220] on button "Add" at bounding box center [320, 216] width 17 height 11
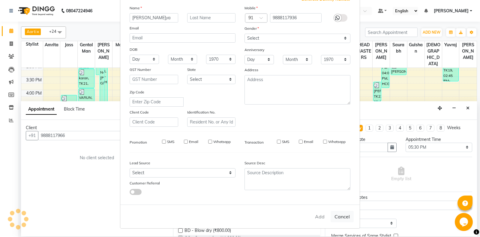
type input "9888117936"
select select
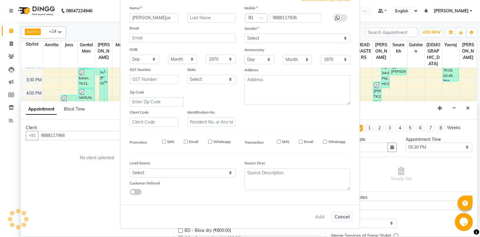
select select
checkbox input "false"
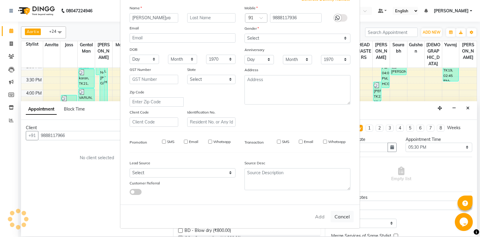
checkbox input "false"
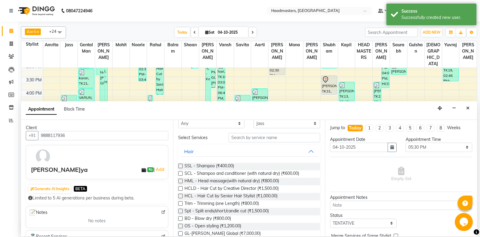
scroll to position [0, 0]
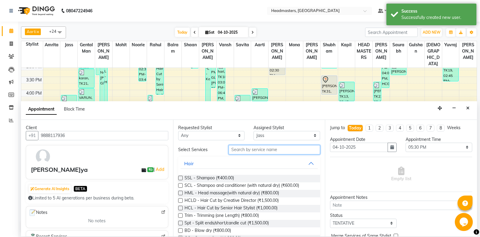
click at [269, 147] on input "text" at bounding box center [275, 149] width 92 height 9
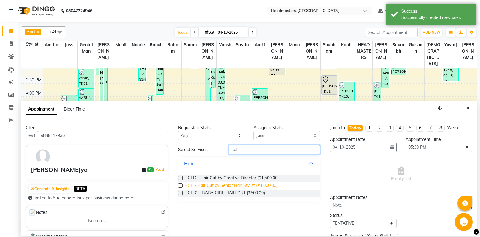
type input "hcl"
click at [265, 186] on span "HCL - Hair Cut by Senior Hair Stylist (₹1,000.00)" at bounding box center [231, 186] width 93 height 8
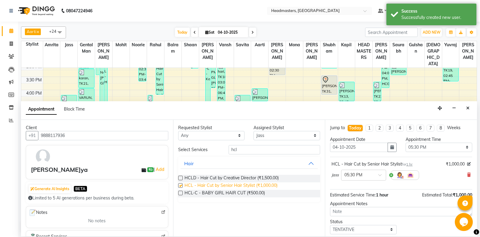
checkbox input "false"
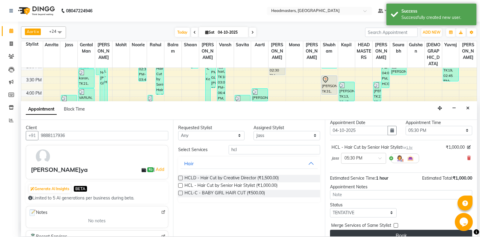
scroll to position [26, 0]
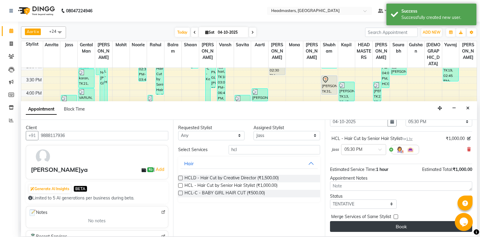
click at [397, 227] on button "Book" at bounding box center [401, 226] width 142 height 11
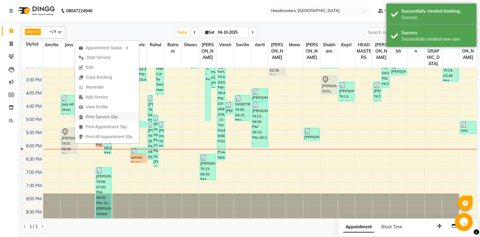
click at [124, 120] on button "Print Service Slip" at bounding box center [107, 117] width 64 height 10
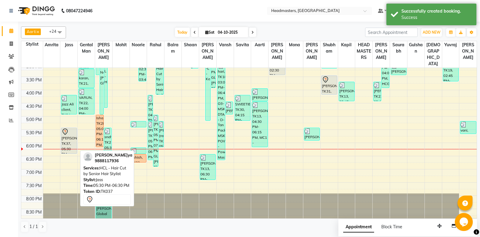
click at [72, 140] on div "[PERSON_NAME], TK37, 05:30 PM-06:30 PM, HCL - Hair Cut by Senior Hair Stylist" at bounding box center [68, 141] width 15 height 26
select select "7"
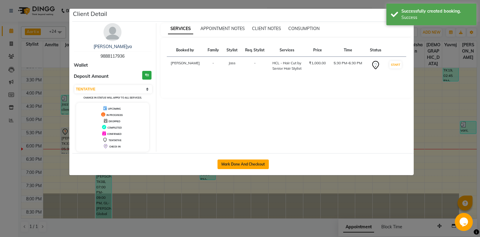
click at [224, 165] on button "Mark Done And Checkout" at bounding box center [243, 164] width 51 height 10
select select "service"
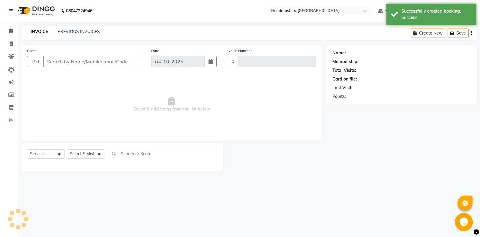
type input "7097"
select select "7130"
type input "9888117936"
select select "60714"
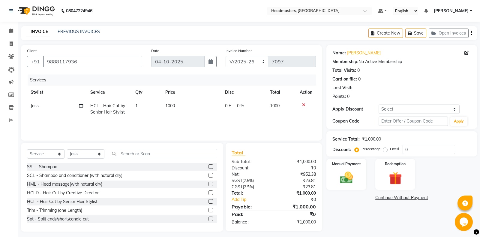
click at [227, 106] on span "0 F" at bounding box center [228, 106] width 6 height 6
select select "60714"
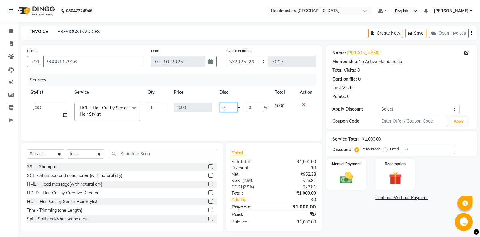
click at [227, 106] on input "0" at bounding box center [229, 107] width 18 height 9
type input "200"
click at [369, 205] on div "Name: Tanya Membership: No Active Membership Total Visits: 0 Card on file: 0 La…" at bounding box center [404, 138] width 155 height 186
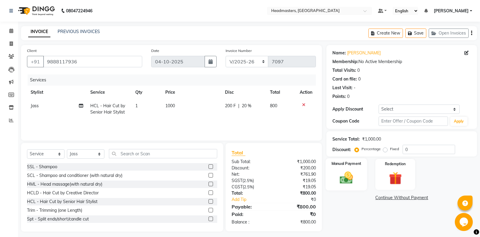
click at [348, 169] on div "Manual Payment" at bounding box center [346, 174] width 41 height 32
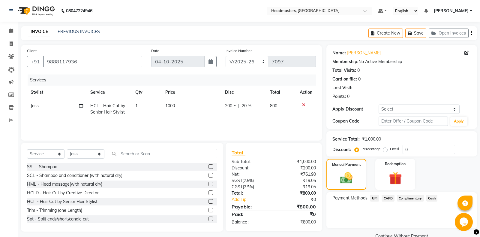
click at [377, 198] on span "UPI" at bounding box center [374, 198] width 9 height 7
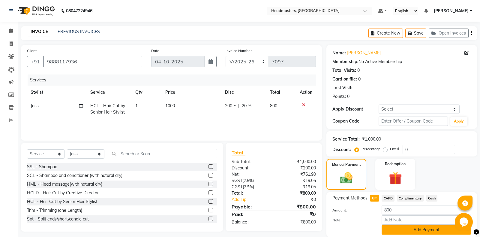
scroll to position [21, 0]
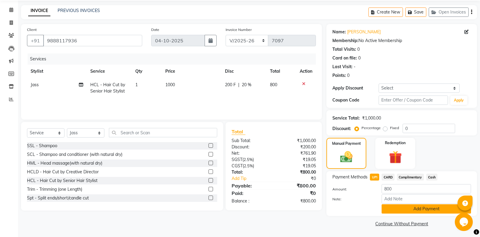
click at [417, 208] on button "Add Payment" at bounding box center [426, 208] width 89 height 9
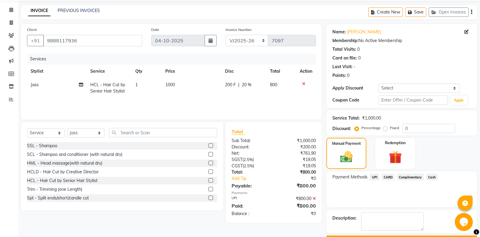
scroll to position [38, 0]
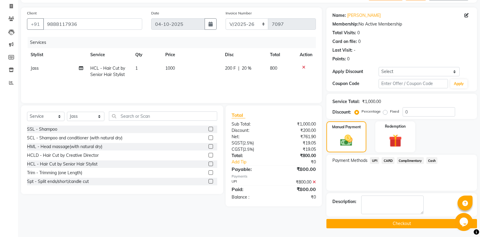
click at [404, 223] on button "Checkout" at bounding box center [402, 223] width 151 height 9
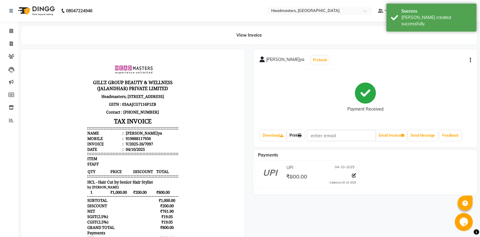
click at [303, 130] on div "Print" at bounding box center [296, 135] width 18 height 11
click at [302, 132] on link "Print" at bounding box center [295, 135] width 17 height 10
click at [302, 135] on icon at bounding box center [300, 136] width 4 height 4
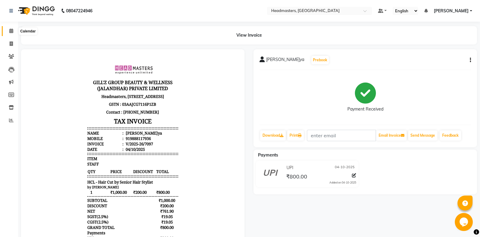
click at [12, 34] on span at bounding box center [11, 31] width 11 height 7
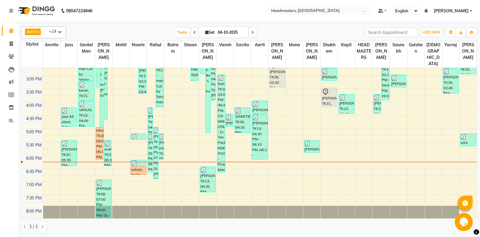
scroll to position [189, 0]
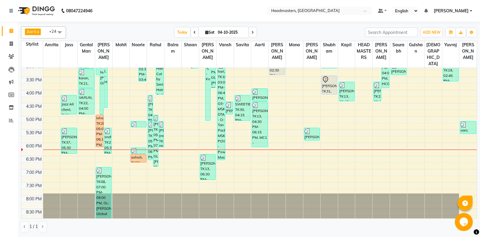
click at [82, 150] on div "8:00 AM 8:30 AM 9:00 AM 9:30 AM 10:00 AM 10:30 AM 11:00 AM 11:30 AM 12:00 PM 12…" at bounding box center [249, 64] width 456 height 370
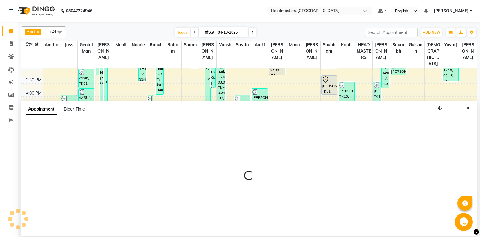
select select "60717"
select select "1095"
select select "tentative"
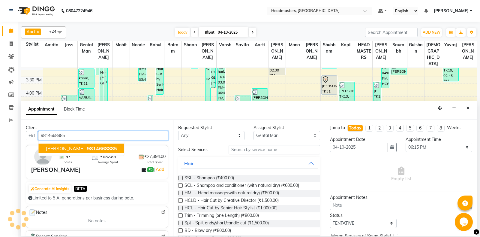
click at [73, 149] on span "[PERSON_NAME]" at bounding box center [65, 148] width 39 height 6
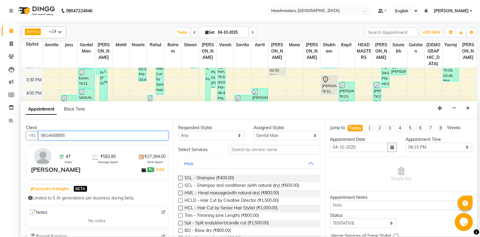
type input "9814668885"
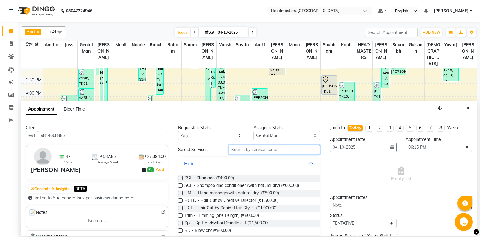
click at [231, 150] on input "text" at bounding box center [275, 149] width 92 height 9
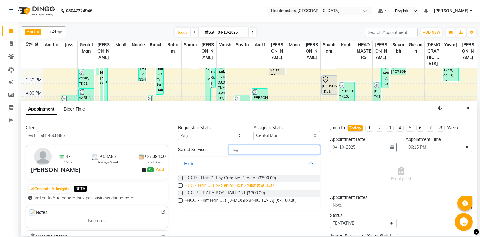
type input "hcg"
click at [221, 183] on span "HCG - Hair Cut by Senior Hair Stylist (₹600.00)" at bounding box center [230, 186] width 90 height 8
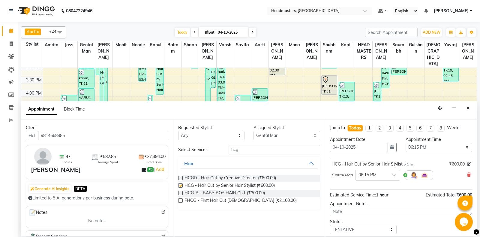
checkbox input "false"
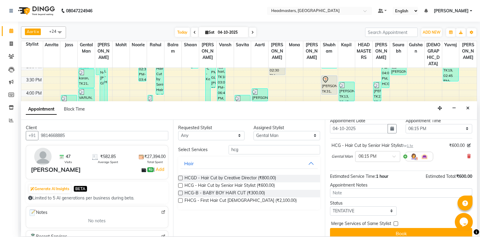
scroll to position [26, 0]
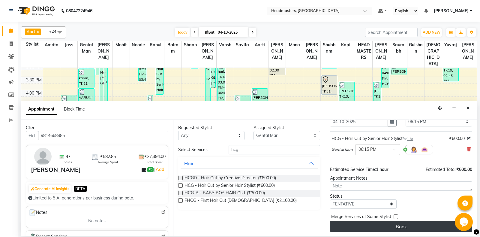
click at [383, 225] on button "Book" at bounding box center [401, 226] width 142 height 11
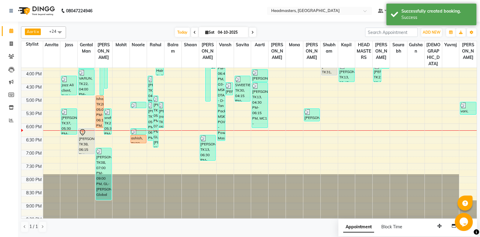
scroll to position [216, 0]
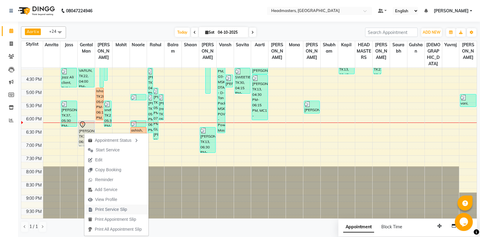
click at [120, 209] on span "Print Service Slip" at bounding box center [111, 209] width 32 height 6
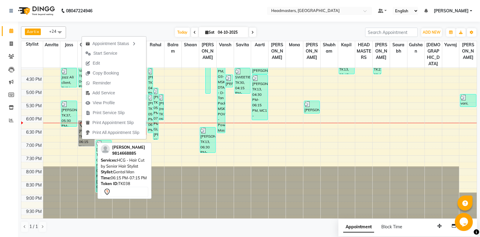
click at [80, 143] on link "[PERSON_NAME], TK38, 06:15 PM-07:15 PM, HCG - Hair Cut by Senior Hair Stylist" at bounding box center [86, 133] width 16 height 26
select select "7"
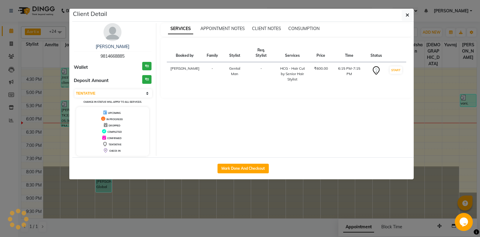
click at [82, 142] on div "TENTATIVE" at bounding box center [113, 144] width 68 height 6
click at [246, 170] on button "Mark Done And Checkout" at bounding box center [243, 169] width 51 height 10
select select "service"
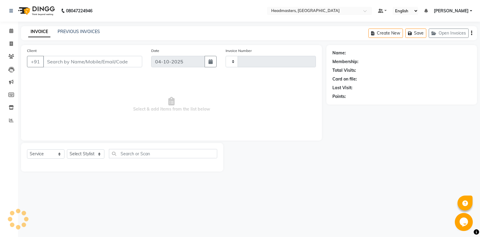
type input "7098"
select select "7130"
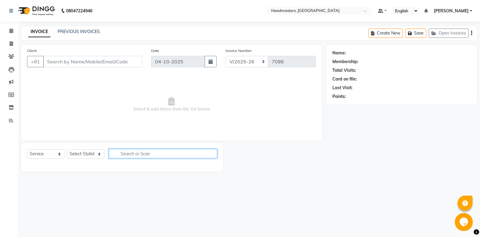
click at [148, 156] on input "text" at bounding box center [163, 153] width 108 height 9
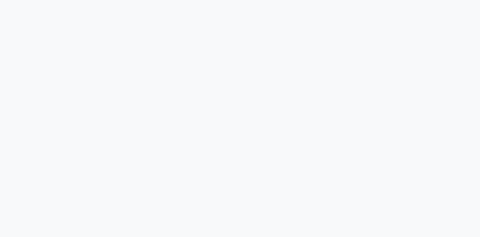
select select "service"
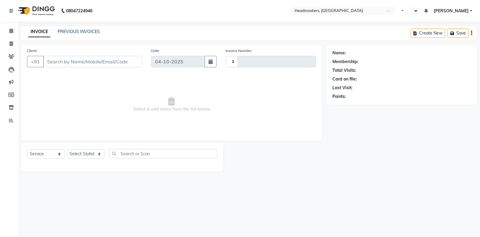
type input "7098"
select select "en"
select select "7130"
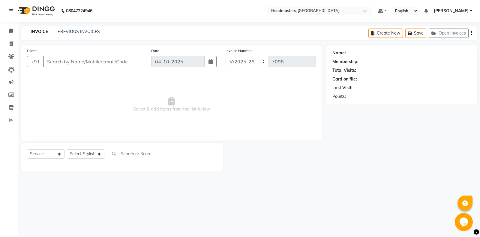
type input "9814668885"
select select "60717"
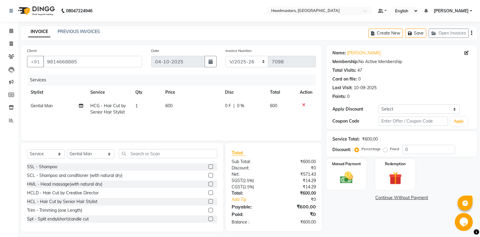
click at [102, 110] on td "HCG - Hair Cut by Senior Hair Stylist" at bounding box center [109, 109] width 45 height 20
select select "60717"
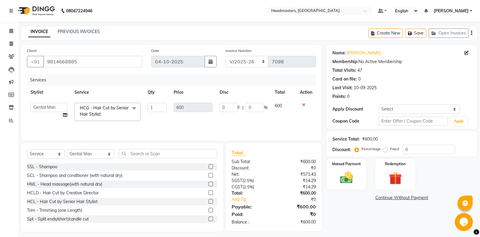
click at [109, 111] on span "HCG - Hair Cut by Senior Hair Stylist x" at bounding box center [104, 111] width 53 height 13
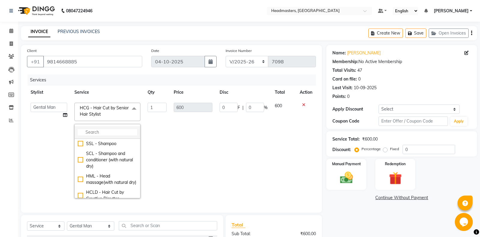
click at [110, 130] on input "multiselect-search" at bounding box center [107, 132] width 59 height 6
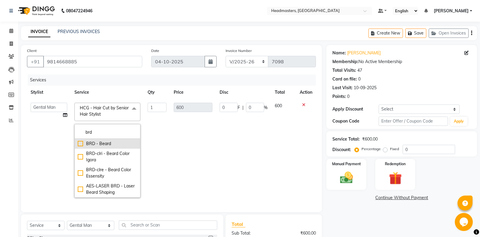
type input "brd"
click at [112, 143] on div "BRD - Beard" at bounding box center [107, 144] width 59 height 6
checkbox input "true"
type input "400"
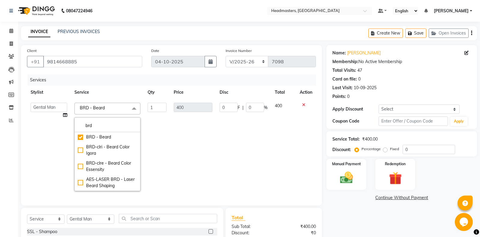
click at [167, 125] on td "1" at bounding box center [157, 146] width 26 height 95
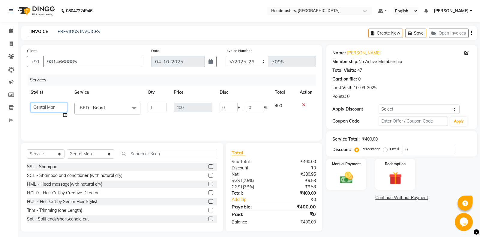
click at [31, 103] on select "[PERSON_NAME] Amrita Amrita - Front Desk [PERSON_NAME] Gental Man Gulshan HEADM…" at bounding box center [49, 107] width 37 height 9
select select "60727"
click at [125, 152] on input "text" at bounding box center [168, 153] width 98 height 9
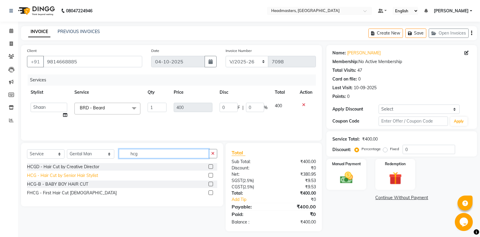
type input "hcg"
click at [56, 176] on div "HCG - Hair Cut by Senior Hair Stylist" at bounding box center [62, 175] width 71 height 6
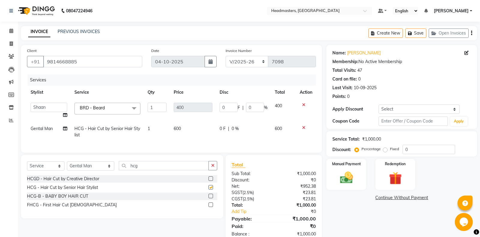
checkbox input "false"
click at [222, 129] on span "0 F" at bounding box center [223, 129] width 6 height 6
select select "60717"
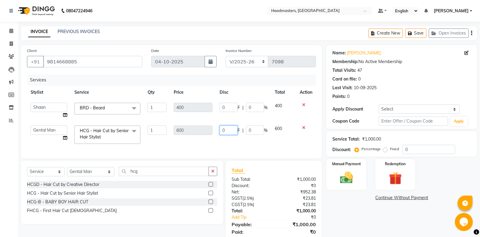
click at [223, 129] on input "0" at bounding box center [229, 130] width 18 height 9
click at [226, 131] on input "0" at bounding box center [229, 130] width 18 height 9
type input "200"
click at [339, 227] on div "Name: Anish Mathur Membership: No Active Membership Total Visits: 47 Card on fi…" at bounding box center [404, 147] width 155 height 204
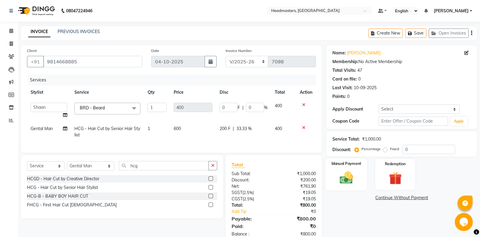
click at [340, 175] on img at bounding box center [347, 177] width 22 height 15
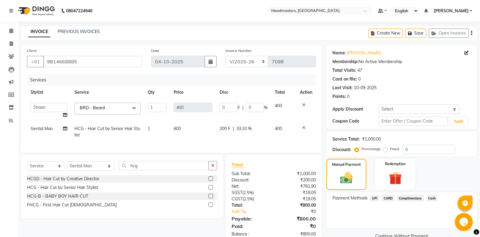
click at [438, 193] on div "Payment Methods UPI CARD Complimentary Cash" at bounding box center [402, 210] width 151 height 36
click at [435, 198] on span "Cash" at bounding box center [432, 198] width 11 height 7
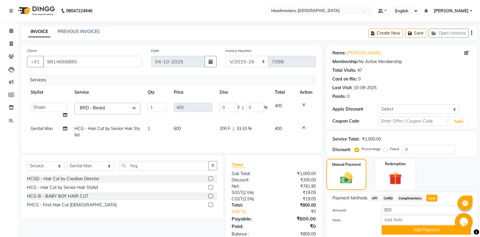
scroll to position [21, 0]
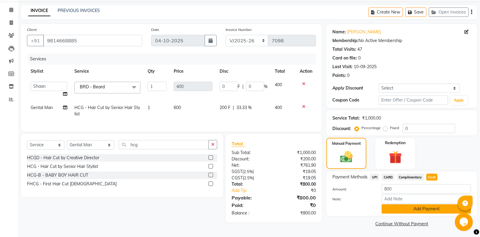
click at [435, 210] on button "Add Payment" at bounding box center [426, 208] width 89 height 9
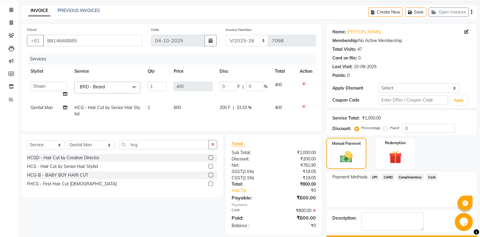
scroll to position [38, 0]
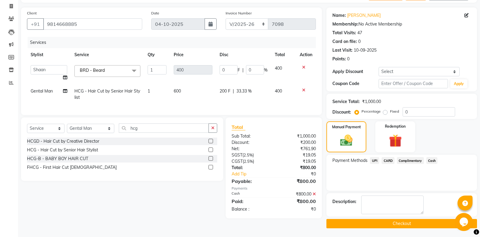
click at [375, 221] on button "Checkout" at bounding box center [402, 223] width 151 height 9
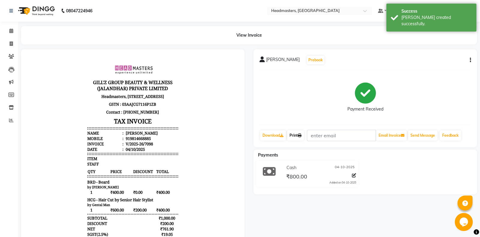
click at [298, 136] on link "Print" at bounding box center [295, 135] width 17 height 10
click at [296, 136] on link "Print" at bounding box center [295, 135] width 17 height 10
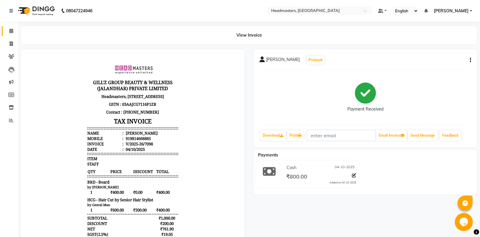
click at [5, 30] on link "Calendar" at bounding box center [9, 31] width 14 height 10
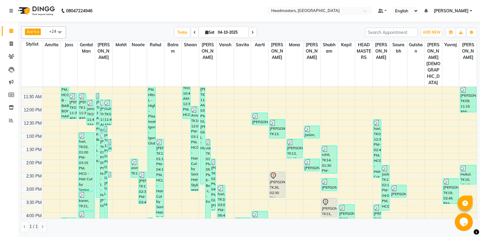
scroll to position [189, 0]
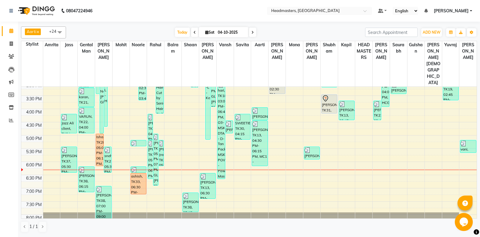
drag, startPoint x: 138, startPoint y: 162, endPoint x: 136, endPoint y: 175, distance: 13.3
click at [136, 175] on div "anmol, TK16, 02:00 PM-02:45 PM, CLP-O3 EXP - O3+ Express Cleanup rita, TK13, 02…" at bounding box center [138, 83] width 17 height 370
click at [333, 147] on div "8:00 AM 8:30 AM 9:00 AM 9:30 AM 10:00 AM 10:30 AM 11:00 AM 11:30 AM 12:00 PM 12…" at bounding box center [249, 83] width 456 height 370
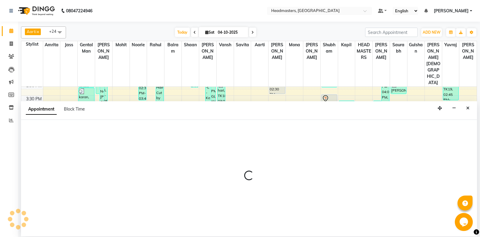
select select "60749"
select select "1080"
select select "tentative"
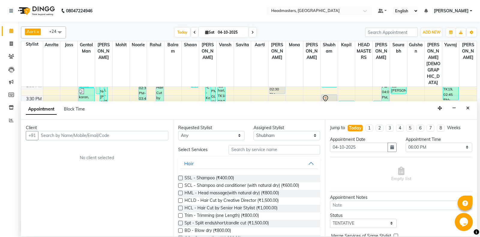
click at [63, 137] on input "text" at bounding box center [103, 135] width 130 height 9
type input "+61410848101"
click at [153, 138] on span "Add Client" at bounding box center [156, 135] width 20 height 5
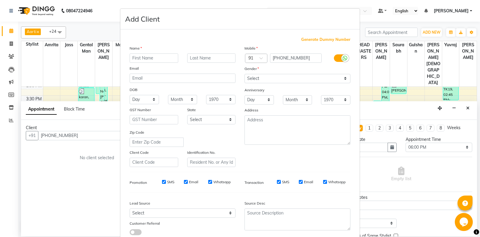
click at [162, 65] on div "Name Email DOB Day 01 02 03 04 05 06 07 08 09 10 11 12 13 14 15 16 17 18 19 20 …" at bounding box center [182, 106] width 115 height 122
click at [166, 56] on input "text" at bounding box center [154, 57] width 49 height 9
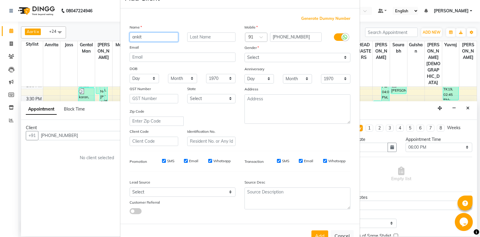
scroll to position [32, 0]
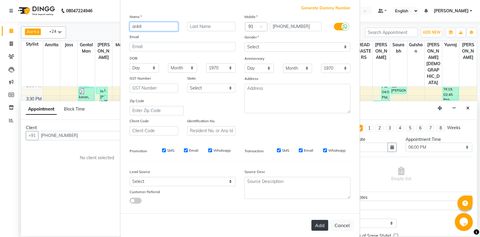
type input "ankit"
click at [314, 225] on button "Add" at bounding box center [320, 225] width 17 height 11
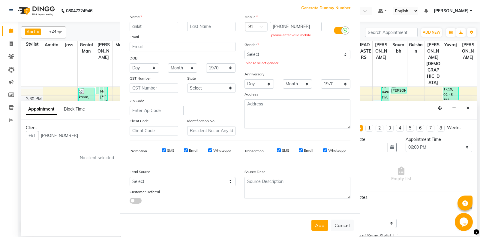
scroll to position [0, 0]
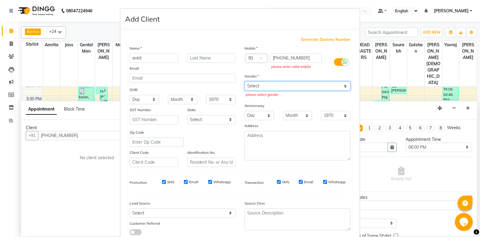
click at [245, 81] on select "Select [DEMOGRAPHIC_DATA] [DEMOGRAPHIC_DATA] Other Prefer Not To Say" at bounding box center [298, 85] width 106 height 9
select select "male"
click option "[DEMOGRAPHIC_DATA]" at bounding box center [0, 0] width 0 height 0
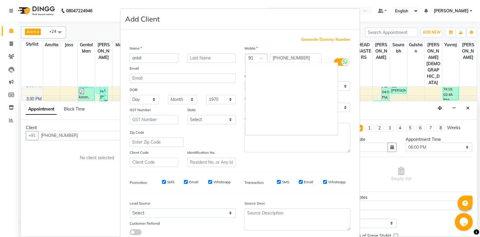
click at [264, 56] on div at bounding box center [257, 59] width 22 height 6
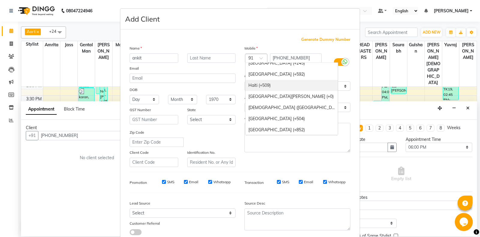
type input "c"
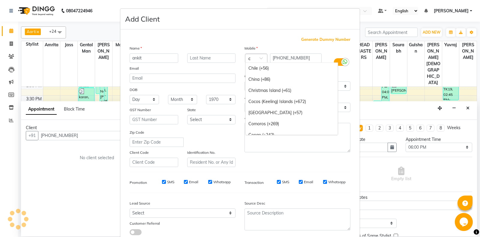
scroll to position [15, 0]
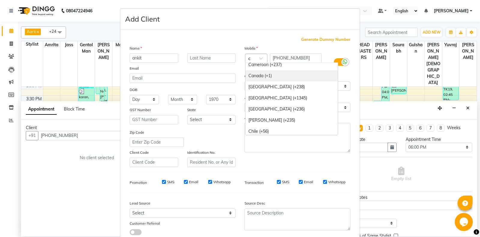
click at [280, 79] on div "Canada (+1)" at bounding box center [292, 75] width 92 height 11
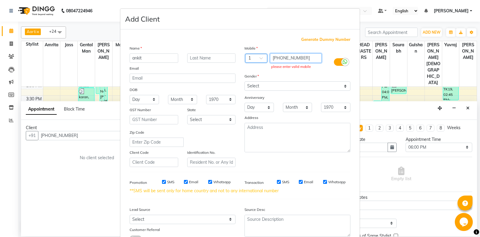
click at [279, 59] on input "+61410848101" at bounding box center [296, 57] width 52 height 9
type input "410848101"
click at [255, 57] on div at bounding box center [257, 59] width 22 height 6
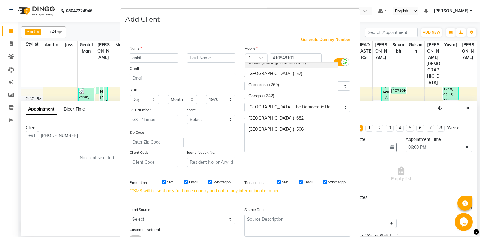
scroll to position [443, 0]
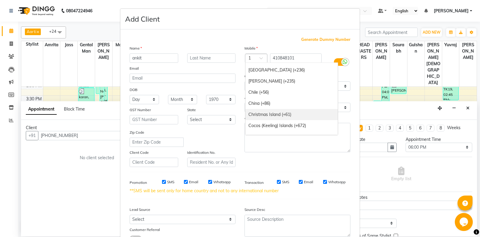
click at [278, 116] on div "Christmas Island (+61)" at bounding box center [292, 114] width 92 height 11
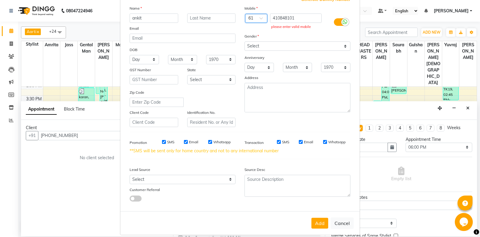
scroll to position [48, 0]
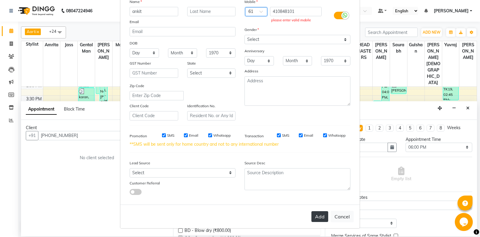
click at [319, 215] on button "Add" at bounding box center [320, 216] width 17 height 11
click at [321, 217] on button "Add" at bounding box center [320, 216] width 17 height 11
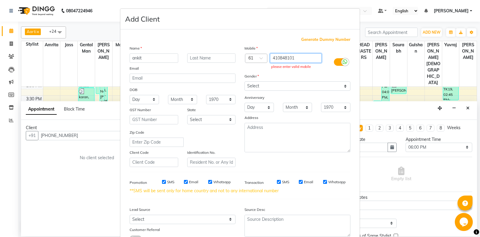
drag, startPoint x: 298, startPoint y: 59, endPoint x: 230, endPoint y: 61, distance: 68.2
click at [270, 61] on input "410848101" at bounding box center [296, 57] width 52 height 9
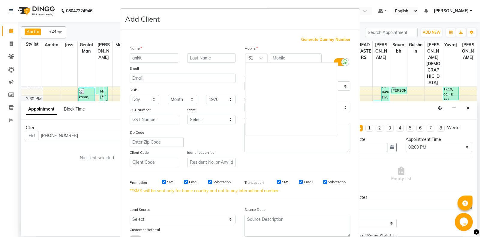
click at [260, 59] on span at bounding box center [264, 60] width 8 height 6
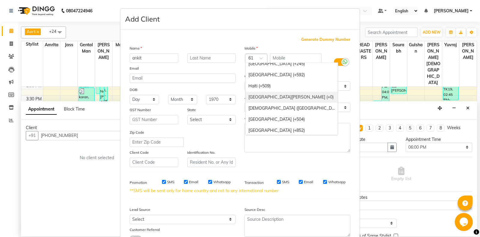
scroll to position [1025, 0]
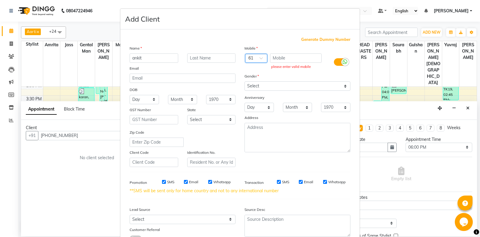
click at [262, 59] on span at bounding box center [264, 60] width 8 height 6
click at [257, 58] on div at bounding box center [257, 59] width 22 height 6
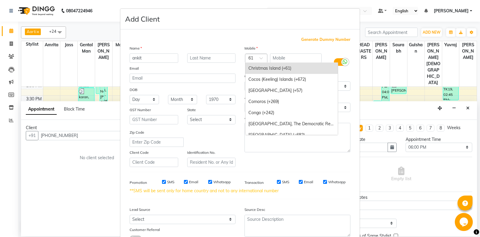
type input "u"
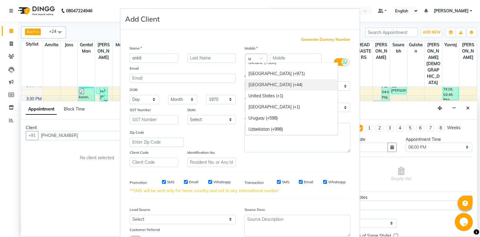
scroll to position [0, 0]
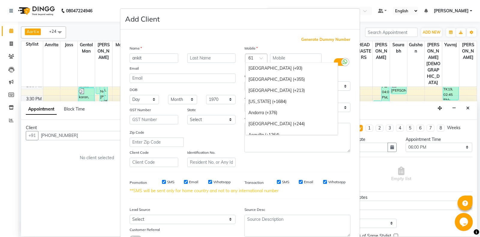
click at [367, 14] on ngb-modal-window "Add Client Generate Dummy Number Name ankit Email DOB Day 01 02 03 04 05 06 07 …" at bounding box center [240, 118] width 480 height 237
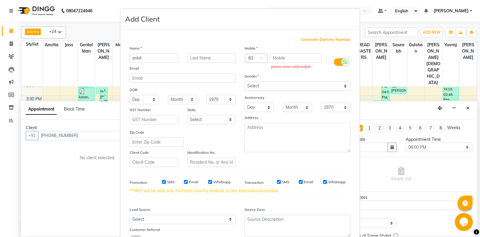
click at [366, 22] on ngb-modal-window "Add Client Generate Dummy Number Name ankit Email DOB Day 01 02 03 04 05 06 07 …" at bounding box center [240, 118] width 480 height 237
click at [108, 37] on ngb-modal-window "Add Client Generate Dummy Number Name ankit Email DOB Day 01 02 03 04 05 06 07 …" at bounding box center [240, 118] width 480 height 237
click at [260, 59] on span at bounding box center [264, 60] width 8 height 6
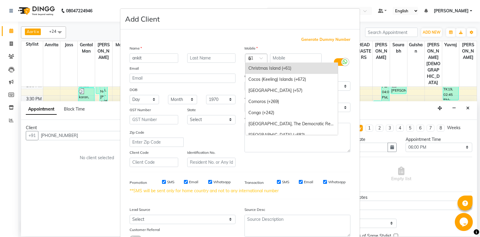
scroll to position [95, 0]
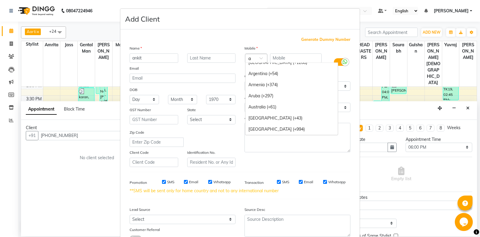
type input "au"
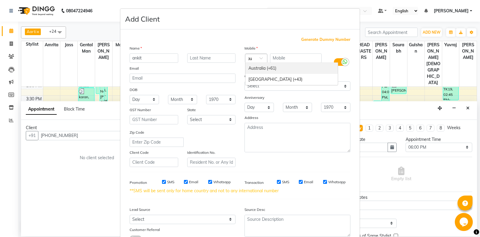
click at [264, 71] on div "Australia (+61)" at bounding box center [292, 68] width 92 height 11
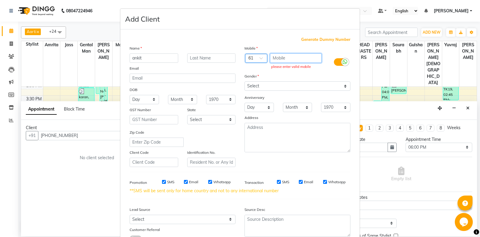
click at [300, 60] on input "text" at bounding box center [296, 57] width 52 height 9
type input "410848101"
click at [306, 207] on div "Source Desc" at bounding box center [297, 223] width 115 height 38
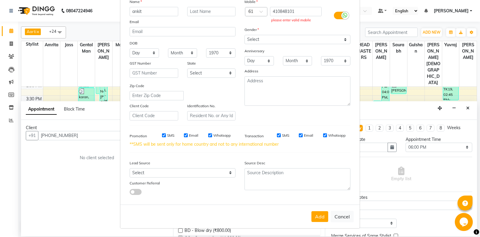
scroll to position [48, 0]
click at [313, 214] on button "Add" at bounding box center [320, 216] width 17 height 11
click at [314, 216] on button "Add" at bounding box center [320, 216] width 17 height 11
click at [318, 216] on button "Add" at bounding box center [320, 216] width 17 height 11
click at [317, 215] on button "Add" at bounding box center [320, 216] width 17 height 11
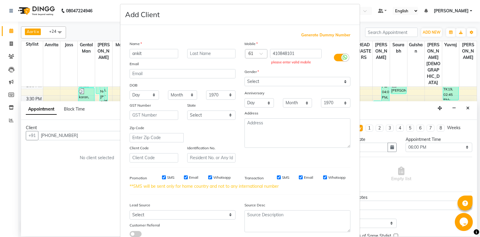
scroll to position [0, 0]
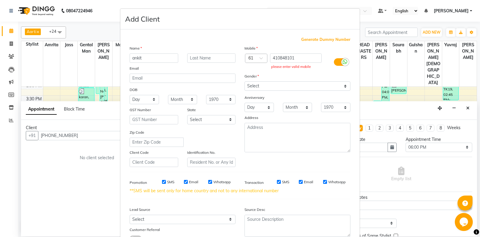
click at [344, 3] on ngb-modal-window "Add Client Generate Dummy Number Name ankit Email DOB Day 01 02 03 04 05 06 07 …" at bounding box center [240, 118] width 480 height 237
click at [105, 14] on ngb-modal-window "Add Client Generate Dummy Number Name ankit Email DOB Day 01 02 03 04 05 06 07 …" at bounding box center [240, 118] width 480 height 237
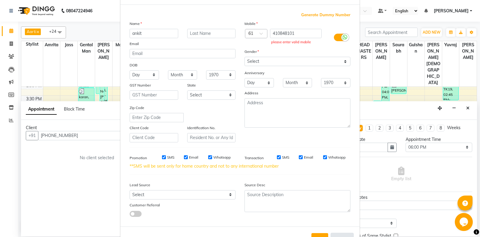
scroll to position [48, 0]
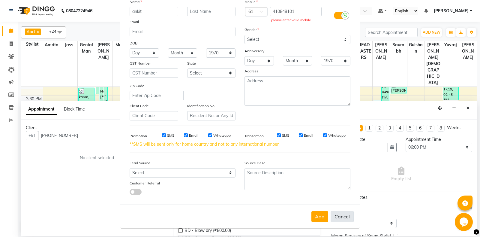
click at [347, 215] on button "Cancel" at bounding box center [342, 216] width 23 height 11
select select
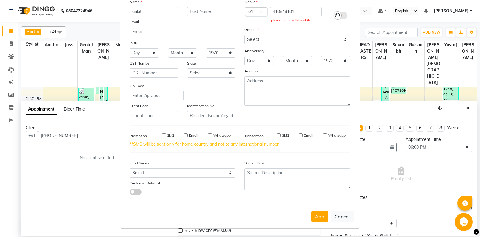
select select
checkbox input "false"
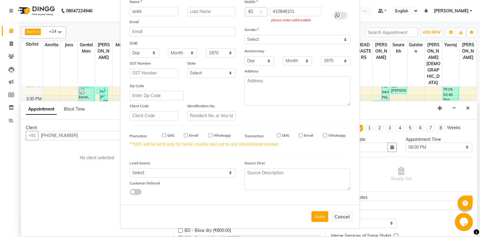
checkbox input "false"
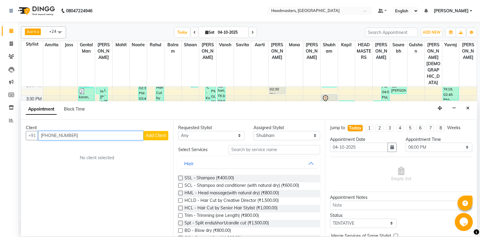
drag, startPoint x: 88, startPoint y: 139, endPoint x: 14, endPoint y: 141, distance: 74.2
click at [38, 140] on input "+61410848101" at bounding box center [90, 135] width 105 height 9
click at [89, 148] on ngb-highlight "9915707777" at bounding box center [84, 148] width 30 height 6
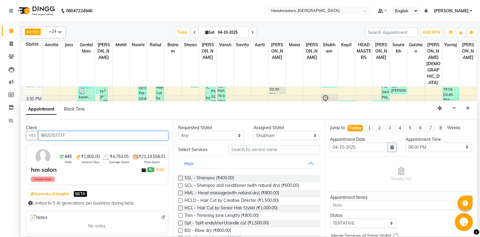
type input "9915707777"
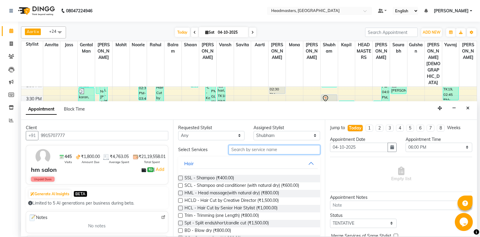
click at [247, 151] on input "text" at bounding box center [275, 149] width 92 height 9
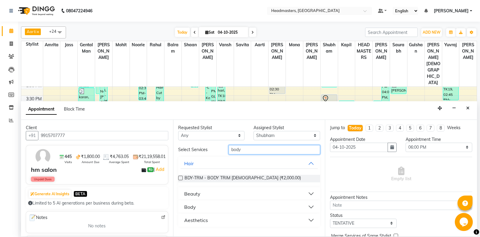
type input "body"
click at [221, 195] on button "Beauty" at bounding box center [250, 193] width 138 height 11
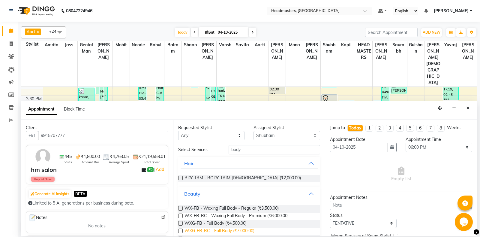
scroll to position [32, 0]
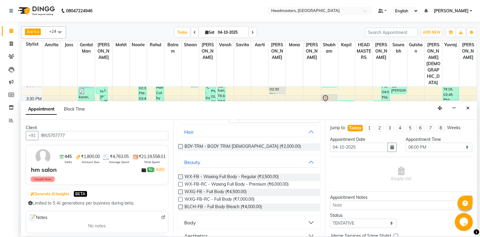
click at [213, 219] on button "Body" at bounding box center [250, 222] width 138 height 11
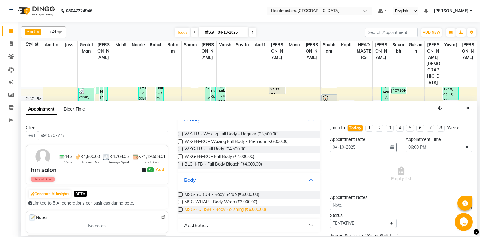
click at [223, 211] on span "MSG-POLISH - Body Polishing (₹6,000.00)" at bounding box center [226, 210] width 82 height 8
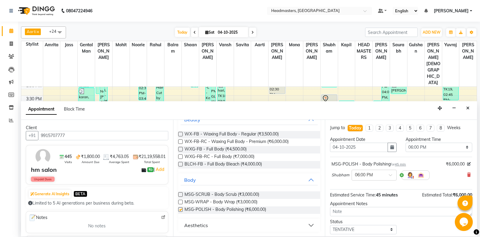
checkbox input "false"
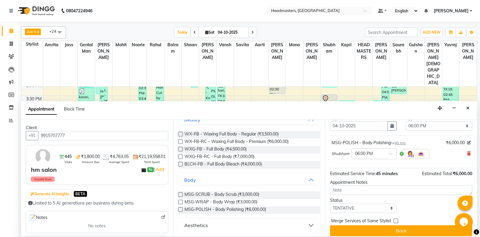
scroll to position [26, 0]
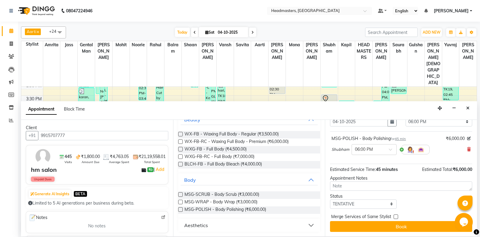
click at [378, 232] on div "Jump to Today 1 2 3 4 5 6 7 8 Weeks Appointment Date 04-10-2025 Appointment Tim…" at bounding box center [401, 178] width 152 height 117
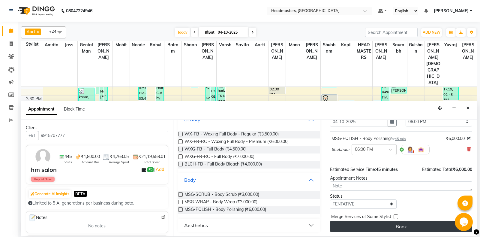
click at [379, 226] on button "Book" at bounding box center [401, 226] width 142 height 11
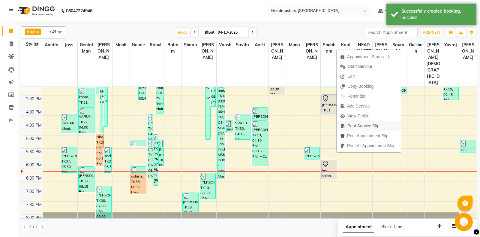
click at [364, 129] on span "Print Service Slip" at bounding box center [364, 126] width 32 height 6
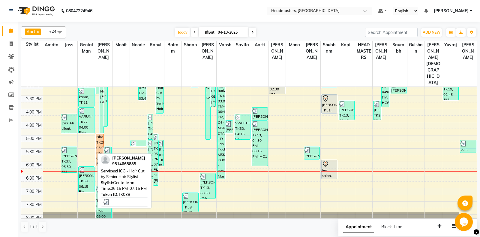
click at [90, 167] on div "[PERSON_NAME], TK38, 06:15 PM-07:15 PM, HCG - Hair Cut by Senior Hair Stylist" at bounding box center [86, 179] width 15 height 25
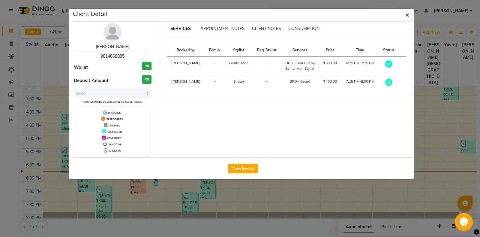
select select "3"
click at [408, 15] on icon "button" at bounding box center [408, 15] width 4 height 5
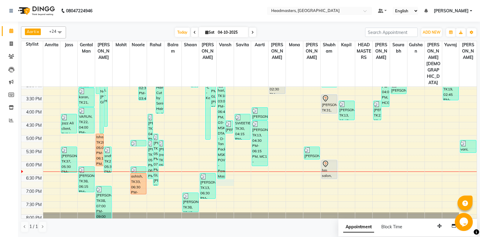
click at [227, 165] on div "8:00 AM 8:30 AM 9:00 AM 9:30 AM 10:00 AM 10:30 AM 11:00 AM 11:30 AM 12:00 PM 12…" at bounding box center [249, 83] width 456 height 370
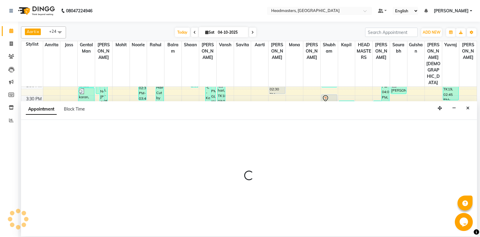
select select "60730"
select select "1125"
select select "tentative"
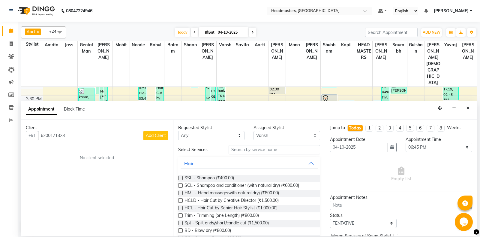
type input "6200171323"
click at [149, 136] on span "Add Client" at bounding box center [156, 135] width 20 height 5
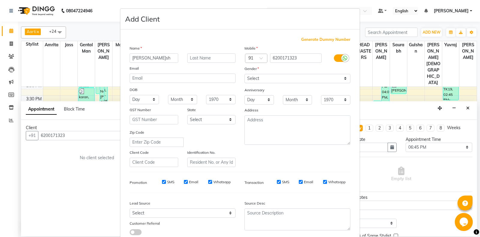
type input "ayush"
click at [245, 74] on select "Select [DEMOGRAPHIC_DATA] [DEMOGRAPHIC_DATA] Other Prefer Not To Say" at bounding box center [298, 78] width 106 height 9
select select "male"
click option "[DEMOGRAPHIC_DATA]" at bounding box center [0, 0] width 0 height 0
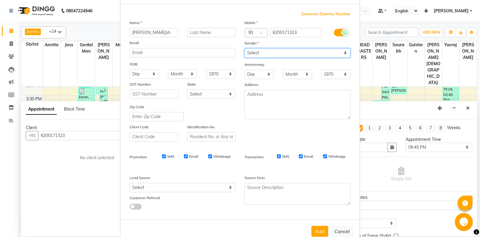
scroll to position [42, 0]
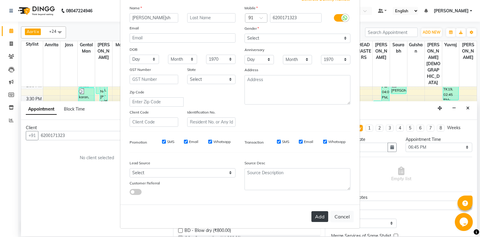
click at [321, 217] on button "Add" at bounding box center [320, 216] width 17 height 11
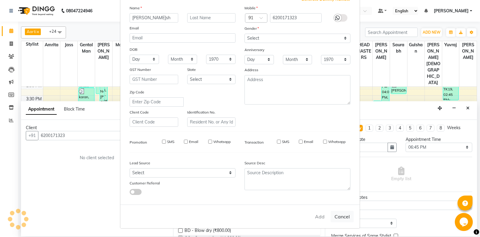
select select
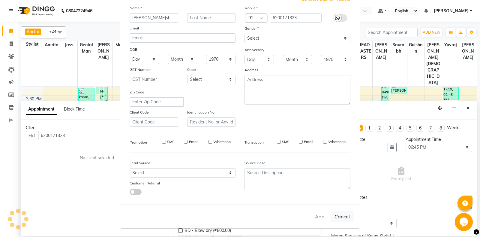
select select
checkbox input "false"
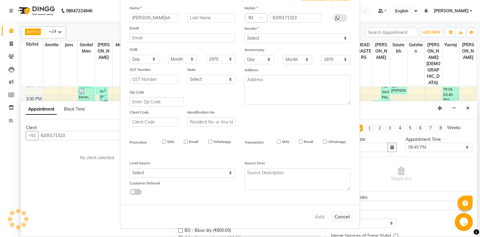
checkbox input "false"
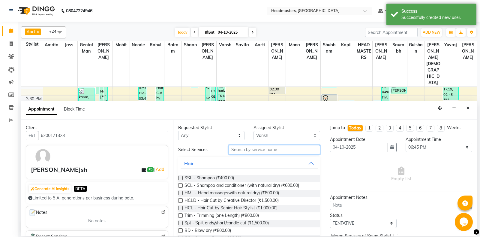
click at [281, 147] on input "text" at bounding box center [275, 149] width 92 height 9
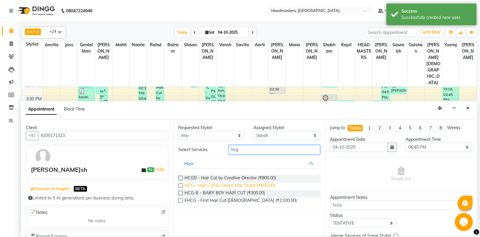
type input "hcg"
click at [253, 186] on span "HCG - Hair Cut by Senior Hair Stylist (₹600.00)" at bounding box center [230, 186] width 90 height 8
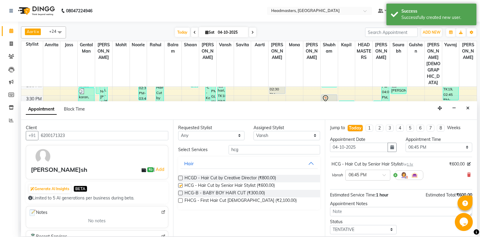
checkbox input "false"
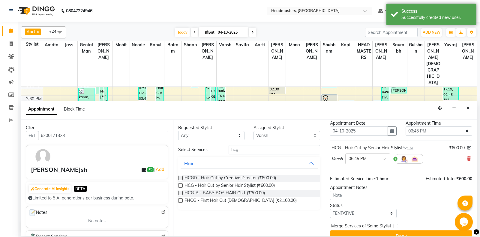
scroll to position [26, 0]
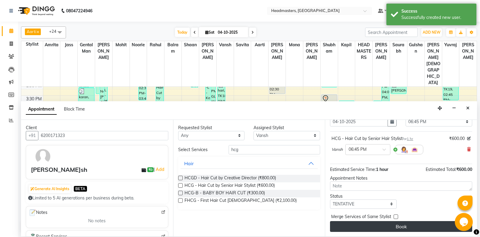
click at [396, 225] on button "Book" at bounding box center [401, 226] width 142 height 11
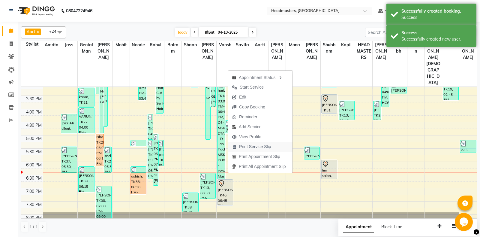
click at [248, 148] on span "Print Service Slip" at bounding box center [255, 147] width 32 height 6
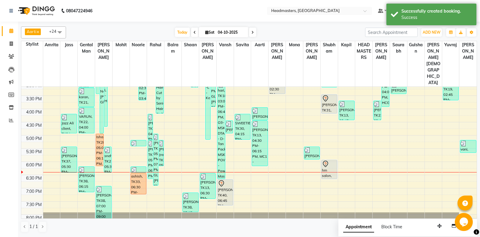
click at [217, 168] on div "8:00 AM 8:30 AM 9:00 AM 9:30 AM 10:00 AM 10:30 AM 11:00 AM 11:30 AM 12:00 PM 12…" at bounding box center [249, 83] width 456 height 370
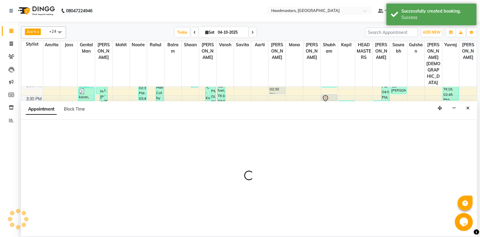
select select "60730"
select select "1140"
select select "tentative"
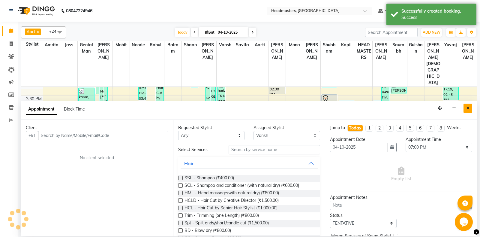
click at [469, 109] on icon "Close" at bounding box center [468, 108] width 3 height 4
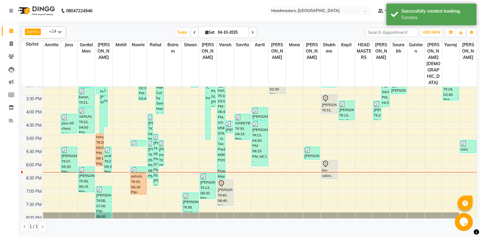
click at [227, 180] on div "ayush, TK40, 06:45 PM-07:45 PM, HCG - Hair Cut by Senior Hair Stylist" at bounding box center [225, 193] width 15 height 26
select select "7"
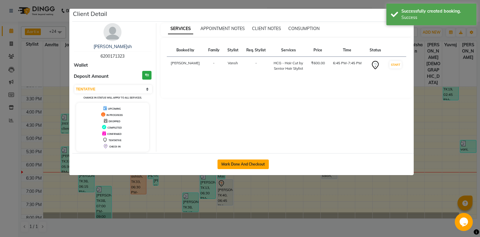
click at [246, 160] on button "Mark Done And Checkout" at bounding box center [243, 164] width 51 height 10
select select "7130"
select select "service"
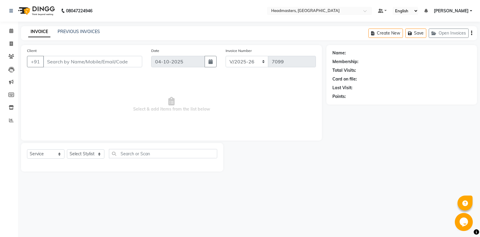
type input "6200171323"
select select "60730"
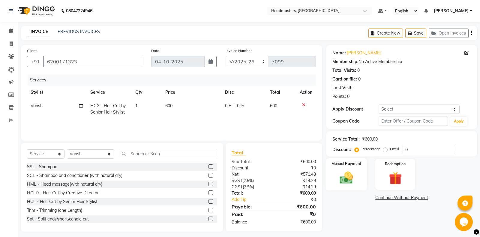
click at [334, 166] on div "Manual Payment" at bounding box center [346, 174] width 41 height 32
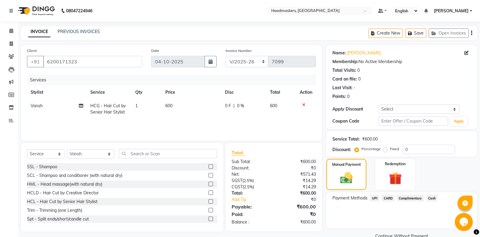
click at [429, 196] on span "Cash" at bounding box center [432, 198] width 11 height 7
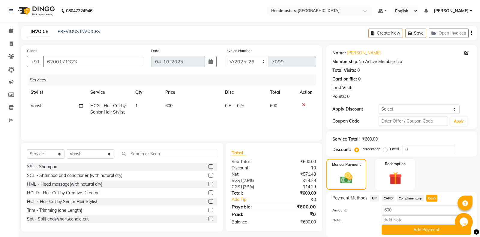
click at [432, 198] on span "Cash" at bounding box center [432, 198] width 11 height 7
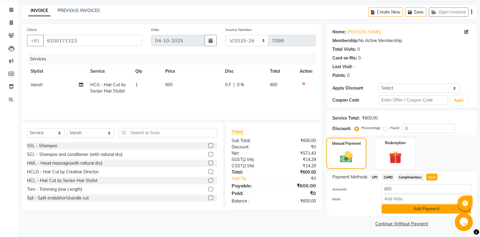
click at [422, 208] on button "Add Payment" at bounding box center [426, 208] width 89 height 9
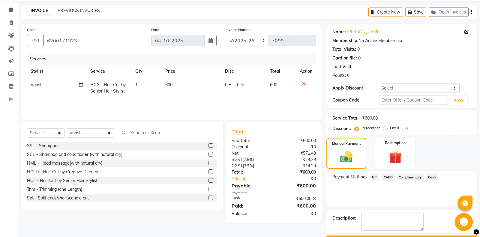
scroll to position [38, 0]
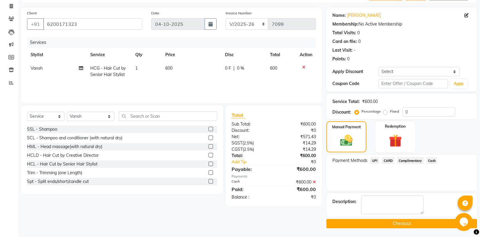
click at [376, 225] on button "Checkout" at bounding box center [402, 223] width 151 height 9
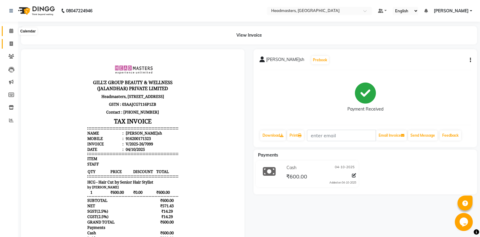
click at [7, 33] on span at bounding box center [11, 31] width 11 height 7
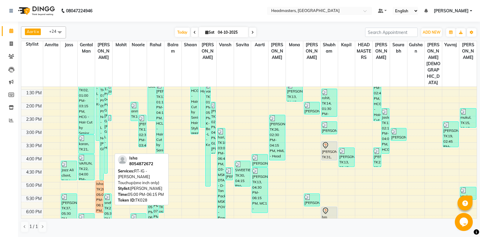
scroll to position [142, 0]
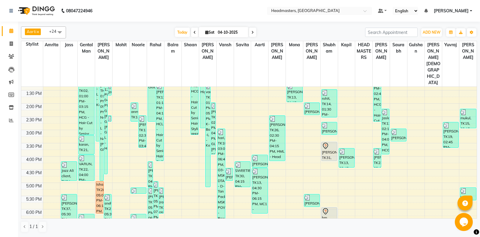
click at [103, 196] on div "8:00 AM 8:30 AM 9:00 AM 9:30 AM 10:00 AM 10:30 AM 11:00 AM 11:30 AM 12:00 PM 12…" at bounding box center [249, 130] width 456 height 370
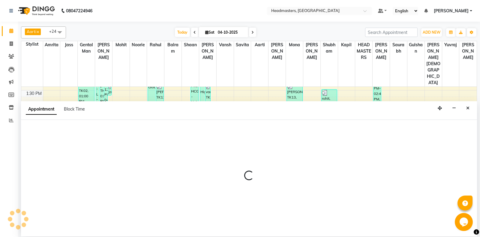
select select "60721"
select select "1095"
select select "tentative"
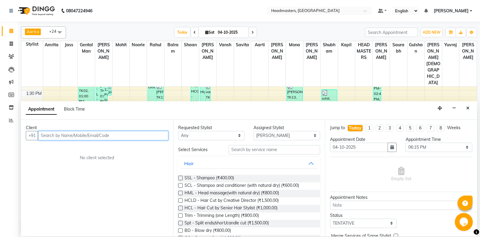
type input "6"
click at [54, 136] on input "991530052" at bounding box center [90, 135] width 105 height 9
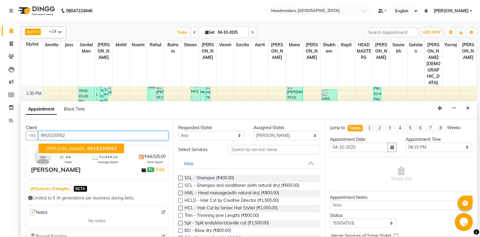
type input "9915320052"
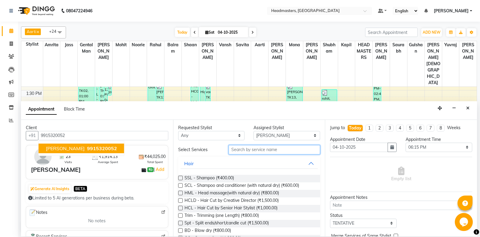
click at [256, 148] on input "text" at bounding box center [275, 149] width 92 height 9
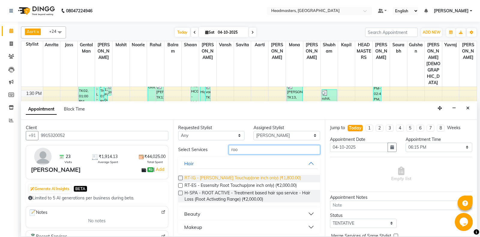
type input "roo"
click at [255, 178] on span "RT-IG - [PERSON_NAME] Touchup(one inch only) (₹1,800.00)" at bounding box center [243, 179] width 117 height 8
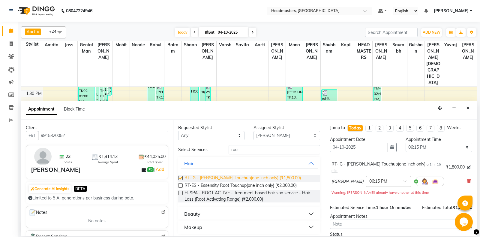
checkbox input "false"
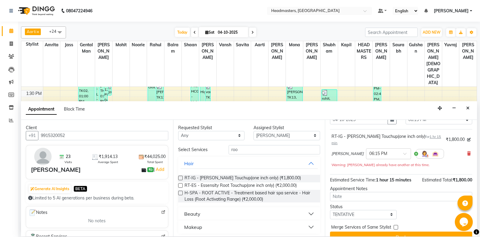
scroll to position [32, 0]
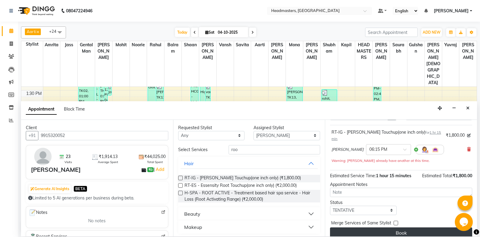
click at [437, 231] on button "Book" at bounding box center [401, 232] width 142 height 11
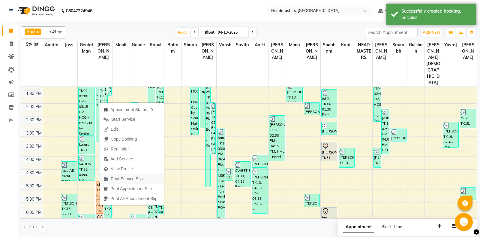
click at [143, 181] on span "Print Service Slip" at bounding box center [123, 179] width 47 height 10
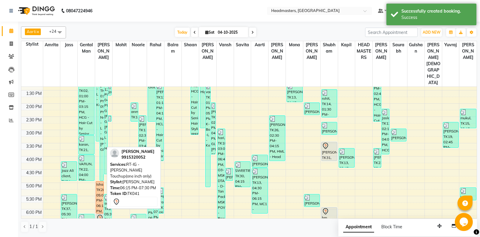
click at [100, 214] on div "Dr. Manmeet, TK41, 06:15 PM-07:30 PM, RT-IG - Igora Root Touchup(one inch only)" at bounding box center [100, 230] width 8 height 32
select select "7"
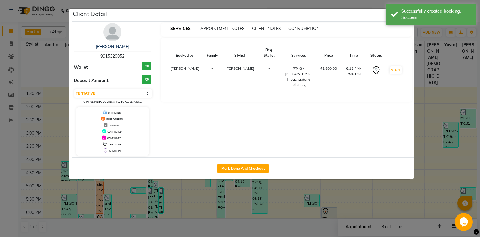
click at [207, 168] on div "Mark Done And Checkout" at bounding box center [243, 168] width 342 height 22
click at [221, 166] on button "Mark Done And Checkout" at bounding box center [243, 169] width 51 height 10
select select "service"
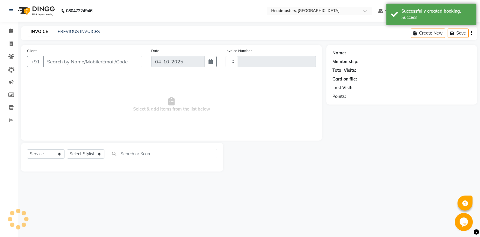
type input "7101"
select select "7130"
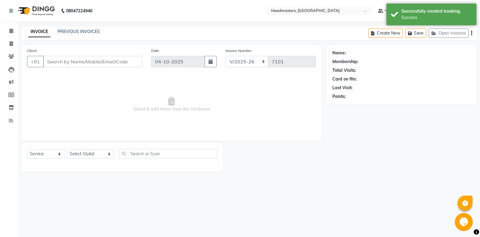
type input "9915320052"
select select "60721"
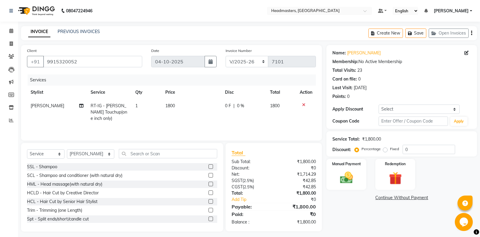
click at [227, 107] on span "0 F" at bounding box center [228, 106] width 6 height 6
select select "60721"
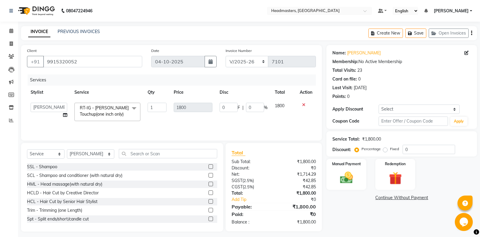
click at [227, 107] on input "0" at bounding box center [229, 107] width 18 height 9
type input "600"
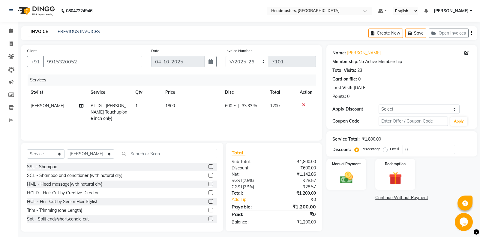
drag, startPoint x: 345, startPoint y: 216, endPoint x: 350, endPoint y: 201, distance: 15.5
click at [345, 216] on div "Name: Dr. Manmeet Membership: No Active Membership Total Visits: 23 Card on fil…" at bounding box center [404, 138] width 155 height 186
click at [351, 180] on img at bounding box center [347, 177] width 22 height 15
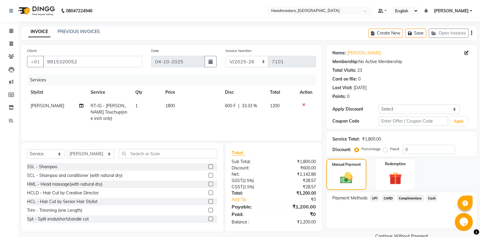
click at [430, 199] on span "Cash" at bounding box center [432, 198] width 11 height 7
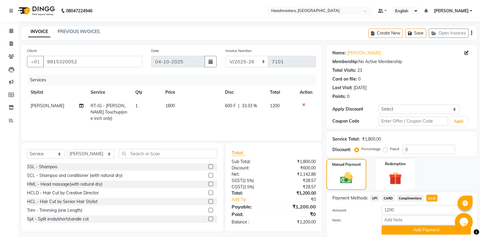
scroll to position [21, 0]
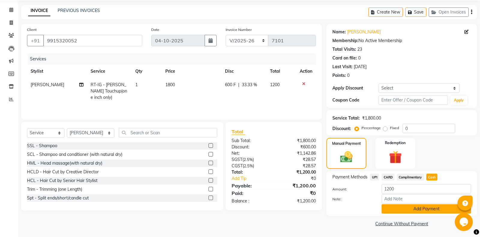
click at [415, 207] on button "Add Payment" at bounding box center [426, 208] width 89 height 9
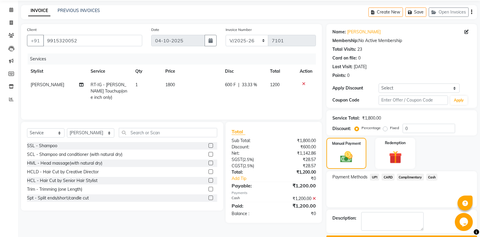
scroll to position [38, 0]
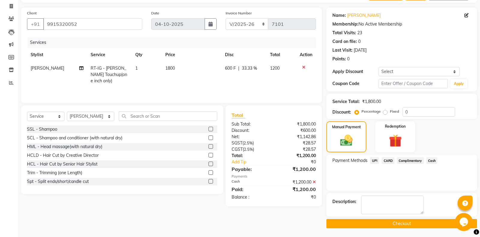
click at [371, 227] on button "Checkout" at bounding box center [402, 223] width 151 height 9
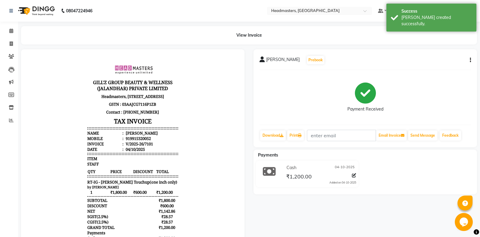
click at [299, 141] on div "Dr. Manmeet Prebook Payment Received Download Print Email Invoice Send Message …" at bounding box center [366, 98] width 224 height 98
click at [300, 137] on link "Print" at bounding box center [295, 135] width 17 height 10
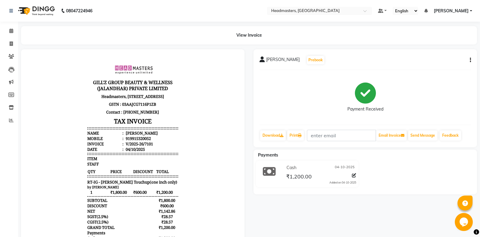
drag, startPoint x: 313, startPoint y: 129, endPoint x: 307, endPoint y: 129, distance: 5.4
click at [313, 129] on div "Dr. Manmeet Prebook Payment Received Download Print Email Invoice Send Message …" at bounding box center [366, 98] width 224 height 98
click at [300, 135] on link "Print" at bounding box center [295, 135] width 17 height 10
click at [8, 31] on span at bounding box center [11, 31] width 11 height 7
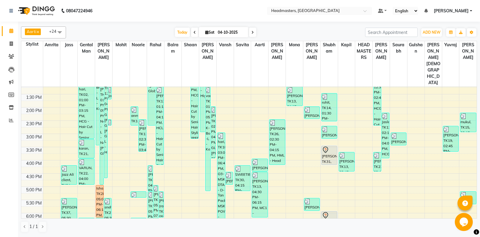
scroll to position [158, 0]
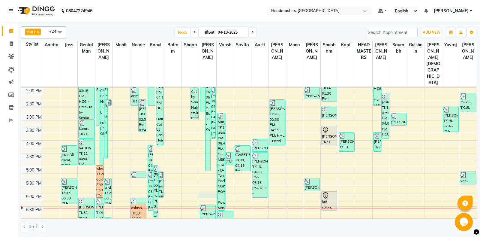
click at [207, 175] on div "8:00 AM 8:30 AM 9:00 AM 9:30 AM 10:00 AM 10:30 AM 11:00 AM 11:30 AM 12:00 PM 12…" at bounding box center [249, 114] width 456 height 370
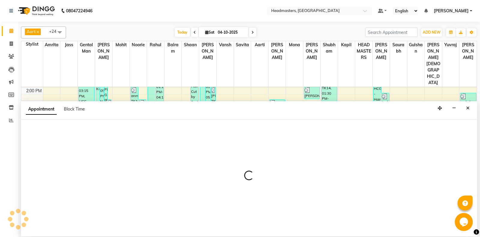
select select "60729"
select select "tentative"
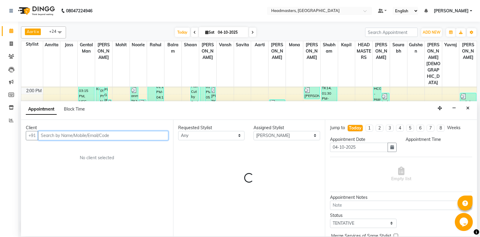
select select "1080"
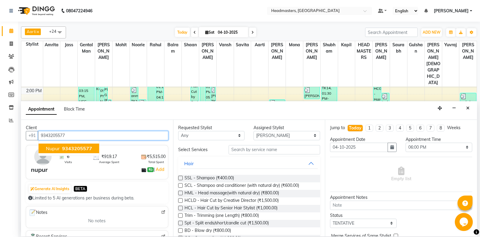
type input "9343205577"
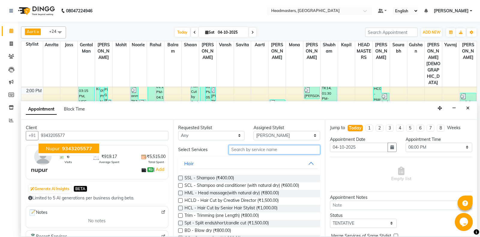
click at [268, 150] on input "text" at bounding box center [275, 149] width 92 height 9
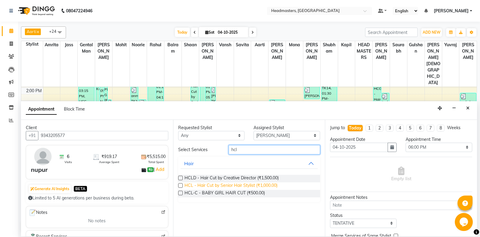
type input "hcl"
click at [253, 184] on span "HCL - Hair Cut by Senior Hair Stylist (₹1,000.00)" at bounding box center [231, 186] width 93 height 8
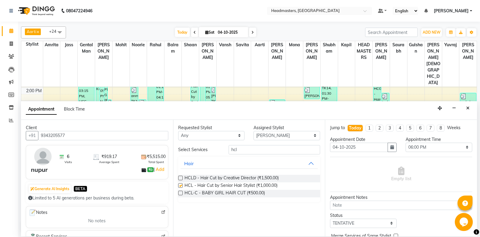
checkbox input "false"
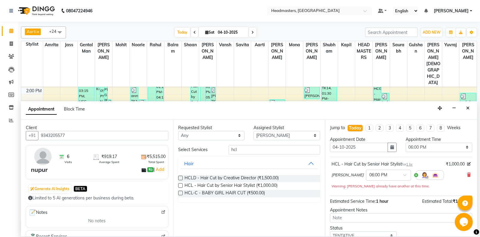
scroll to position [32, 0]
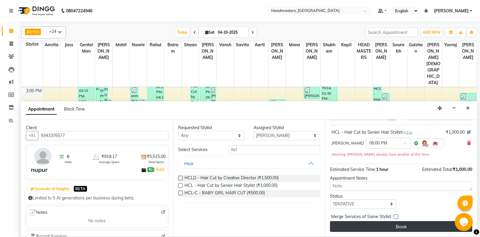
click at [401, 224] on button "Book" at bounding box center [401, 226] width 142 height 11
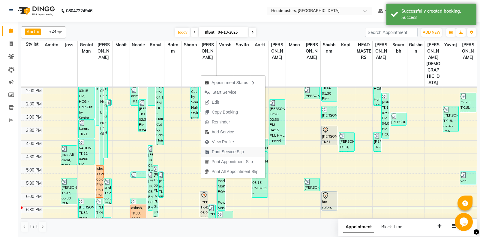
click at [223, 149] on span "Print Service Slip" at bounding box center [228, 152] width 32 height 6
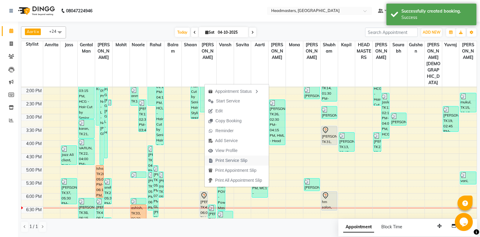
click at [228, 161] on span "Print Service Slip" at bounding box center [232, 160] width 32 height 6
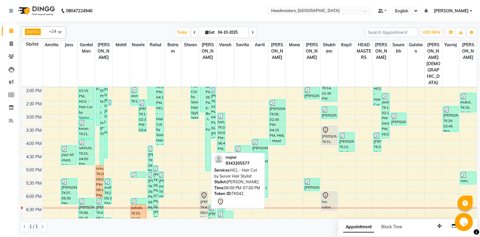
click at [207, 192] on div "nupur, TK42, 06:00 PM-07:00 PM, HCL - Hair Cut by Senior Hair Stylist" at bounding box center [204, 204] width 8 height 25
select select "7"
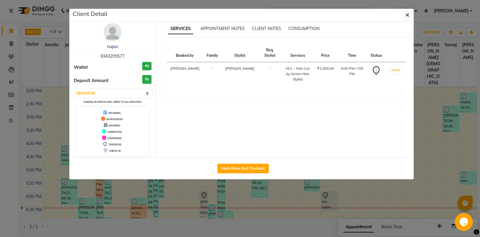
click at [202, 181] on ngb-modal-window "Client Detail nupur 9343205577 Wallet ₹0 Deposit Amount ₹0 Select IN SERVICE CO…" at bounding box center [240, 118] width 480 height 237
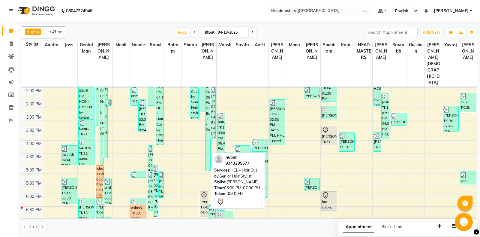
click at [202, 192] on div "nupur, TK42, 06:00 PM-07:00 PM, HCL - Hair Cut by Senior Hair Stylist" at bounding box center [204, 204] width 8 height 25
select select "7"
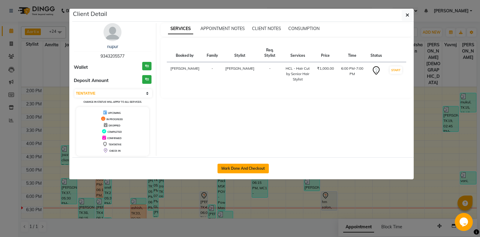
click at [234, 168] on button "Mark Done And Checkout" at bounding box center [243, 169] width 51 height 10
select select "service"
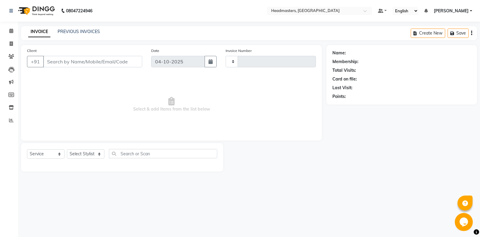
type input "7102"
select select "7130"
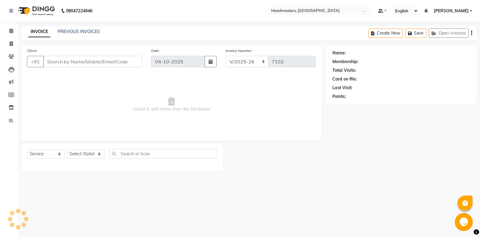
type input "9343205577"
select select "60729"
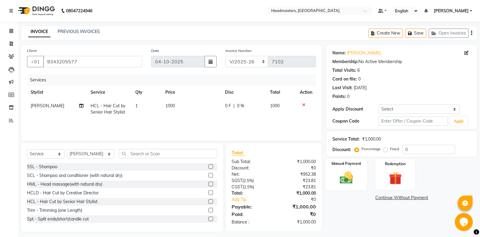
click at [336, 166] on label "Manual Payment" at bounding box center [347, 164] width 30 height 6
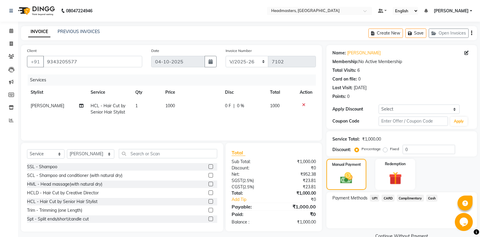
click at [433, 199] on span "Cash" at bounding box center [432, 198] width 11 height 7
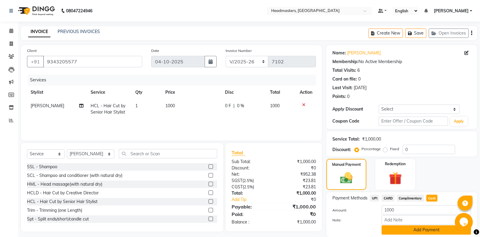
click at [415, 232] on button "Add Payment" at bounding box center [426, 229] width 89 height 9
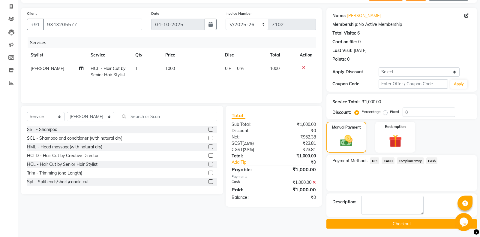
scroll to position [38, 0]
click at [364, 224] on button "Checkout" at bounding box center [402, 223] width 151 height 9
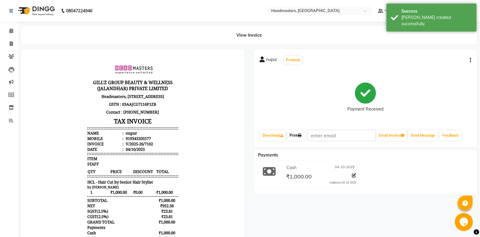
click at [298, 137] on link "Print" at bounding box center [295, 135] width 17 height 10
click at [298, 136] on link "Print" at bounding box center [295, 135] width 17 height 10
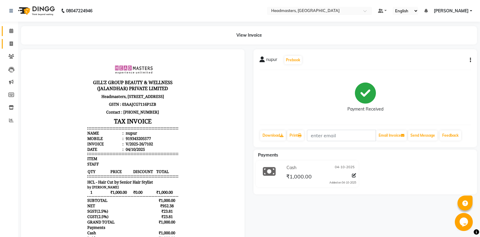
click at [13, 28] on span at bounding box center [11, 31] width 11 height 7
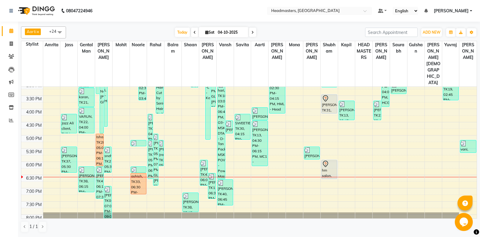
scroll to position [216, 0]
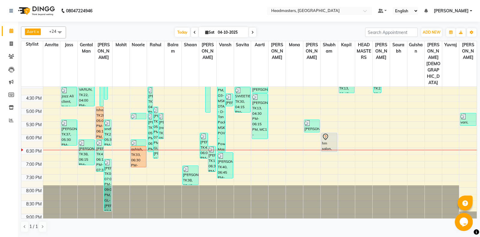
click at [110, 130] on div "8:00 AM 8:30 AM 9:00 AM 9:30 AM 10:00 AM 10:30 AM 11:00 AM 11:30 AM 12:00 PM 12…" at bounding box center [249, 56] width 456 height 370
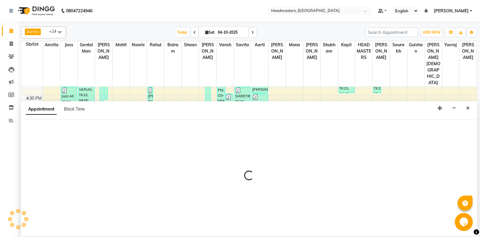
select select "60721"
select select "1110"
select select "tentative"
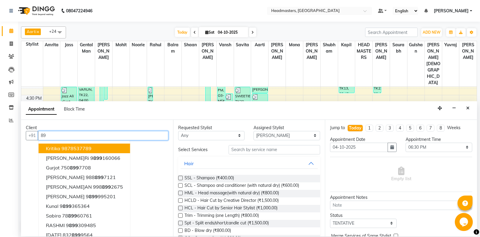
type input "8"
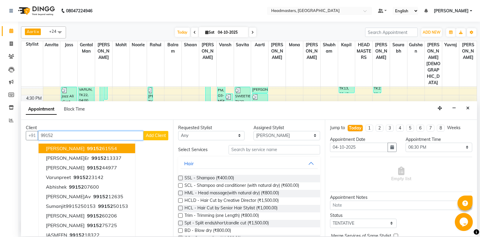
type input "99152"
click at [473, 108] on div "Appointment Block Time" at bounding box center [249, 110] width 456 height 19
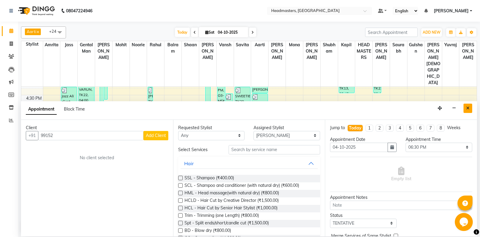
click at [471, 108] on button "Close" at bounding box center [468, 108] width 9 height 9
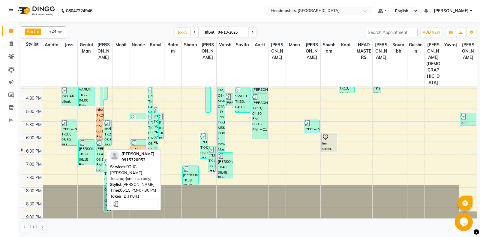
click at [99, 140] on div "Dr. Manmeet, TK41, 06:15 PM-07:30 PM, RT-IG - Igora Root Touchup(one inch only)" at bounding box center [100, 156] width 8 height 32
select select "3"
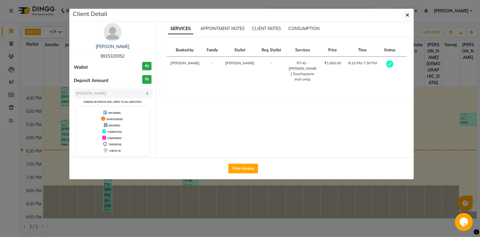
drag, startPoint x: 124, startPoint y: 56, endPoint x: 50, endPoint y: 59, distance: 74.2
click at [50, 59] on ngb-modal-window "Client Detail Dr. Manmeet 9915320052 Wallet ₹0 Deposit Amount ₹0 Select MARK DO…" at bounding box center [240, 118] width 480 height 237
copy span "9915320052"
click at [241, 174] on div "View Invoice" at bounding box center [243, 168] width 342 height 22
click at [242, 171] on button "View Invoice" at bounding box center [244, 169] width 30 height 10
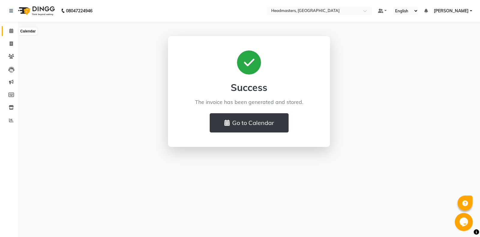
click at [8, 32] on span at bounding box center [11, 31] width 11 height 7
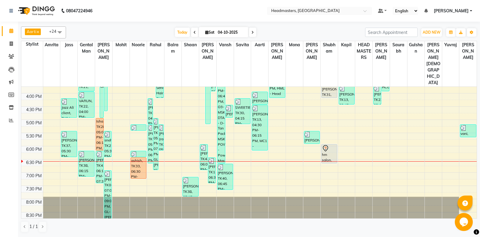
scroll to position [216, 0]
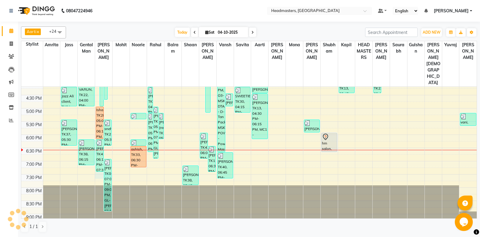
click at [95, 158] on div "8:00 AM 8:30 AM 9:00 AM 9:30 AM 10:00 AM 10:30 AM 11:00 AM 11:30 AM 12:00 PM 12…" at bounding box center [249, 56] width 456 height 370
select select "60721"
select select "1170"
select select "tentative"
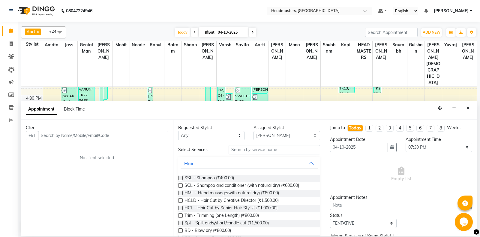
click at [94, 135] on input "text" at bounding box center [103, 135] width 130 height 9
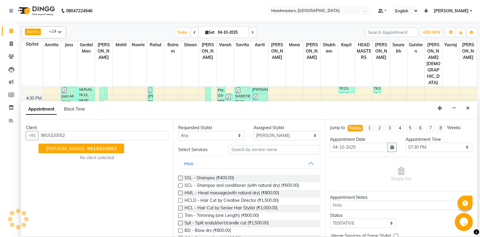
click at [87, 150] on span "9915320052" at bounding box center [102, 148] width 30 height 6
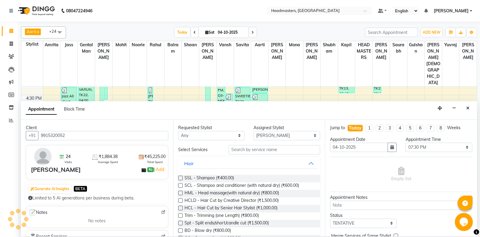
type input "9915320052"
click at [241, 147] on input "text" at bounding box center [275, 149] width 92 height 9
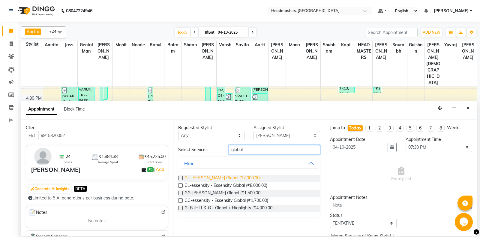
type input "global"
click at [231, 179] on span "GL-[PERSON_NAME] Global (₹7,000.00)" at bounding box center [223, 179] width 76 height 8
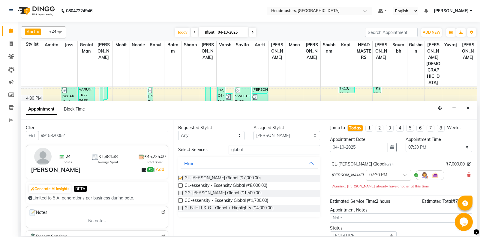
checkbox input "false"
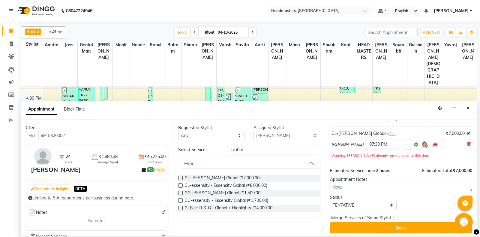
scroll to position [32, 0]
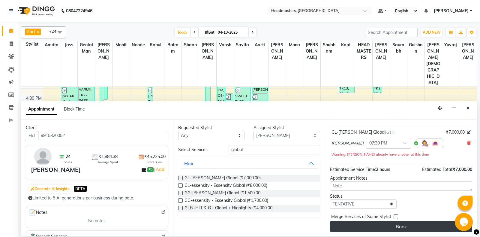
click at [381, 226] on button "Book" at bounding box center [401, 226] width 142 height 11
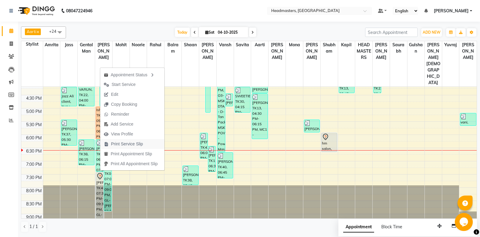
click at [125, 143] on span "Print Service Slip" at bounding box center [127, 144] width 32 height 6
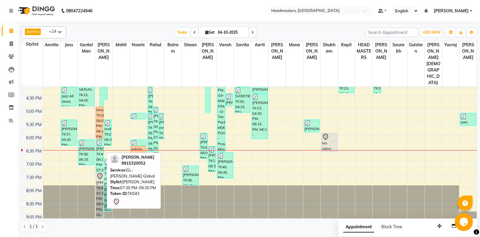
click at [100, 173] on icon at bounding box center [99, 176] width 5 height 6
select select "7"
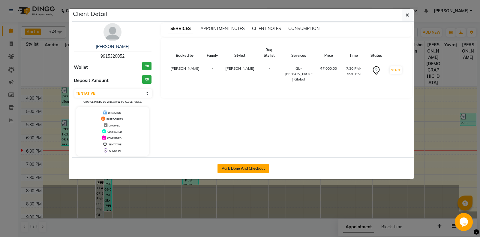
click at [223, 165] on button "Mark Done And Checkout" at bounding box center [243, 169] width 51 height 10
select select "service"
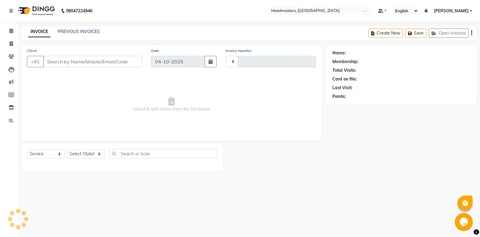
type input "7103"
select select "7130"
type input "9915320052"
select select "60721"
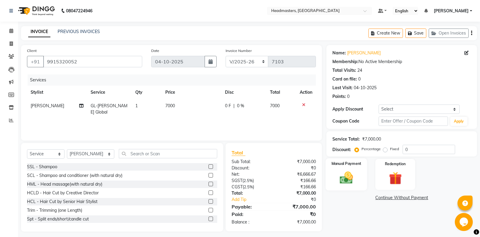
click at [347, 177] on img at bounding box center [347, 177] width 22 height 15
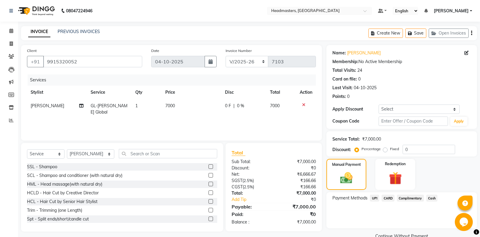
click at [436, 199] on span "Cash" at bounding box center [432, 198] width 11 height 7
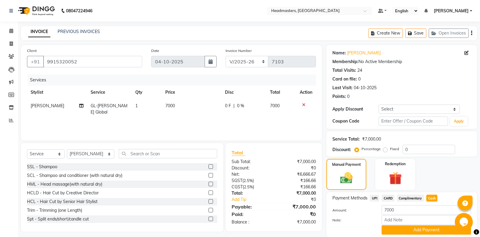
scroll to position [21, 0]
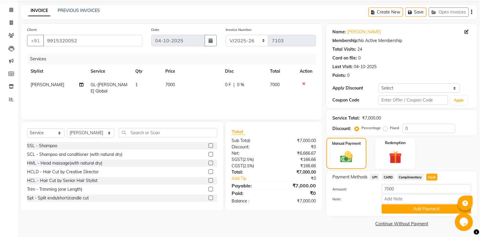
click at [418, 214] on div "Payment Methods UPI CARD Complimentary Cash Amount: 7000 Note: Add Payment" at bounding box center [402, 193] width 151 height 45
click at [418, 211] on button "Add Payment" at bounding box center [426, 208] width 89 height 9
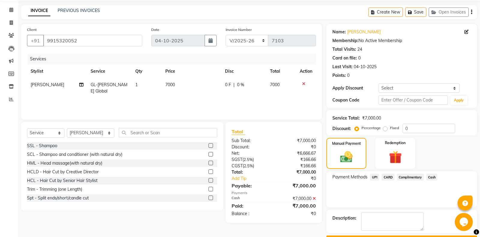
scroll to position [38, 0]
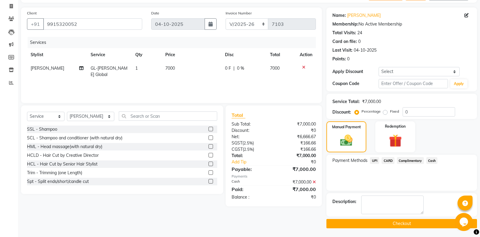
click at [391, 226] on button "Checkout" at bounding box center [402, 223] width 151 height 9
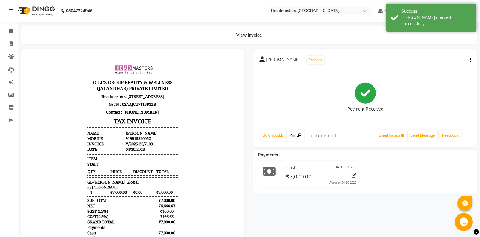
click at [297, 135] on link "Print" at bounding box center [295, 135] width 17 height 10
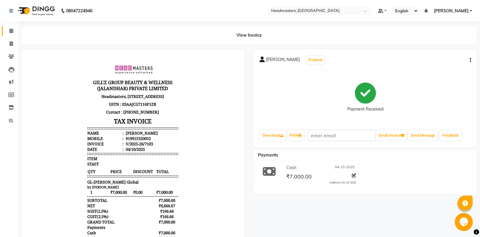
click at [7, 30] on span at bounding box center [11, 31] width 11 height 7
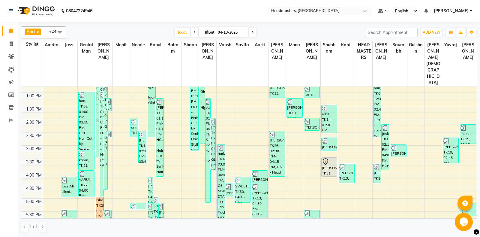
scroll to position [216, 0]
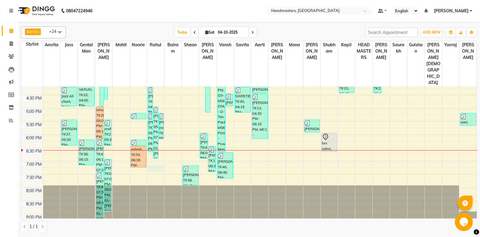
click at [157, 148] on div "8:00 AM 8:30 AM 9:00 AM 9:30 AM 10:00 AM 10:30 AM 11:00 AM 11:30 AM 12:00 PM 12…" at bounding box center [249, 56] width 456 height 370
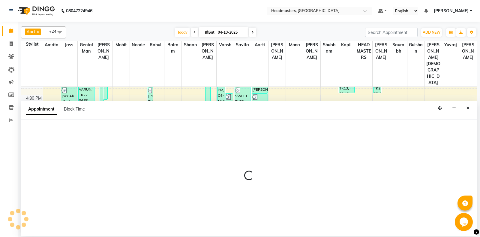
select select "60725"
select select "tentative"
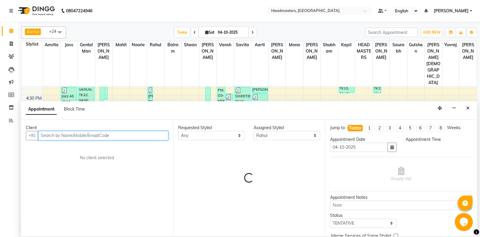
select select "1155"
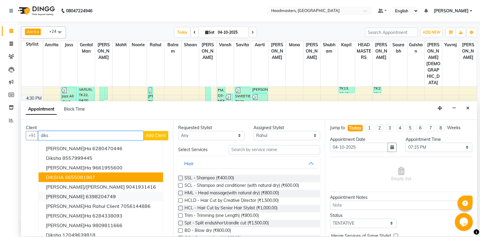
click at [70, 196] on span "Diksha Bhatt" at bounding box center [65, 196] width 39 height 6
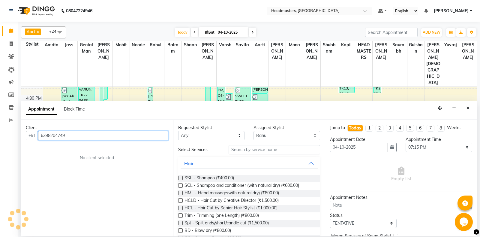
type input "6398204749"
click at [71, 197] on div "Client +91 6398204749 No client selected" at bounding box center [97, 178] width 152 height 117
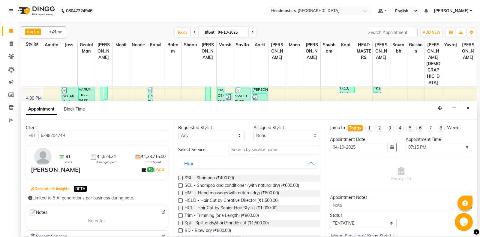
click at [61, 188] on button "Generate AI Insights" at bounding box center [50, 189] width 42 height 8
click at [66, 196] on div "Limited to 5 AI generations per business during beta." at bounding box center [97, 198] width 138 height 6
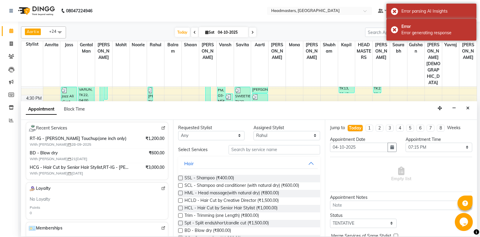
scroll to position [126, 0]
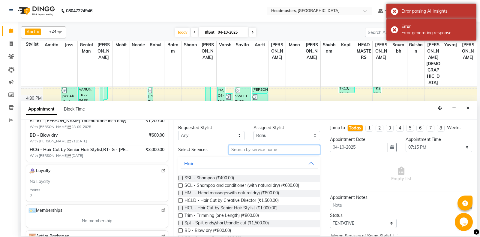
click at [246, 150] on input "text" at bounding box center [275, 149] width 92 height 9
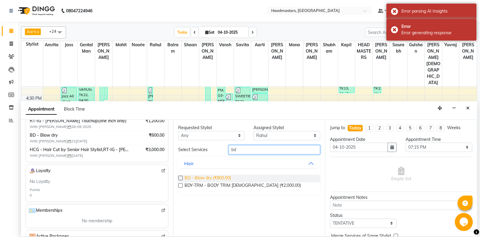
type input "bd"
click at [196, 180] on span "BD - Blow dry (₹800.00)" at bounding box center [208, 179] width 47 height 8
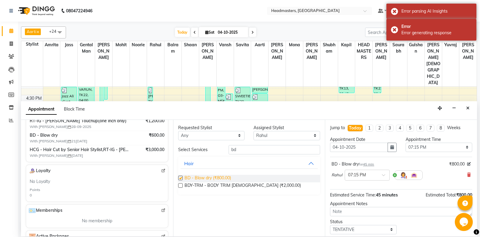
checkbox input "false"
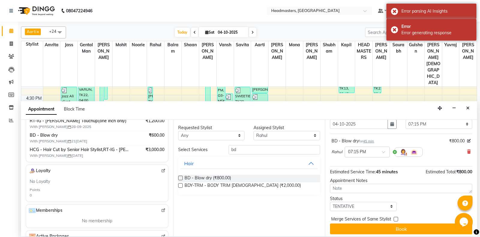
scroll to position [26, 0]
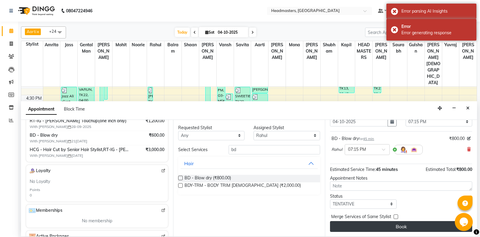
click at [367, 227] on button "Book" at bounding box center [401, 226] width 142 height 11
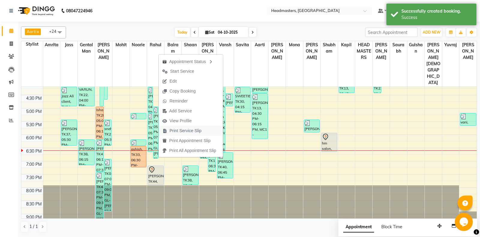
click at [192, 132] on span "Print Service Slip" at bounding box center [186, 131] width 32 height 6
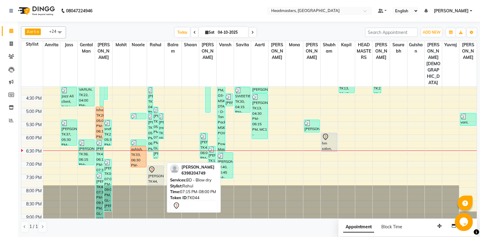
click at [160, 166] on div "Diksha Bhatt, TK44, 07:15 PM-08:00 PM, BD - Blow dry" at bounding box center [155, 175] width 15 height 19
select select "7"
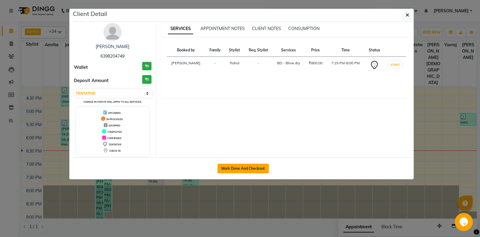
click at [223, 168] on button "Mark Done And Checkout" at bounding box center [243, 169] width 51 height 10
select select "service"
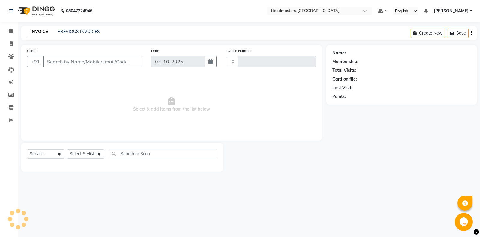
type input "7104"
select select "7130"
type input "6398204749"
select select "60725"
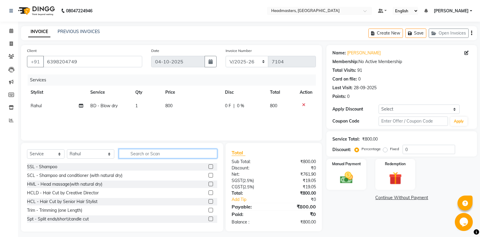
click at [149, 153] on input "text" at bounding box center [168, 153] width 98 height 9
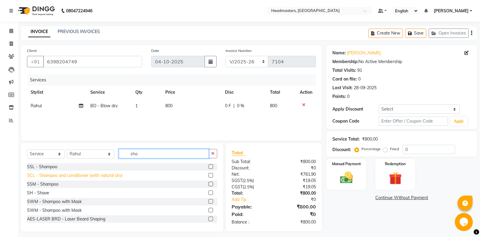
type input "sha"
click at [74, 178] on div "SCL - Shampoo and conditioner (with natural dry)" at bounding box center [74, 175] width 95 height 6
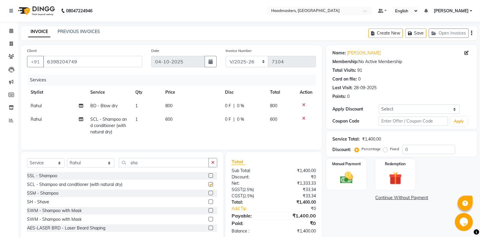
checkbox input "false"
click at [391, 149] on label "Fixed" at bounding box center [394, 148] width 9 height 5
click at [389, 149] on input "Fixed" at bounding box center [387, 149] width 4 height 4
radio input "true"
drag, startPoint x: 418, startPoint y: 149, endPoint x: 385, endPoint y: 148, distance: 33.1
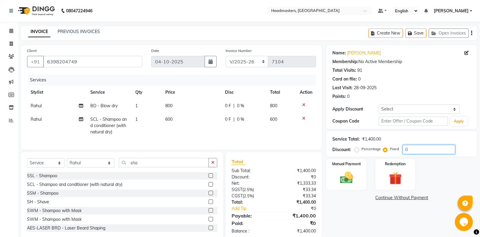
click at [403, 148] on input "0" at bounding box center [429, 149] width 53 height 9
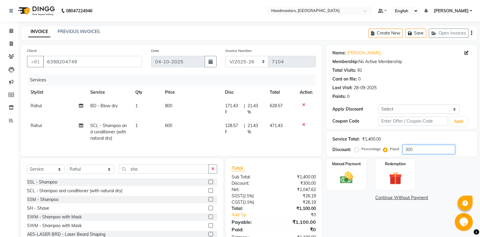
type input "300"
click at [40, 126] on span "Rahul" at bounding box center [36, 125] width 11 height 5
select select "60725"
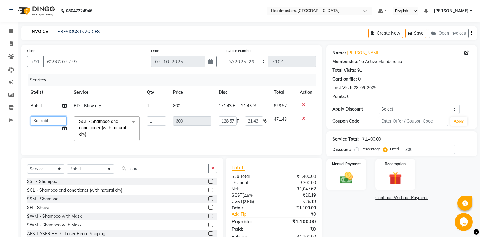
select select "64332"
click at [355, 203] on div "Name: Diksha Bhatt Membership: No Active Membership Total Visits: 91 Card on fi…" at bounding box center [404, 145] width 155 height 201
click at [347, 180] on img at bounding box center [347, 177] width 22 height 15
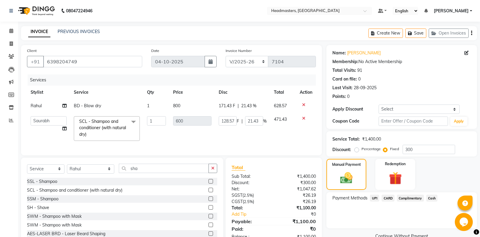
scroll to position [18, 0]
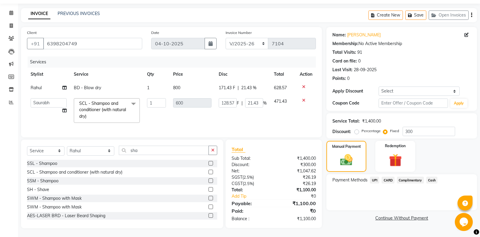
click at [373, 181] on span "UPI" at bounding box center [374, 180] width 9 height 7
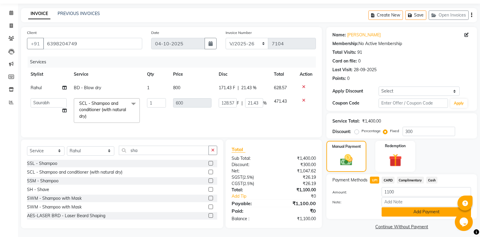
click at [408, 210] on button "Add Payment" at bounding box center [426, 211] width 89 height 9
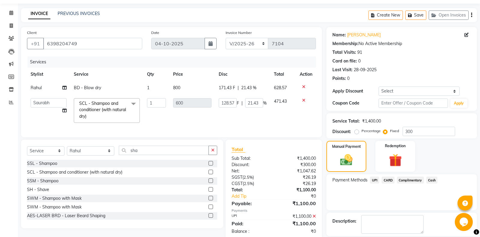
scroll to position [38, 0]
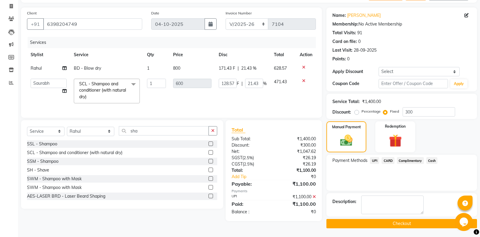
click at [397, 221] on button "Checkout" at bounding box center [402, 223] width 151 height 9
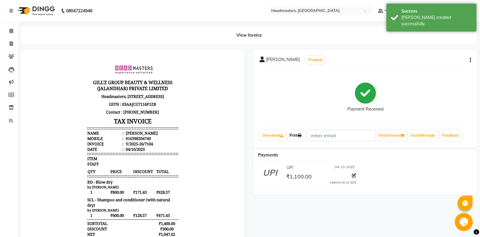
click at [302, 138] on link "Print" at bounding box center [295, 135] width 17 height 10
click at [303, 138] on link "Print" at bounding box center [295, 135] width 17 height 10
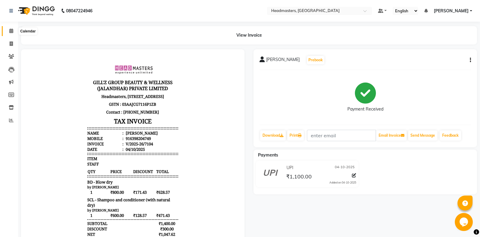
click at [13, 29] on span at bounding box center [11, 31] width 11 height 7
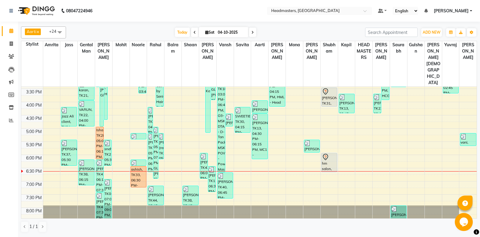
scroll to position [216, 0]
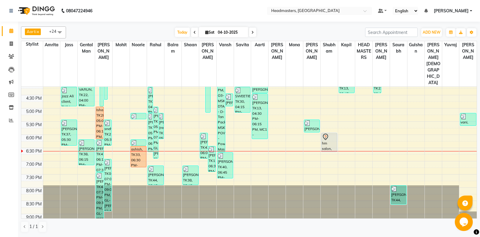
click at [137, 151] on div "8:00 AM 8:30 AM 9:00 AM 9:30 AM 10:00 AM 10:30 AM 11:00 AM 11:30 AM 12:00 PM 12…" at bounding box center [249, 56] width 456 height 370
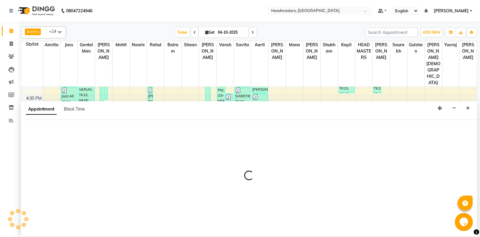
select select "1155"
select select "tentative"
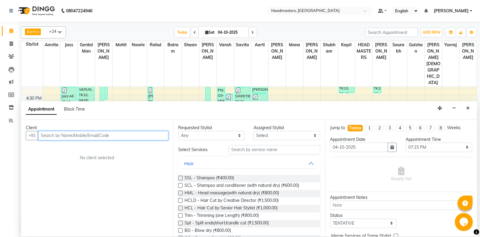
click at [50, 136] on input "text" at bounding box center [103, 135] width 130 height 9
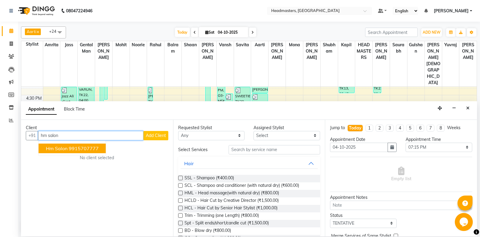
click at [51, 150] on span "hm salon" at bounding box center [57, 148] width 22 height 6
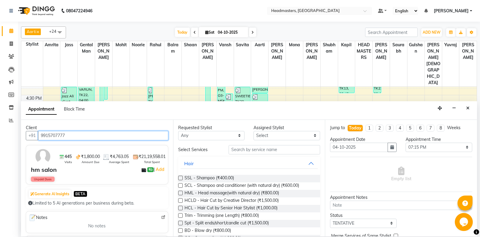
type input "9915707777"
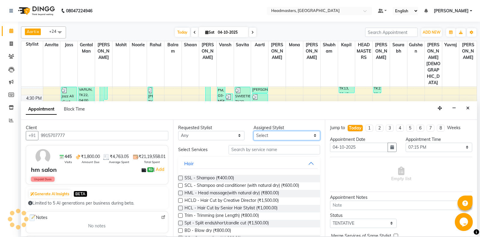
click at [272, 138] on select "Select" at bounding box center [287, 135] width 67 height 9
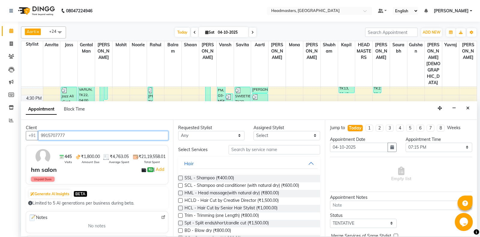
click at [72, 137] on input "9915707777" at bounding box center [103, 135] width 130 height 9
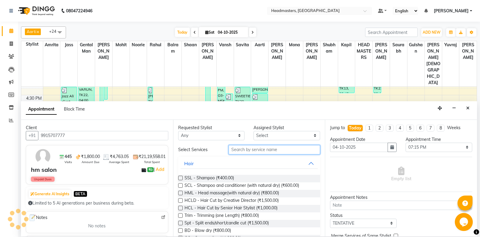
click at [231, 151] on input "text" at bounding box center [275, 149] width 92 height 9
click at [241, 148] on input "text" at bounding box center [275, 149] width 92 height 9
click at [238, 153] on input "text" at bounding box center [275, 149] width 92 height 9
click at [239, 150] on input "text" at bounding box center [275, 149] width 92 height 9
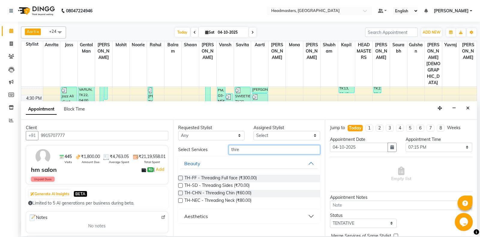
type input "thre"
click at [210, 174] on div "TH-FF - Threading Full face (₹300.00) TH-SD - Threading Sides (₹70.00) TH-CHN -…" at bounding box center [249, 190] width 142 height 40
click at [210, 177] on span "TH-FF - Threading Full face (₹300.00)" at bounding box center [221, 179] width 72 height 8
click at [252, 179] on span "TH-FF - Threading Full face (₹300.00)" at bounding box center [221, 179] width 72 height 8
checkbox input "false"
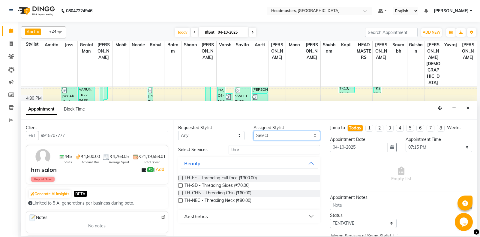
click at [254, 131] on select "Select" at bounding box center [287, 135] width 67 height 9
click at [470, 109] on icon "Close" at bounding box center [468, 108] width 3 height 4
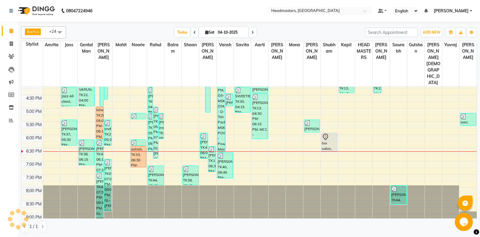
click at [138, 151] on div "8:00 AM 8:30 AM 9:00 AM 9:30 AM 10:00 AM 10:30 AM 11:00 AM 11:30 AM 12:00 PM 12…" at bounding box center [249, 56] width 456 height 370
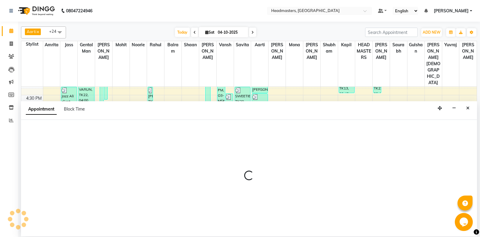
select select "60724"
select select "tentative"
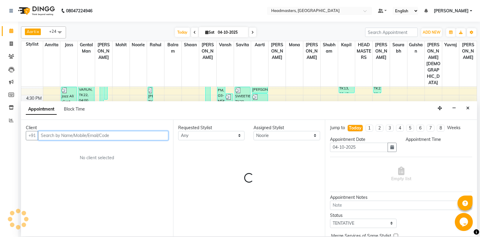
select select "1155"
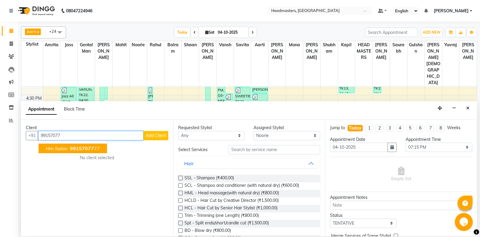
click at [63, 150] on span "hm salon" at bounding box center [57, 148] width 22 height 6
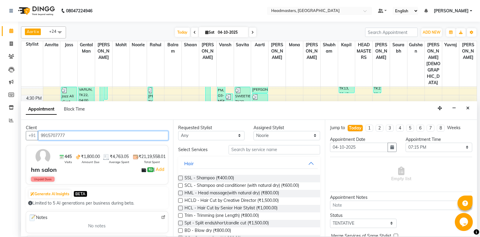
type input "9915707777"
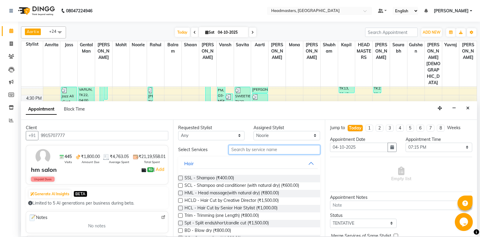
click at [285, 149] on input "text" at bounding box center [275, 149] width 92 height 9
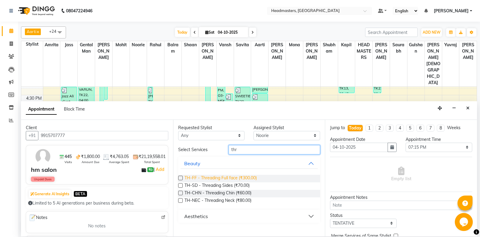
type input "thr"
click at [250, 177] on span "TH-FF - Threading Full face (₹300.00)" at bounding box center [221, 179] width 72 height 8
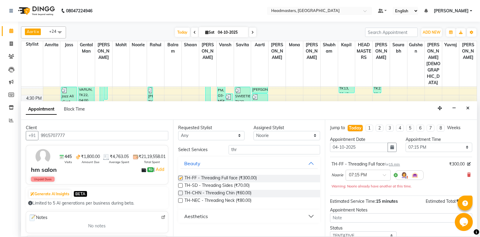
checkbox input "false"
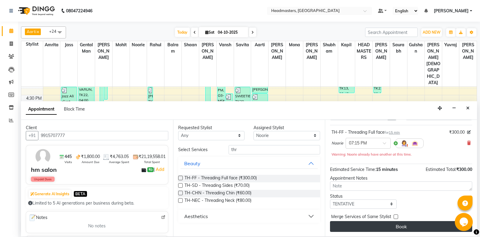
click at [380, 228] on button "Book" at bounding box center [401, 226] width 142 height 11
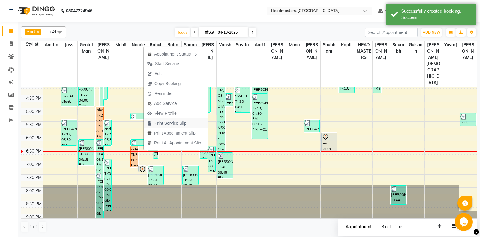
click at [169, 126] on span "Print Service Slip" at bounding box center [171, 123] width 32 height 6
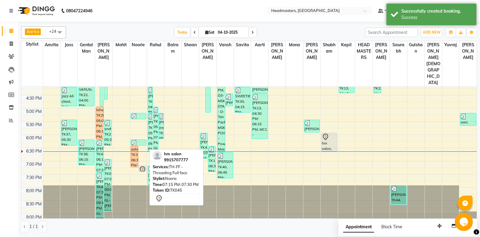
click at [143, 168] on icon at bounding box center [143, 169] width 2 height 2
select select "7"
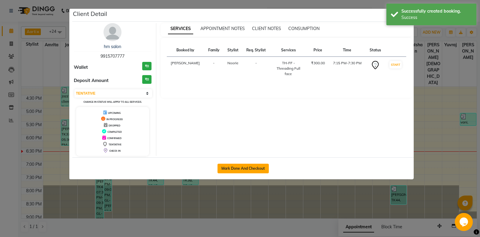
click at [235, 164] on button "Mark Done And Checkout" at bounding box center [243, 169] width 51 height 10
select select "service"
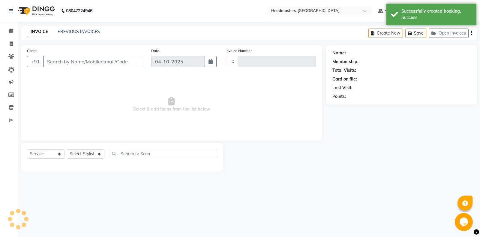
type input "7105"
select select "7130"
type input "9915707777"
select select "60724"
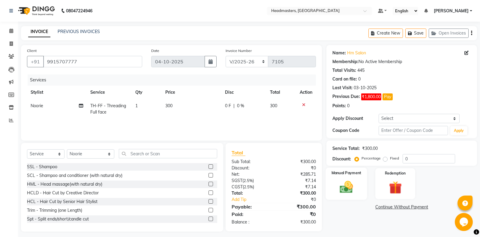
click at [352, 180] on img at bounding box center [347, 186] width 22 height 15
click at [373, 206] on span "UPI" at bounding box center [374, 207] width 9 height 7
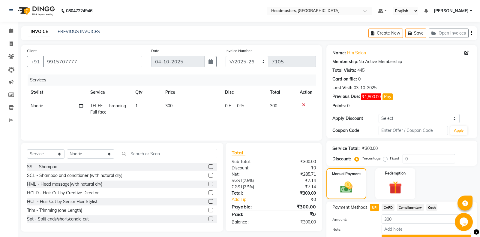
scroll to position [30, 0]
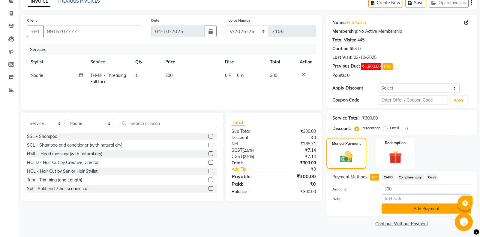
click at [403, 211] on button "Add Payment" at bounding box center [426, 208] width 89 height 9
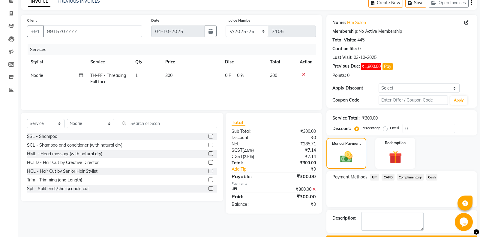
scroll to position [47, 0]
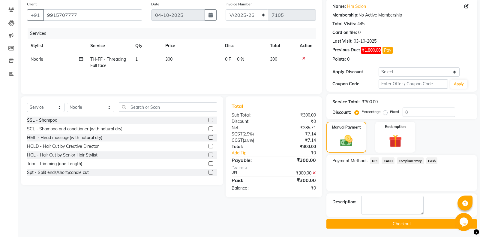
click at [373, 226] on button "Checkout" at bounding box center [402, 223] width 151 height 9
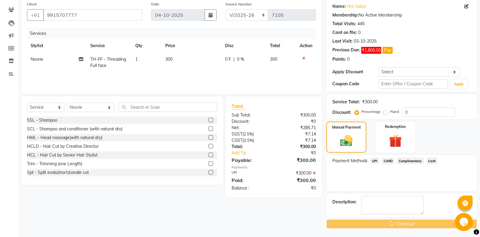
click at [374, 225] on div "Checkout" at bounding box center [402, 223] width 151 height 9
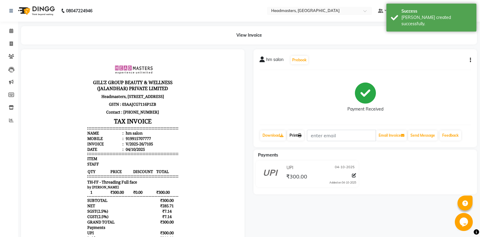
click at [302, 137] on icon at bounding box center [300, 136] width 4 height 4
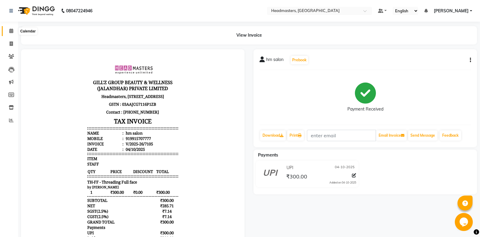
click at [11, 29] on icon at bounding box center [11, 31] width 4 height 5
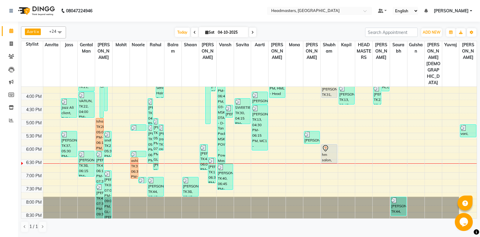
scroll to position [142, 0]
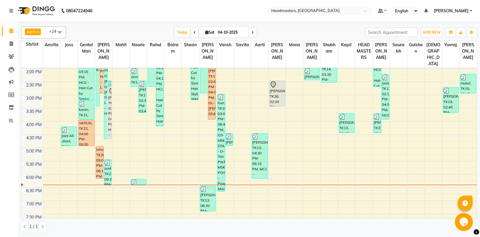
click at [258, 108] on div "8:00 AM 8:30 AM 9:00 AM 9:30 AM 10:00 AM 10:30 AM 11:00 AM 11:30 AM 12:00 PM 12…" at bounding box center [249, 95] width 456 height 370
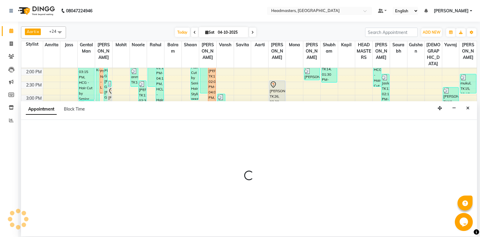
select select "60735"
select select "tentative"
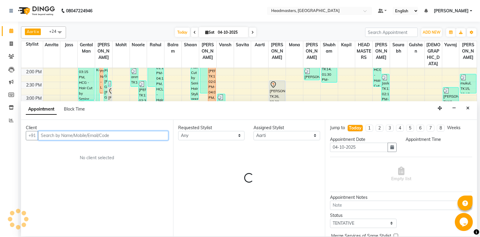
select select "930"
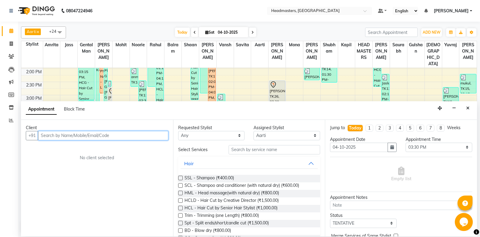
click at [47, 136] on input "text" at bounding box center [103, 135] width 130 height 9
click at [468, 108] on icon "Close" at bounding box center [468, 108] width 3 height 4
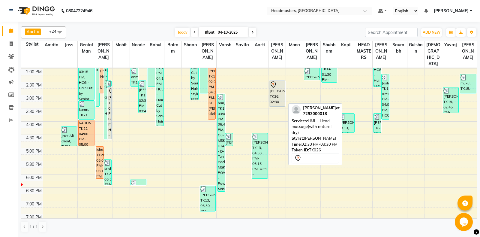
click at [275, 89] on div "[PERSON_NAME]et, TK26, 02:30 PM-03:30 PM, HML - Head massage(with natural dry)" at bounding box center [277, 94] width 15 height 26
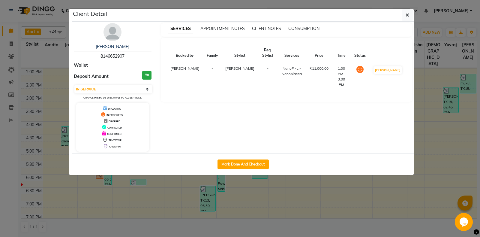
select select "7"
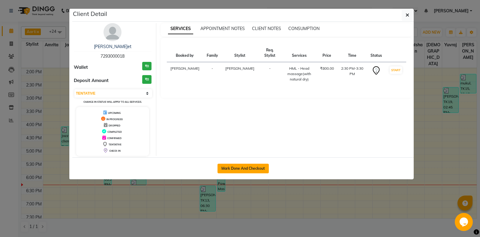
click at [233, 169] on button "Mark Done And Checkout" at bounding box center [243, 169] width 51 height 10
select select "service"
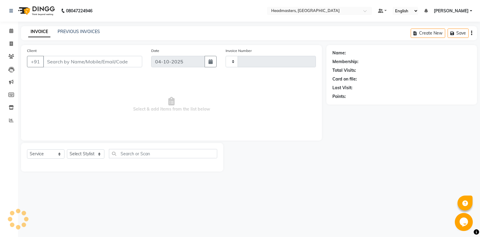
type input "7100"
select select "7130"
type input "7293000018"
select select "60737"
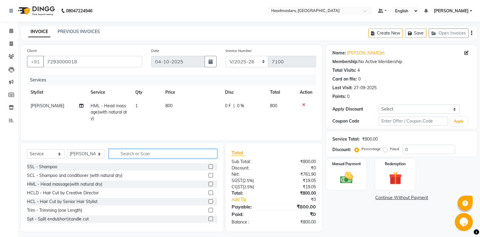
click at [150, 155] on input "text" at bounding box center [163, 153] width 108 height 9
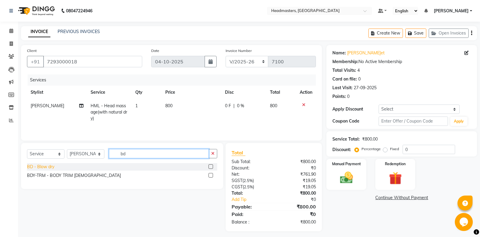
type input "bd"
click at [43, 166] on div "BD - Blow dry" at bounding box center [40, 167] width 27 height 6
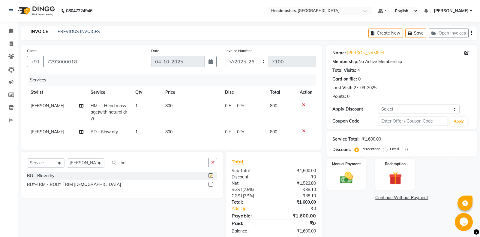
checkbox input "false"
click at [390, 149] on label "Fixed" at bounding box center [394, 148] width 9 height 5
click at [385, 149] on input "Fixed" at bounding box center [387, 149] width 4 height 4
radio input "true"
drag, startPoint x: 430, startPoint y: 151, endPoint x: 369, endPoint y: 153, distance: 61.6
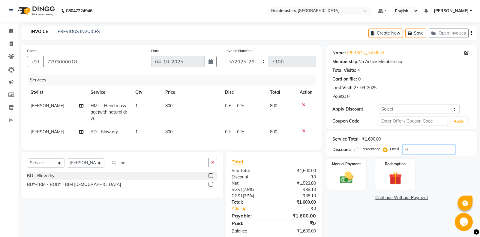
click at [403, 153] on input "0" at bounding box center [429, 149] width 53 height 9
type input "600"
click at [349, 167] on div "Manual Payment" at bounding box center [346, 174] width 41 height 32
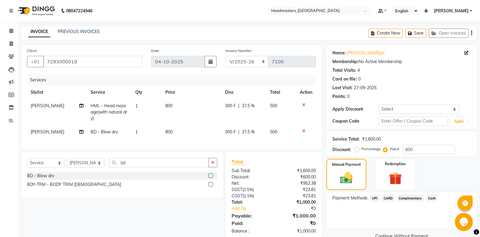
scroll to position [12, 0]
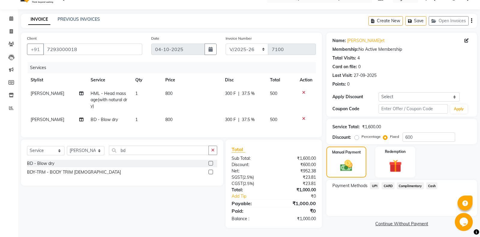
click at [429, 187] on span "Cash" at bounding box center [432, 185] width 11 height 7
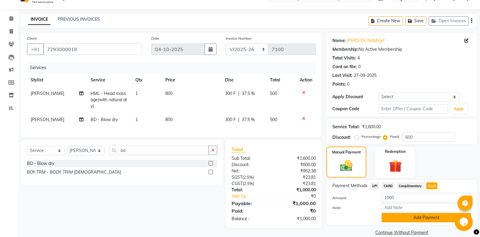
click at [416, 216] on button "Add Payment" at bounding box center [426, 217] width 89 height 9
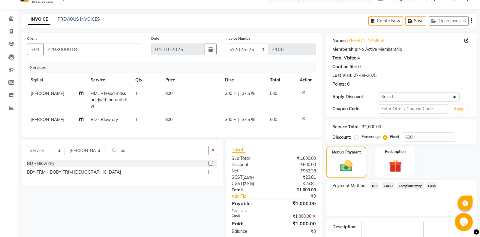
scroll to position [38, 0]
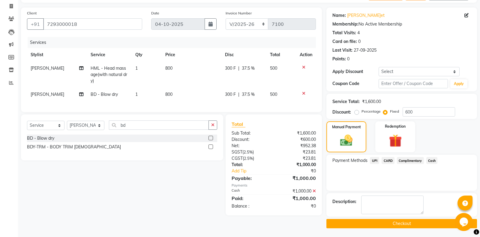
click at [393, 221] on button "Checkout" at bounding box center [402, 223] width 151 height 9
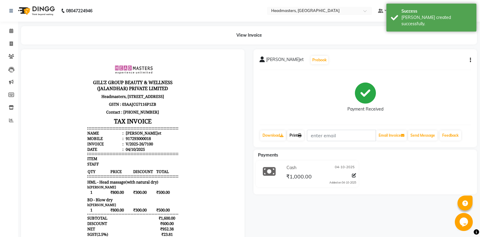
click at [296, 132] on link "Print" at bounding box center [295, 135] width 17 height 10
click at [300, 140] on link "Print" at bounding box center [295, 135] width 17 height 10
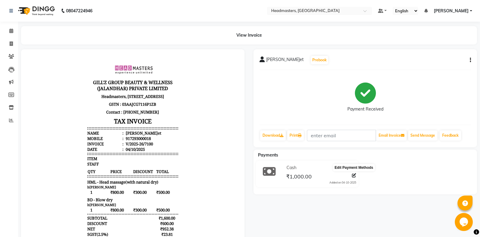
click at [354, 176] on icon at bounding box center [354, 175] width 4 height 4
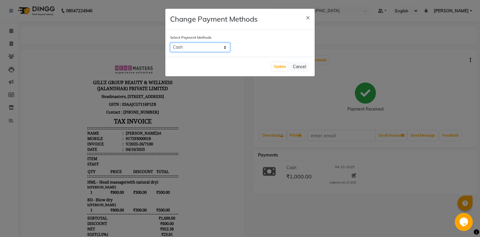
click at [170, 43] on select "UPI CARD Complimentary Cash" at bounding box center [200, 47] width 60 height 9
select select "8"
click option "UPI" at bounding box center [0, 0] width 0 height 0
click at [315, 95] on ngb-modal-window "Change Payment Methods × Select Payment Methods UPI CARD Complimentary Cash Upd…" at bounding box center [240, 118] width 480 height 237
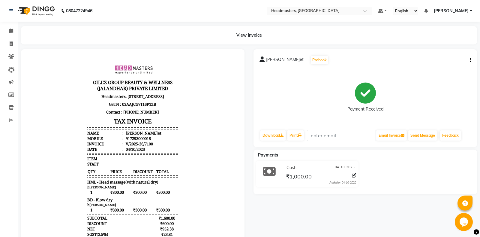
click at [357, 177] on div "Cash 04[DATE]1,000.00 Added on 04[DATE]" at bounding box center [321, 174] width 80 height 22
click at [355, 175] on icon at bounding box center [354, 175] width 4 height 4
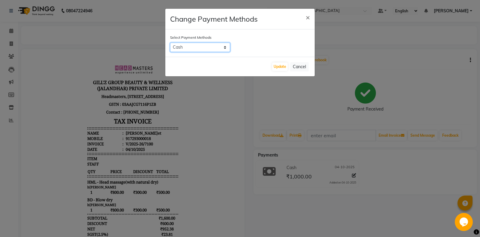
click at [170, 43] on select "UPI CARD Complimentary Cash" at bounding box center [200, 47] width 60 height 9
select select "8"
click option "UPI" at bounding box center [0, 0] width 0 height 0
click at [277, 67] on button "Update" at bounding box center [280, 66] width 16 height 8
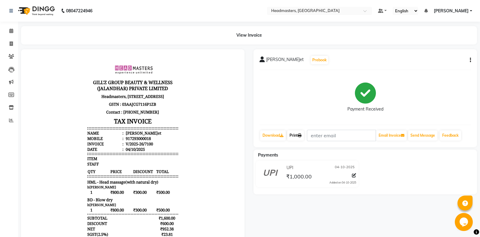
click at [302, 132] on link "Print" at bounding box center [295, 135] width 17 height 10
click at [13, 31] on icon at bounding box center [11, 31] width 4 height 5
click at [9, 29] on span at bounding box center [11, 31] width 11 height 7
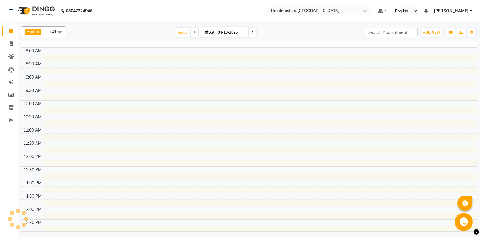
click at [10, 31] on icon at bounding box center [11, 31] width 4 height 5
select select "en"
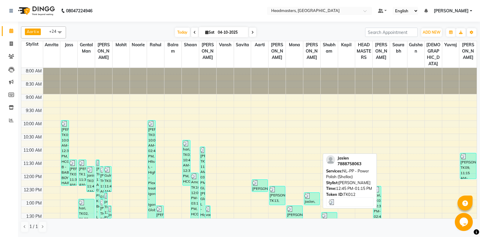
scroll to position [32, 0]
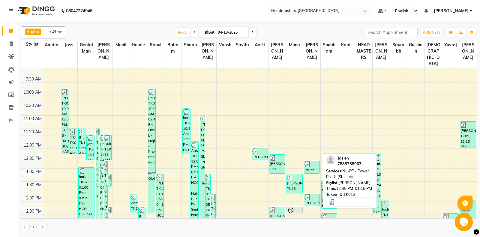
click at [313, 165] on div at bounding box center [312, 164] width 15 height 6
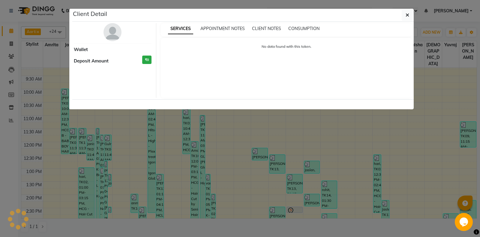
select select "3"
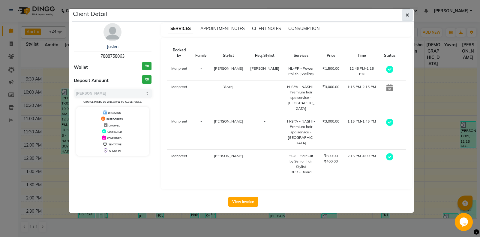
click at [406, 17] on icon "button" at bounding box center [408, 15] width 4 height 5
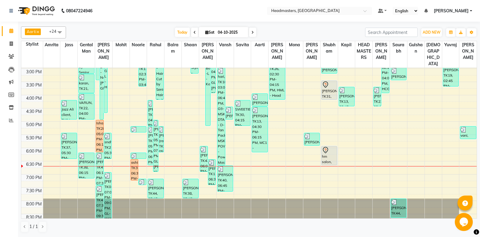
scroll to position [153, 0]
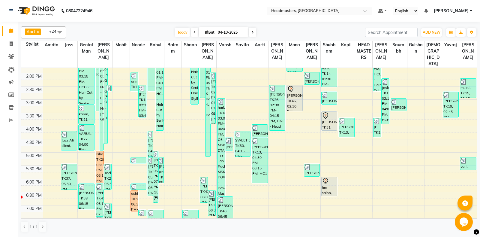
drag, startPoint x: 295, startPoint y: 90, endPoint x: 294, endPoint y: 114, distance: 23.7
click at [294, 114] on div "[PERSON_NAME], TK13, 01:15 PM-02:00 PM, MC1 - Manicure Classic [PERSON_NAME], T…" at bounding box center [294, 100] width 17 height 370
